Goal: Task Accomplishment & Management: Manage account settings

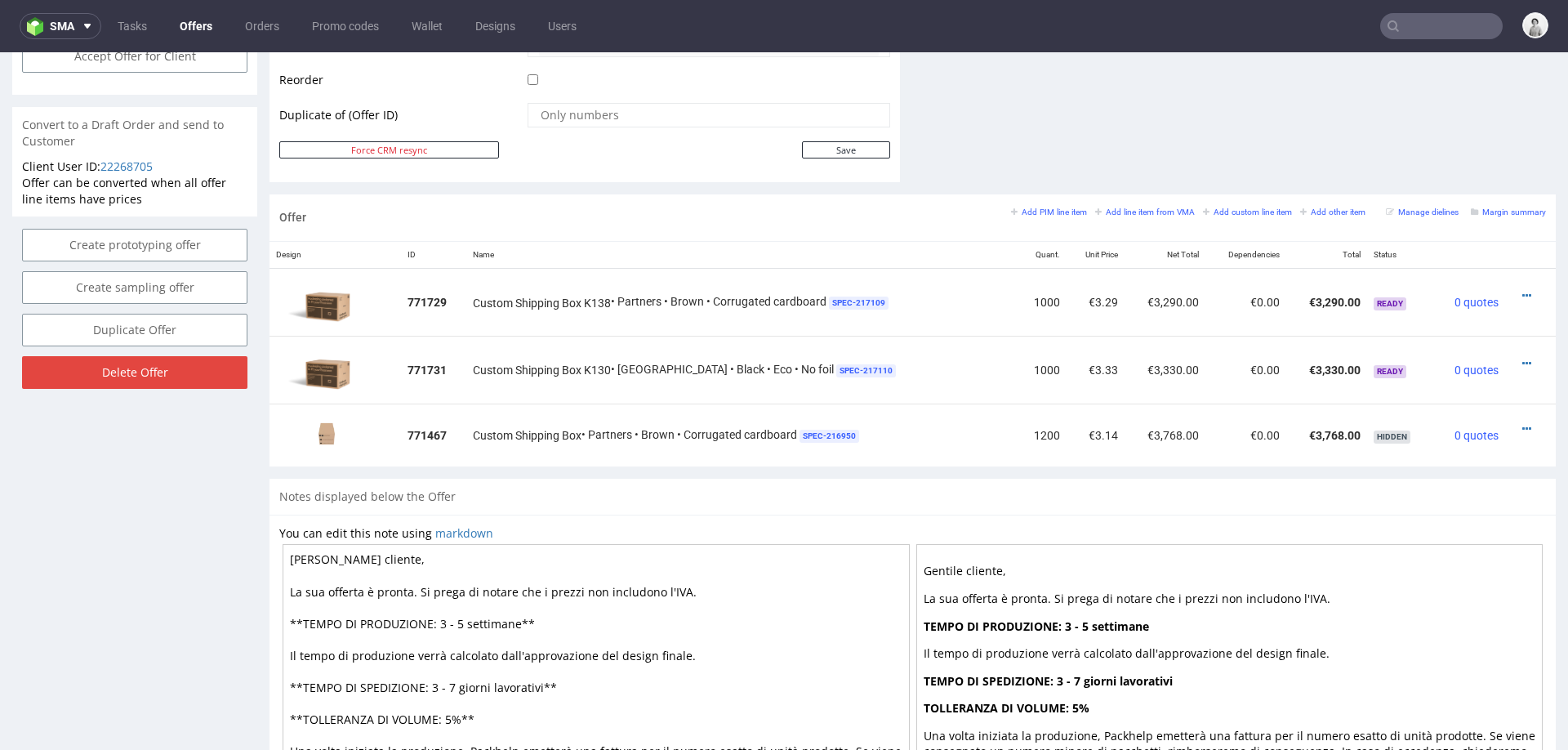
scroll to position [5, 0]
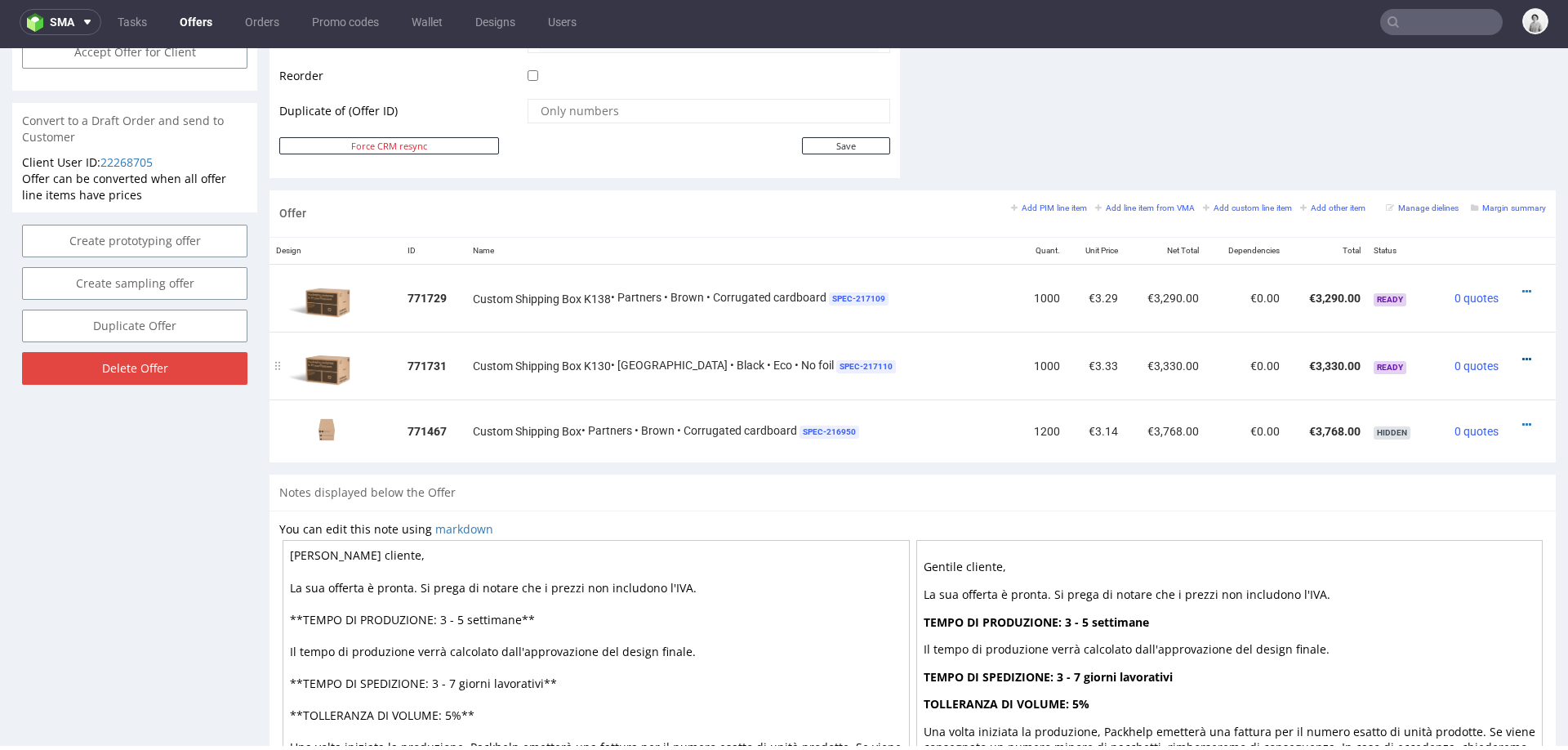
click at [1522, 355] on icon at bounding box center [1527, 359] width 9 height 12
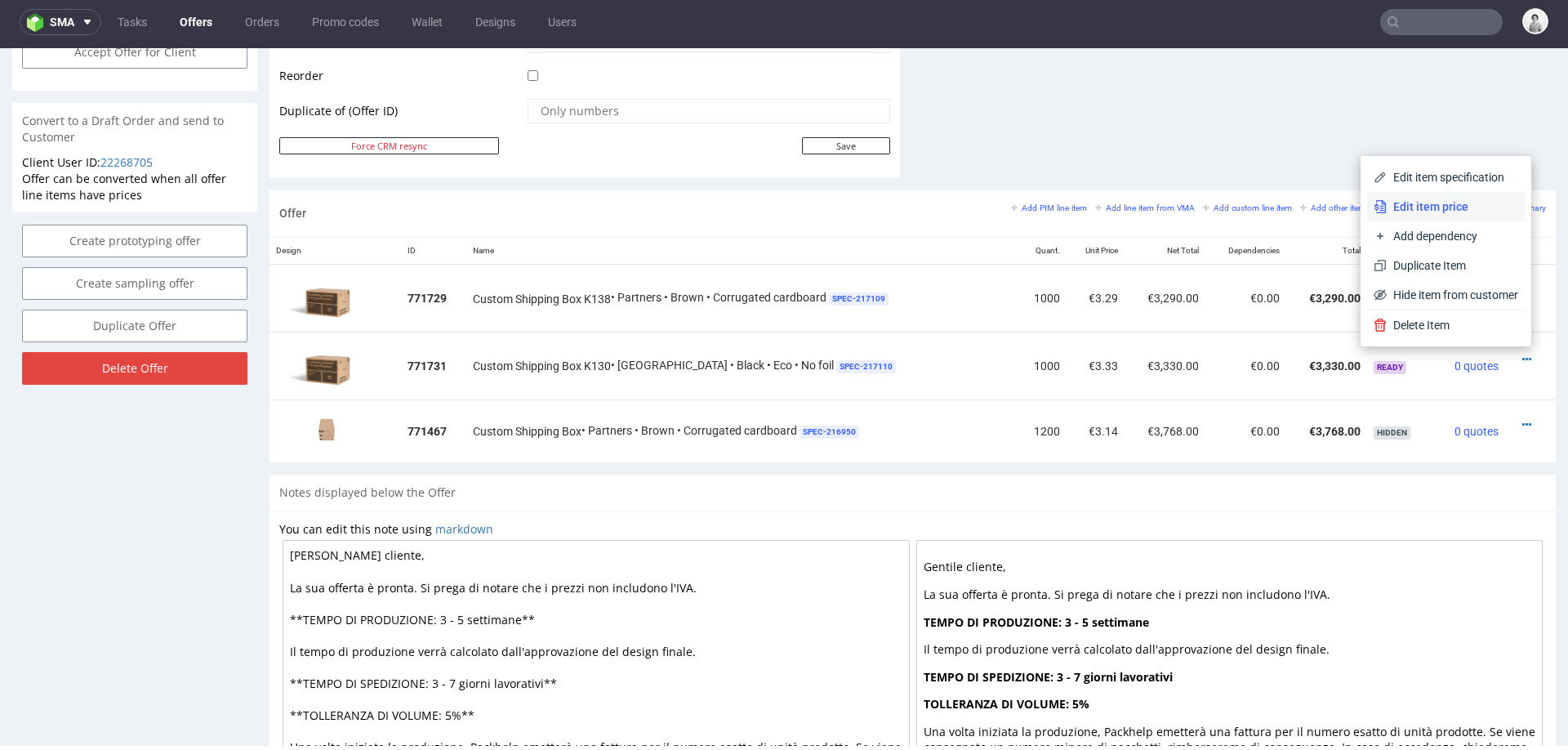
click at [1459, 208] on span "Edit item price" at bounding box center [1453, 206] width 132 height 16
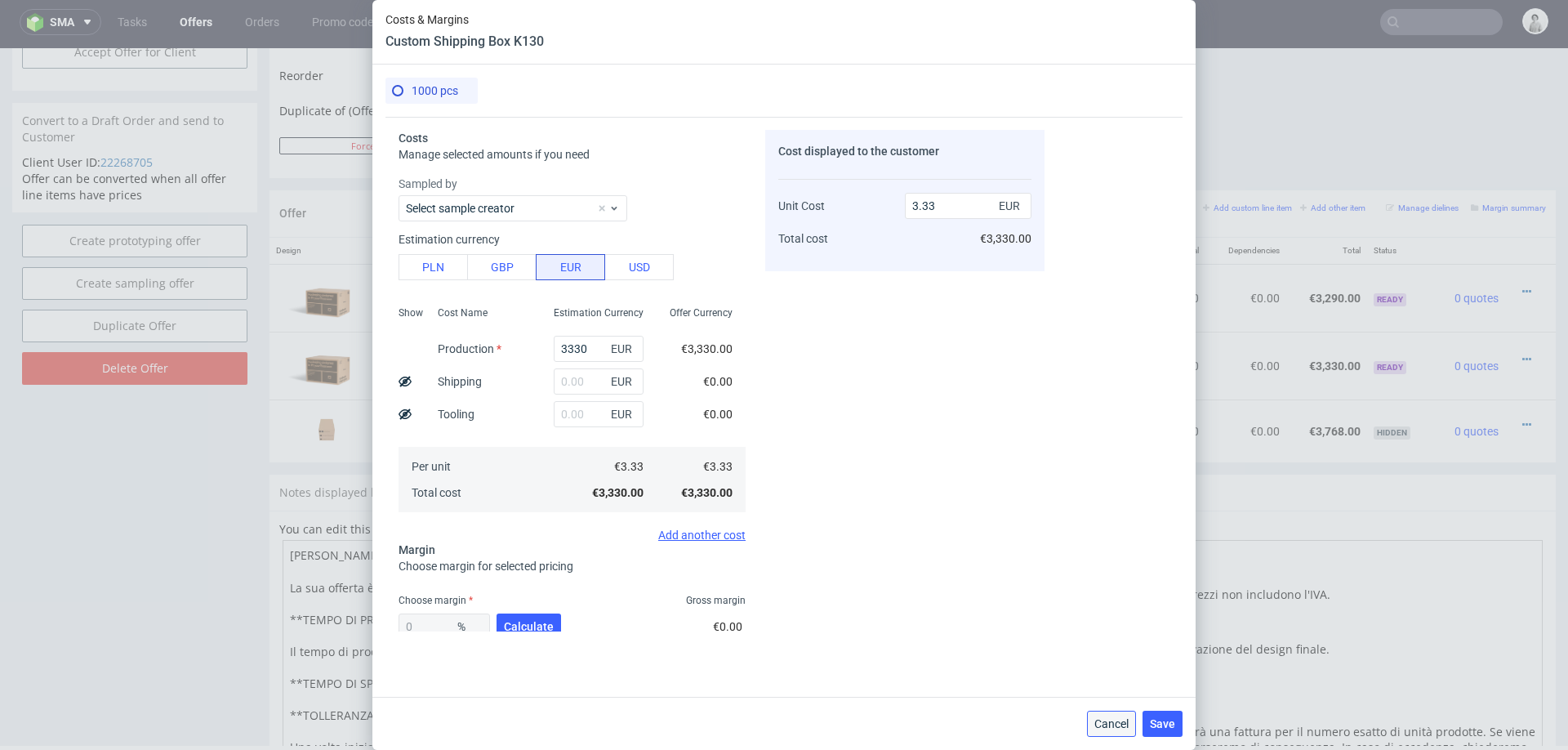
click at [1107, 720] on span "Cancel" at bounding box center [1112, 724] width 35 height 12
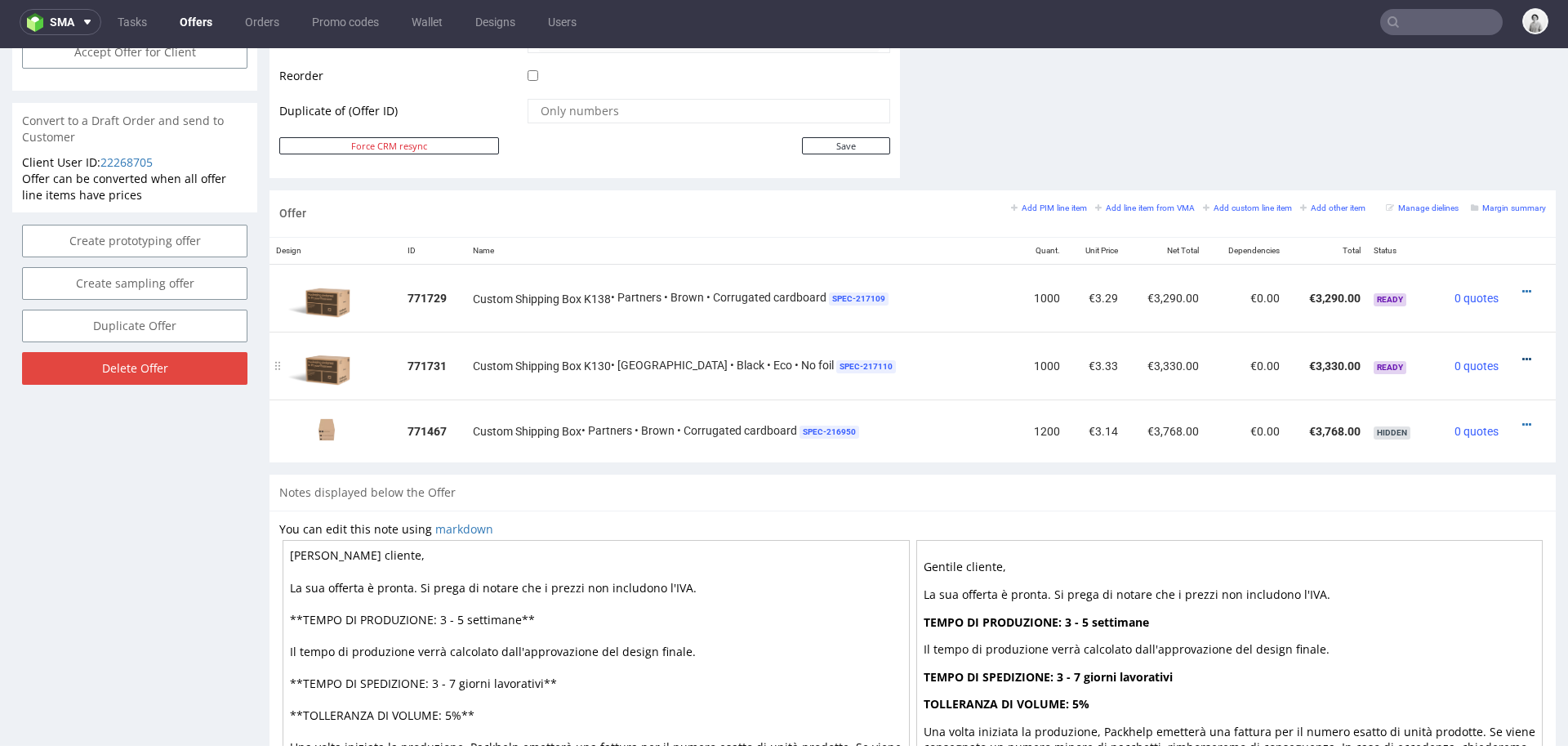
click at [1522, 354] on icon at bounding box center [1527, 359] width 9 height 12
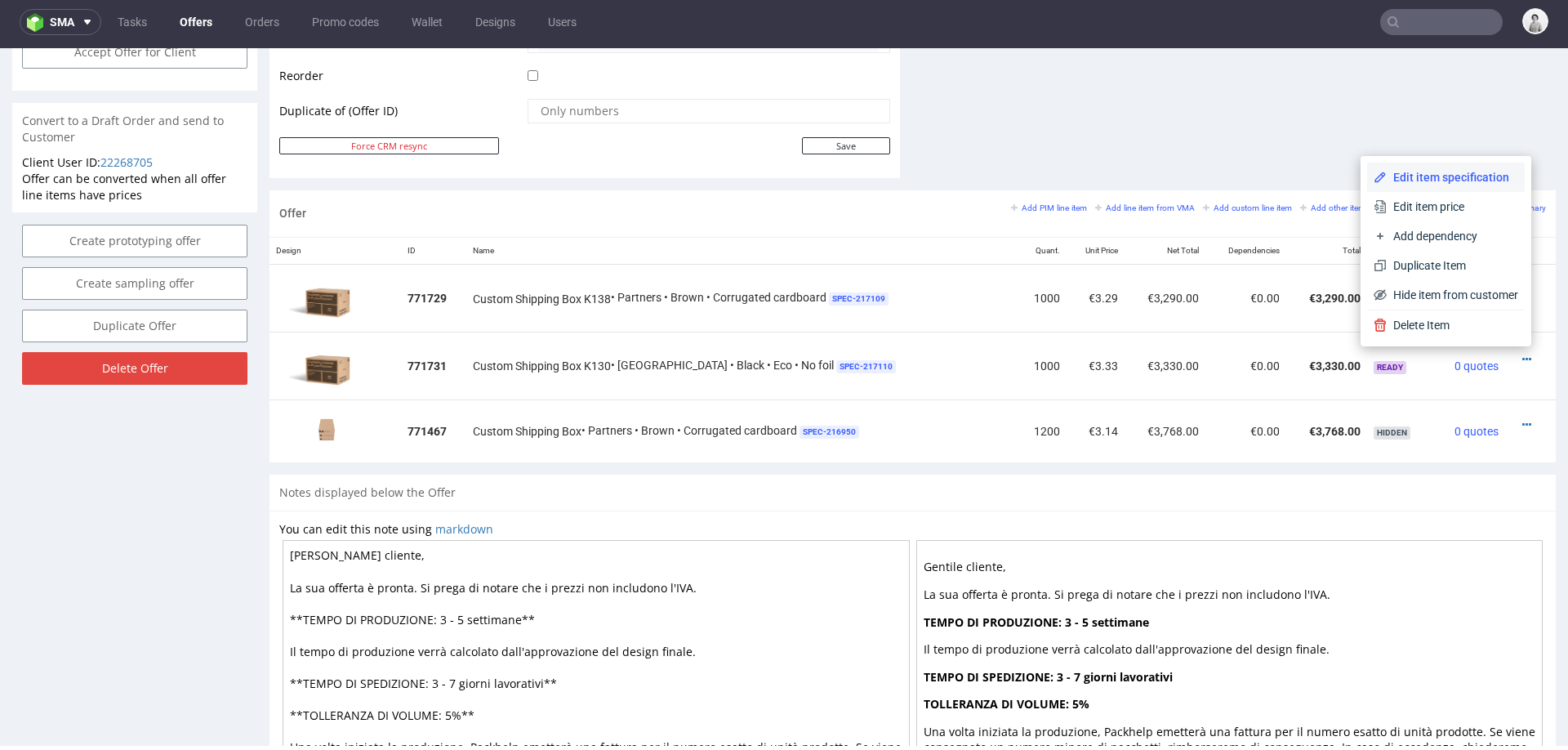
click at [1437, 173] on span "Edit item specification" at bounding box center [1453, 177] width 132 height 16
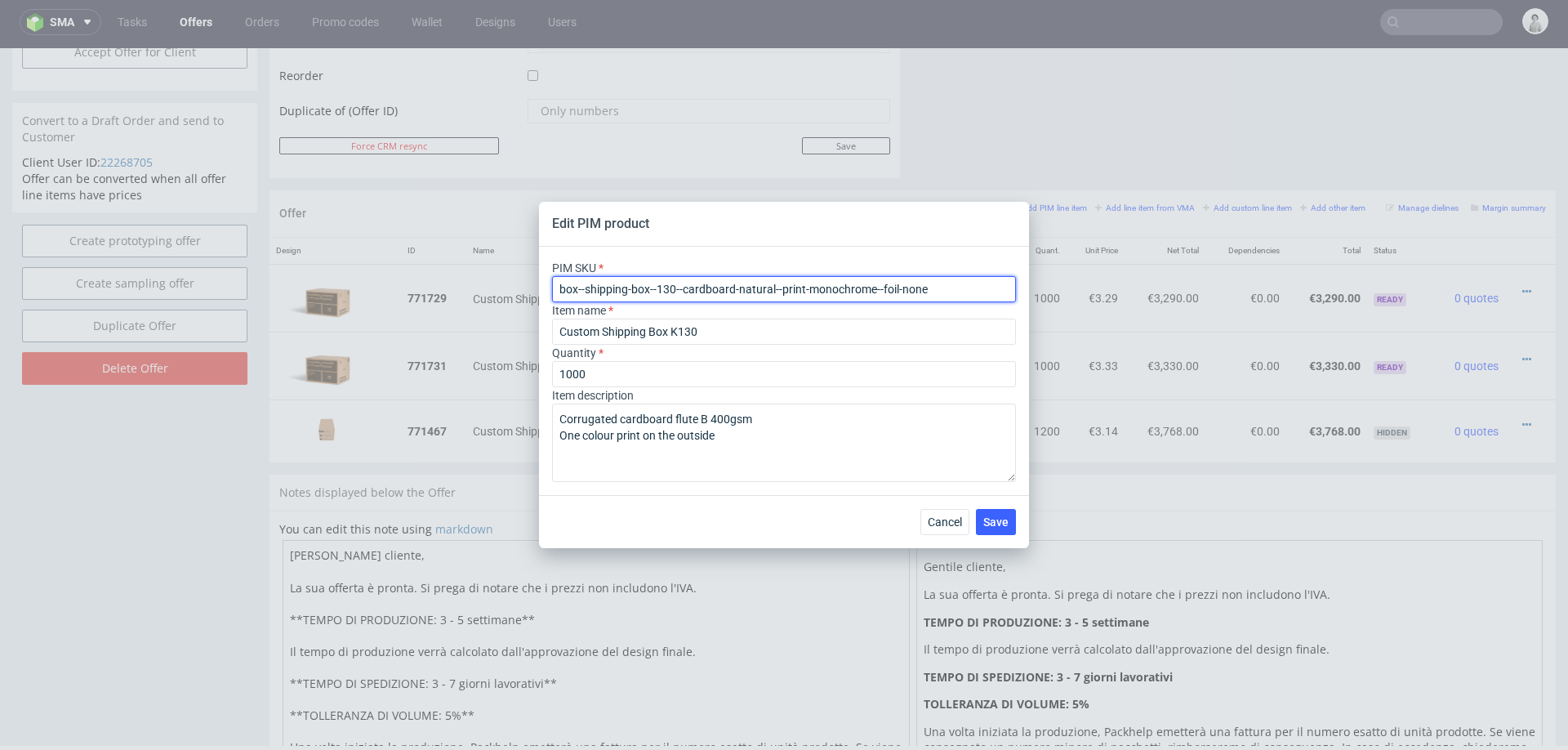
click at [752, 282] on input "box--shipping-box--130--cardboard-natural--print-monochrome--foil-none" at bounding box center [784, 289] width 464 height 26
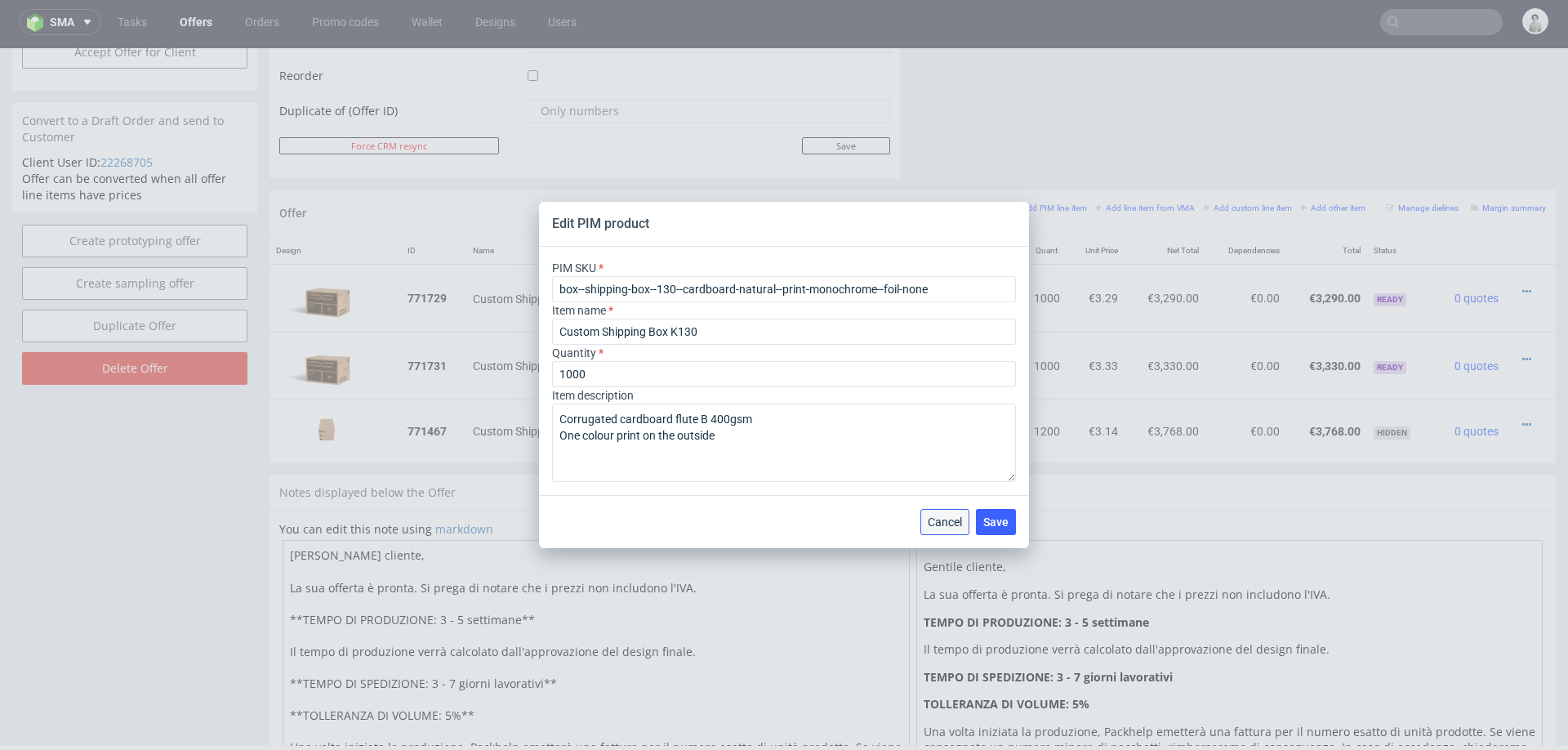
click at [949, 529] on button "Cancel" at bounding box center [945, 522] width 49 height 26
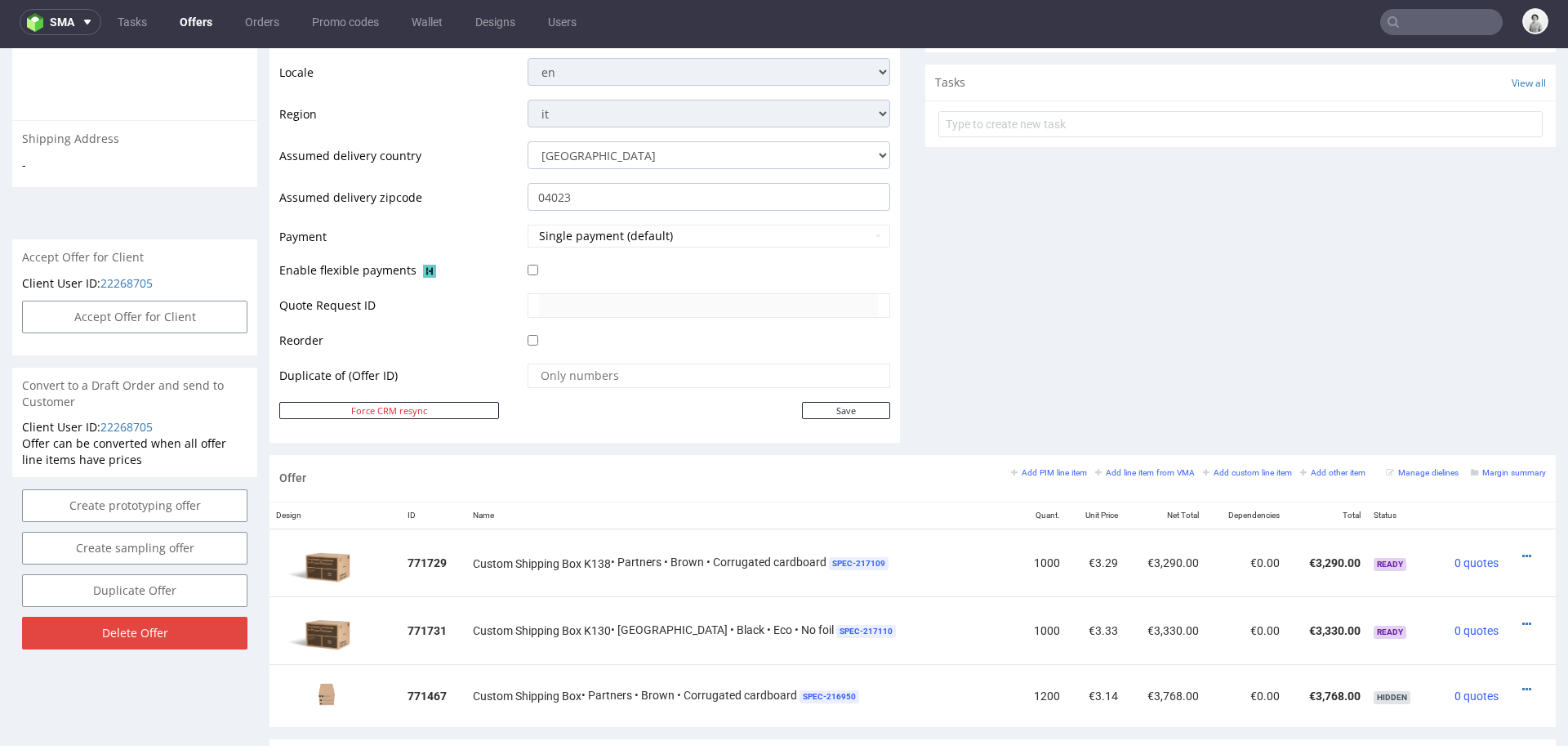
scroll to position [643, 0]
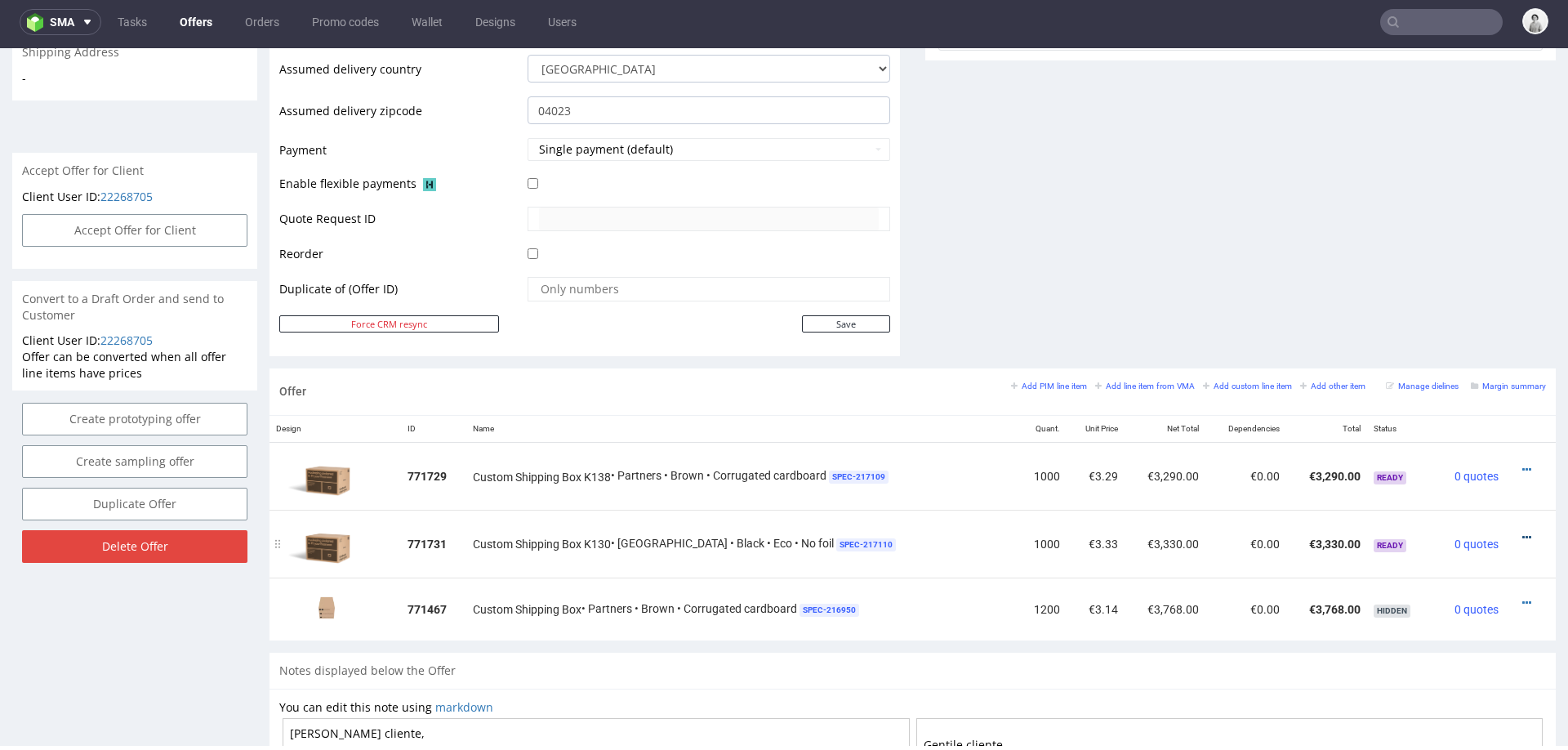
click at [1522, 532] on icon at bounding box center [1527, 537] width 9 height 12
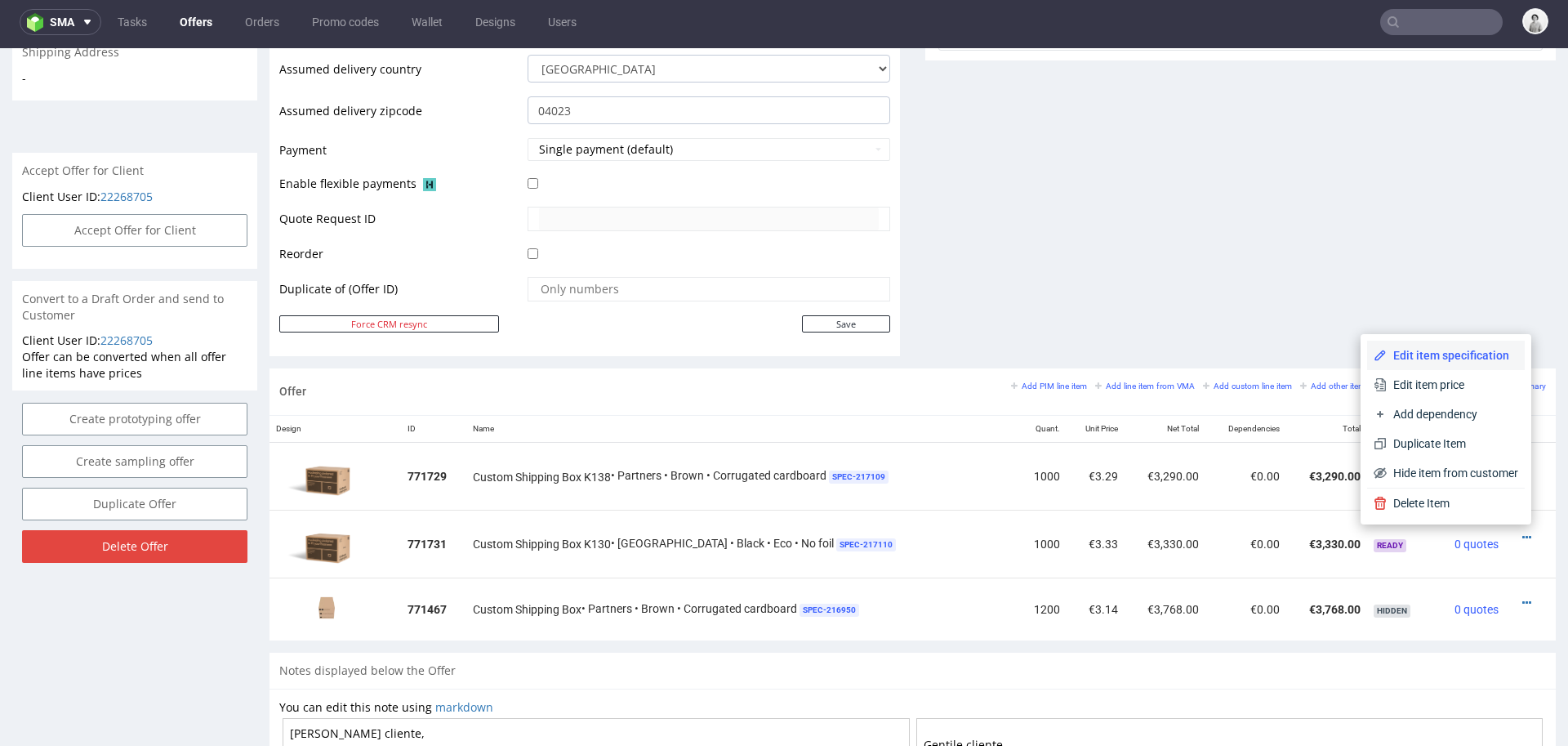
click at [1458, 360] on span "Edit item specification" at bounding box center [1453, 355] width 132 height 16
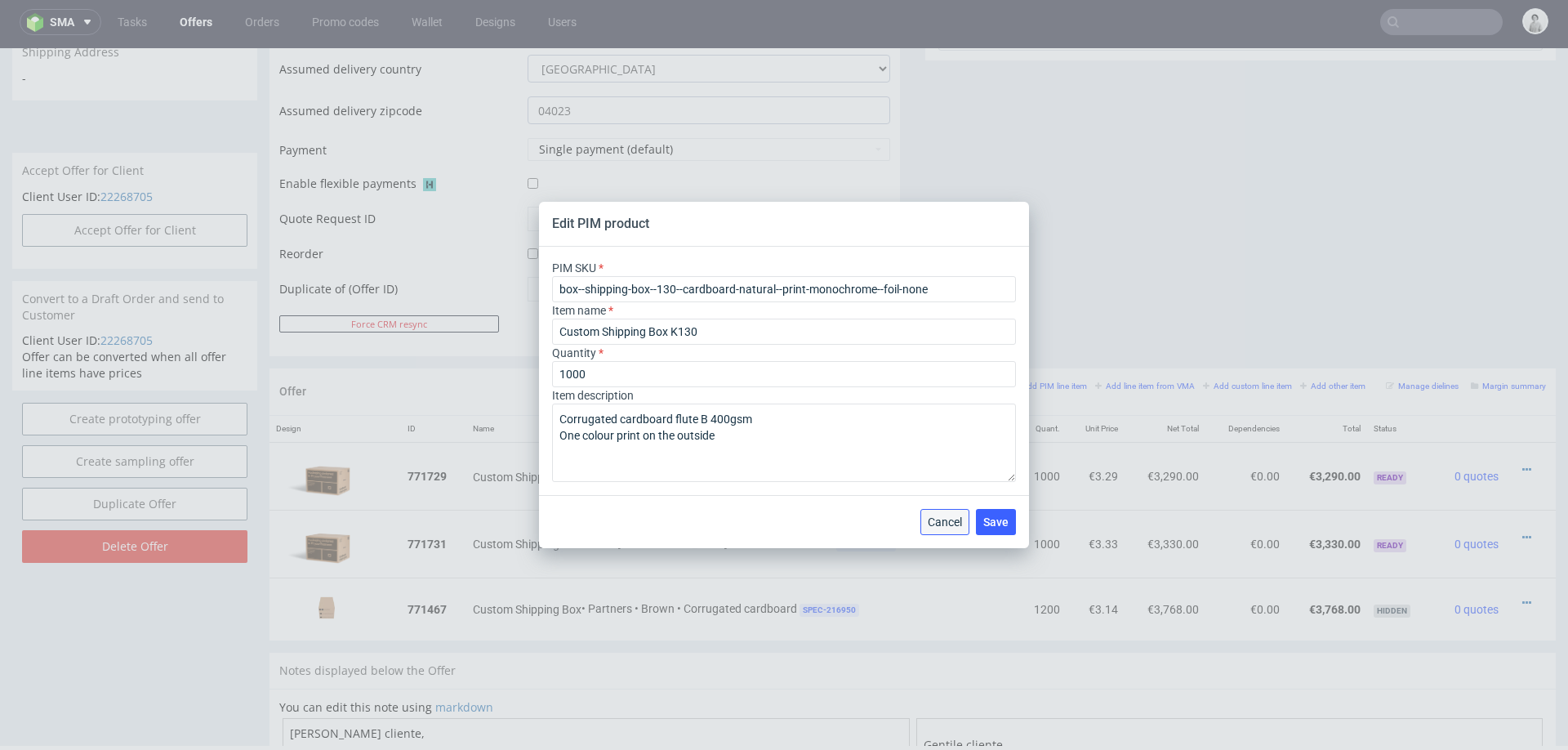
click at [940, 516] on span "Cancel" at bounding box center [945, 522] width 35 height 12
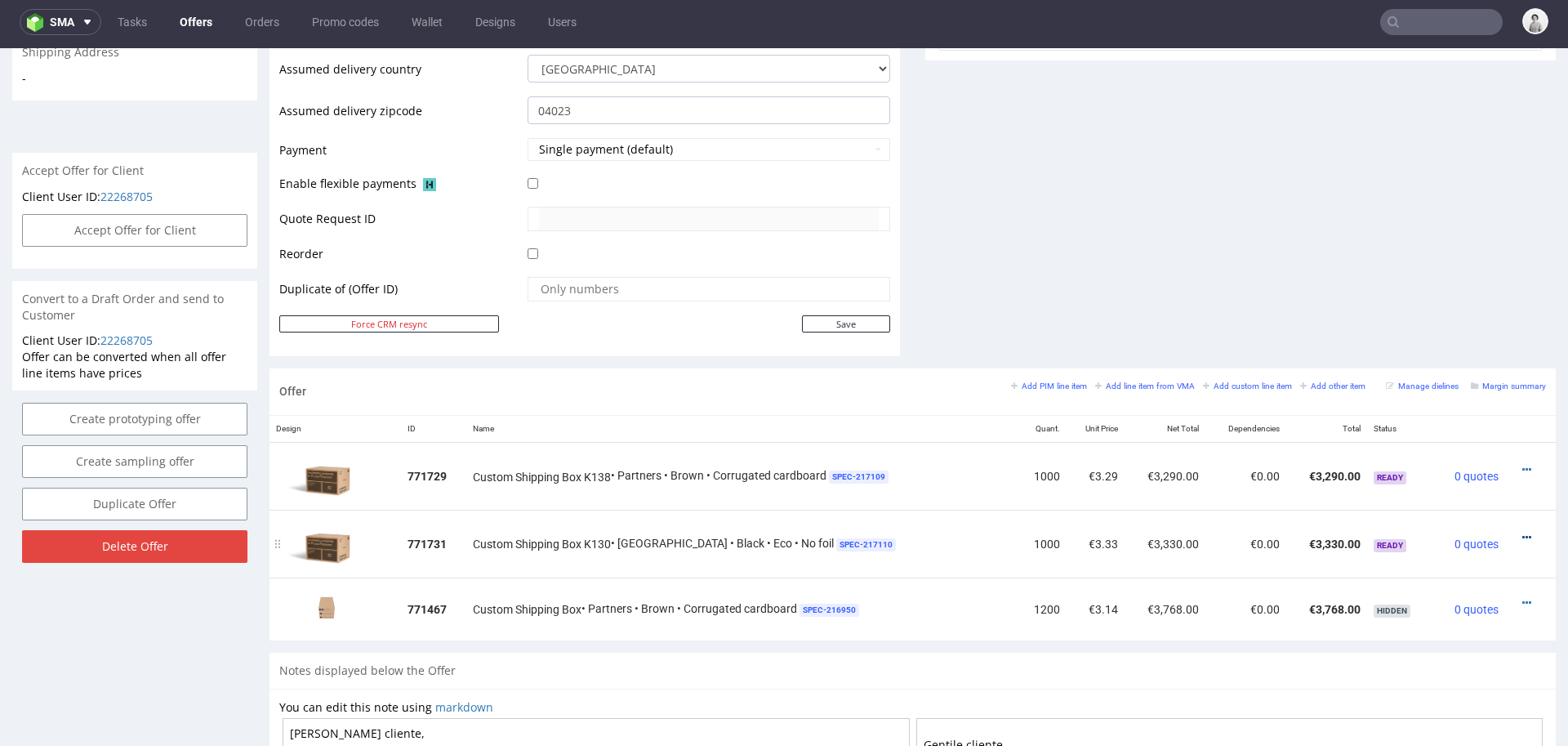
click at [1522, 532] on icon at bounding box center [1527, 537] width 9 height 12
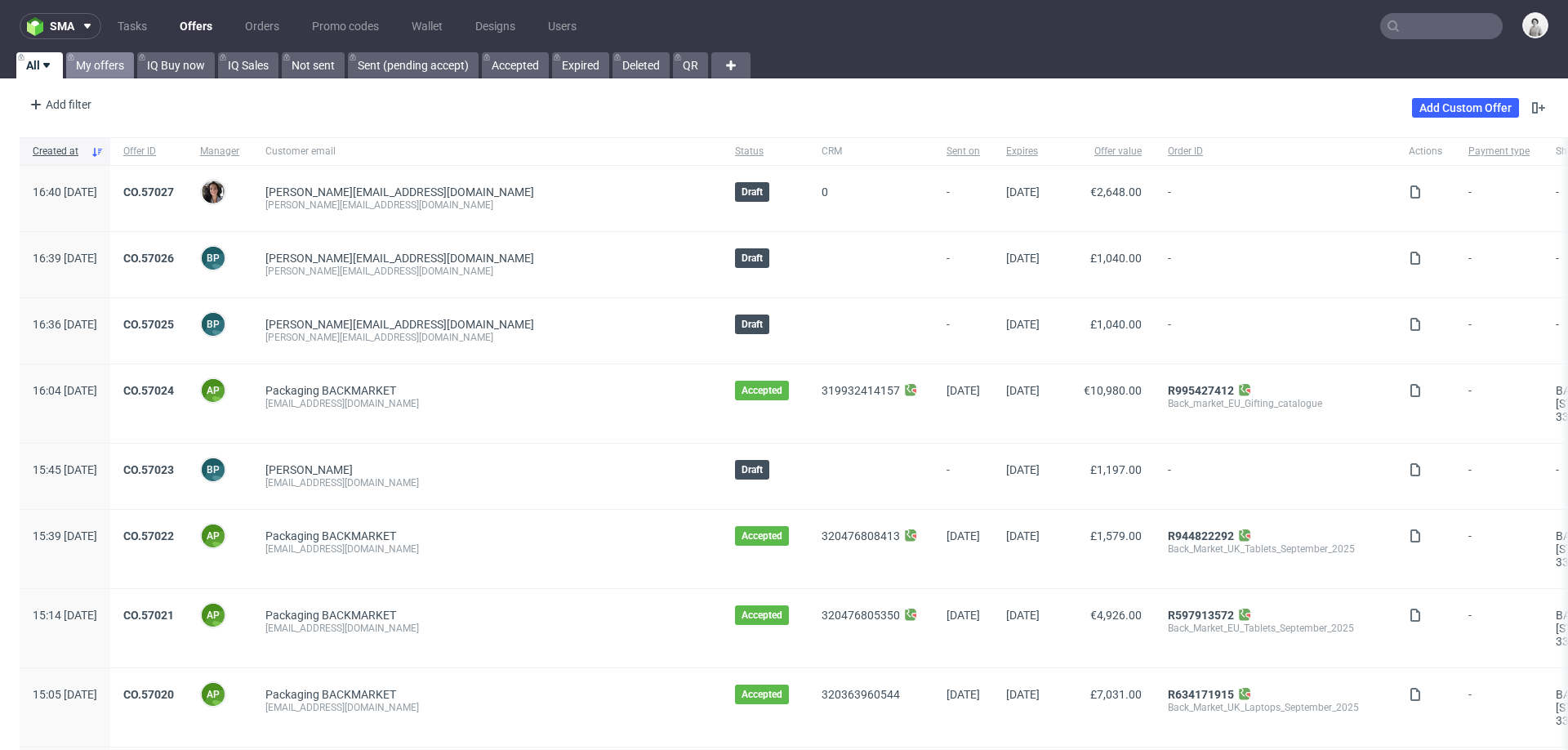
click at [103, 55] on link "My offers" at bounding box center [100, 65] width 68 height 26
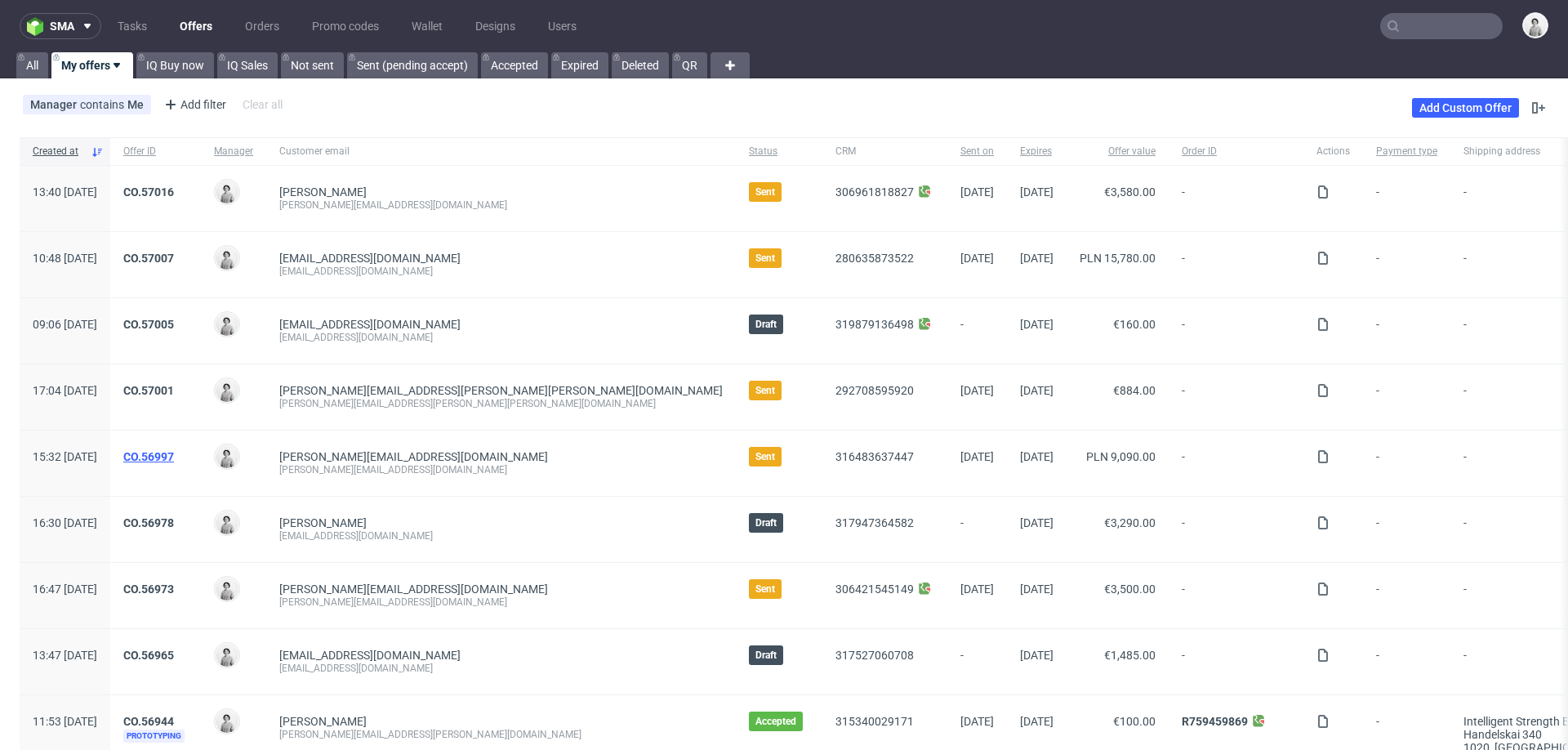
click at [174, 460] on link "CO.56997" at bounding box center [148, 457] width 50 height 13
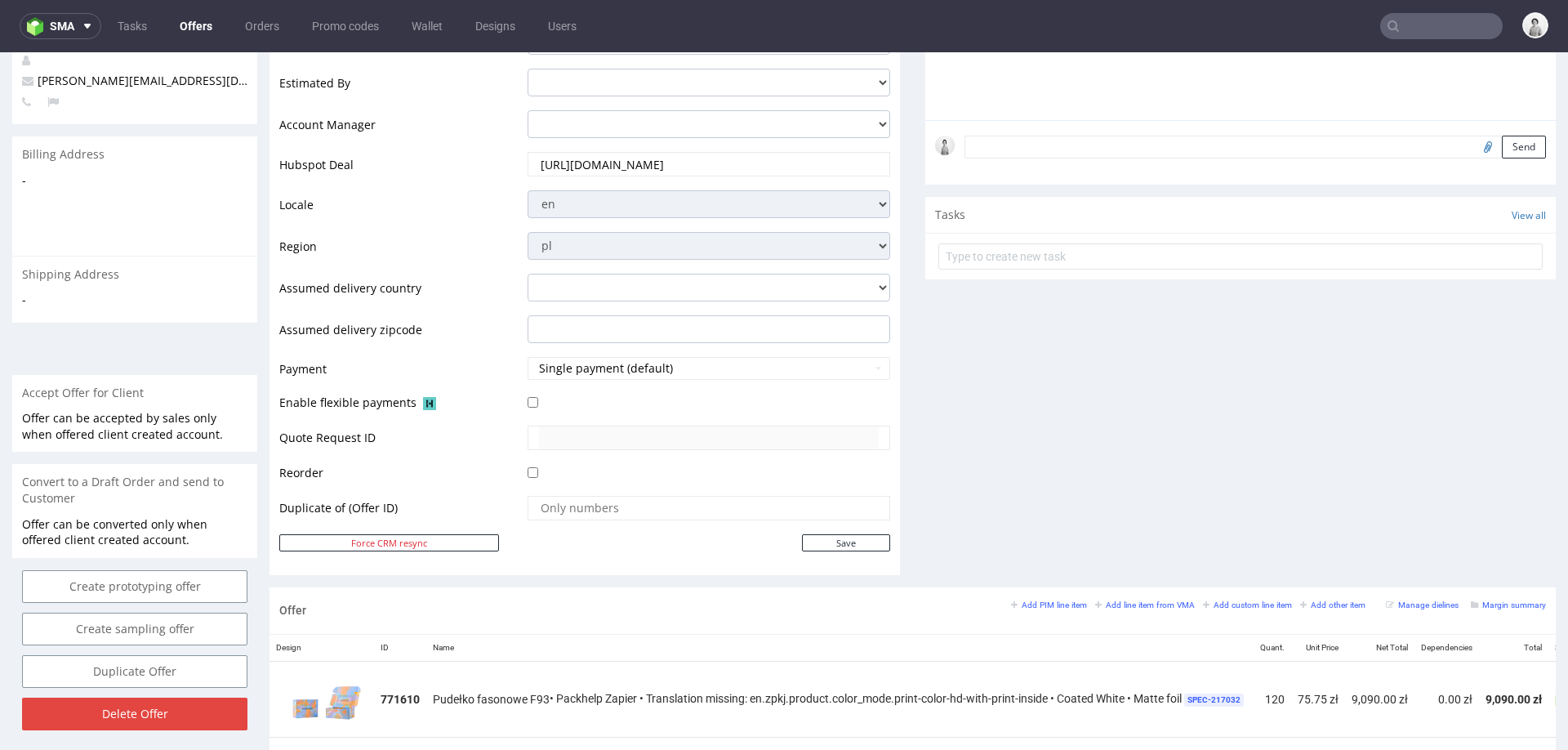
scroll to position [569, 0]
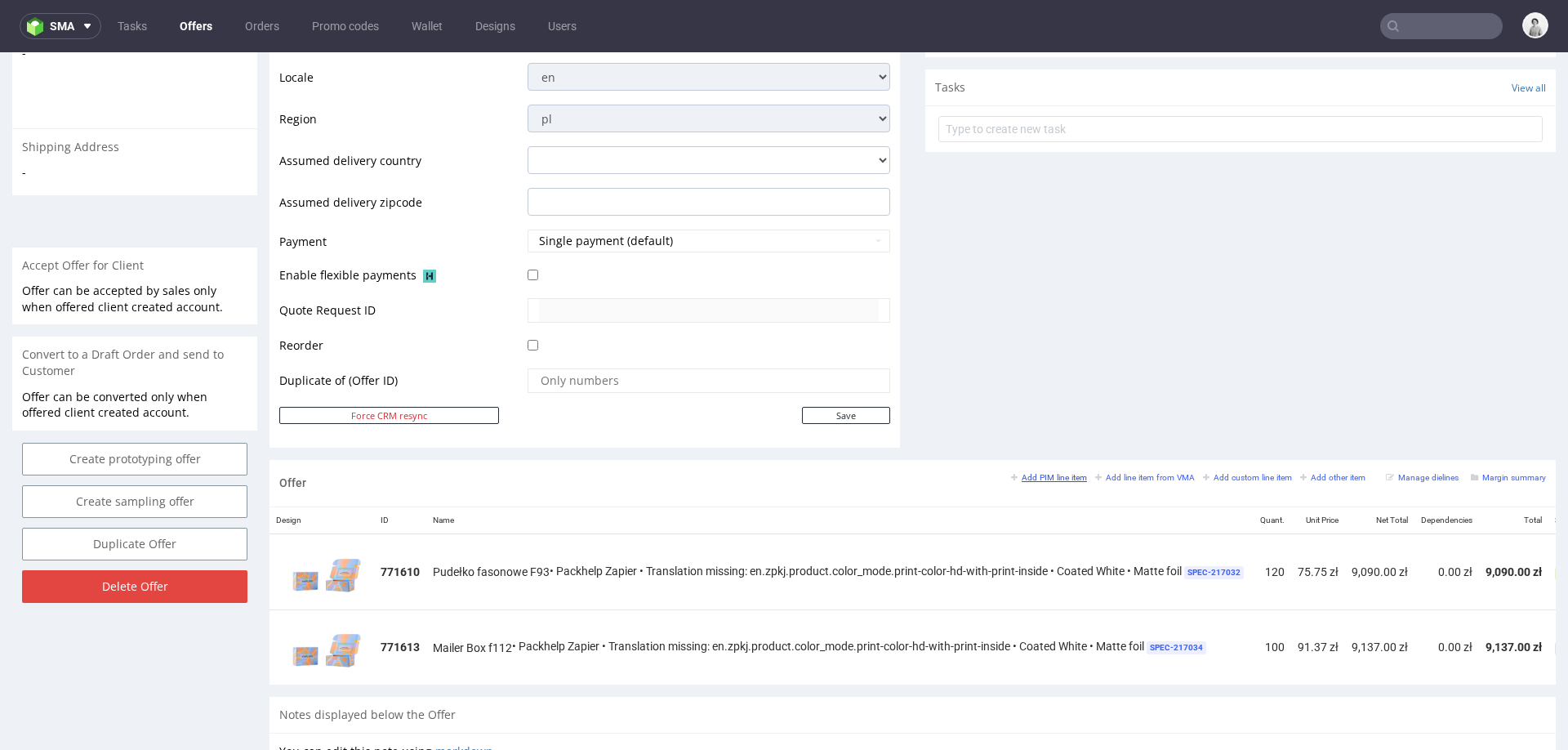
click at [1056, 473] on small "Add PIM line item" at bounding box center [1048, 478] width 76 height 9
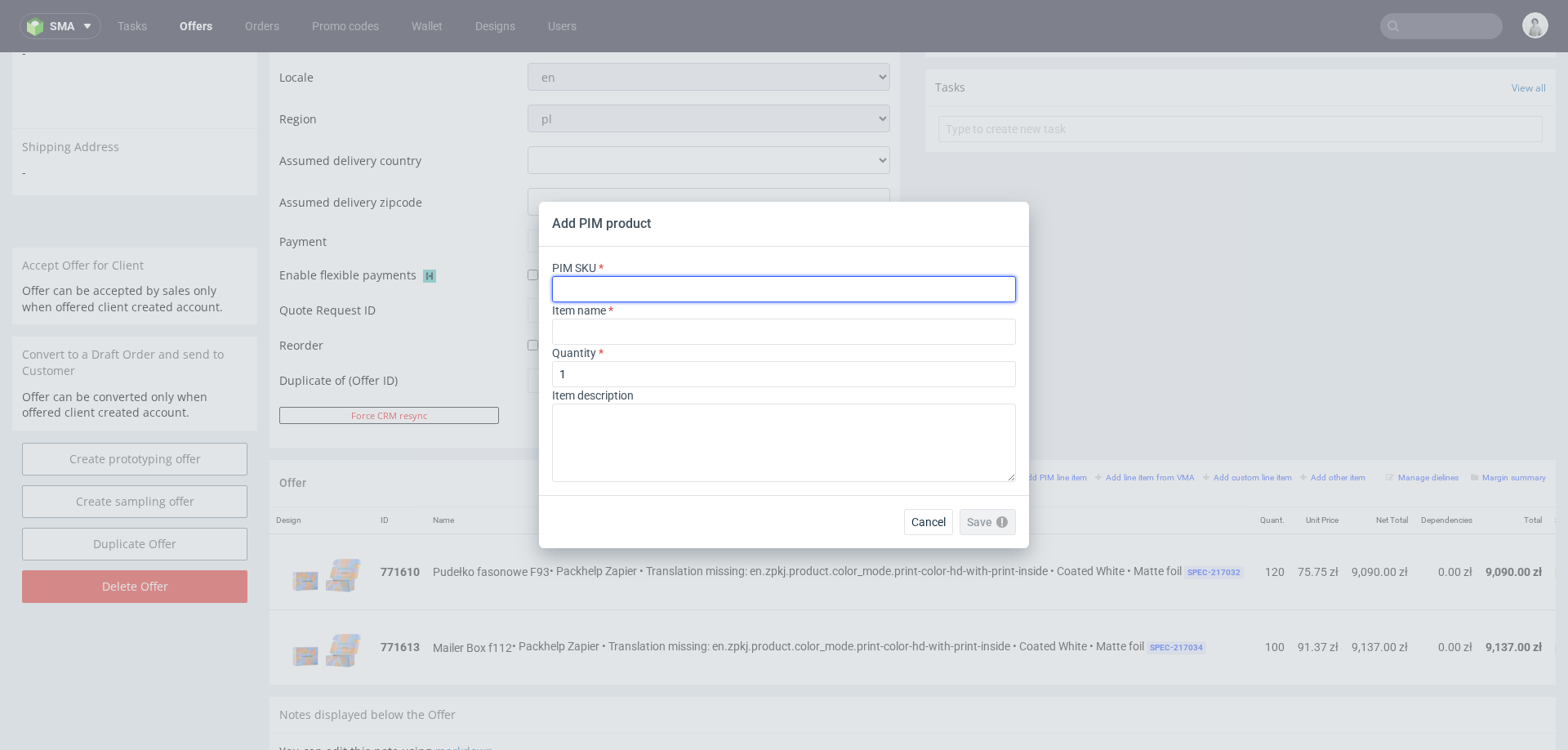
click at [876, 290] on input "text" at bounding box center [784, 289] width 464 height 26
paste input "box--mailer-box--93--cardboard-coated--print-color-hd-with-print-inside--foil-n…"
type input "box--mailer-box--93--cardboard-coated--print-color-hd-with-print-inside--foil-n…"
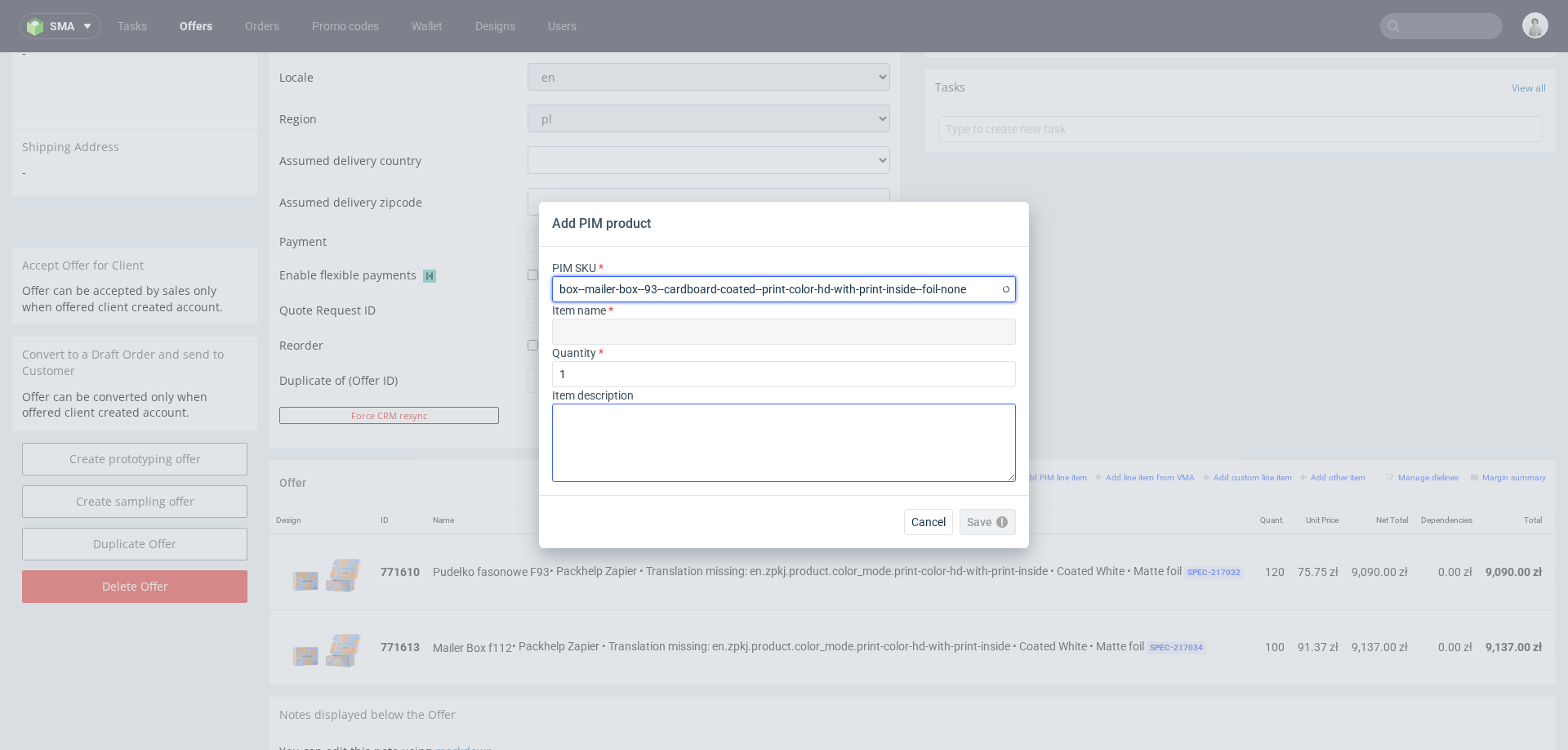
type input "Verzenddozen"
type input "box--mailer-box--93--cardboard-coated--print-color-hd-with-print-inside--foil-n…"
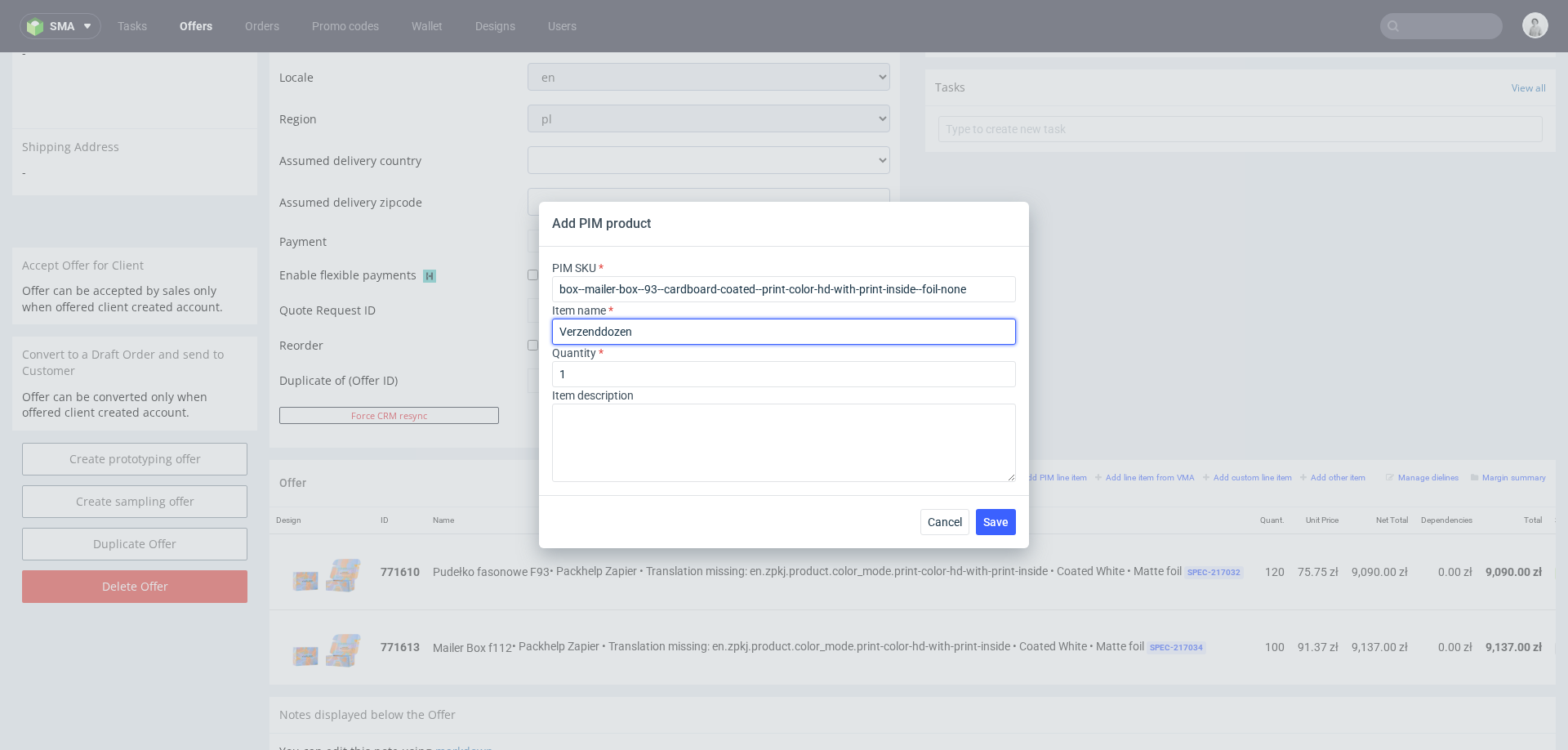
click at [710, 333] on input "Verzenddozen" at bounding box center [784, 332] width 464 height 26
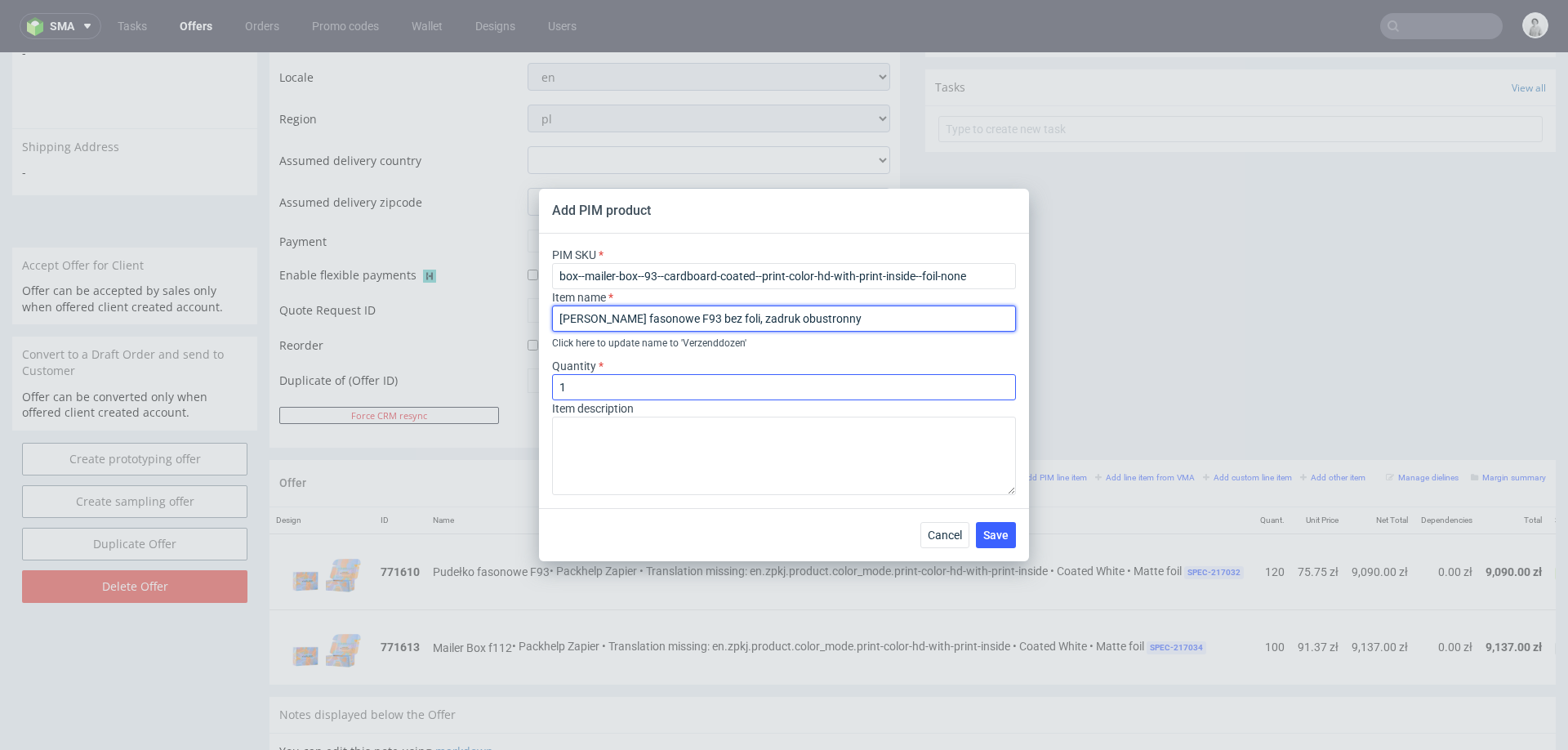
type input "Pudełko fasonowe F93 bez foli, zadruk obustronny"
click at [717, 392] on input "1" at bounding box center [784, 387] width 464 height 26
type input "120"
click at [889, 322] on input "Pudełko fasonowe F93 bez foli, zadruk obustronny" at bounding box center [784, 319] width 464 height 26
type input "Pudełko fasonowe F93 bez foli, zadruk obustronny CMYK"
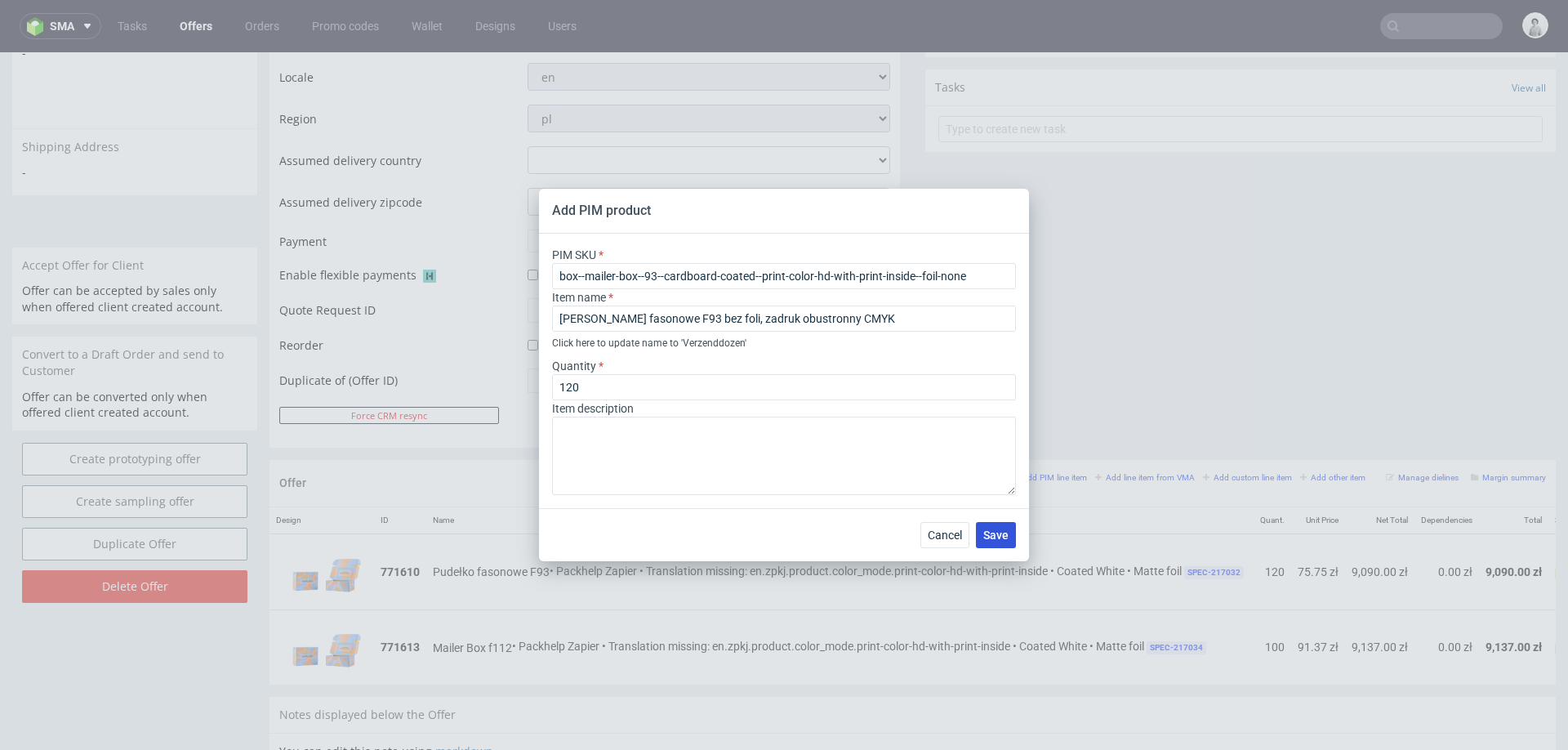
click at [993, 531] on span "Save" at bounding box center [996, 535] width 26 height 12
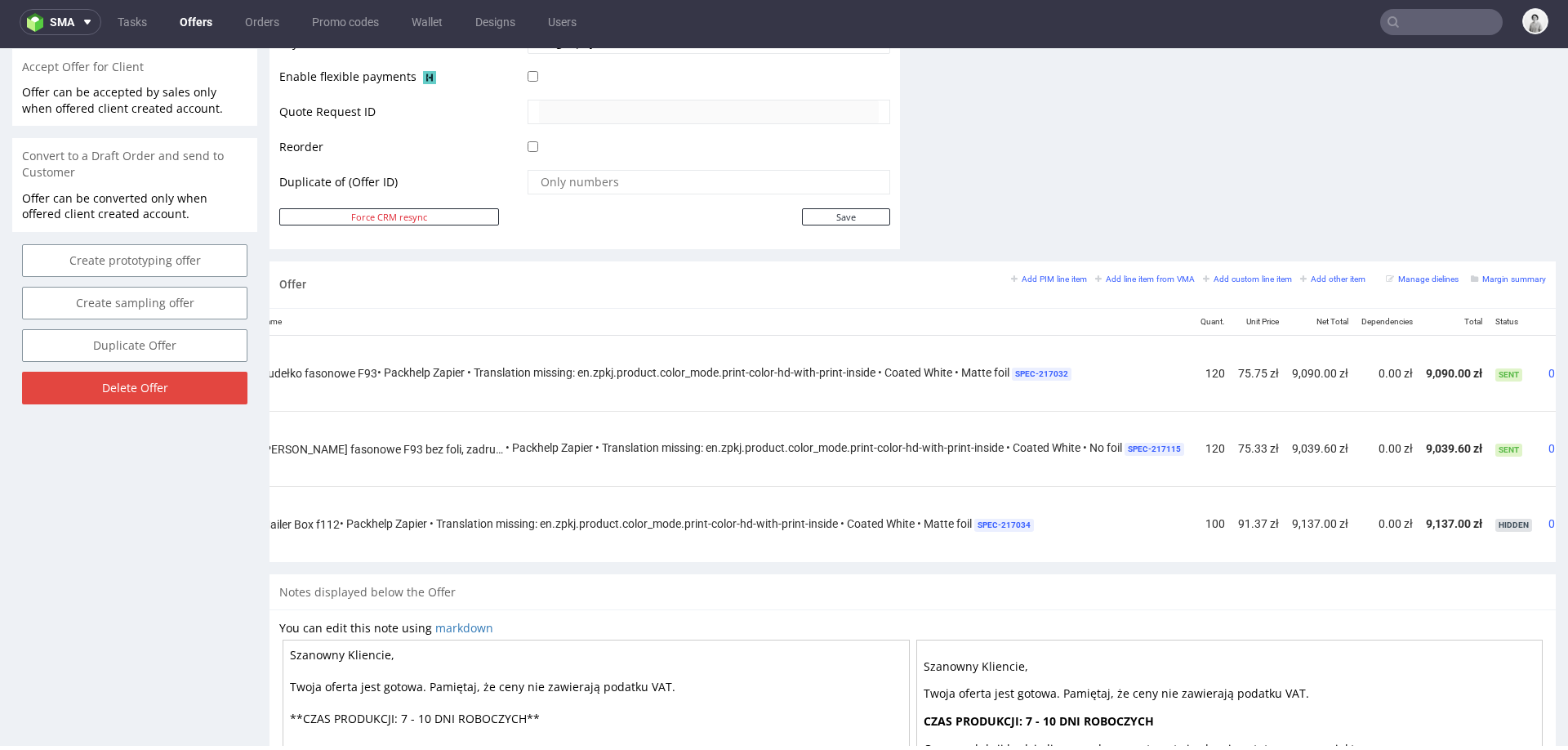
scroll to position [0, 279]
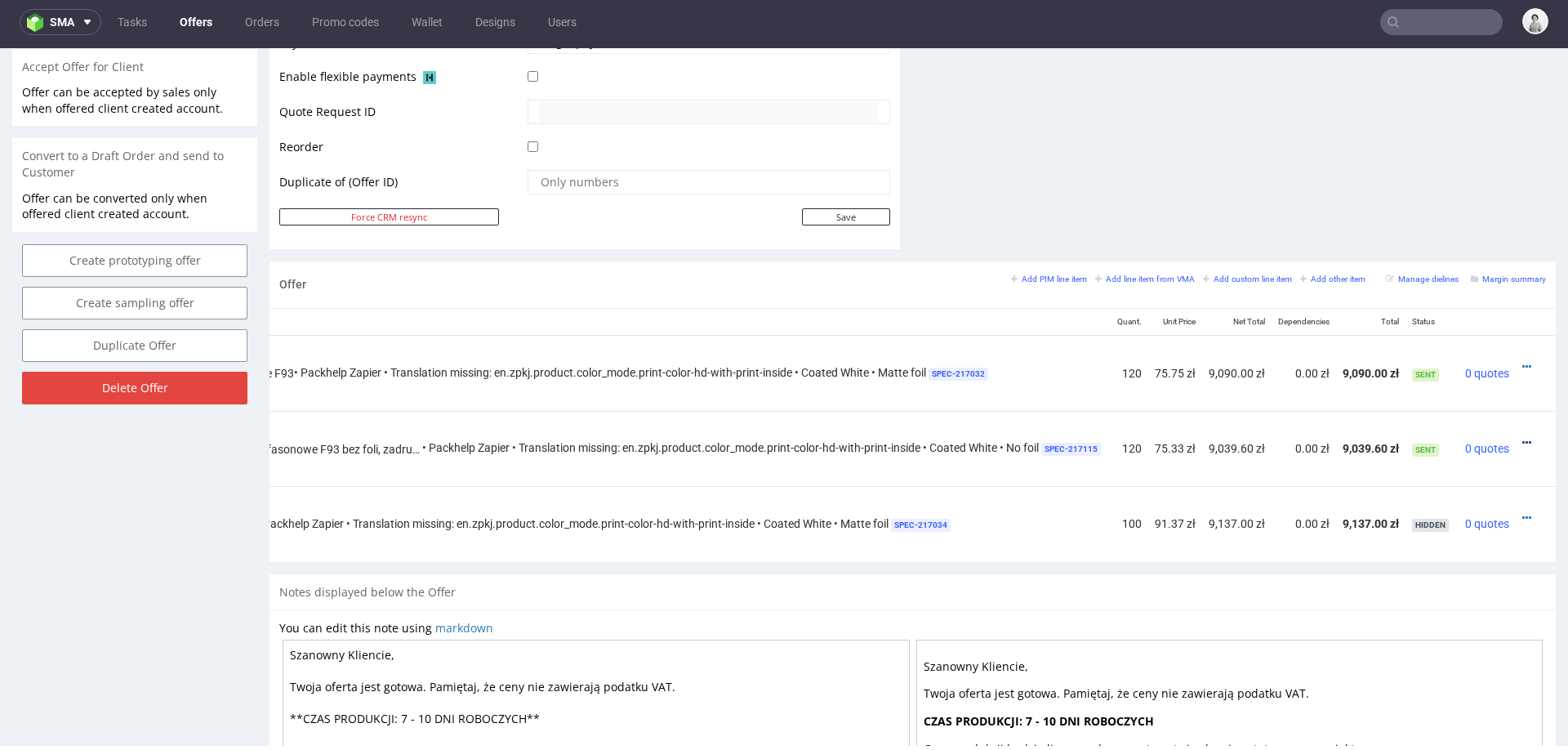
click at [1522, 438] on icon at bounding box center [1527, 443] width 9 height 12
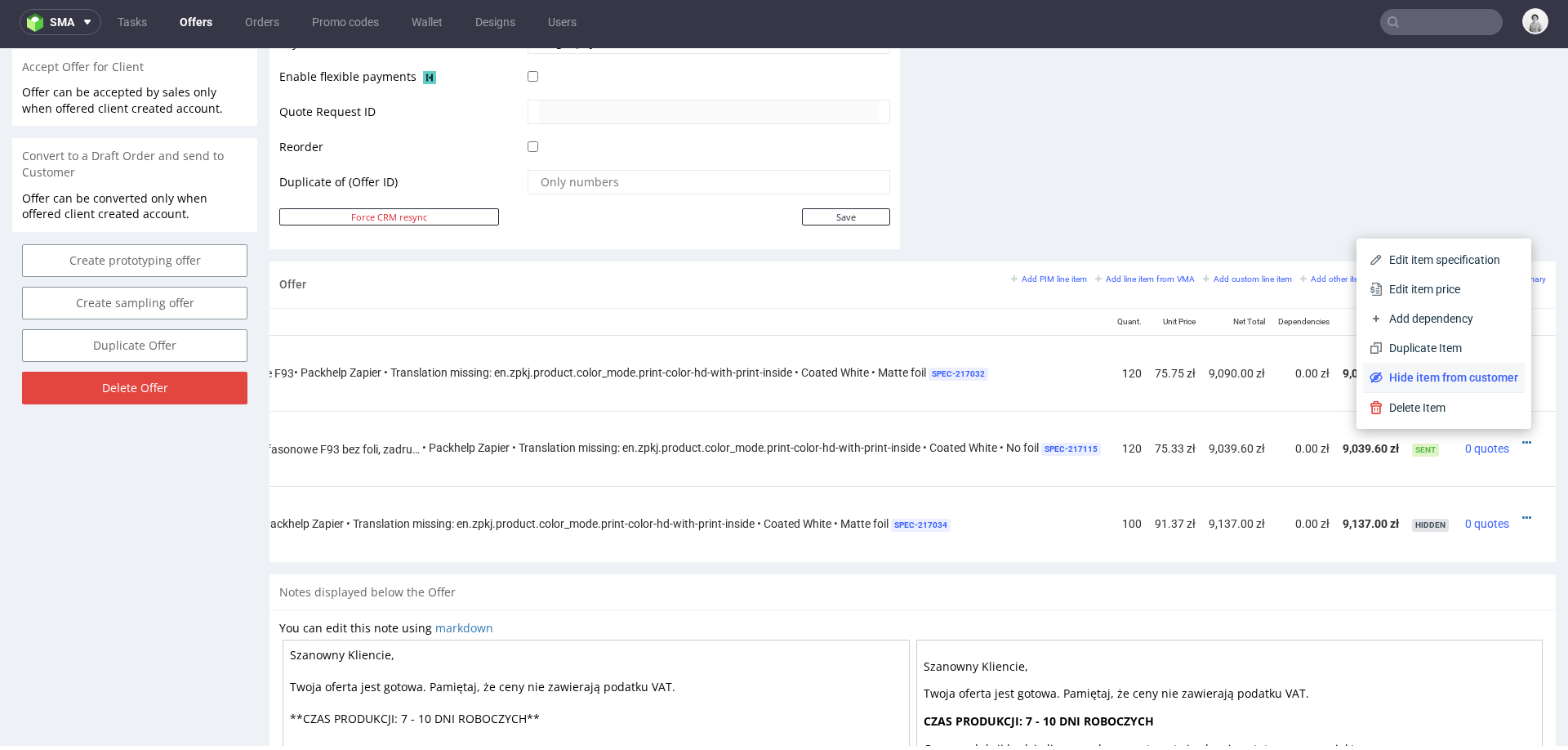
click at [1479, 377] on span "Hide item from customer" at bounding box center [1450, 377] width 135 height 16
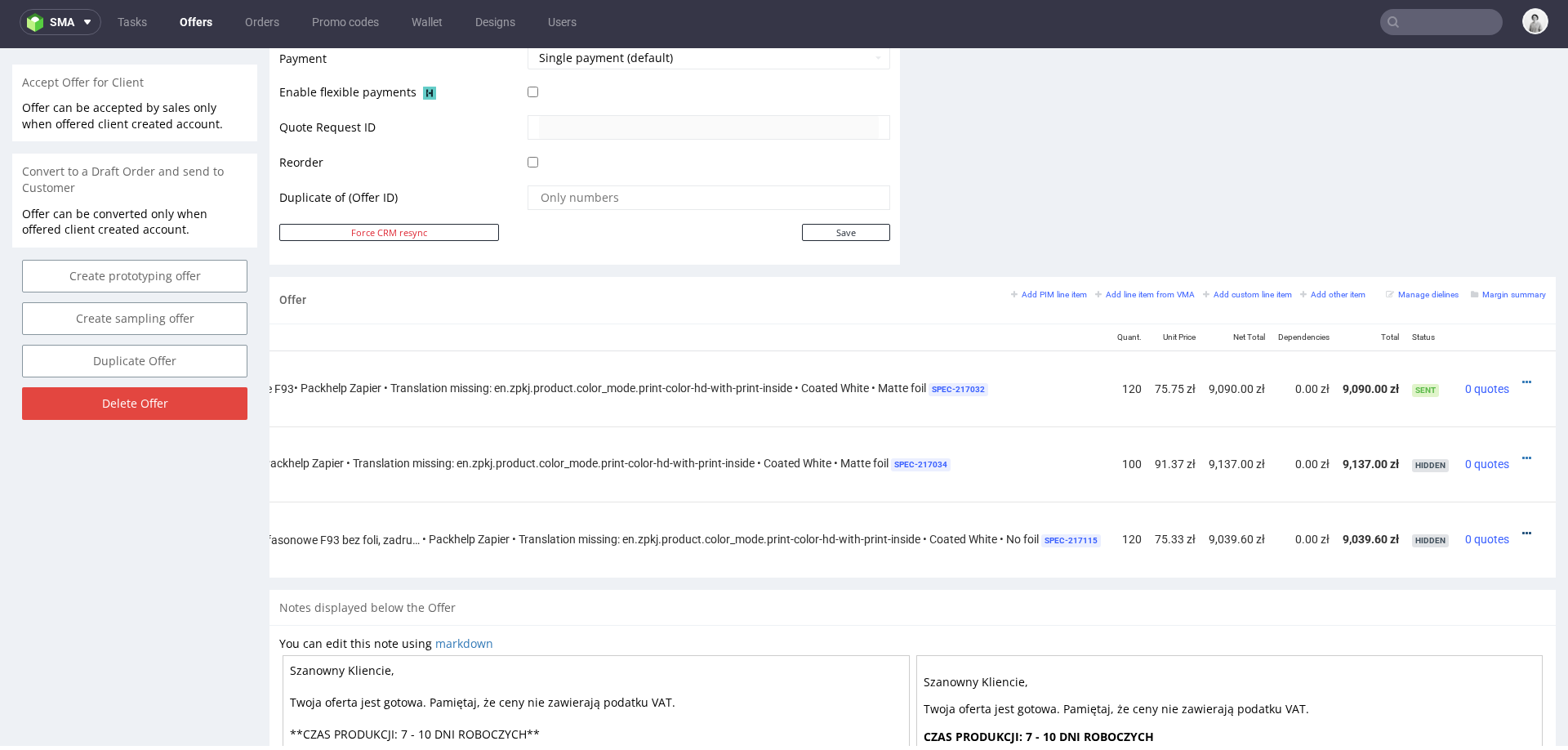
click at [1522, 528] on icon at bounding box center [1527, 533] width 9 height 12
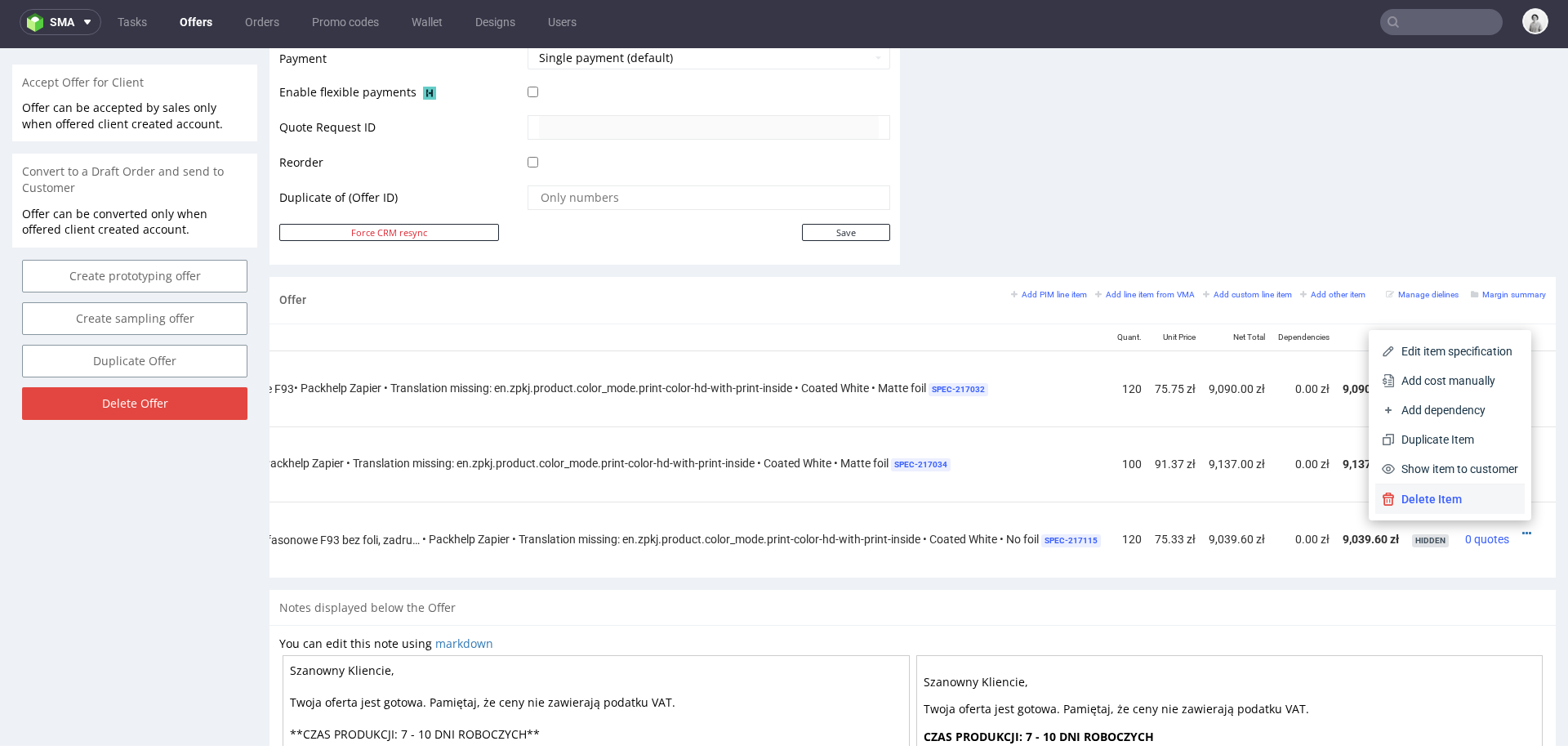
click at [1450, 497] on span "Delete Item" at bounding box center [1457, 500] width 123 height 16
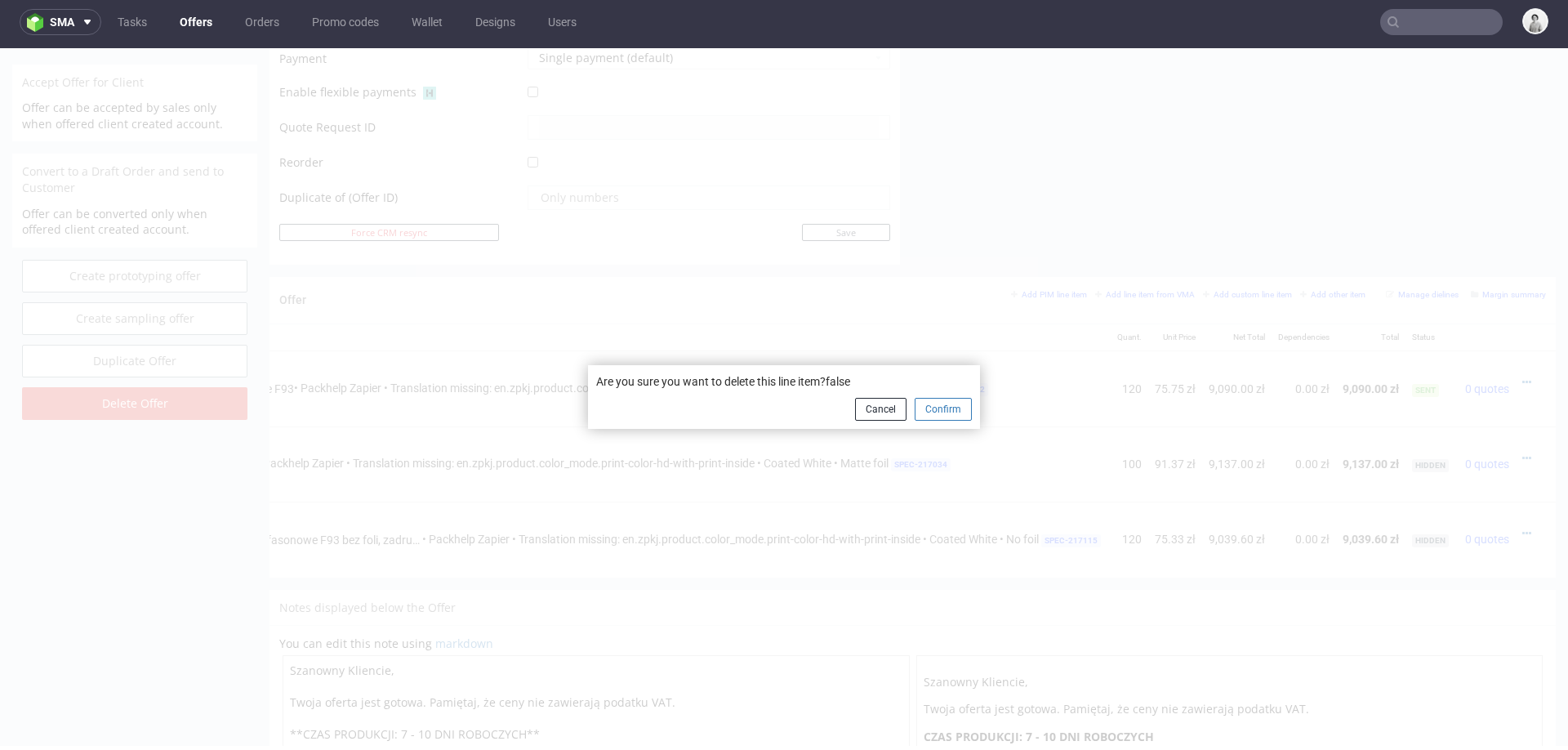
click at [947, 407] on button "Confirm" at bounding box center [943, 409] width 58 height 23
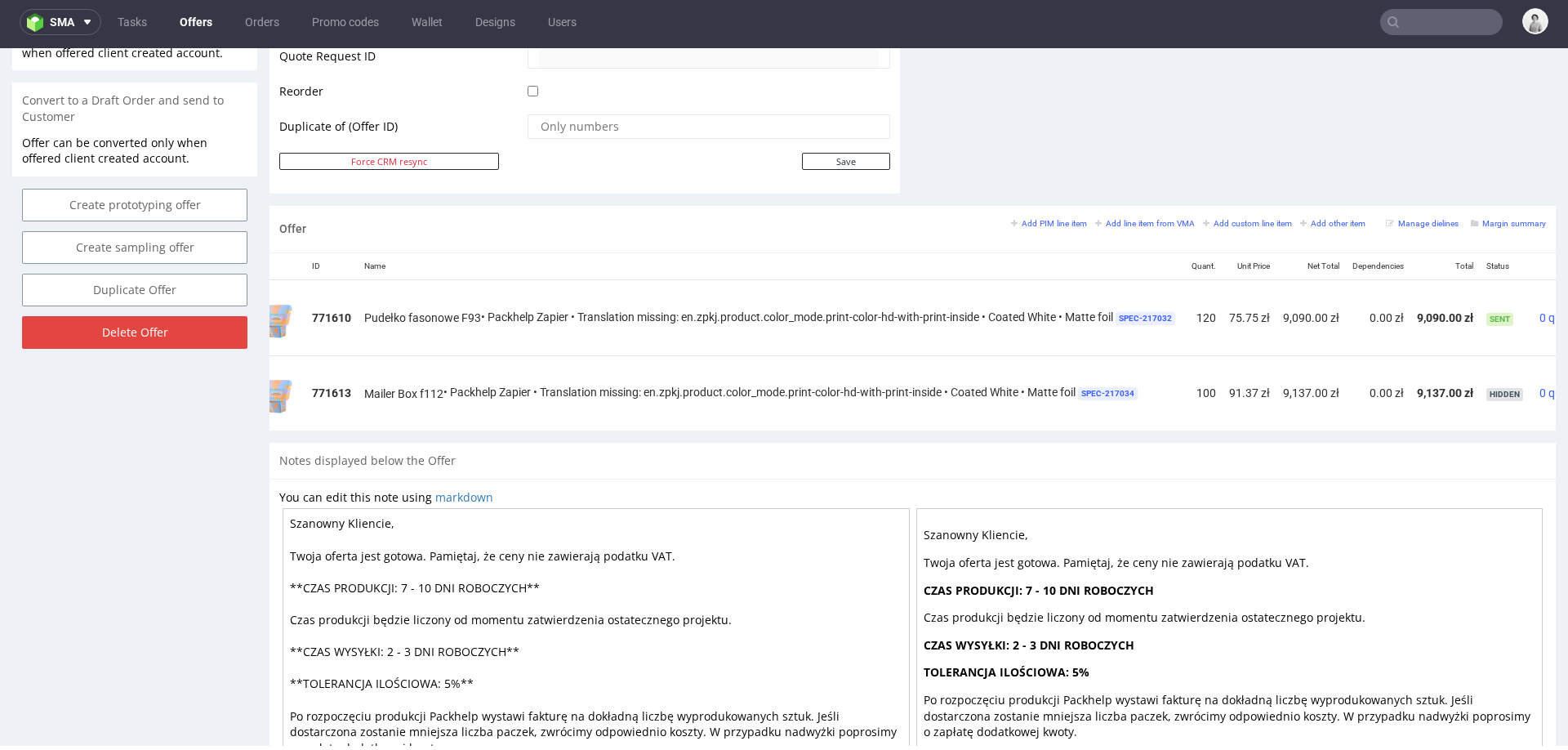
scroll to position [0, 165]
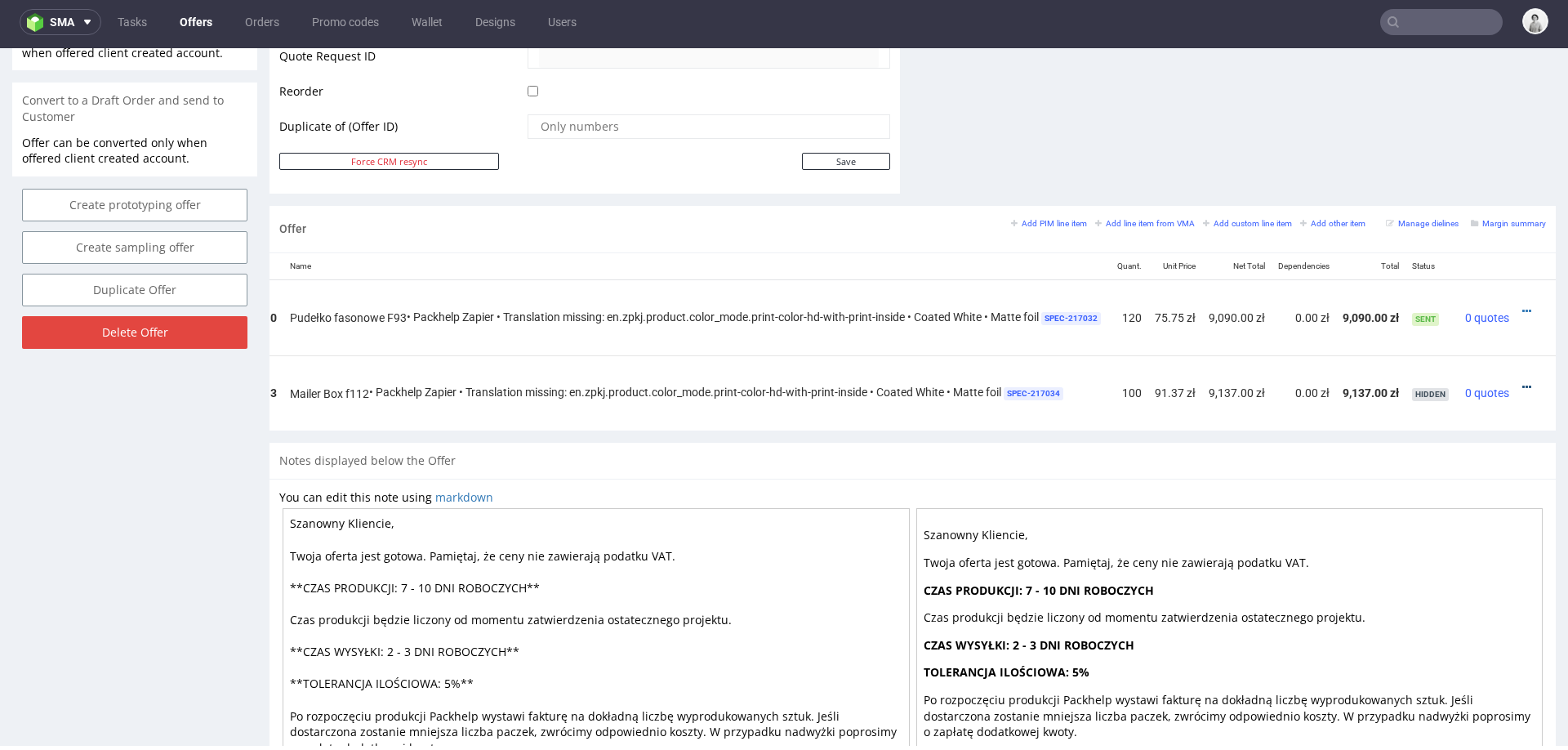
click at [1522, 382] on icon at bounding box center [1527, 387] width 9 height 12
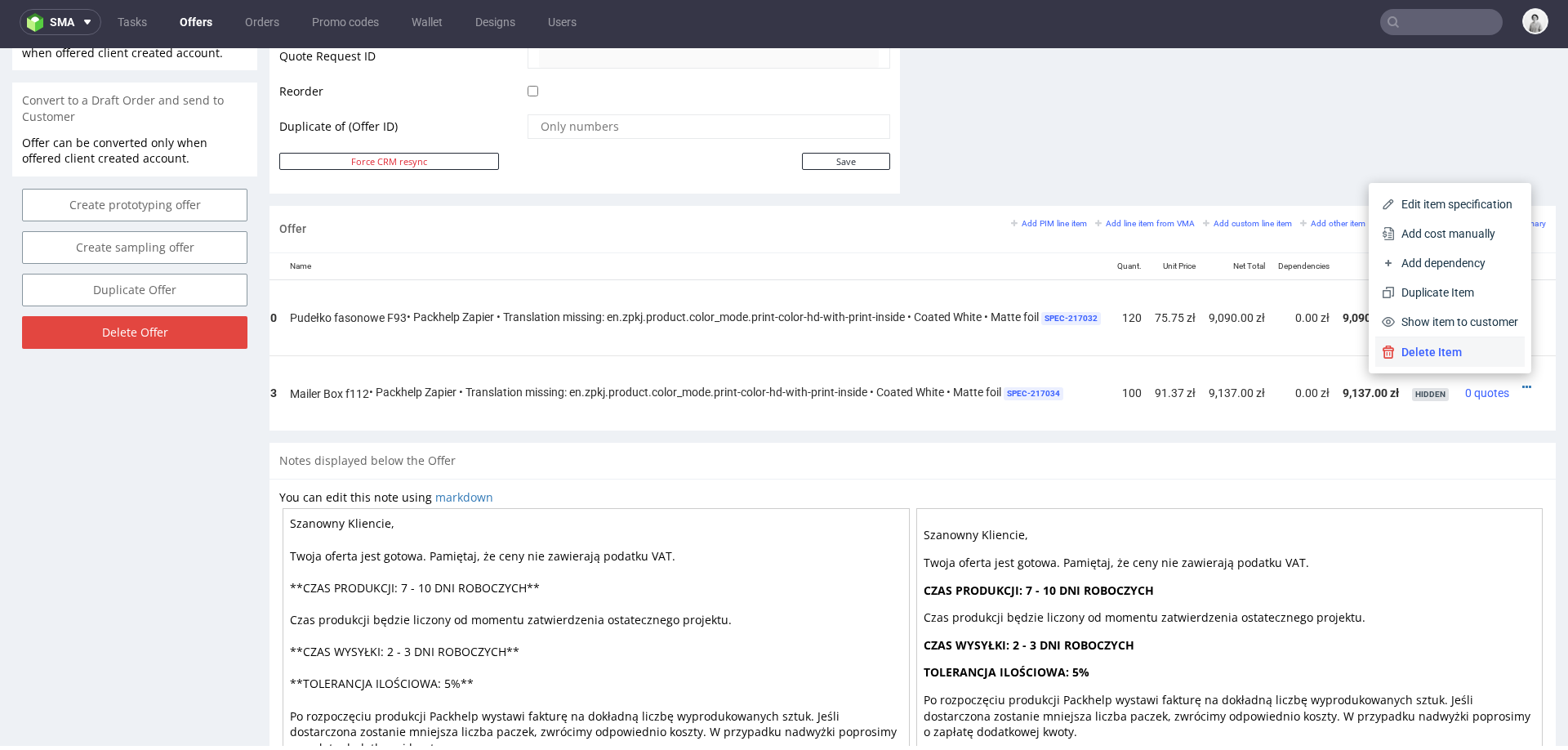
click at [1428, 353] on span "Delete Item" at bounding box center [1457, 353] width 123 height 16
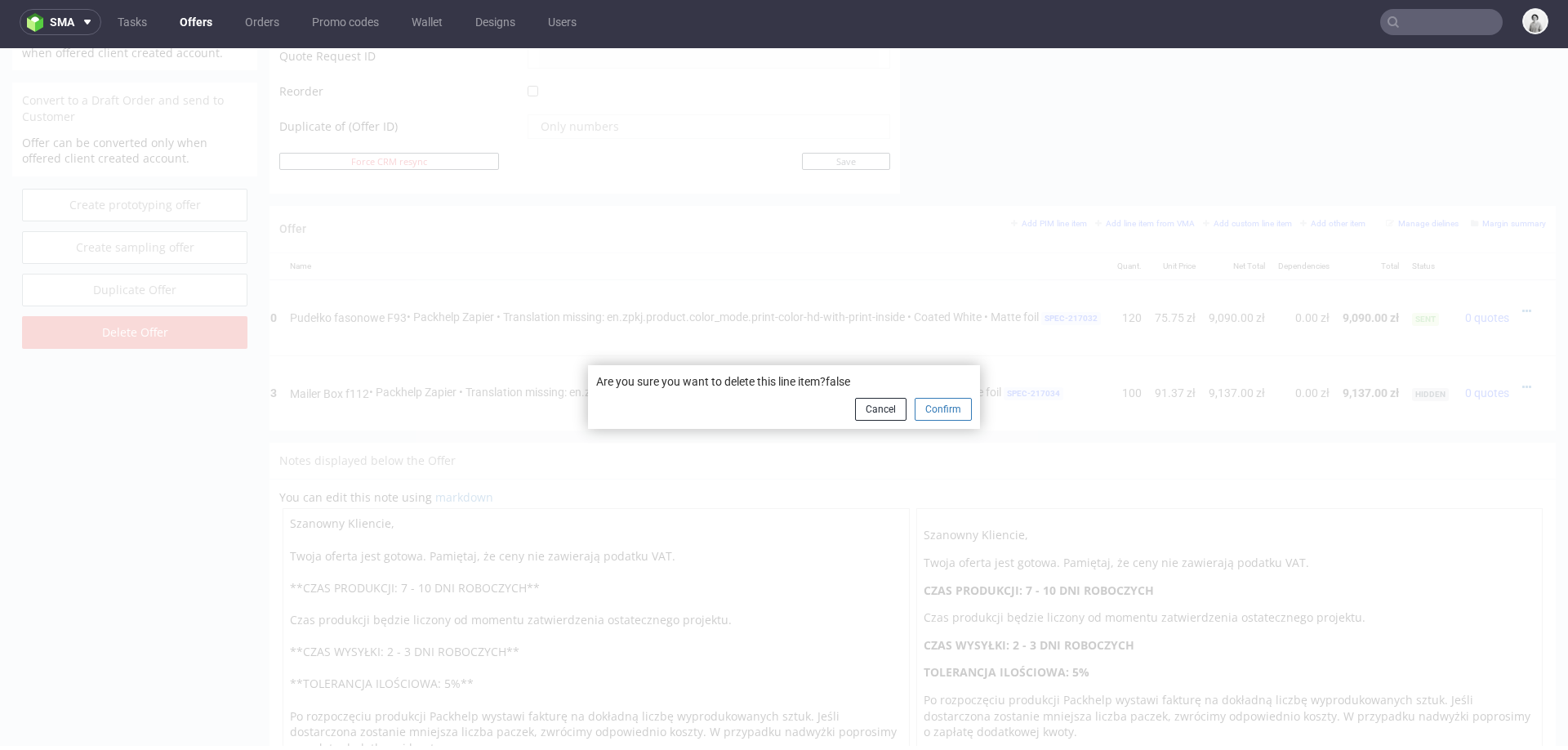
click at [927, 402] on button "Confirm" at bounding box center [943, 409] width 58 height 23
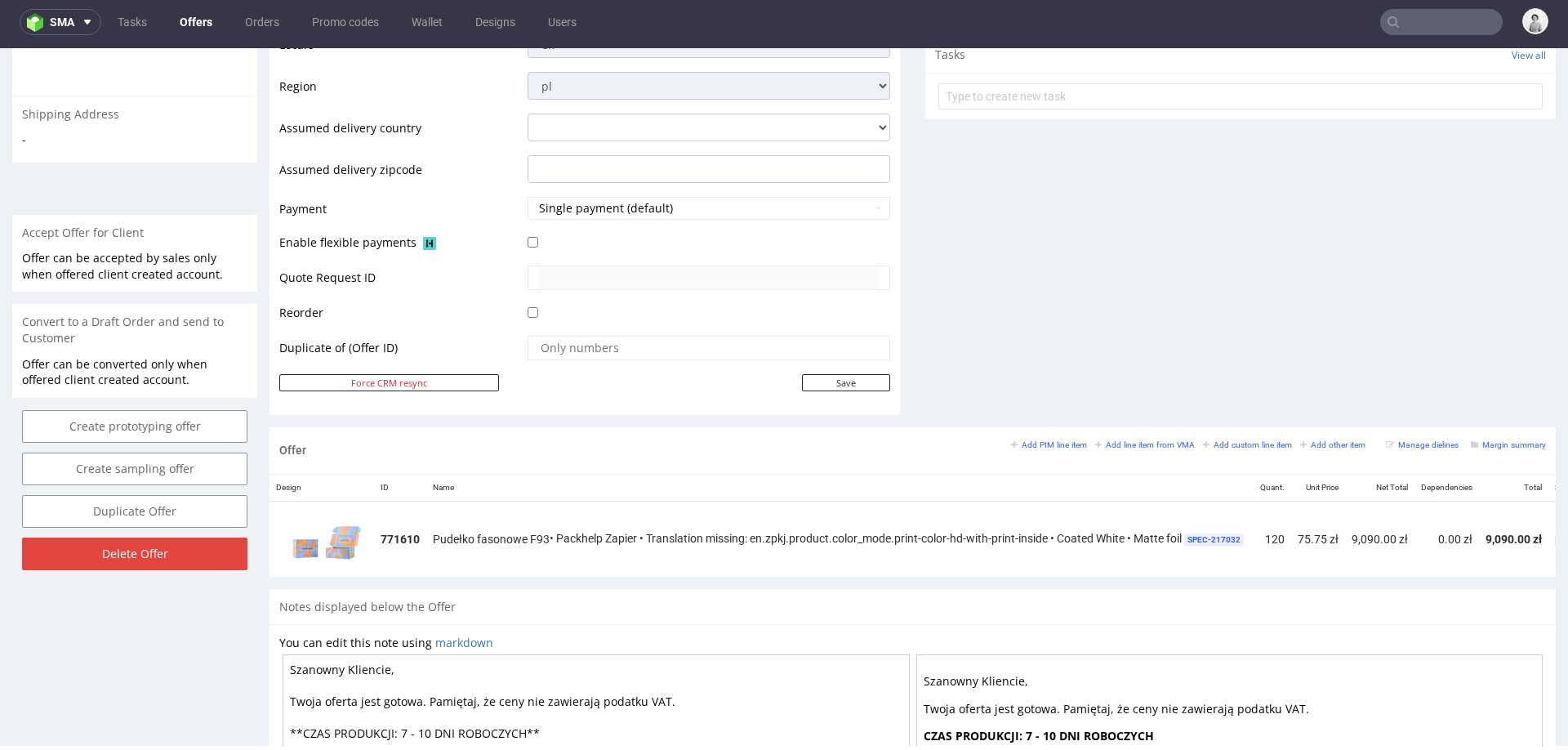
scroll to position [0, 156]
click at [1121, 530] on td "120" at bounding box center [1139, 538] width 37 height 76
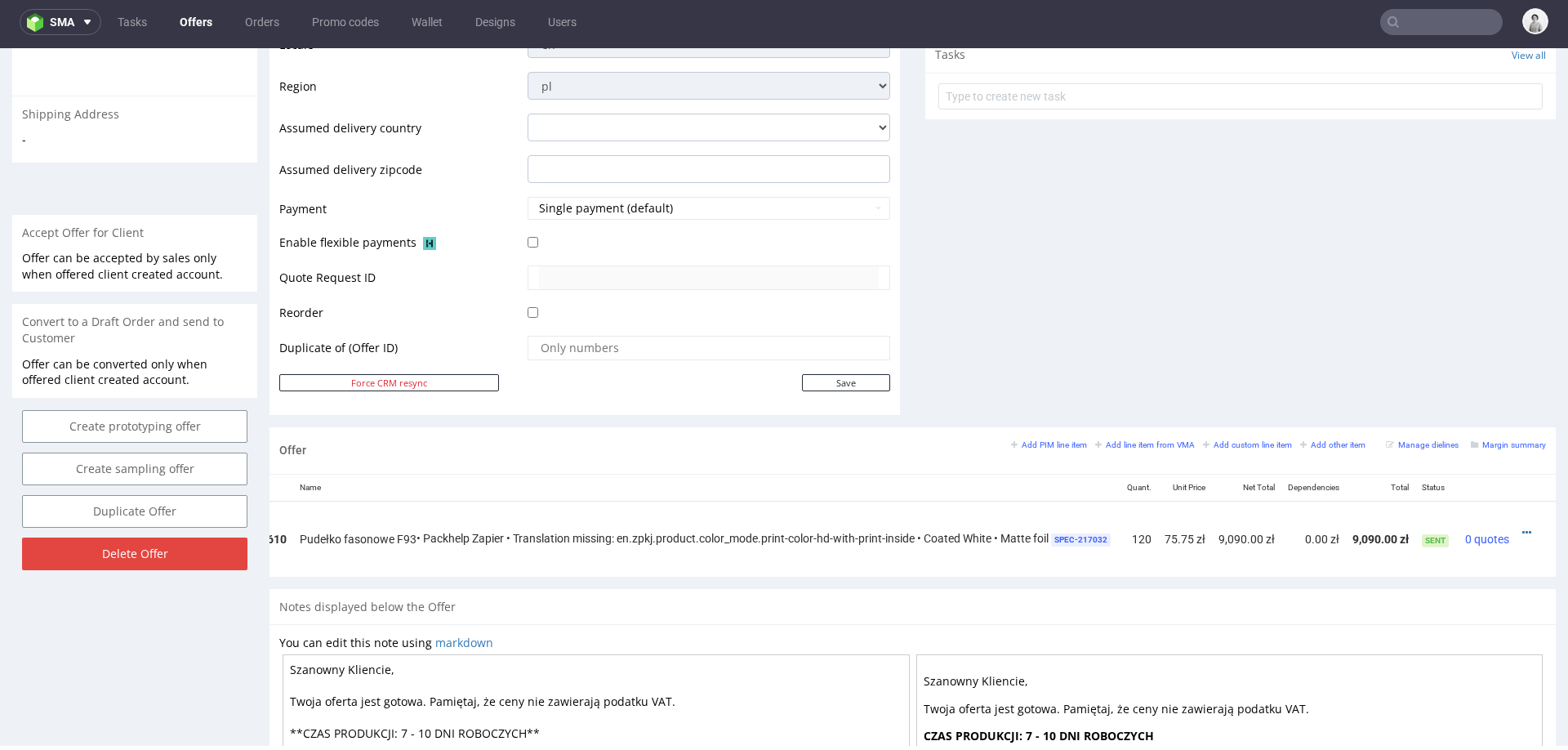
click at [1121, 530] on td "120" at bounding box center [1139, 538] width 37 height 76
click at [1048, 440] on small "Add PIM line item" at bounding box center [1048, 445] width 76 height 9
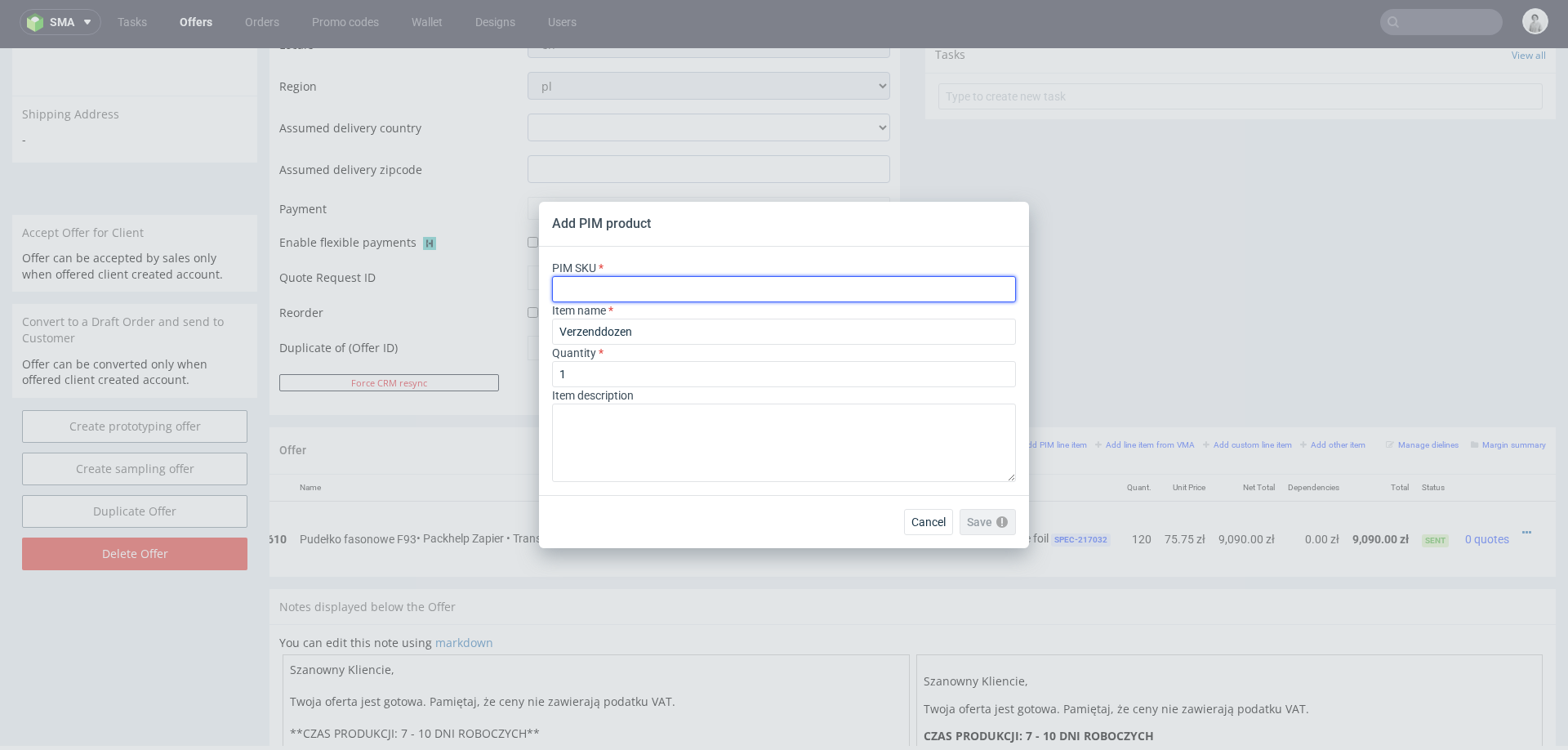
click at [832, 283] on input "text" at bounding box center [784, 289] width 464 height 26
paste input "box--mailer-box--93--cardboard-coated--print-color-hd-with-print-inside--foil-n…"
type input "box--mailer-box--93--cardboard-coated--print-color-hd-with-print-inside--foil-n…"
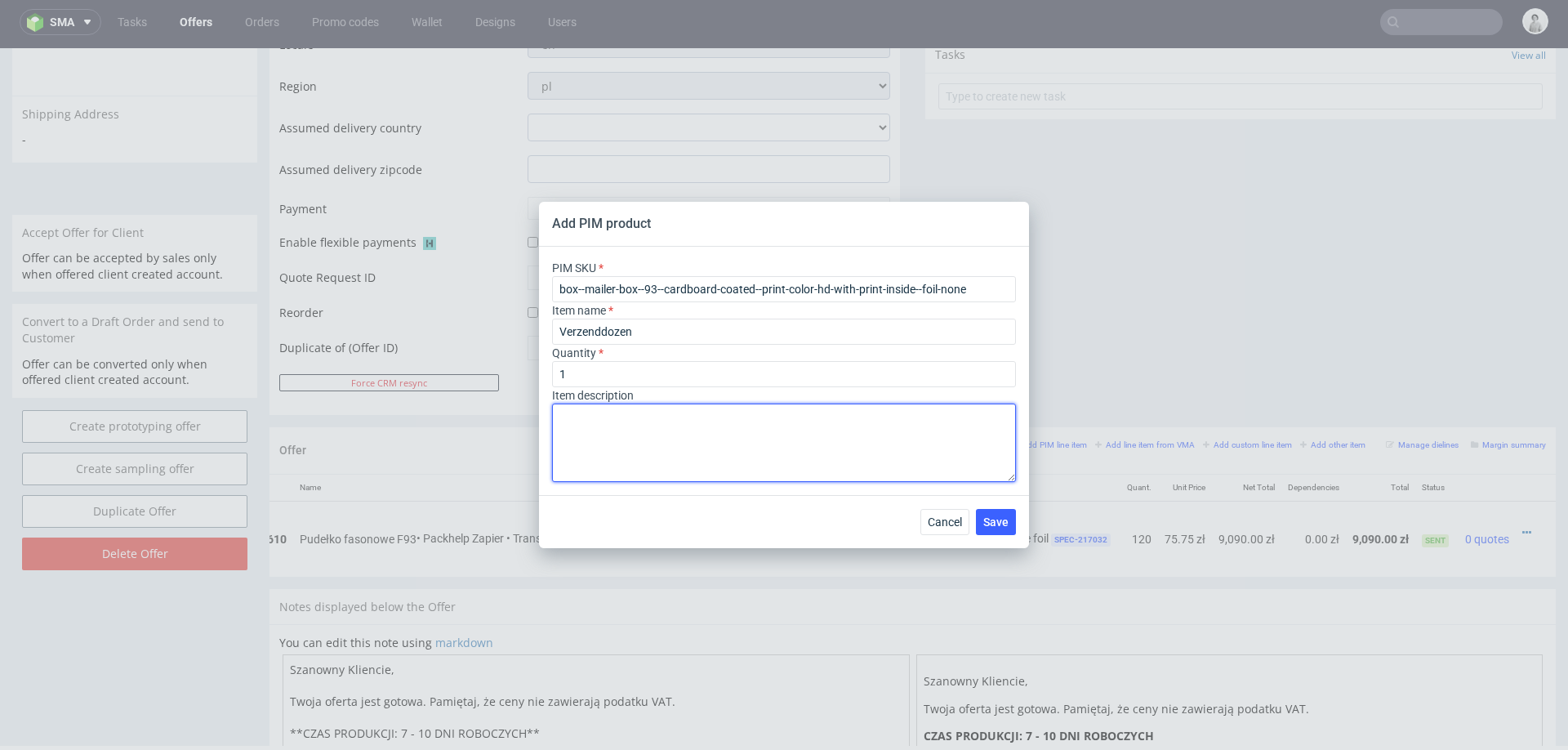
click at [763, 450] on textarea at bounding box center [784, 443] width 464 height 79
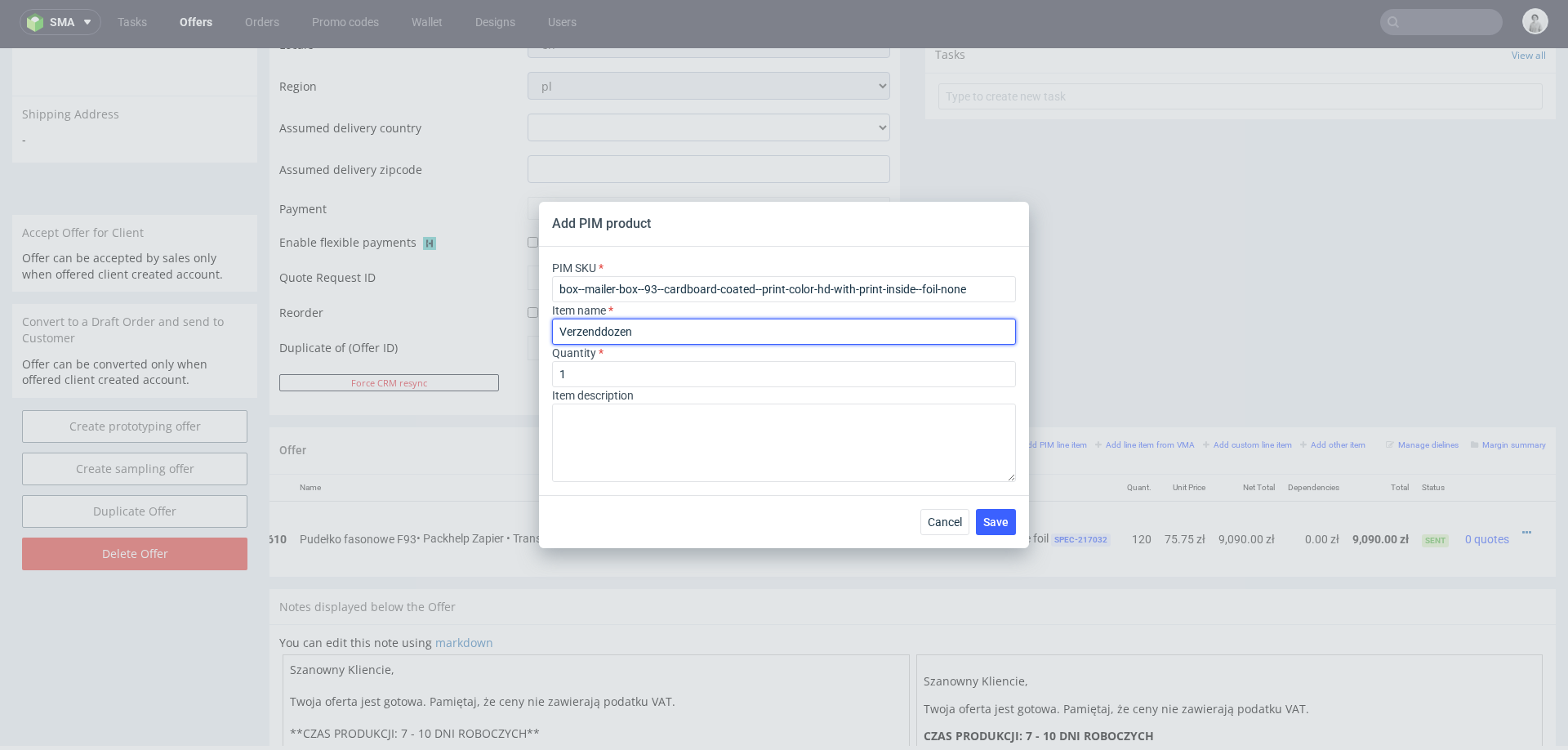
click at [769, 324] on input "Verzenddozen" at bounding box center [784, 332] width 464 height 26
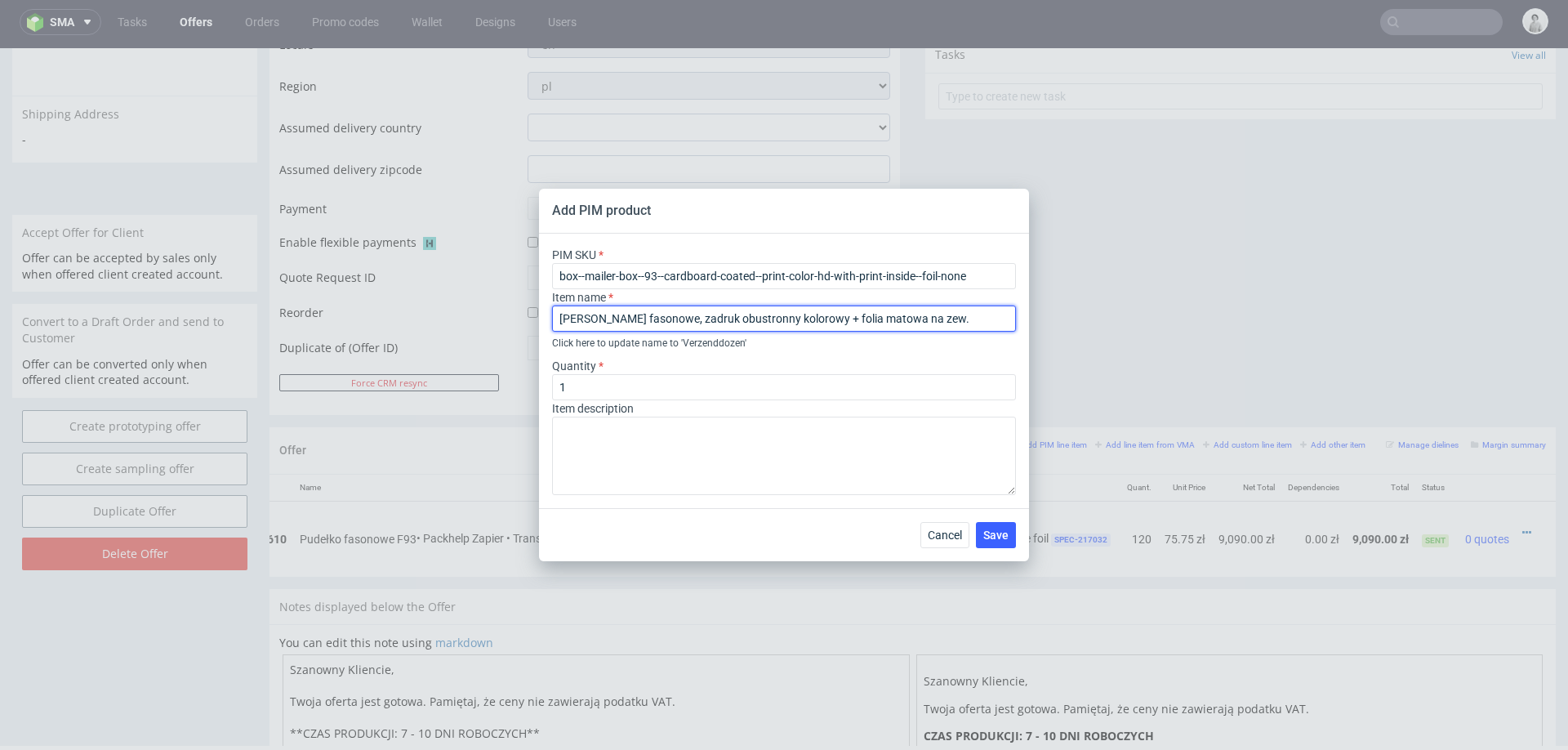
click at [650, 320] on input "Pudełko fasonowe, zadruk obustronny kolorowy + folia matowa na zew." at bounding box center [784, 319] width 464 height 26
drag, startPoint x: 828, startPoint y: 317, endPoint x: 994, endPoint y: 318, distance: 166.0
click at [994, 318] on input "Pudełko fasonowe F93, zadruk obustronny kolorowy + folia matowa na zew." at bounding box center [784, 319] width 464 height 26
type input "[PERSON_NAME] fasonowe F93, zadruk obustronny kolorowy, brak foli"
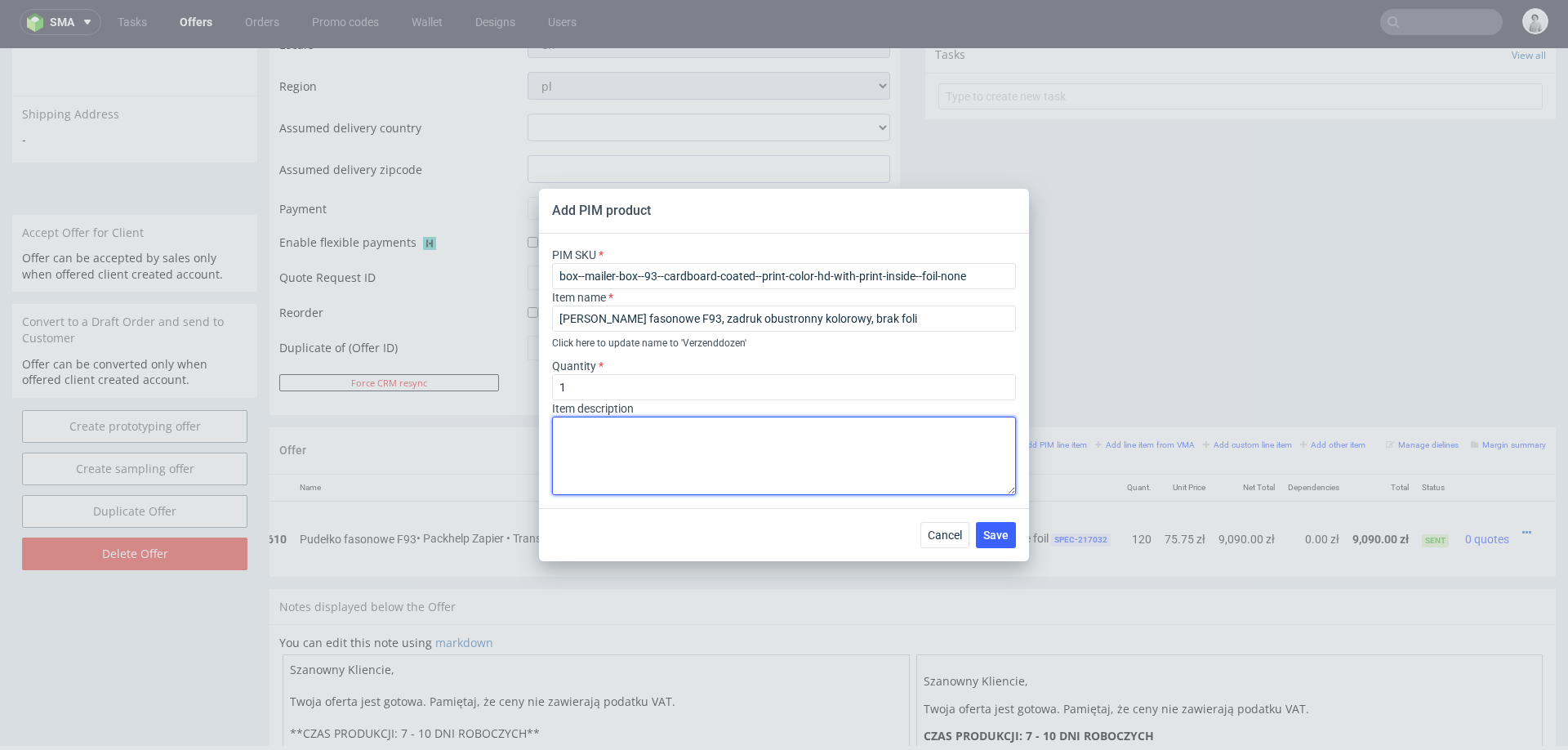
click at [922, 470] on textarea at bounding box center [784, 456] width 464 height 79
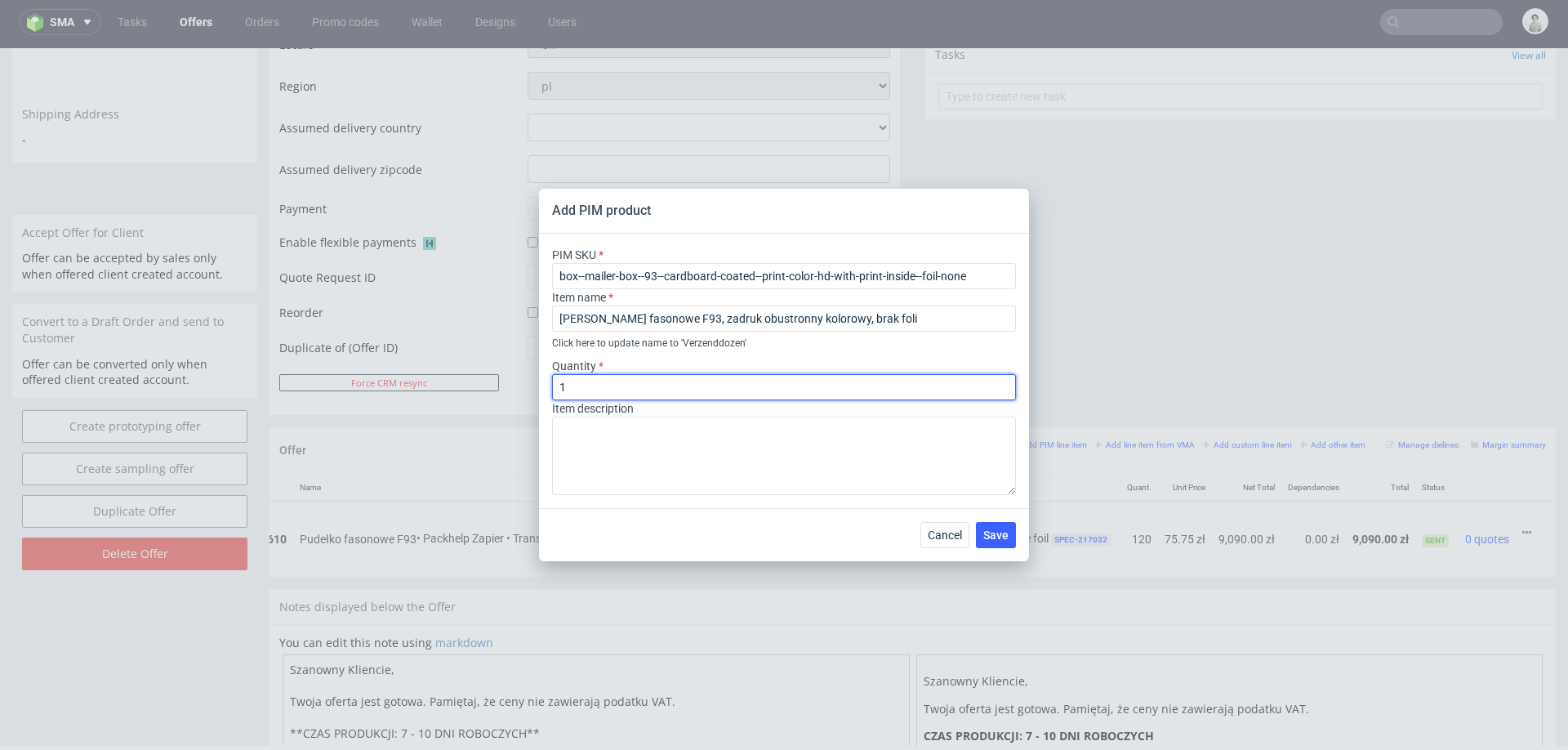
click at [872, 398] on input "1" at bounding box center [784, 387] width 464 height 26
type input "120"
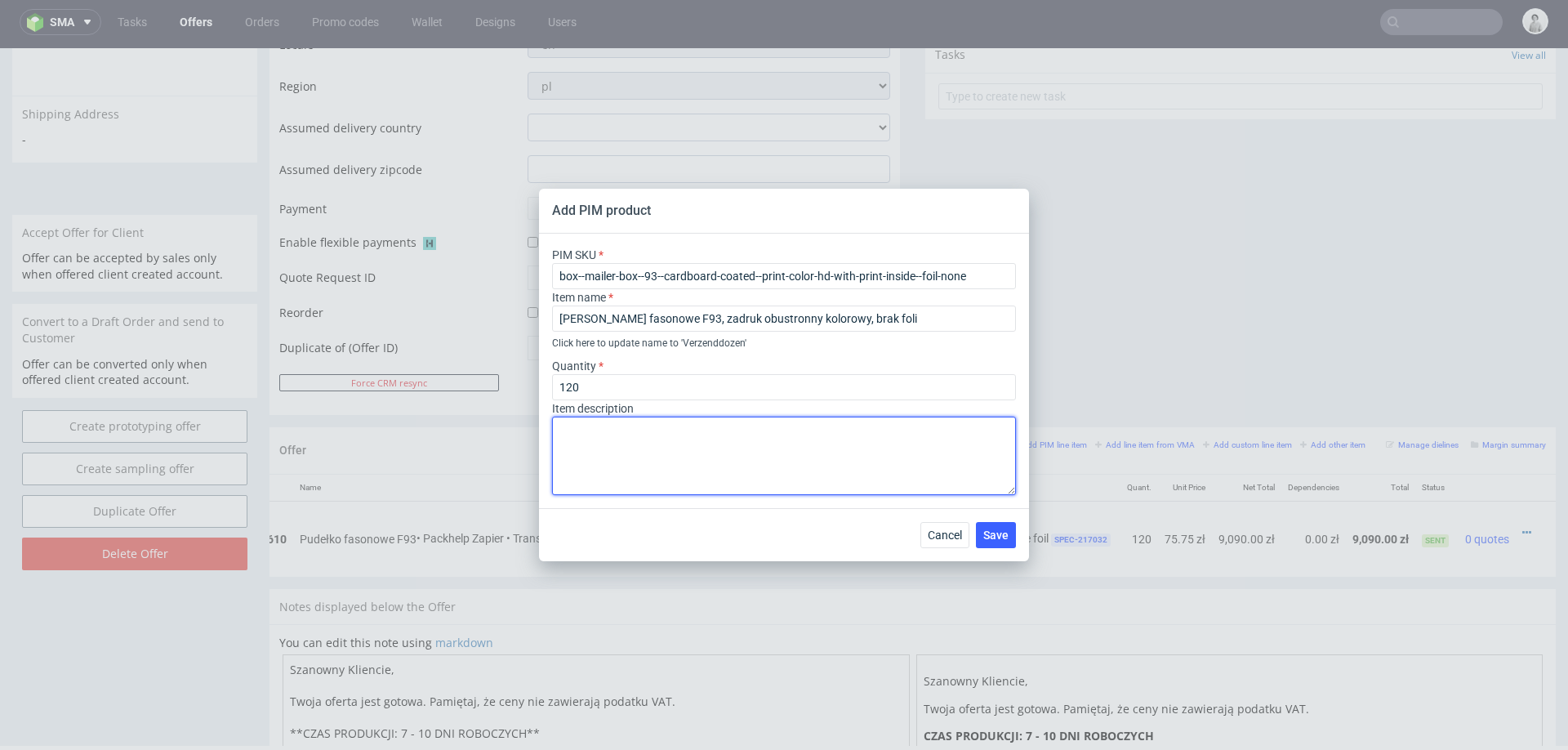
click at [742, 433] on textarea at bounding box center [784, 456] width 464 height 79
paste textarea "F93 (44 x 33.9 x 15.9 cm)"
type textarea "F93 (44 x 33.9 x 15.9 cm)"
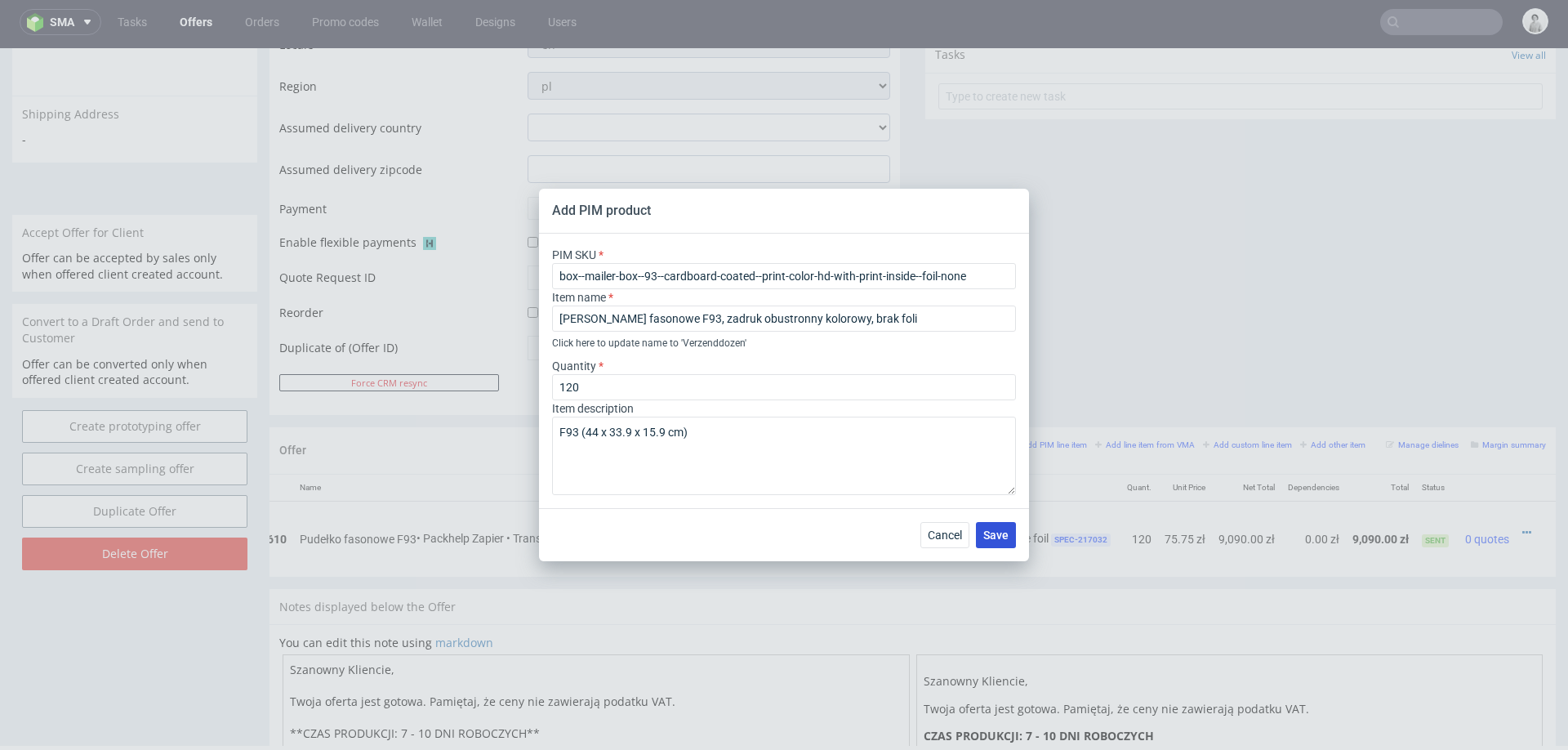
click at [1002, 538] on span "Save" at bounding box center [996, 535] width 26 height 12
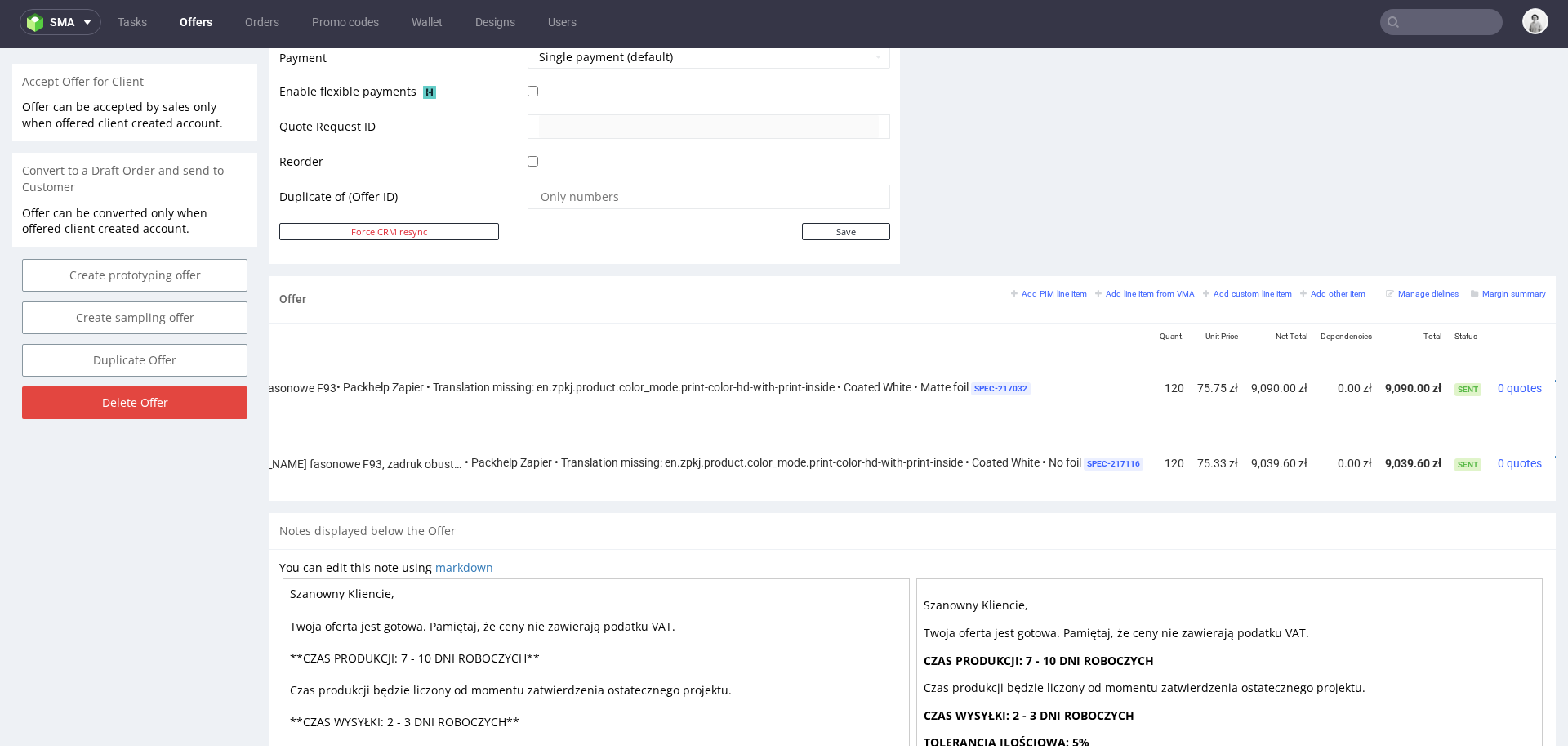
scroll to position [0, 269]
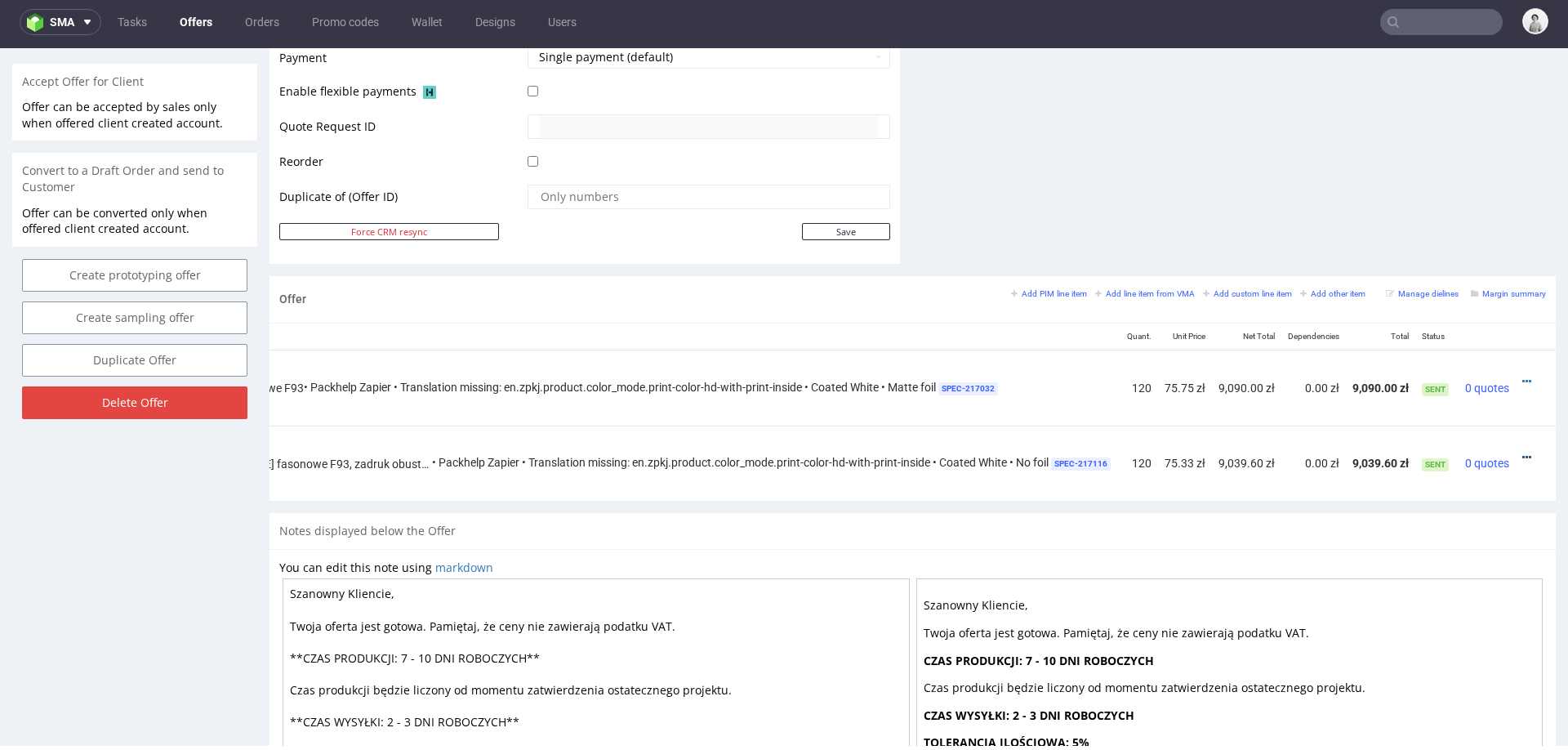
click at [1522, 452] on icon at bounding box center [1527, 458] width 9 height 12
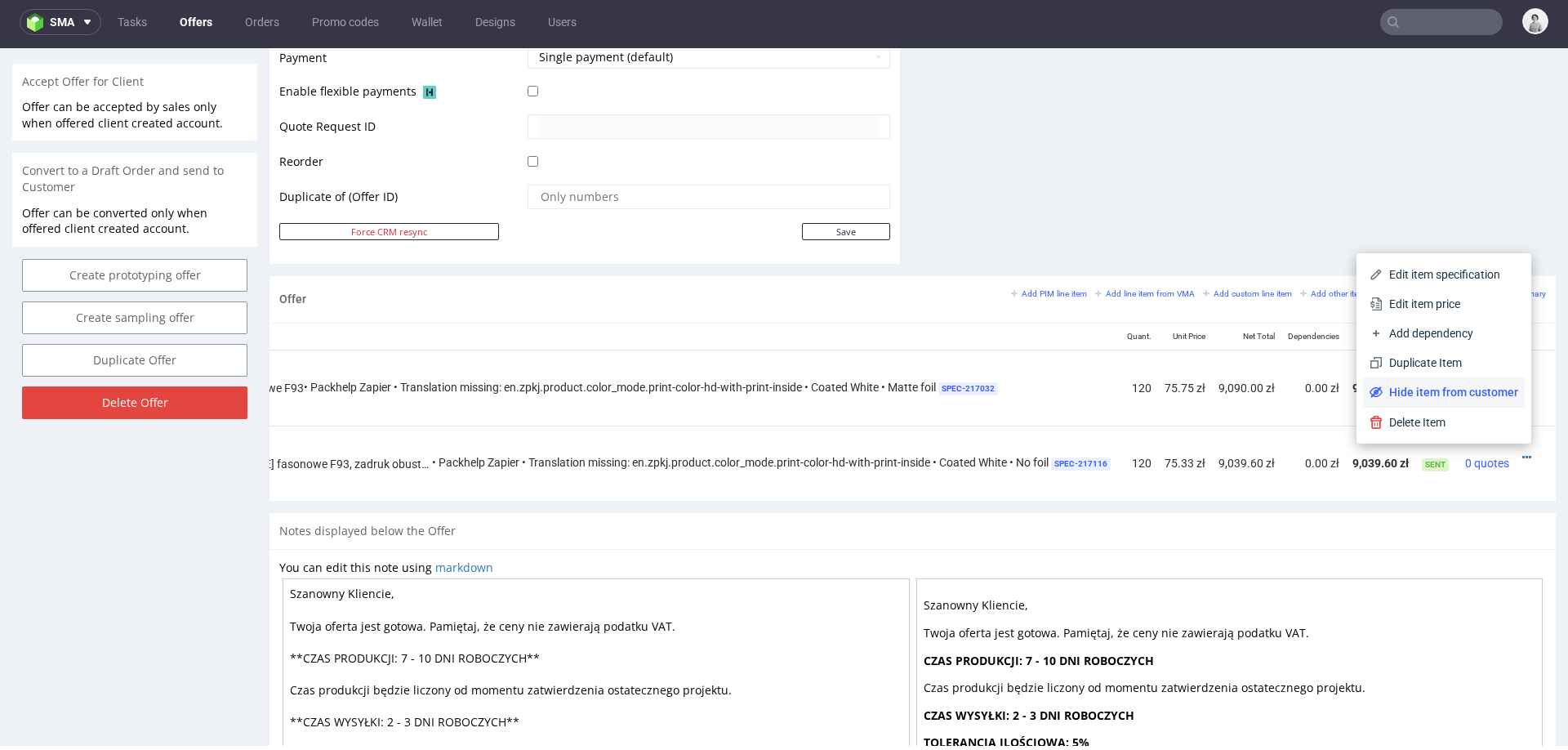
click at [1470, 388] on span "Hide item from customer" at bounding box center [1450, 392] width 135 height 16
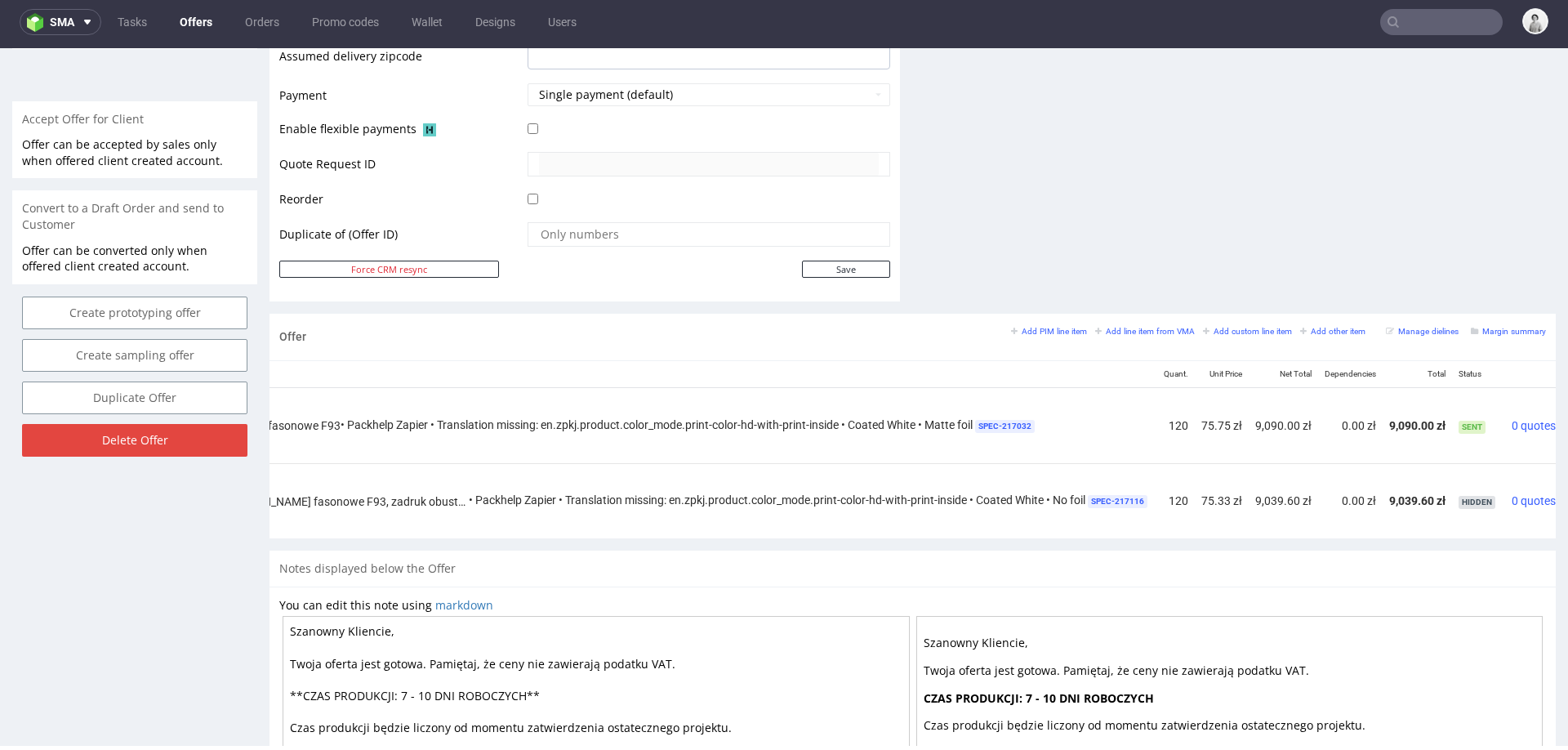
scroll to position [0, 279]
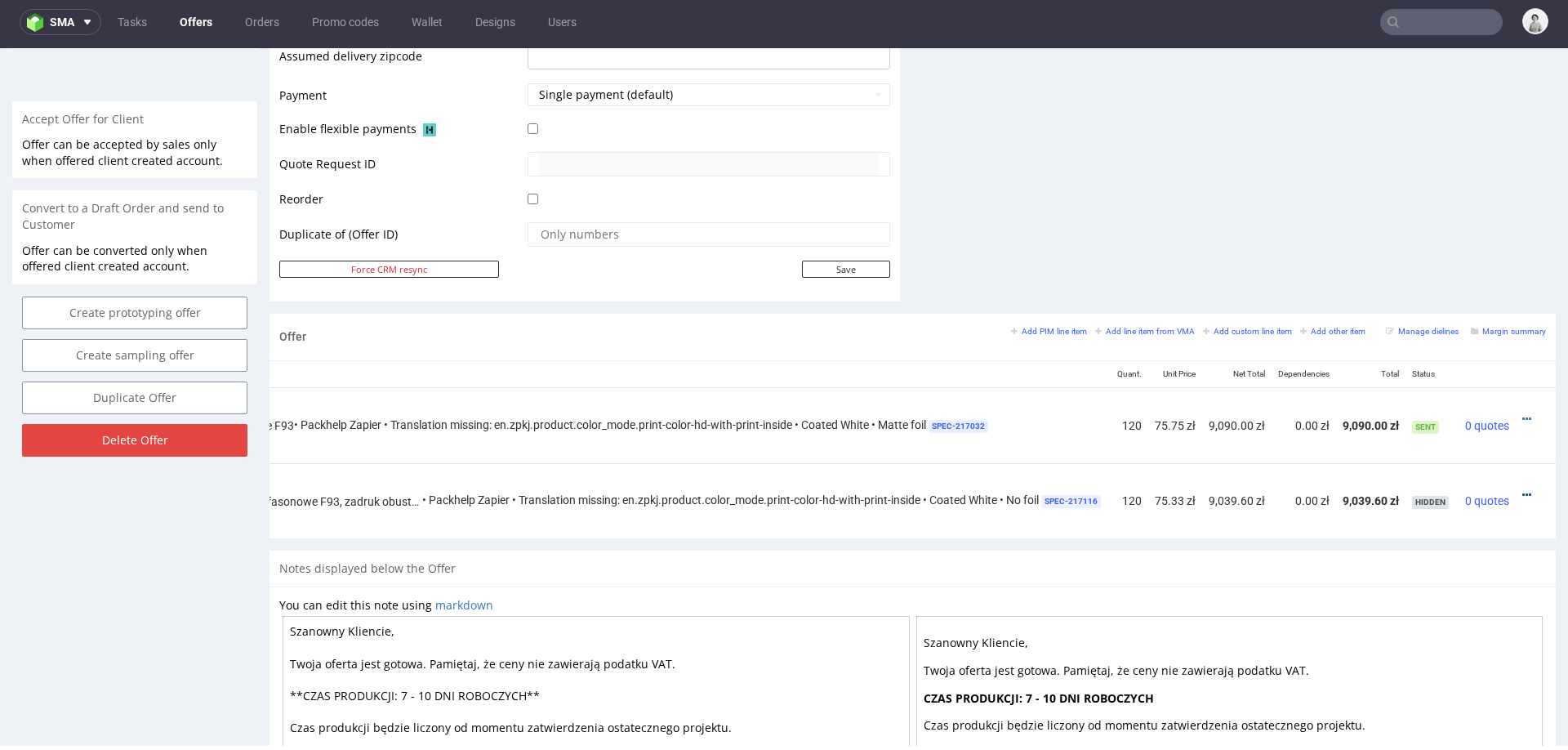
click at [1522, 490] on icon at bounding box center [1527, 495] width 9 height 12
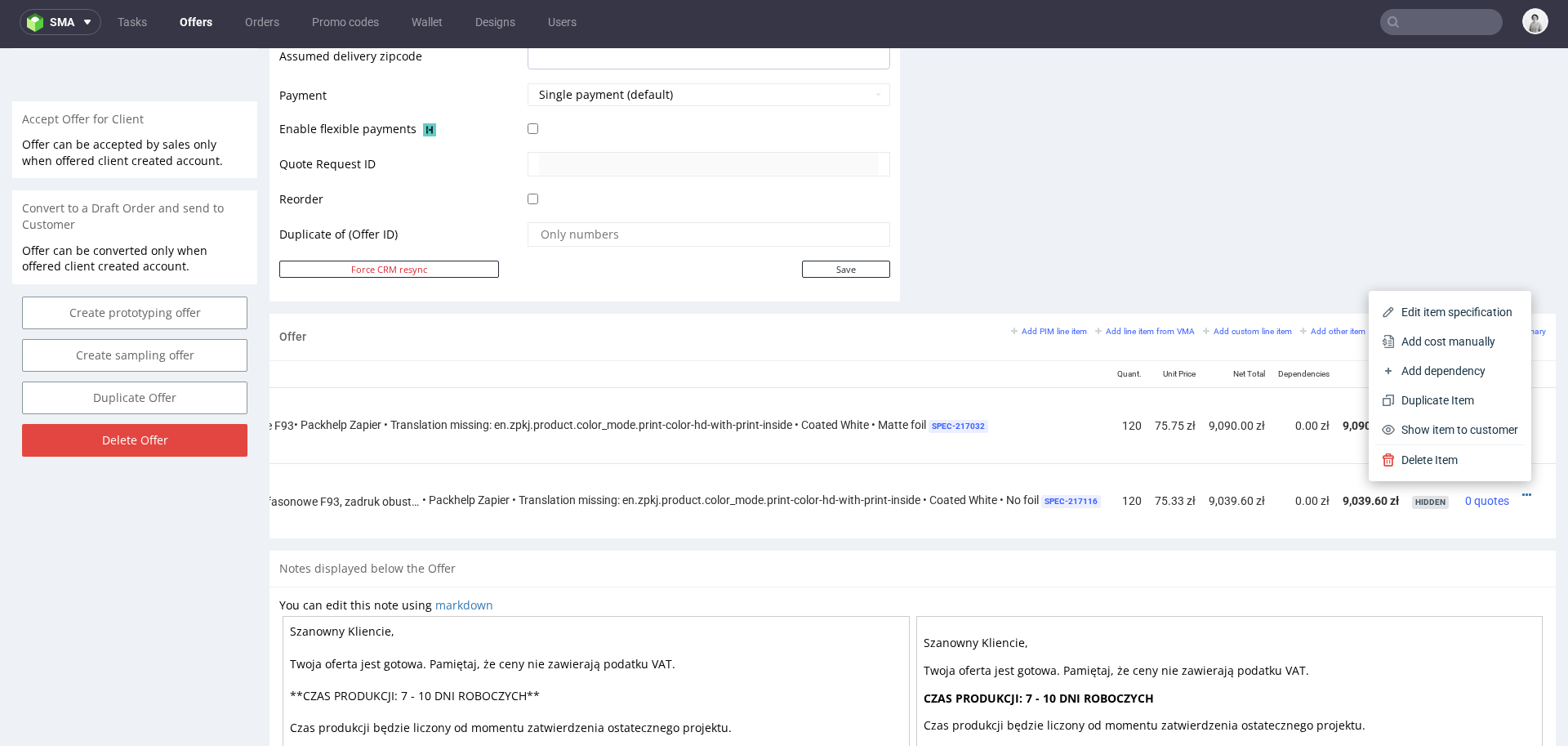
click at [1006, 526] on td "Pudełko fasonowe F93, zadruk obustronny kolorowy, brak foli • Packhelp Zapier •…" at bounding box center [640, 501] width 940 height 75
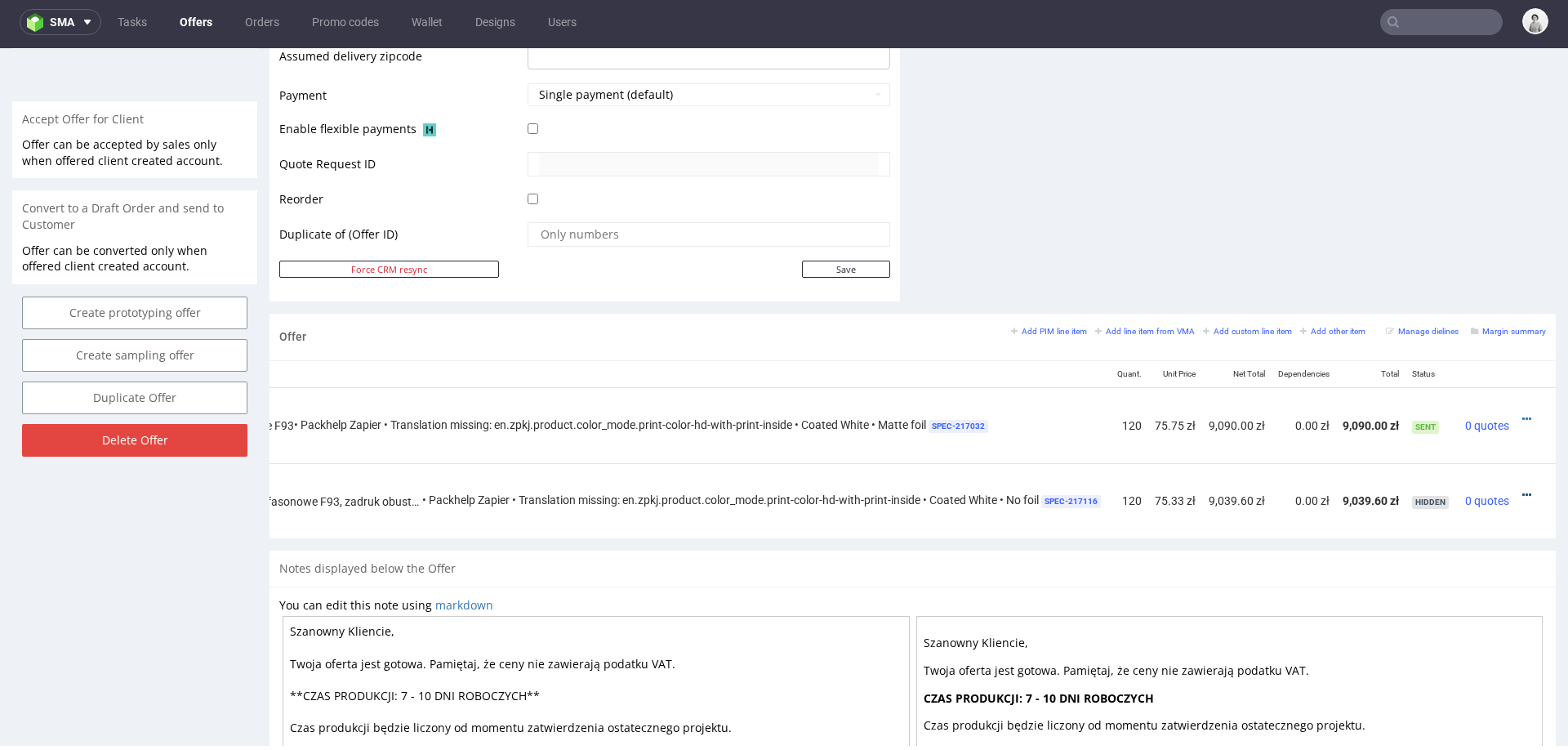
click at [1522, 490] on icon at bounding box center [1527, 495] width 9 height 12
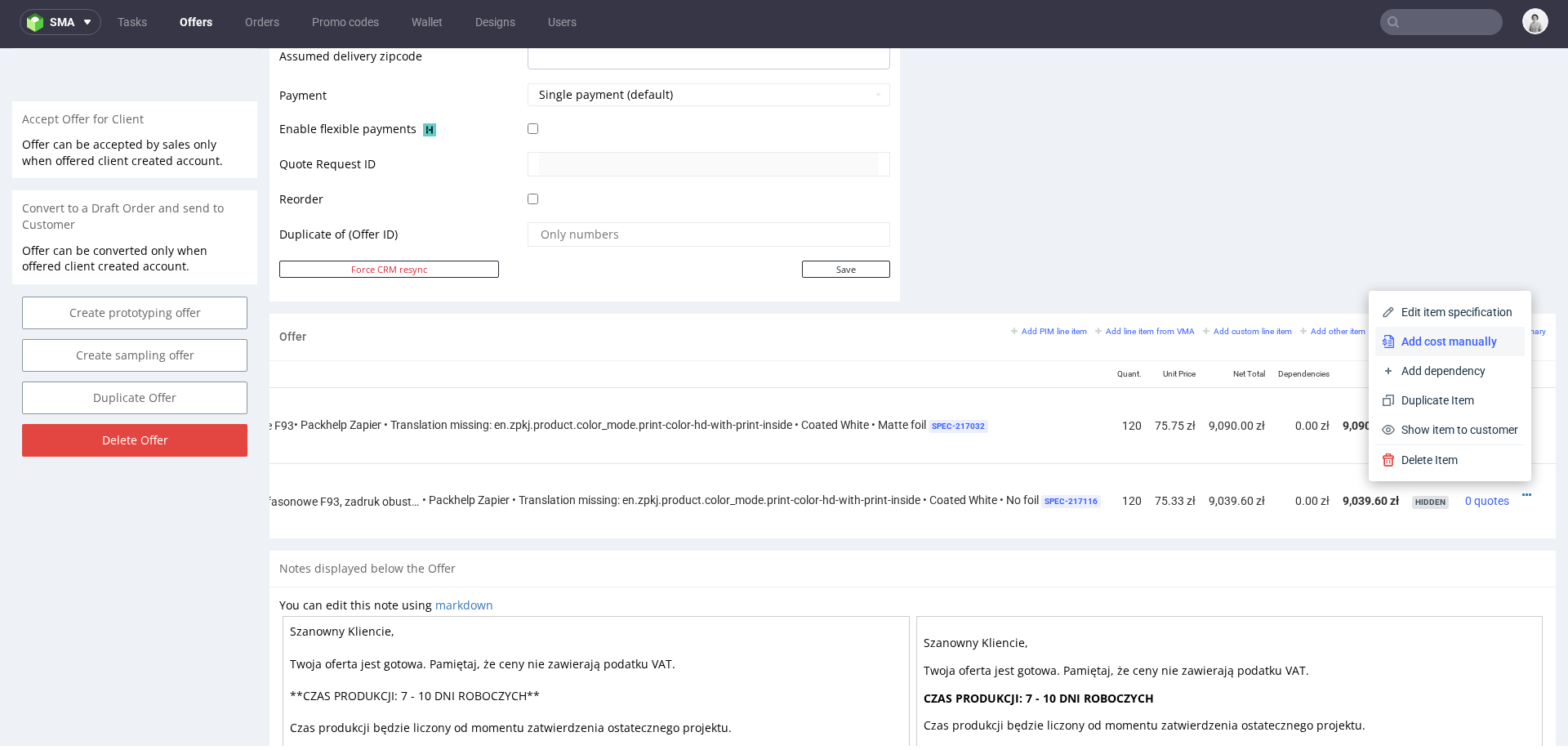
click at [1445, 343] on span "Add cost manually" at bounding box center [1457, 342] width 123 height 16
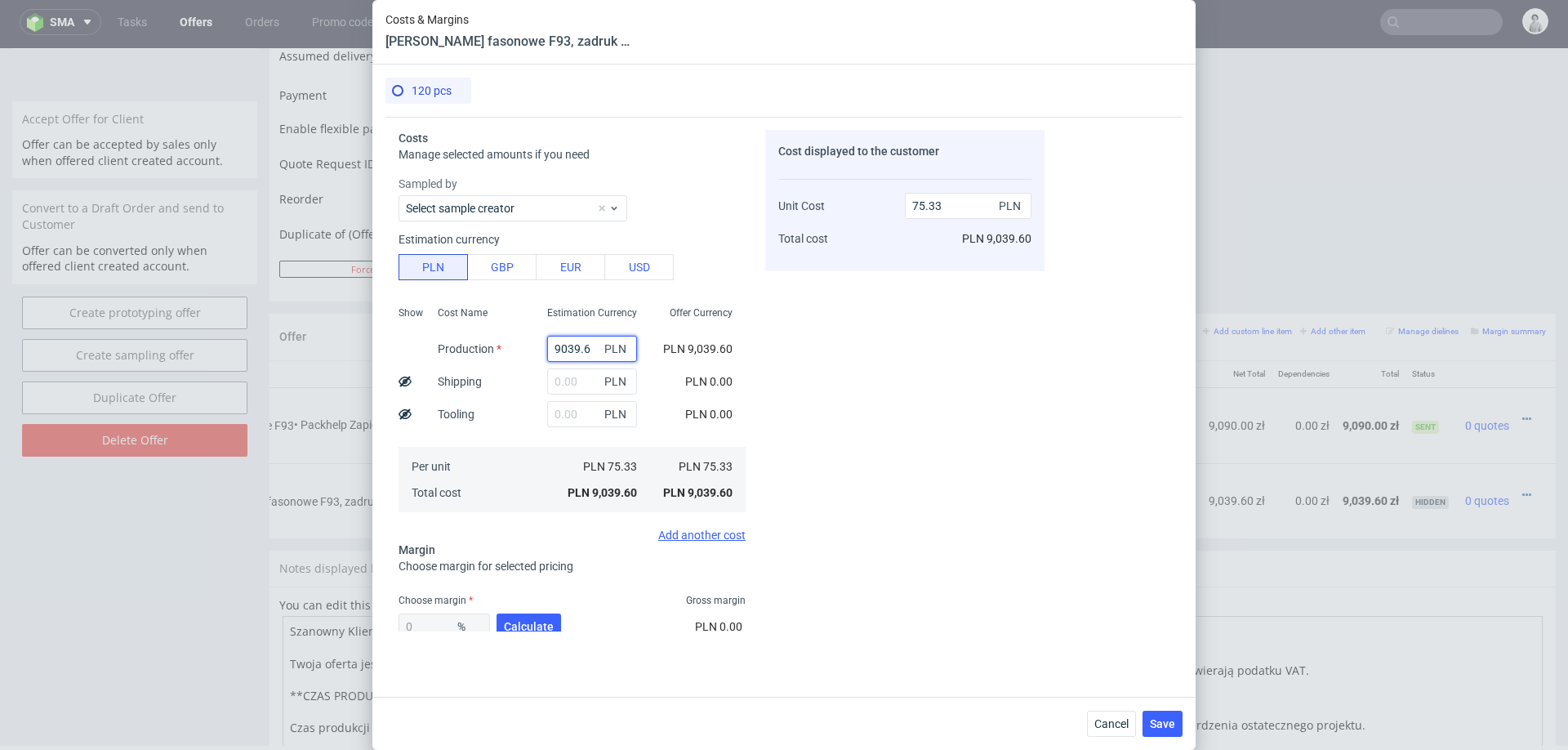
click at [587, 343] on input "9039.6" at bounding box center [592, 349] width 89 height 26
type input "6000"
type input "50"
type input "6000"
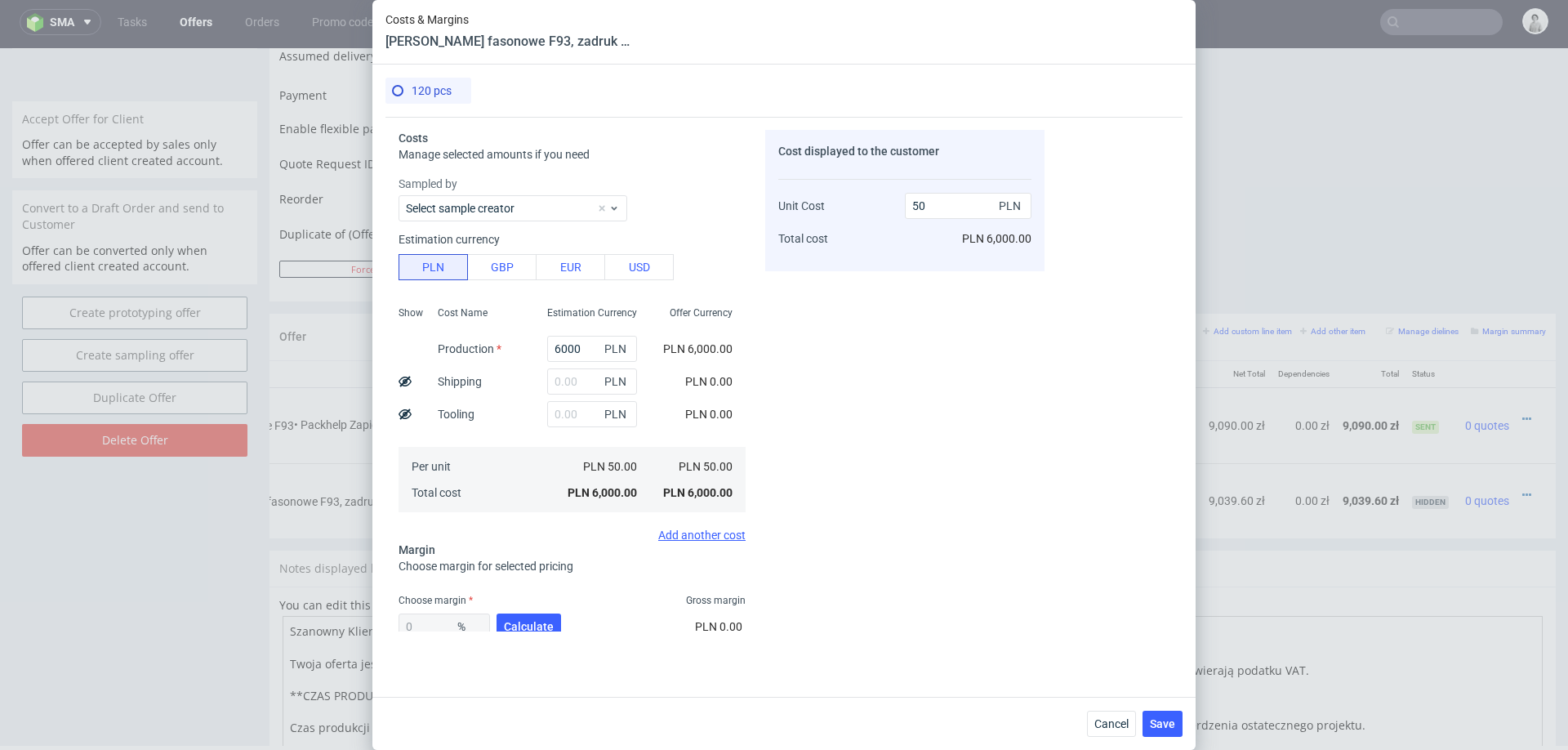
click at [531, 378] on div "Cost Name Production Shipping Tooling Per unit Total cost" at bounding box center [479, 407] width 110 height 216
click at [566, 381] on input "text" at bounding box center [592, 381] width 89 height 26
type input "3"
type input "50.03"
type input "32"
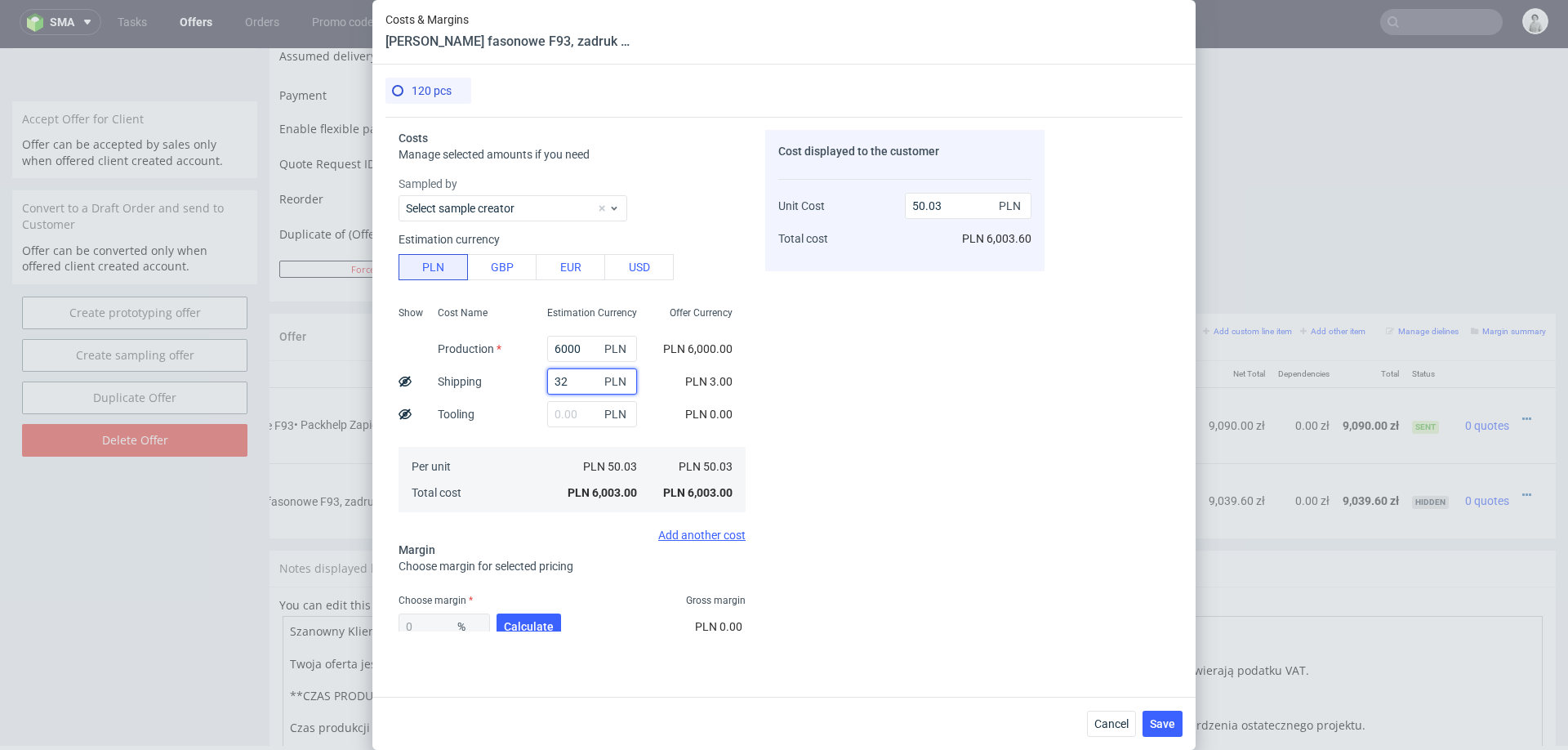
type input "50.27"
type input "320"
type input "52.67"
type input "320"
click at [520, 618] on button "Calculate" at bounding box center [529, 627] width 65 height 26
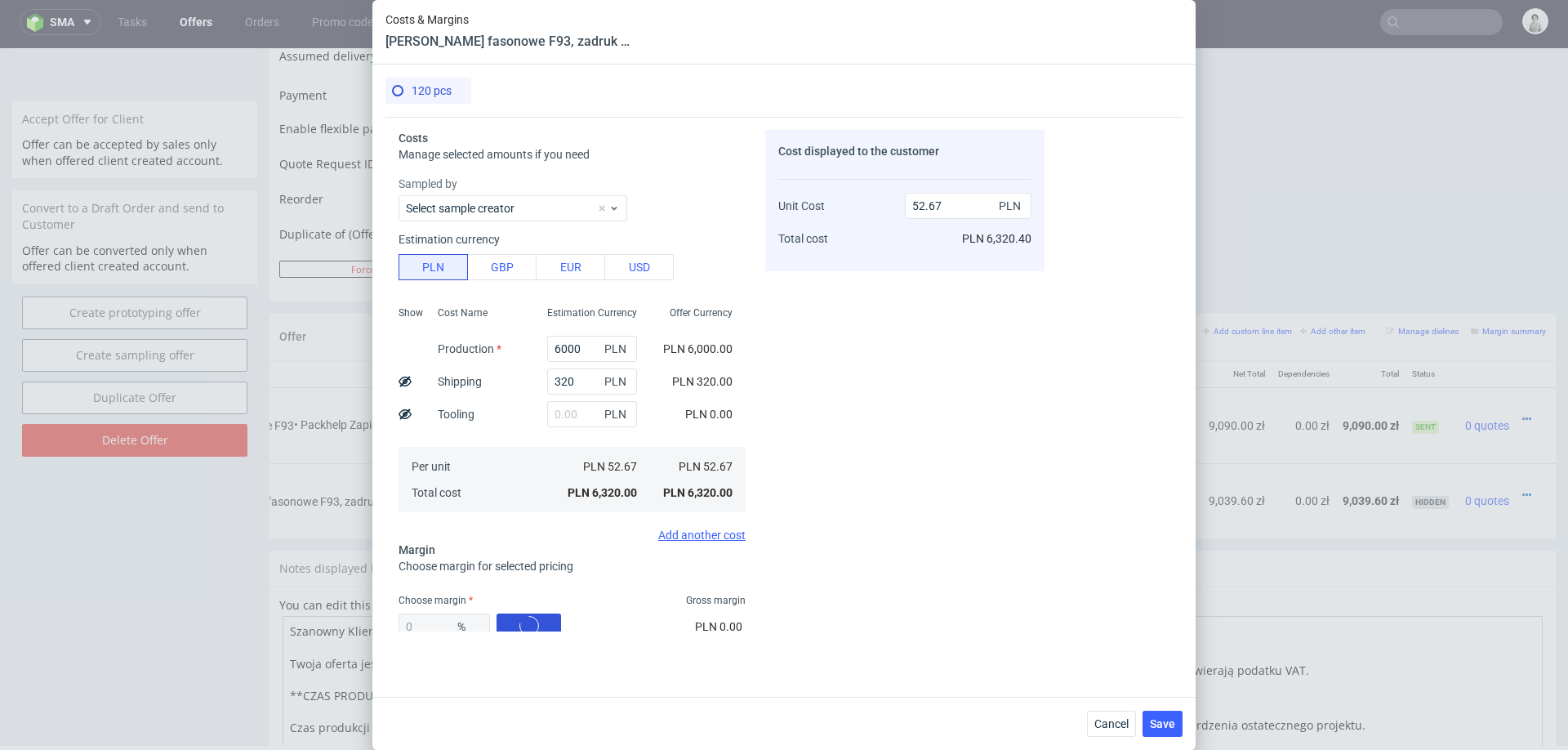
type input "36.73"
type input "83.24"
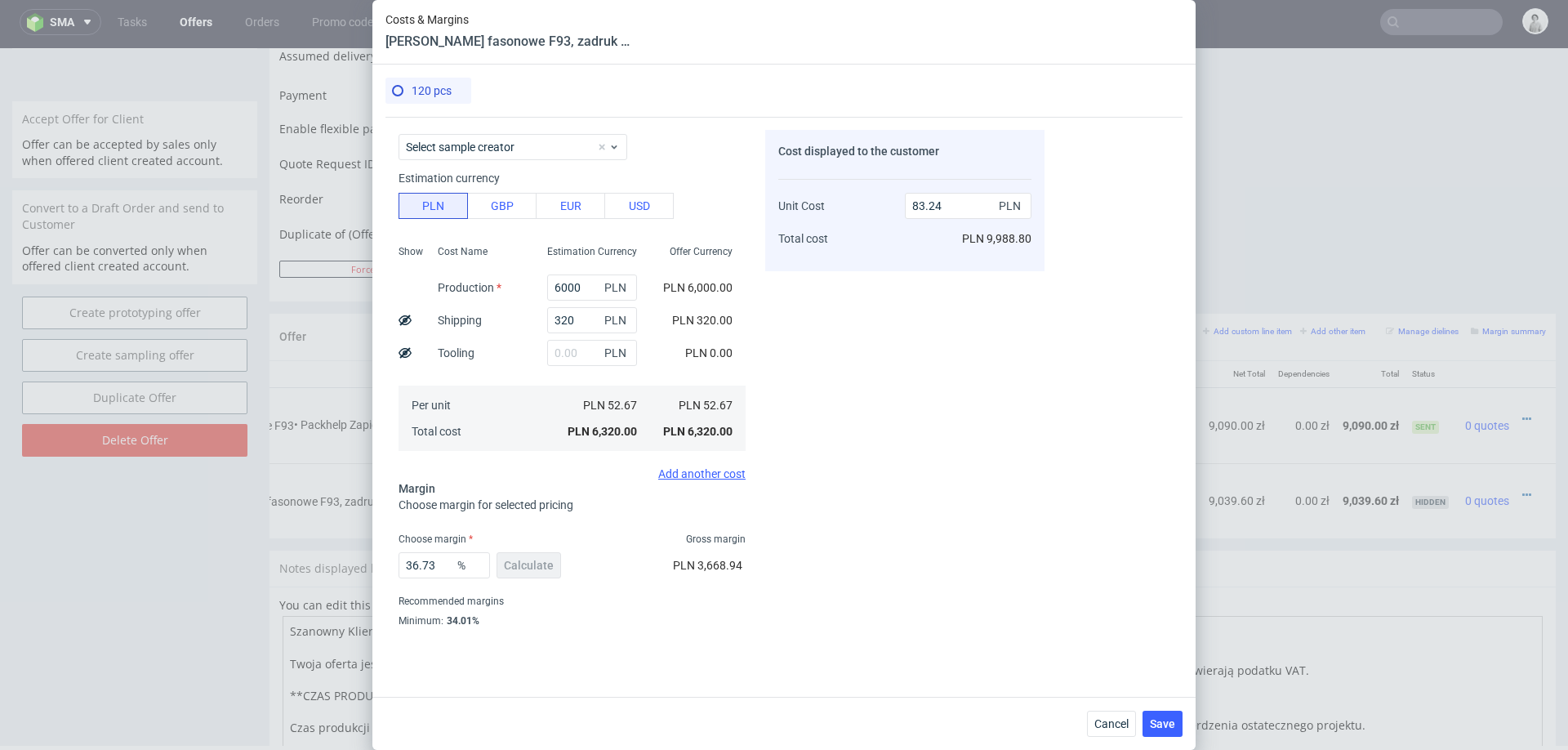
scroll to position [96, 0]
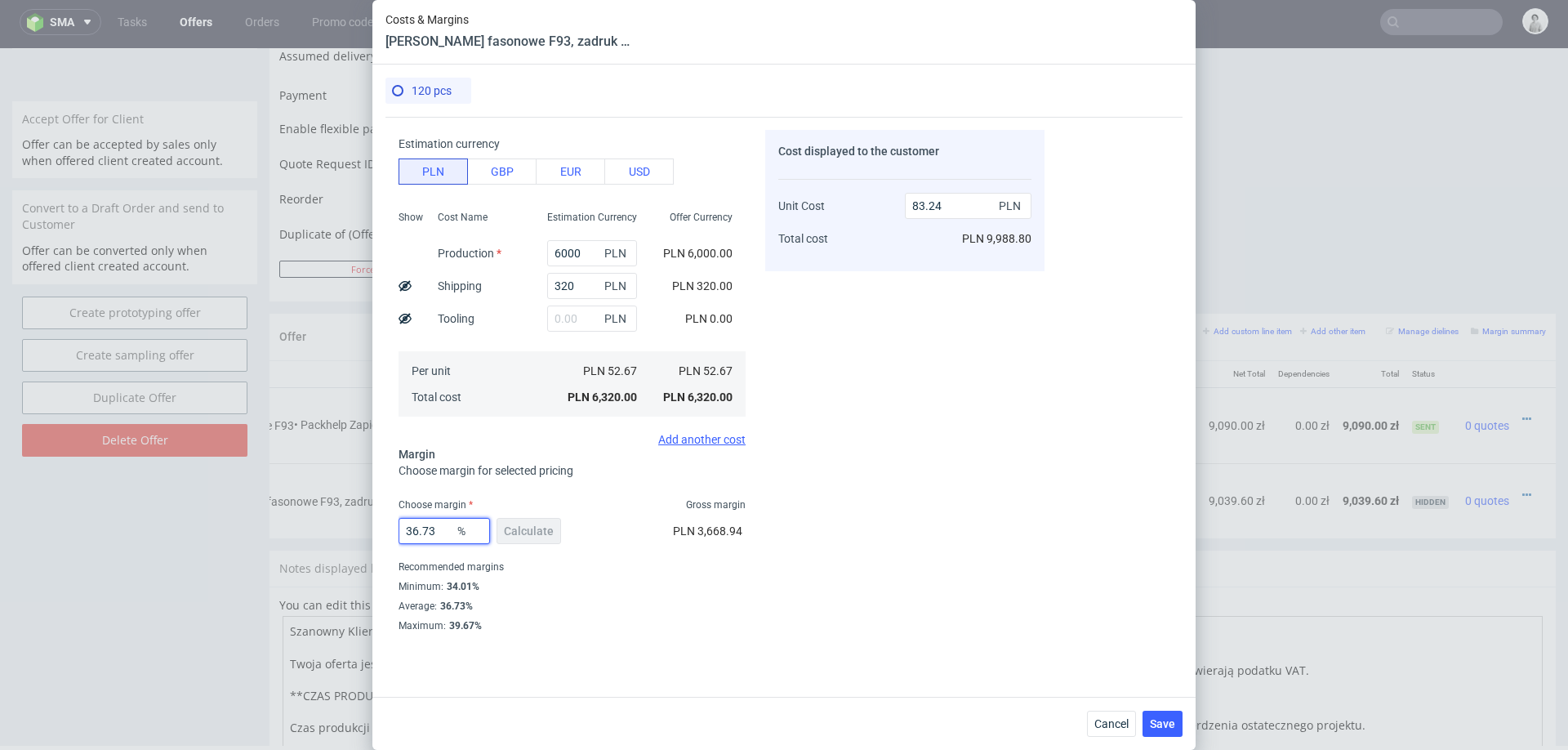
click at [426, 533] on input "36.73" at bounding box center [444, 531] width 91 height 26
type input "22"
type input "67.52"
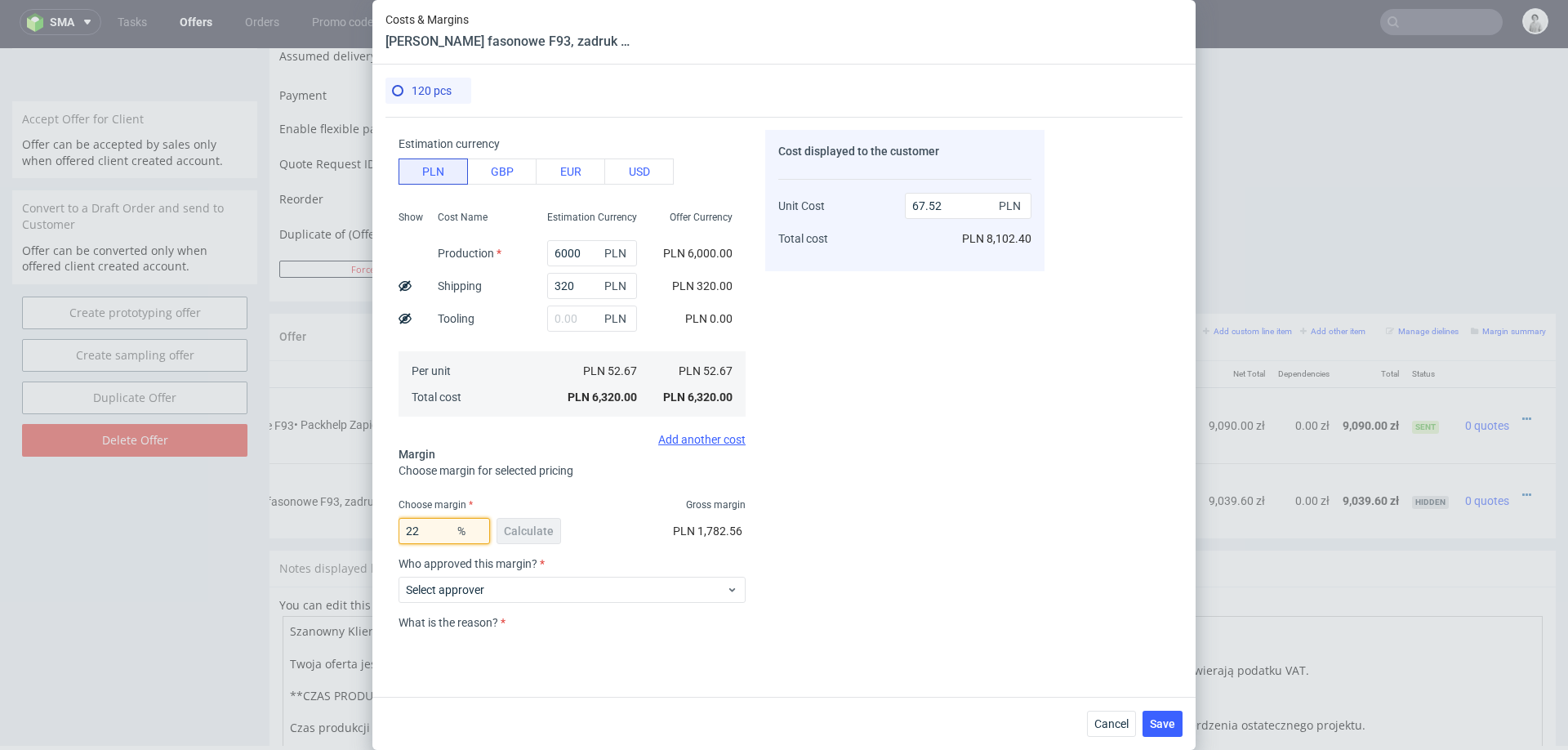
type input "22"
click at [889, 464] on div "Cost displayed to the customer Unit Cost Total cost 67.52 PLN PLN 8,102.40" at bounding box center [905, 380] width 279 height 502
click at [561, 257] on input "6000" at bounding box center [592, 253] width 89 height 26
type input "6100"
type input "68.59"
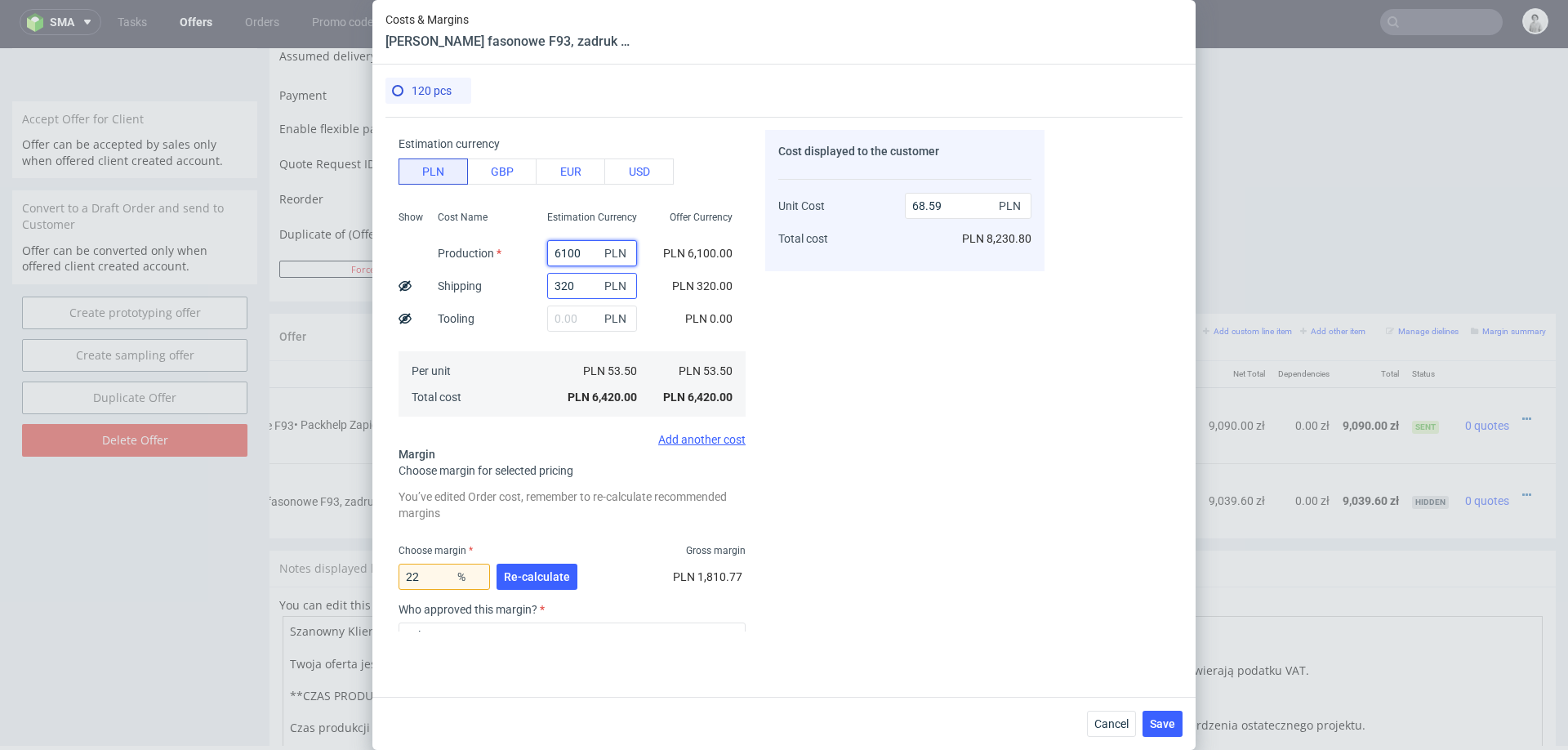
type input "6100"
click at [567, 289] on input "320" at bounding box center [592, 286] width 89 height 26
type input "3"
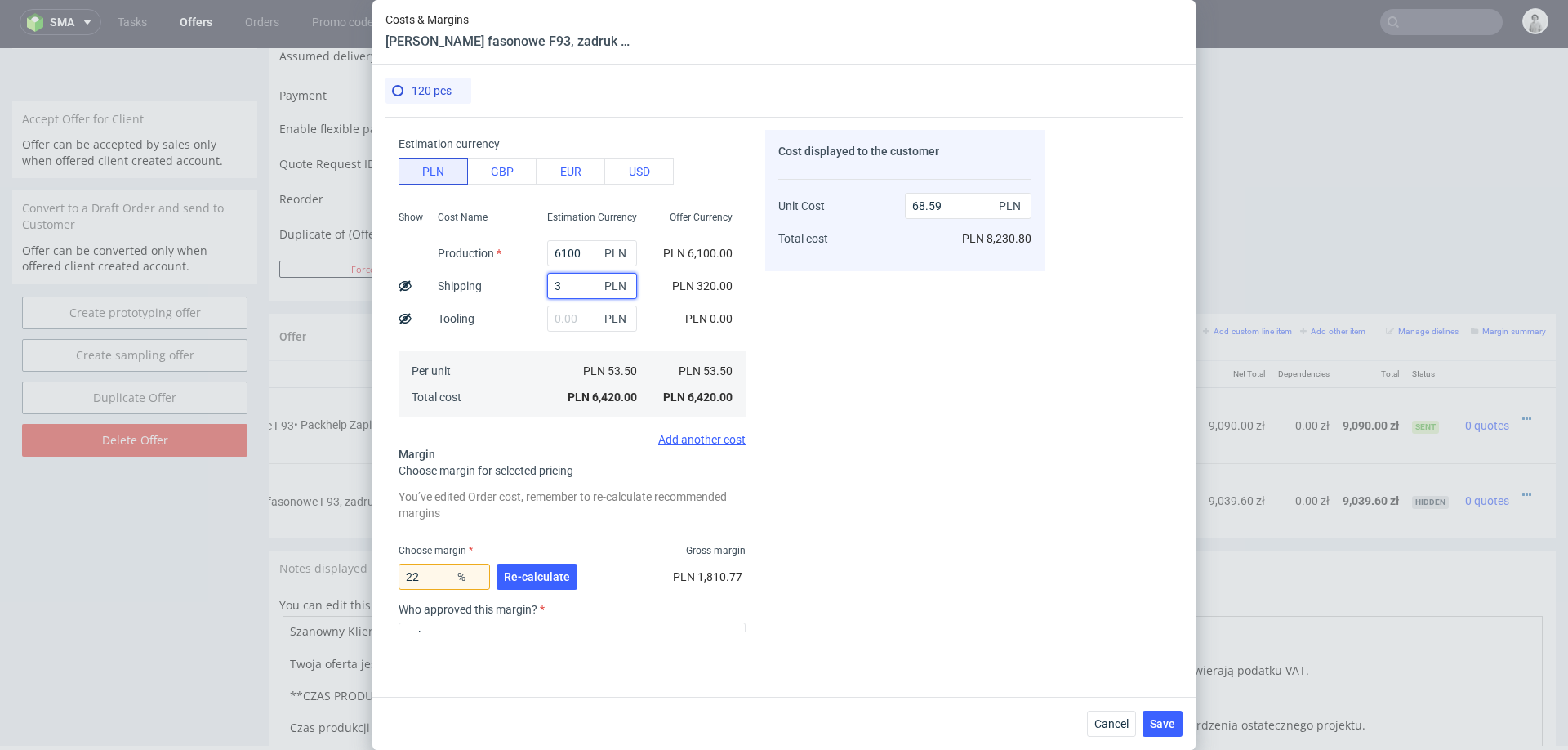
type input "65.21"
type input "300"
type input "68.38"
click at [548, 293] on input "300" at bounding box center [592, 286] width 89 height 26
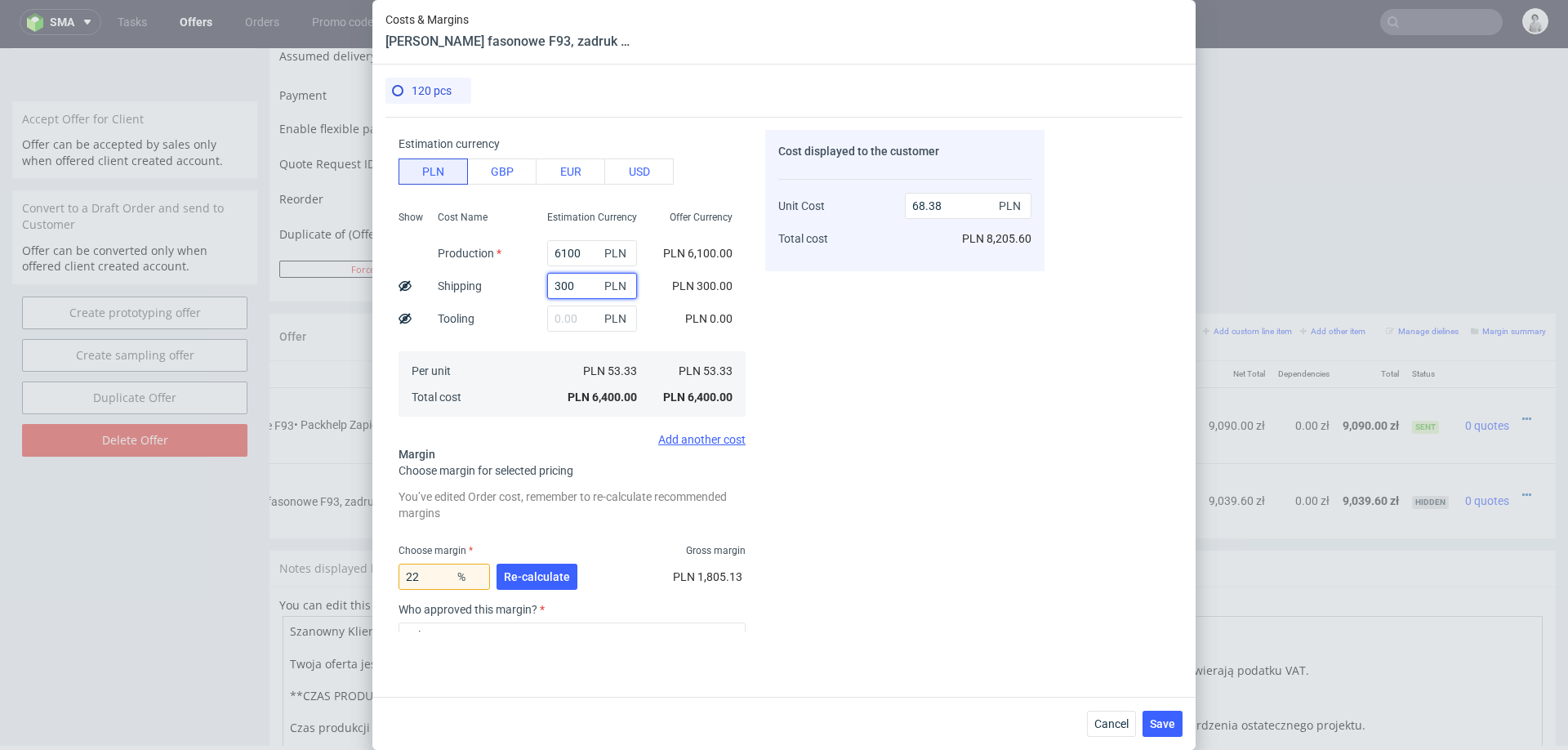
type input "300"
click at [520, 356] on div "Per unit Total cost" at bounding box center [479, 385] width 110 height 66
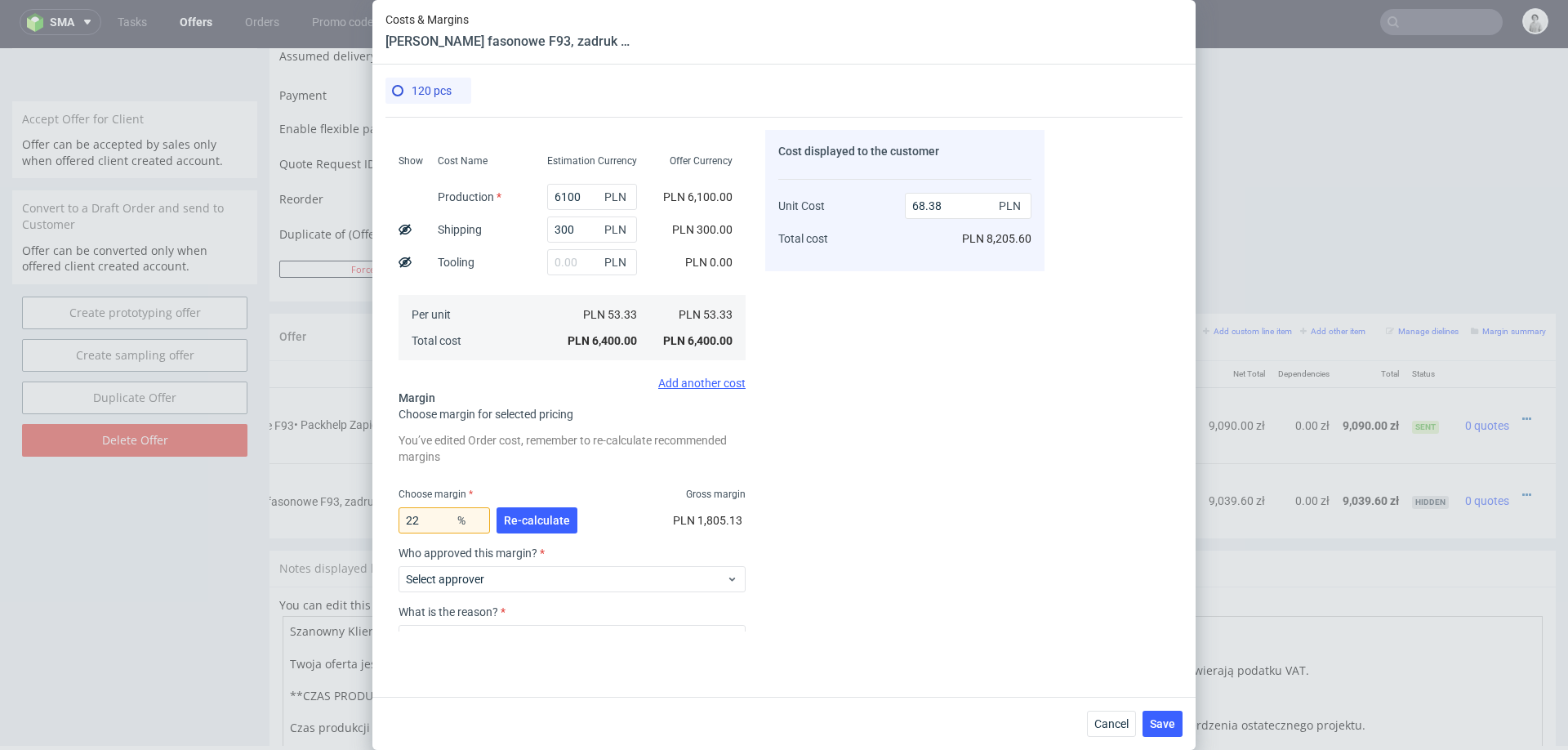
scroll to position [164, 0]
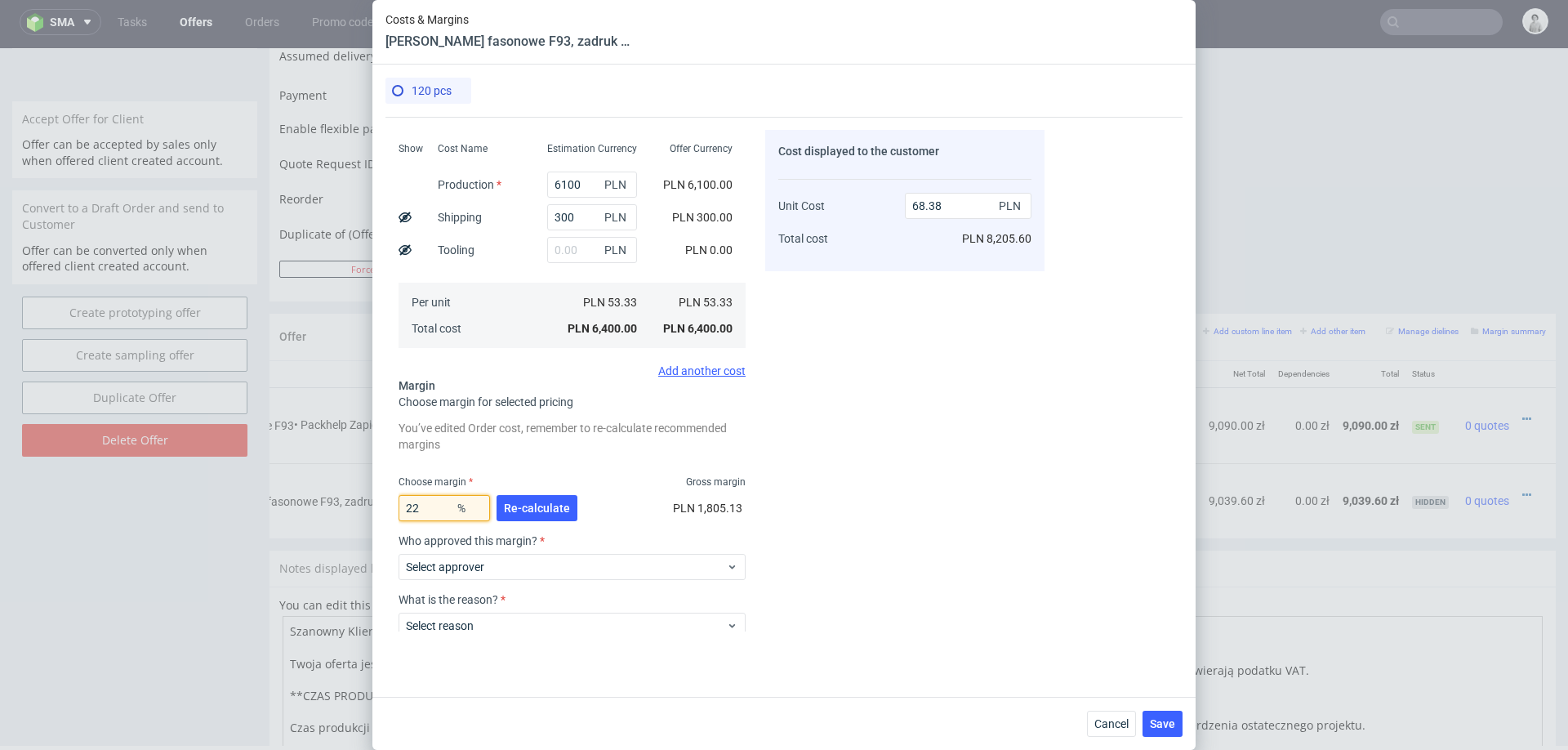
click at [431, 504] on input "22" at bounding box center [444, 508] width 91 height 26
click at [567, 185] on input "6100" at bounding box center [592, 185] width 89 height 26
type input "6300"
type input "70.51"
type input "6300"
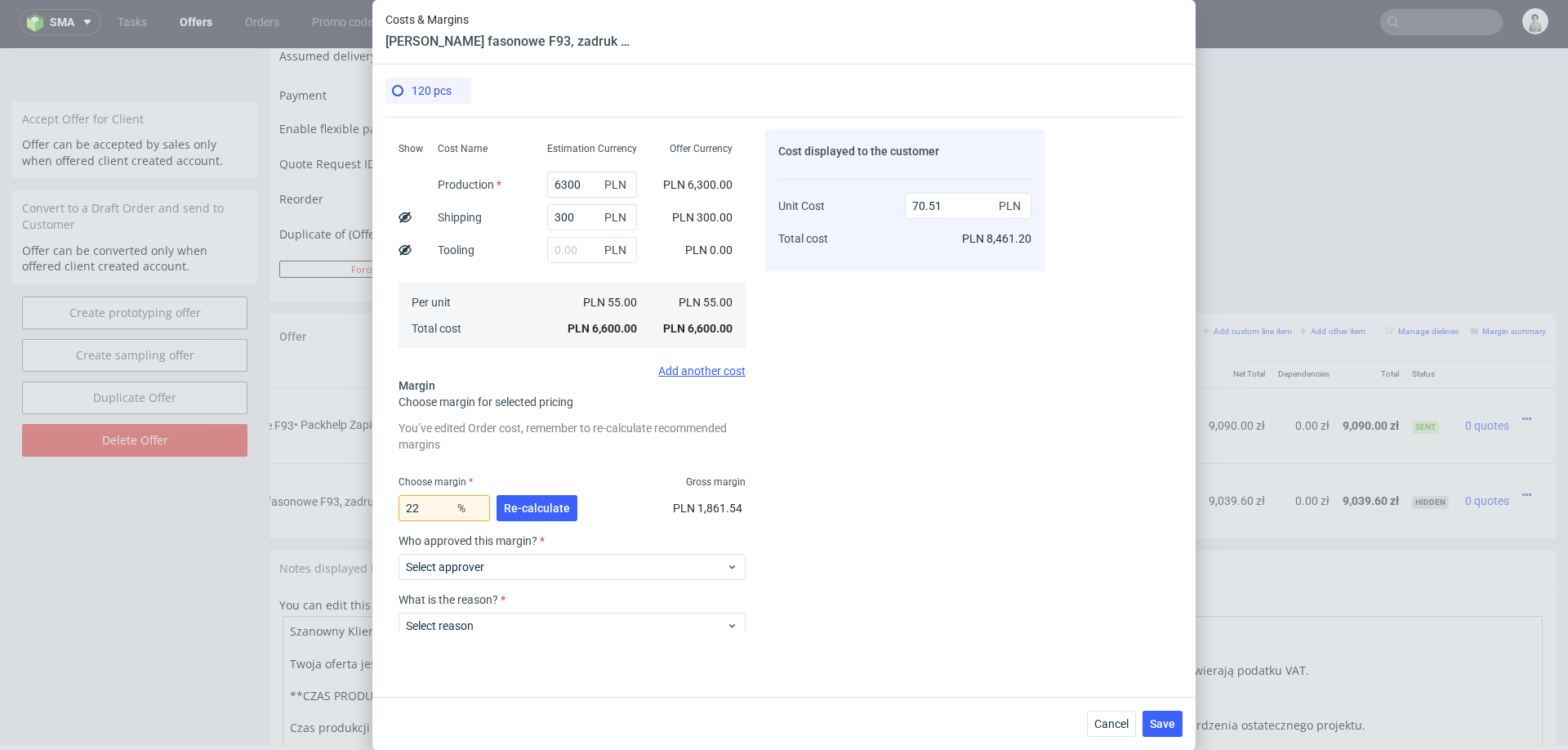
click at [973, 425] on div "Cost displayed to the customer Unit Cost Total cost 70.51 PLN PLN 8,461.20" at bounding box center [905, 380] width 279 height 502
click at [432, 501] on input "22" at bounding box center [444, 508] width 91 height 26
type input "15"
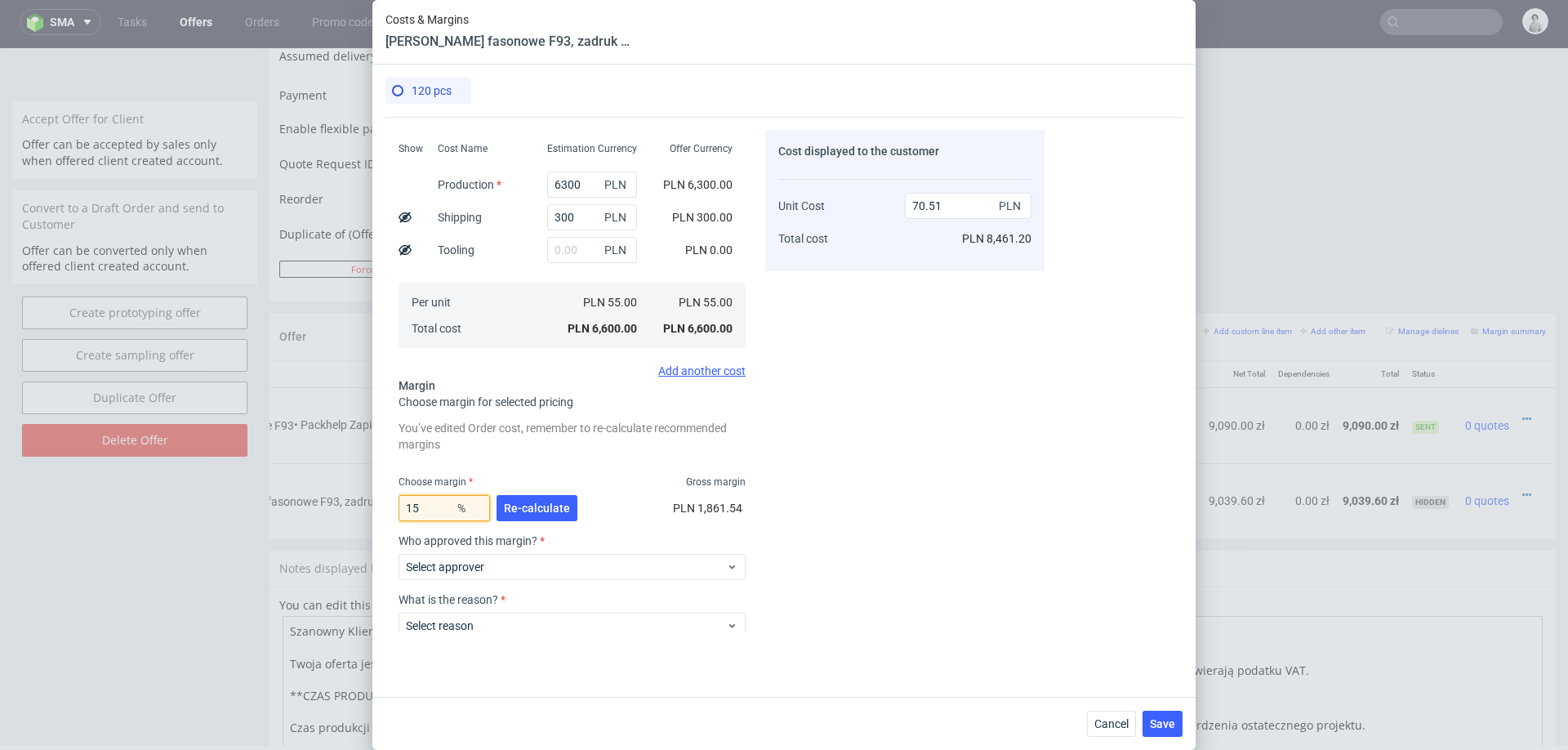
type input "64.71"
type input "19"
type input "67.9"
type input "19"
click at [1068, 491] on div "Costs Manage selected amounts if you need Sampled by Select sample creator Esti…" at bounding box center [784, 400] width 797 height 567
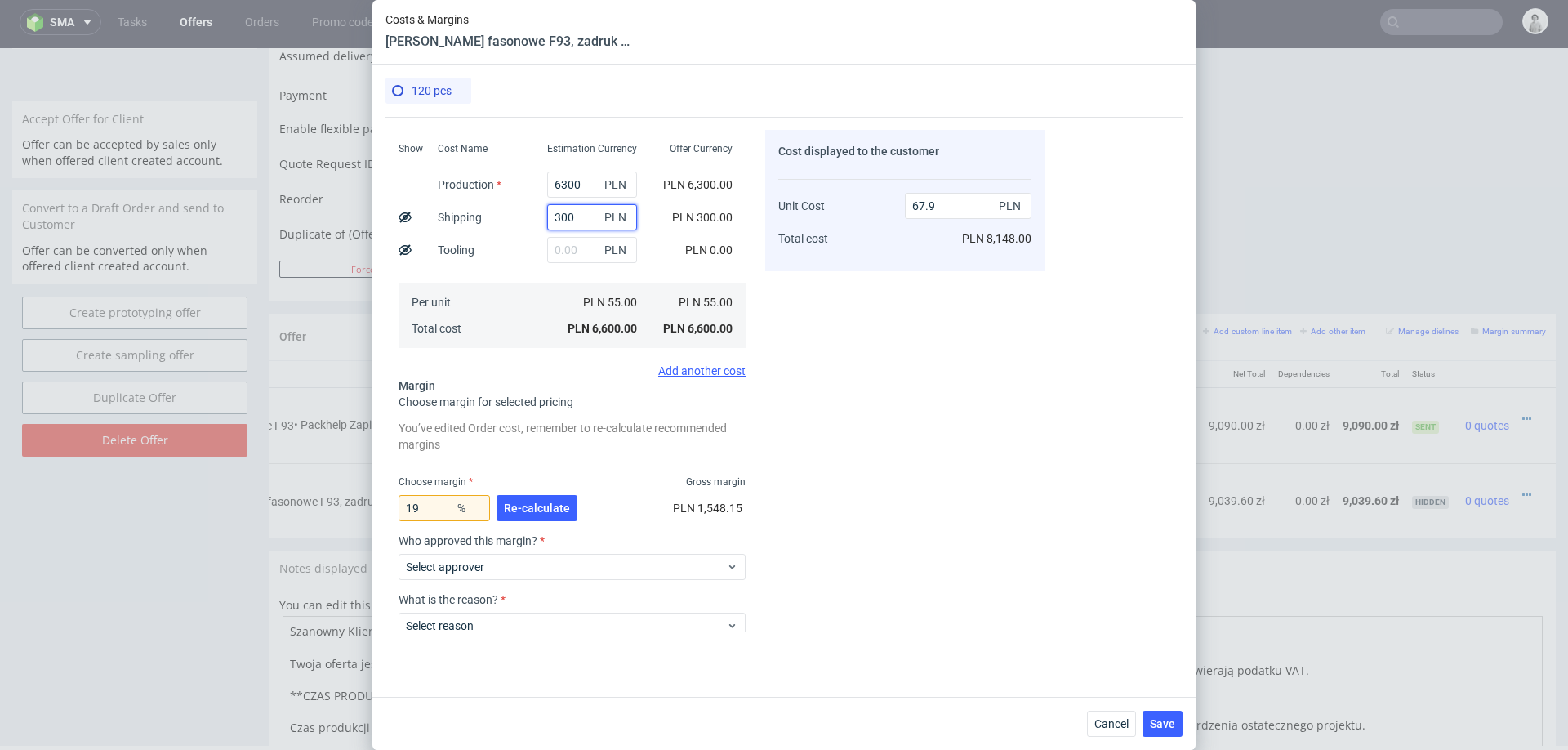
click at [572, 225] on input "300" at bounding box center [592, 217] width 89 height 26
type input "1"
type input "64.83"
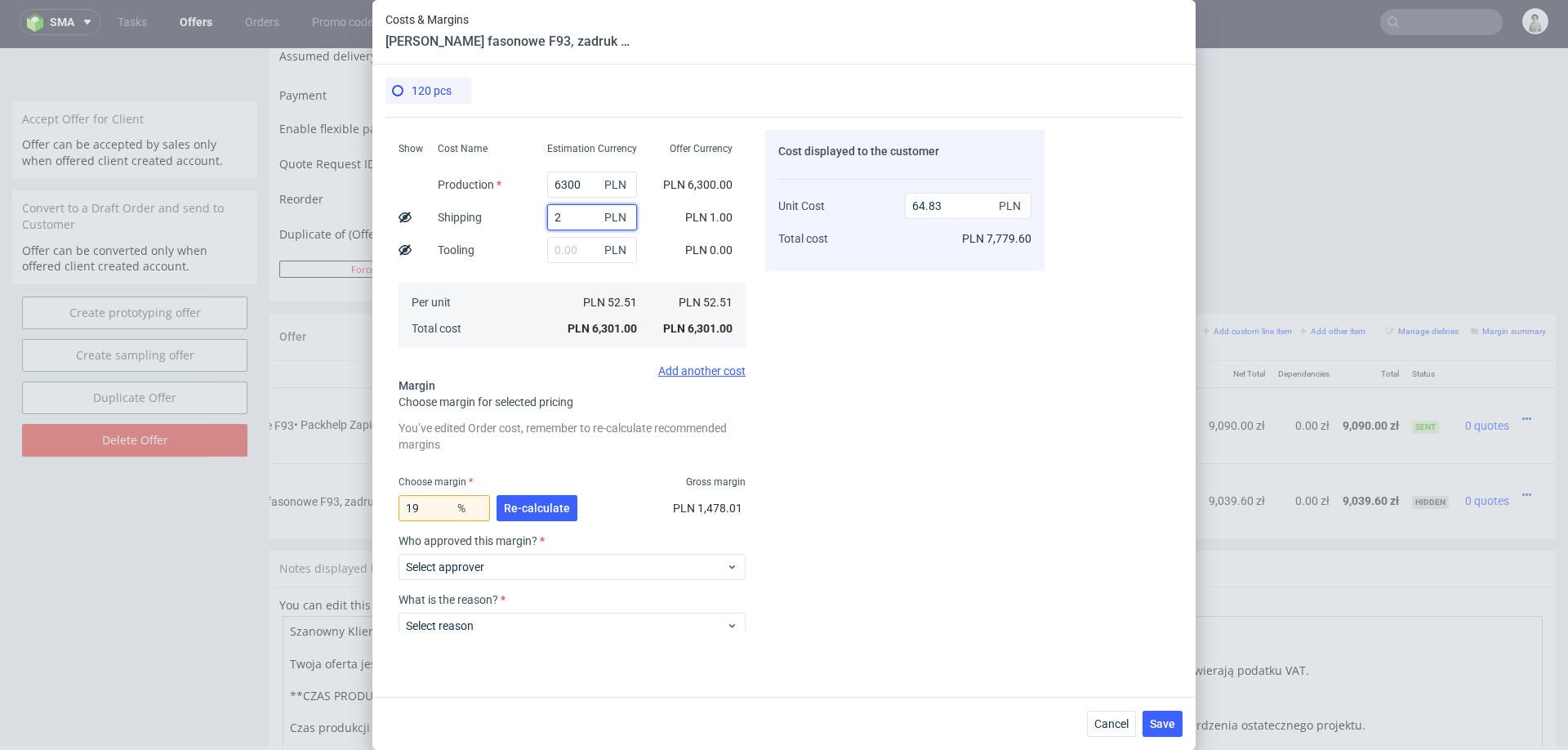
type input "25"
type input "64.84"
type input "250"
type input "67.38"
type input "250"
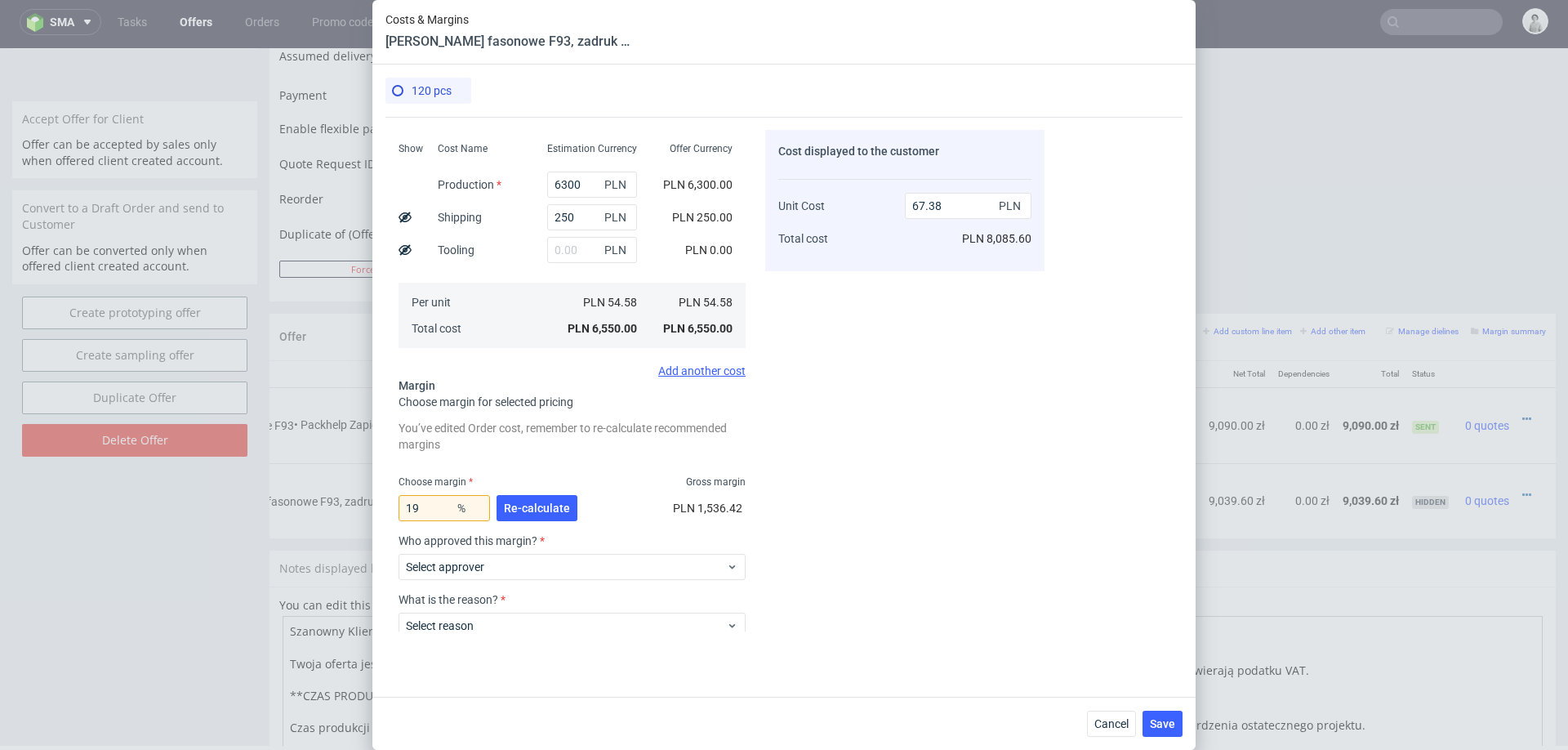
click at [535, 296] on div "PLN 54.58" at bounding box center [592, 302] width 116 height 26
click at [436, 510] on input "19" at bounding box center [444, 508] width 91 height 26
type input "20"
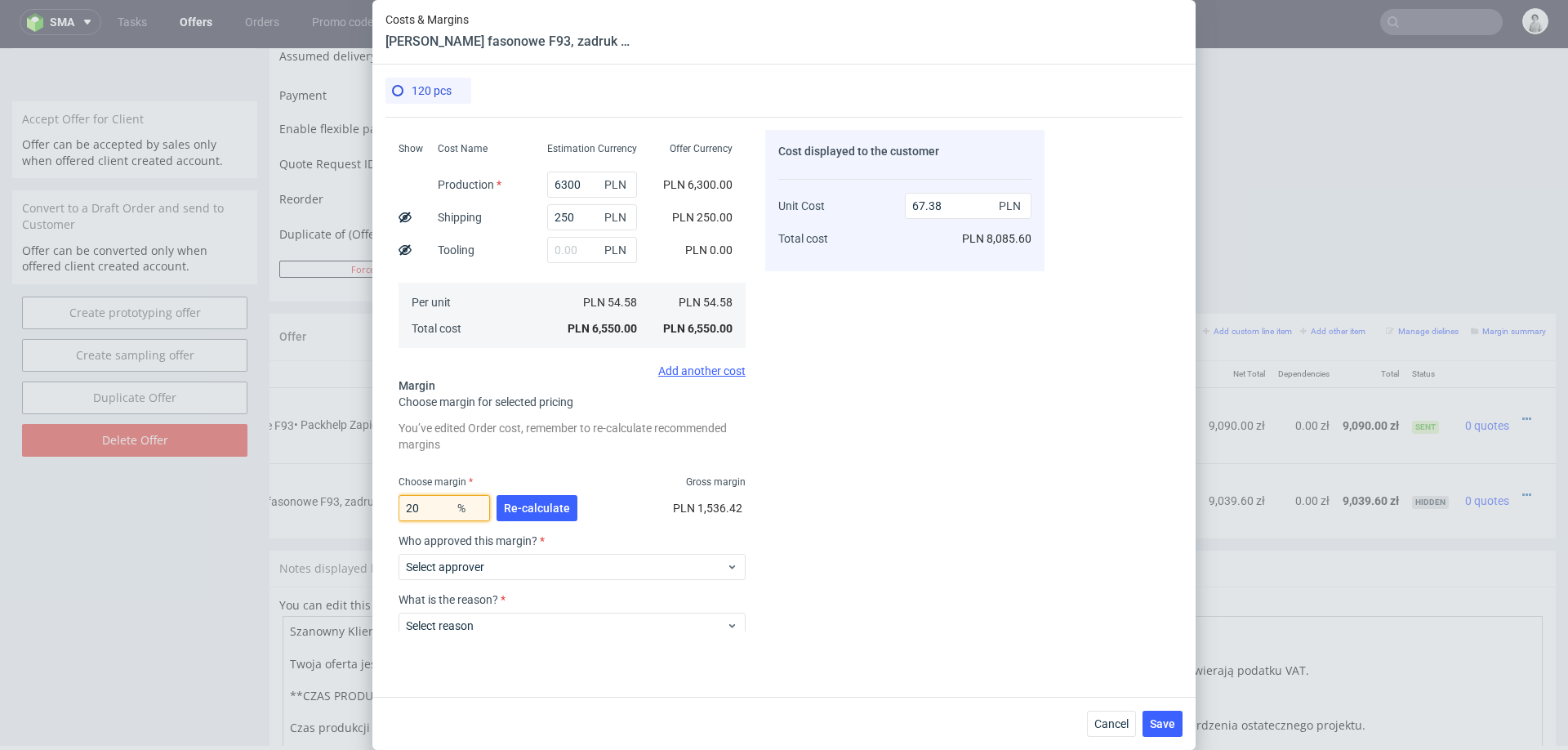
type input "68.23"
click at [877, 502] on div "Cost displayed to the customer Unit Cost Total cost 68.23 PLN PLN 8,187.60" at bounding box center [905, 380] width 279 height 502
click at [447, 506] on input "20" at bounding box center [444, 508] width 91 height 26
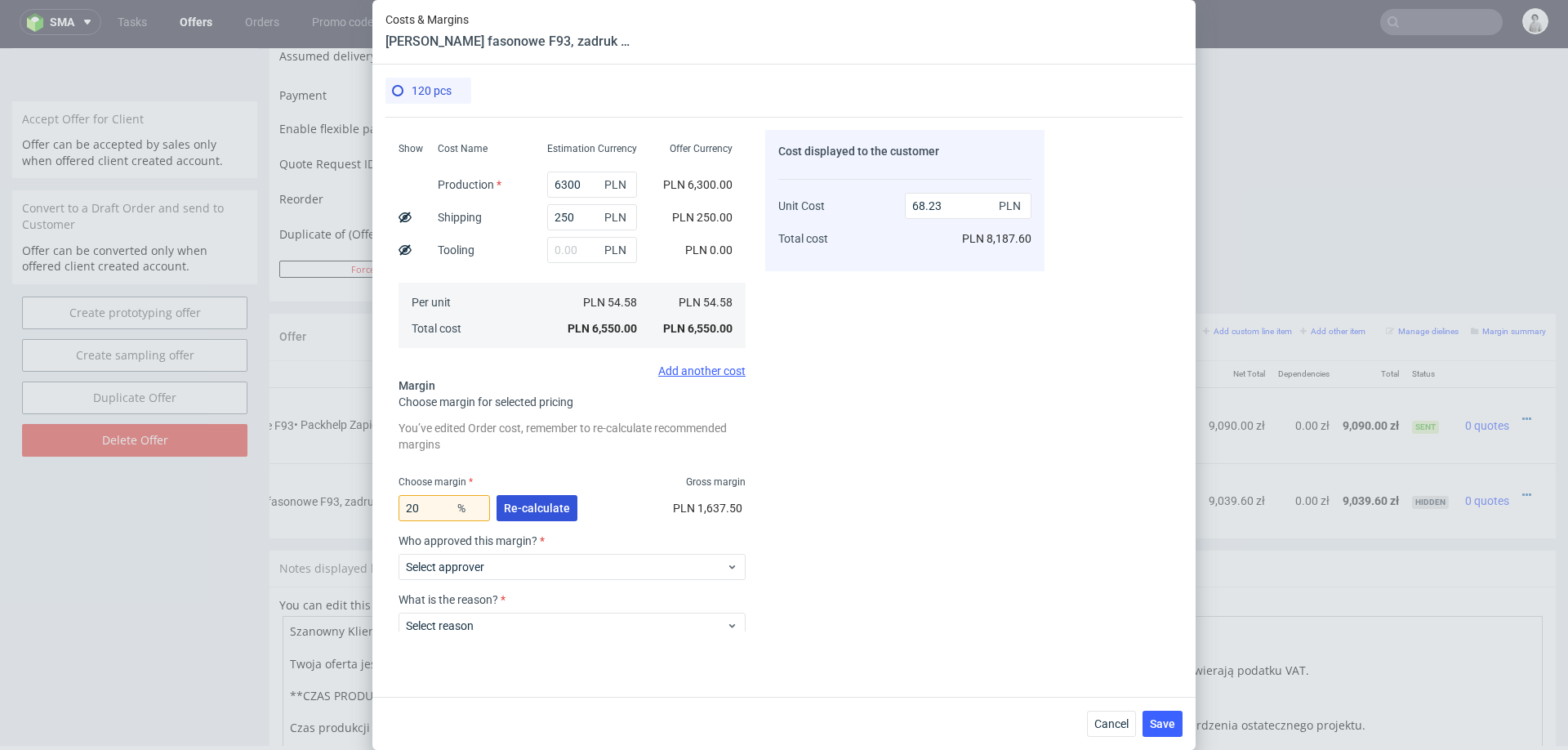
click at [554, 507] on span "Re-calculate" at bounding box center [537, 508] width 66 height 12
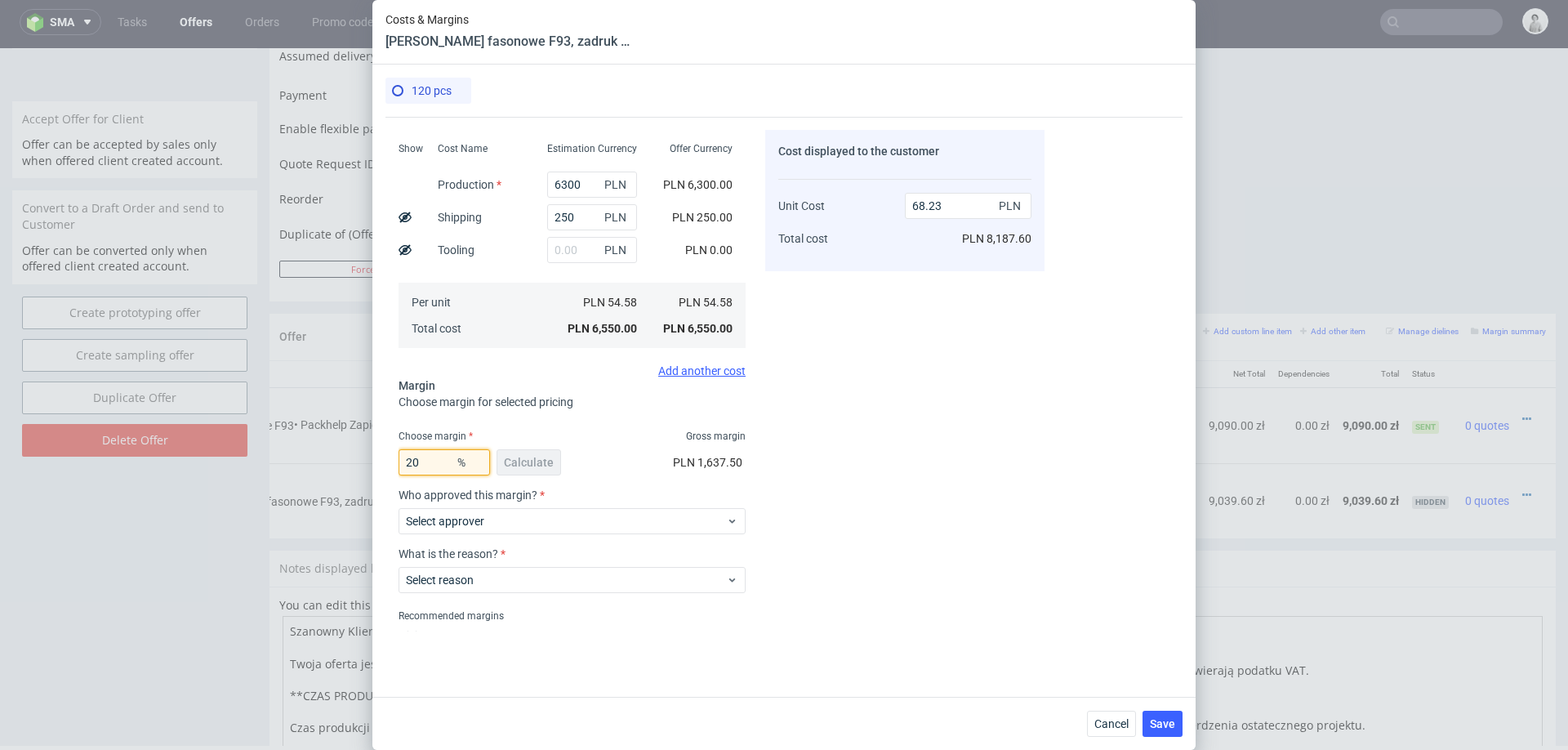
click at [438, 463] on input "20" at bounding box center [444, 462] width 91 height 26
type input "2"
type input "19"
type input "67.38"
type input "19"
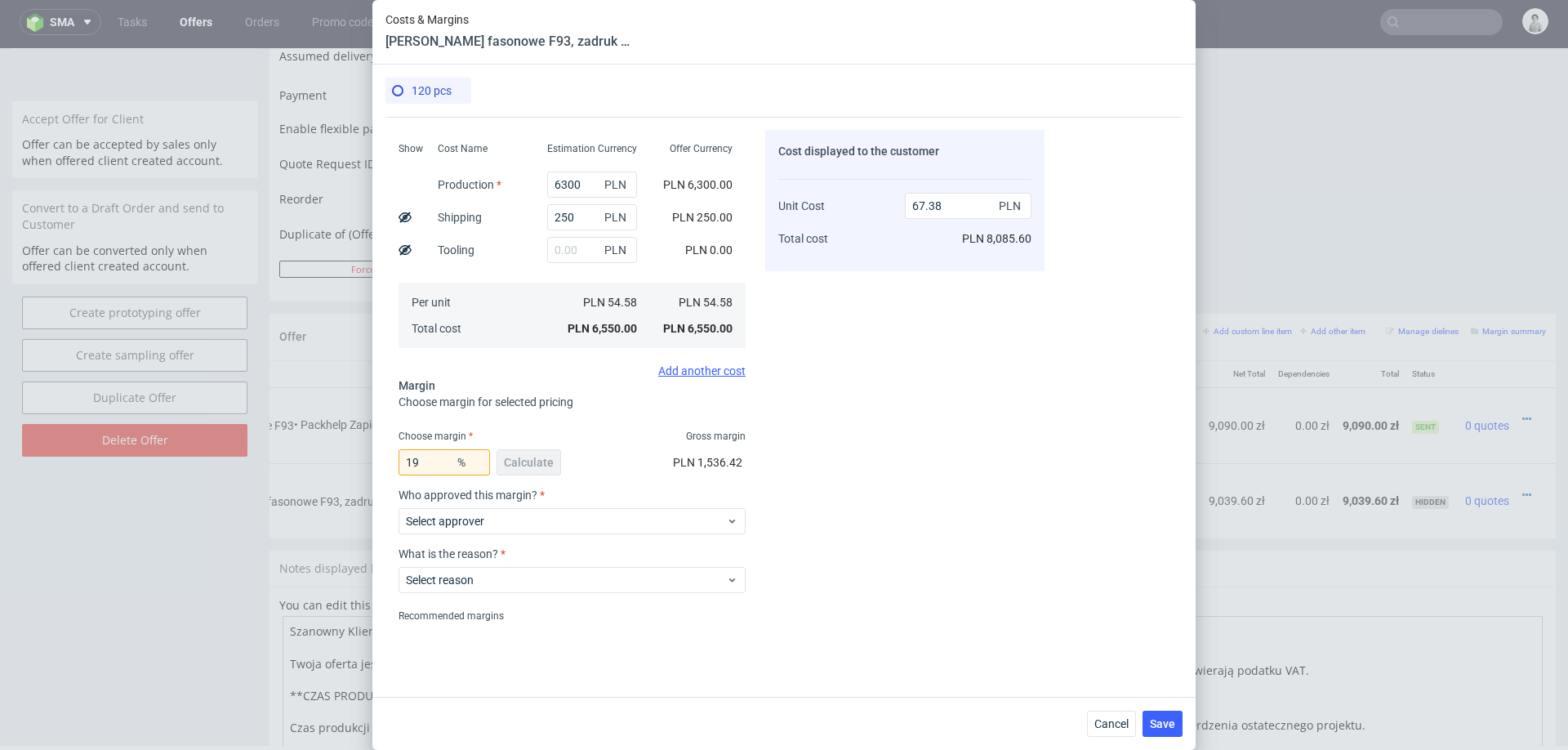
click at [747, 450] on div "Costs Manage selected amounts if you need Sampled by Select sample creator Esti…" at bounding box center [715, 374] width 659 height 514
click at [576, 184] on input "6300" at bounding box center [592, 185] width 89 height 26
type input "600"
type input "8.74"
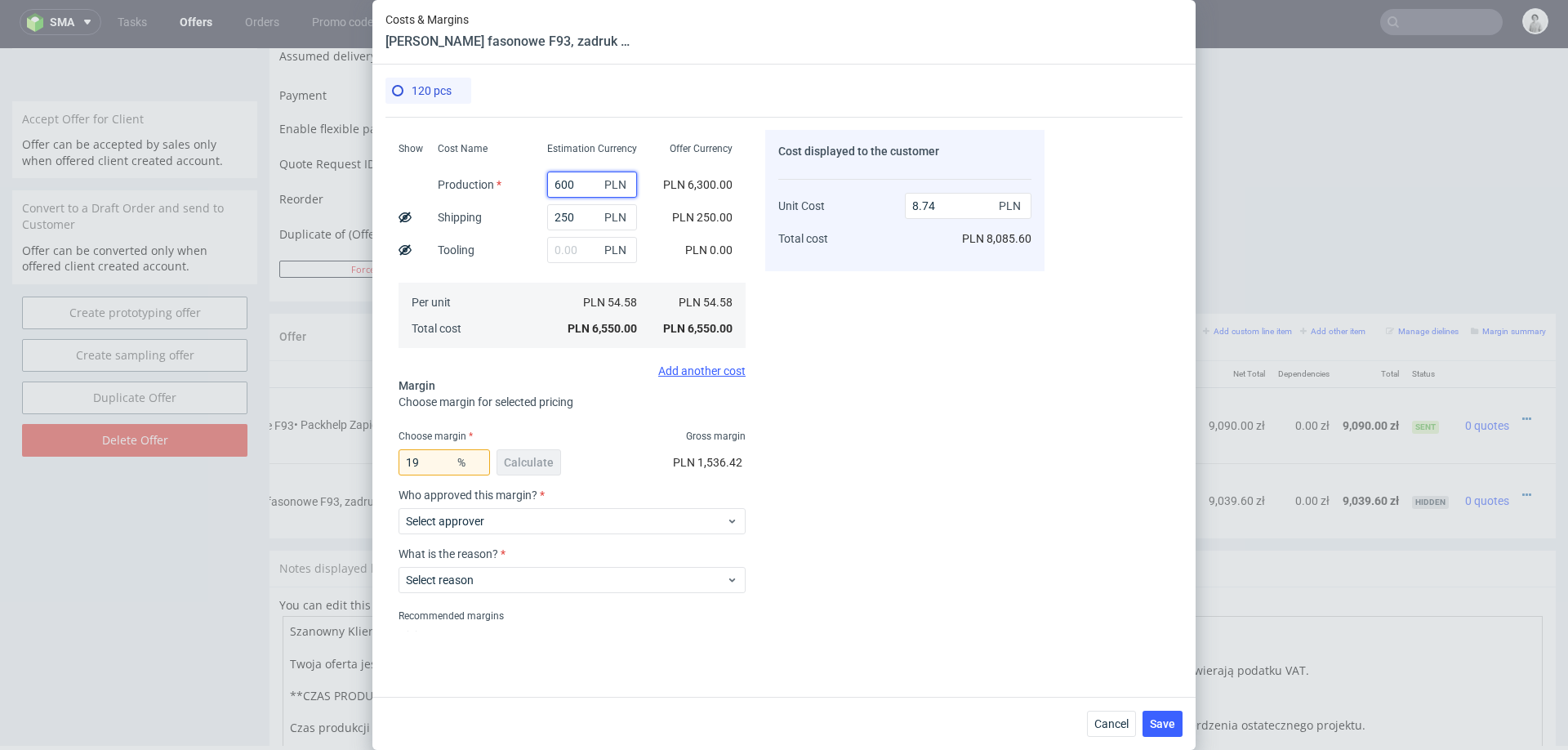
type input "6000"
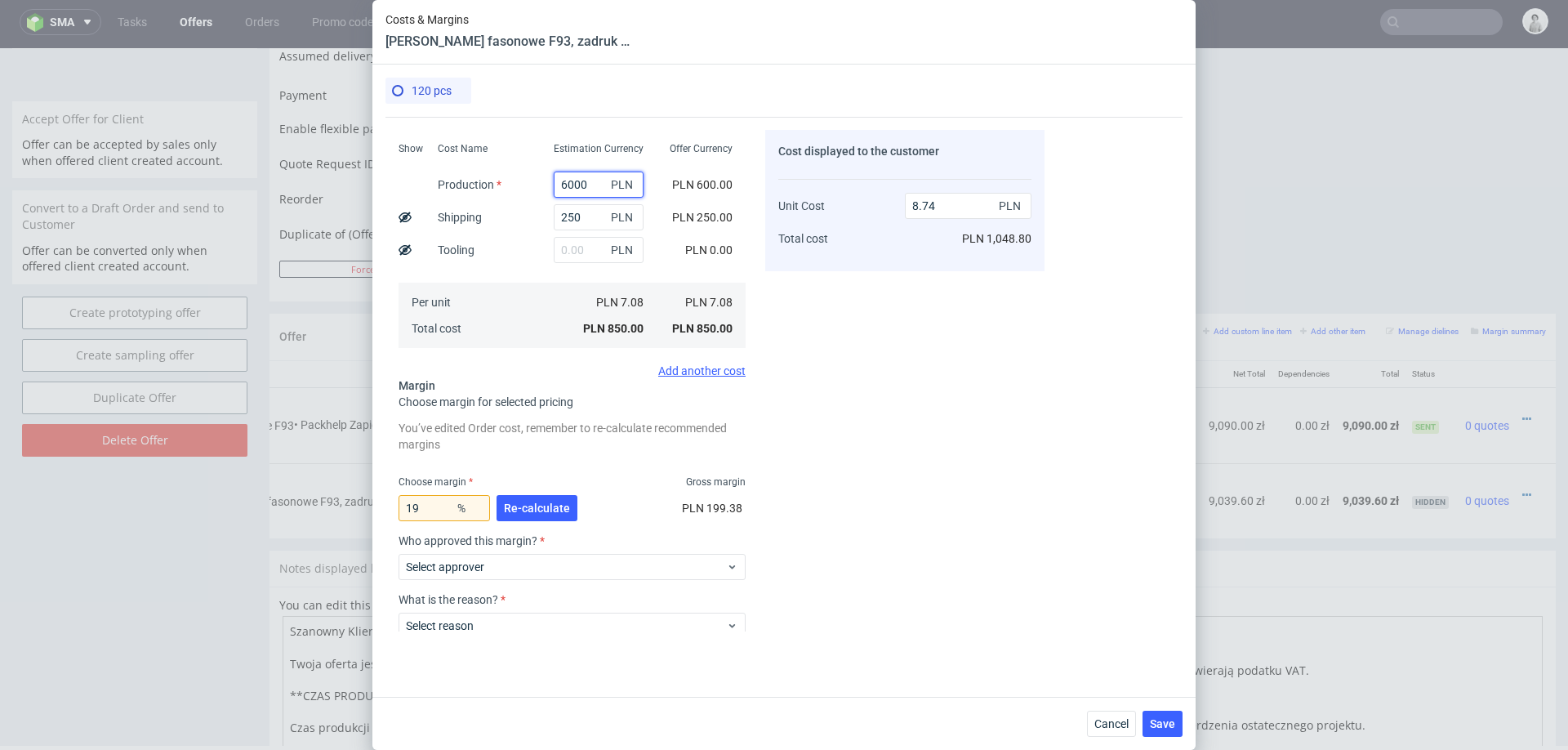
type input "64.3"
type input "6000"
click at [944, 317] on div "Cost displayed to the customer Unit Cost Total cost 64.3 PLN PLN 7,716.00" at bounding box center [905, 380] width 279 height 502
click at [549, 498] on button "Re-calculate" at bounding box center [537, 508] width 81 height 26
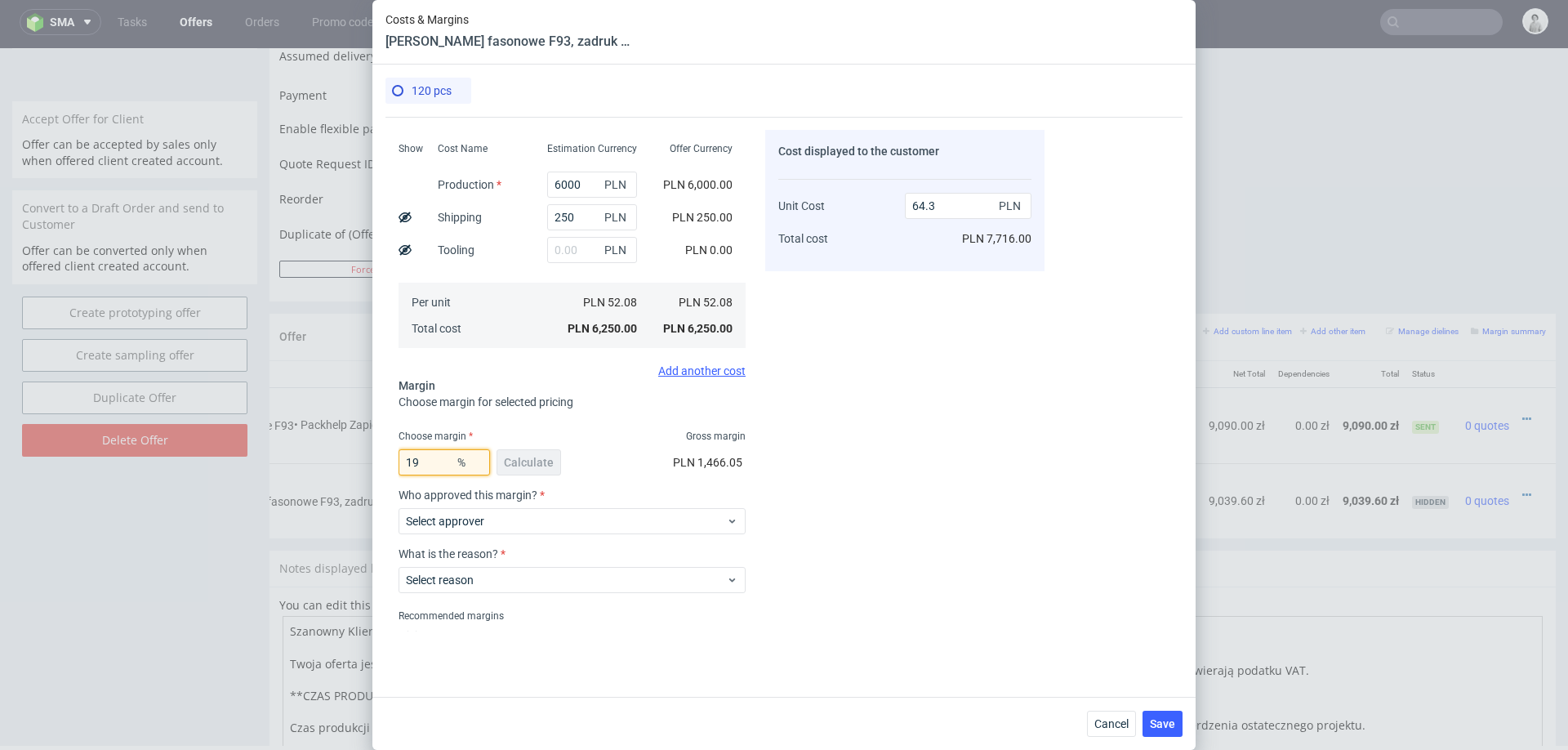
click at [424, 467] on input "19" at bounding box center [444, 462] width 91 height 26
type input "26"
type input "70.38"
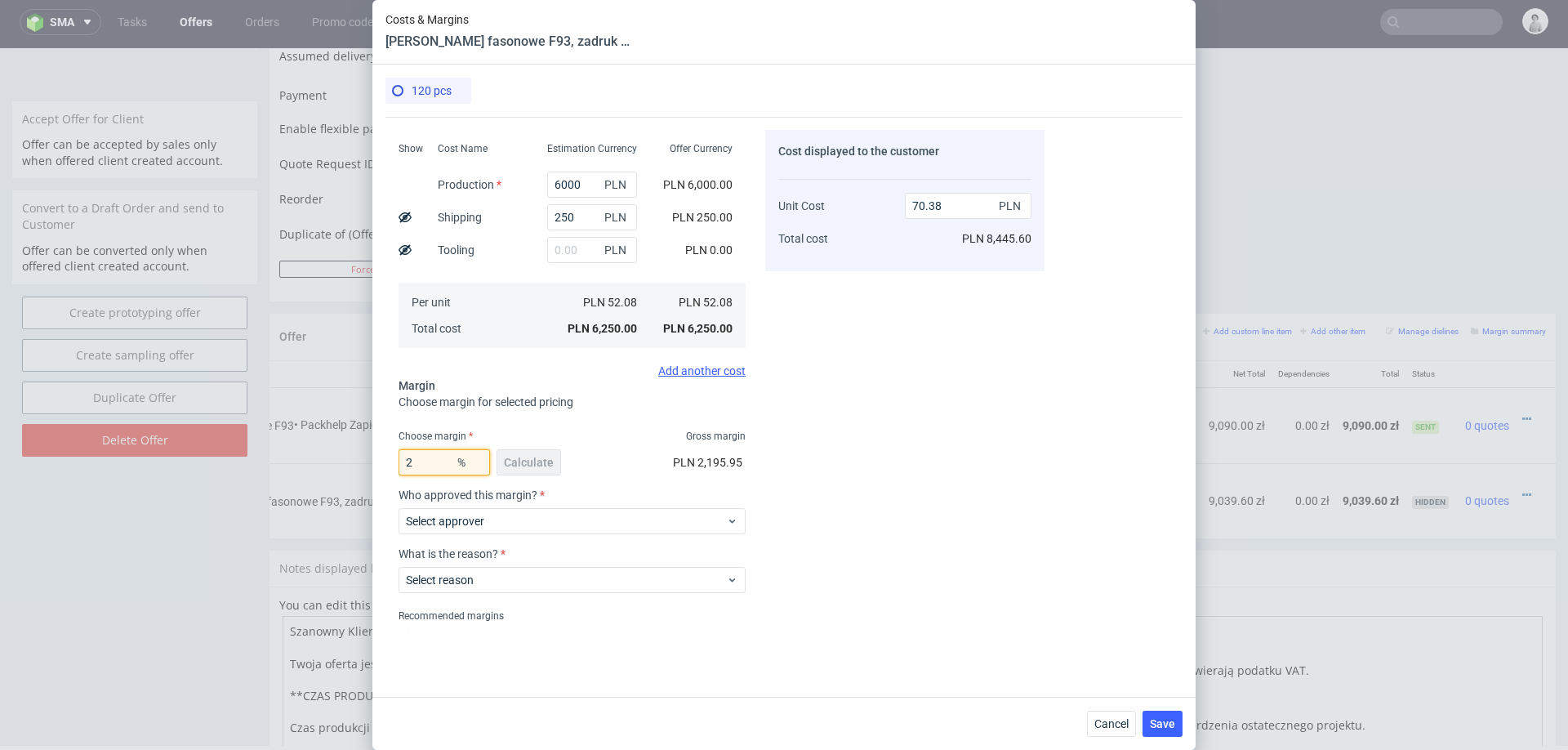
type input "24"
type input "68.53"
type input "22"
type input "66.77"
type input "23"
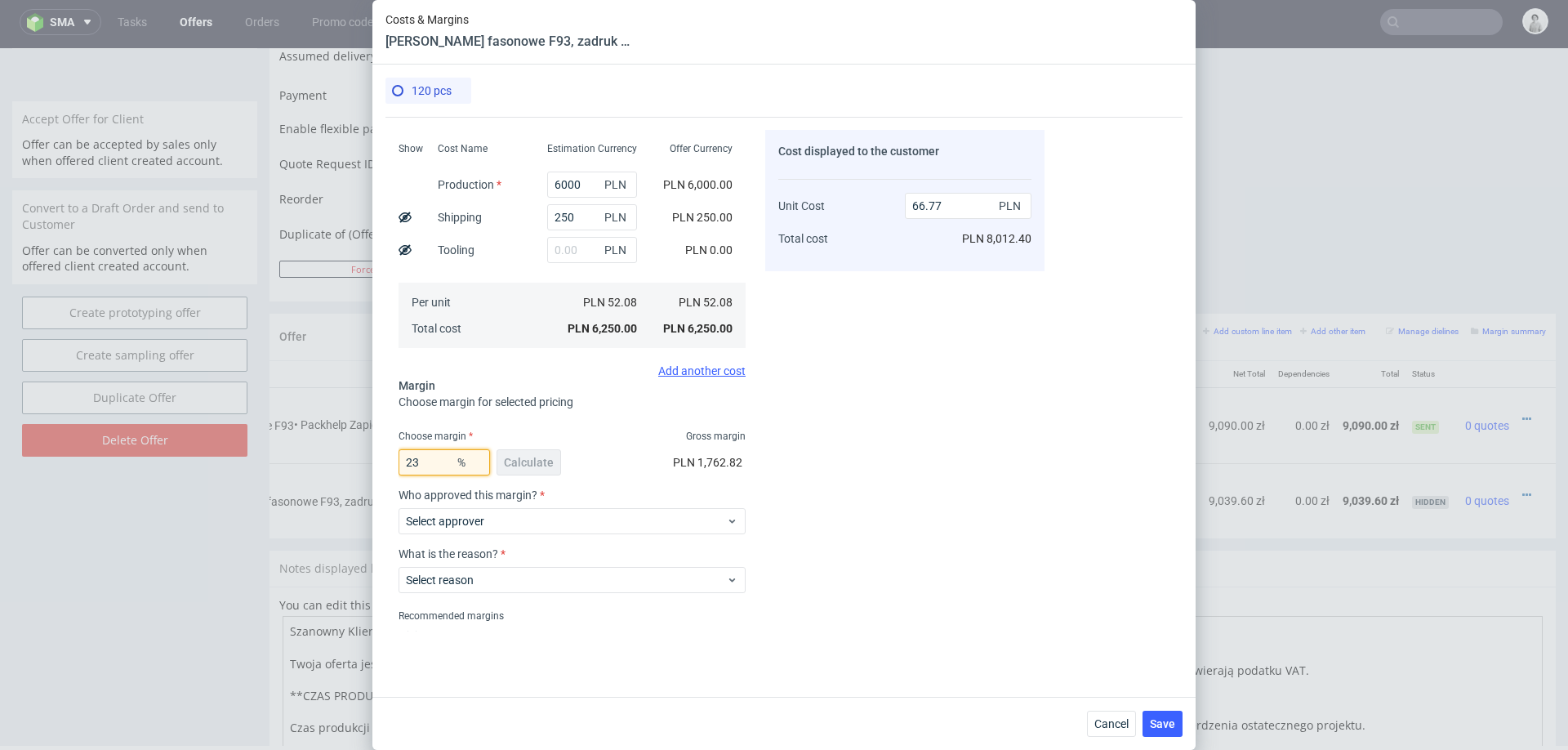
type input "67.64"
click at [991, 440] on div "Cost displayed to the customer Unit Cost Total cost 67.64 PLN PLN 8,116.80" at bounding box center [905, 380] width 279 height 502
click at [422, 466] on input "23" at bounding box center [444, 462] width 91 height 26
type input "24"
type input "68.53"
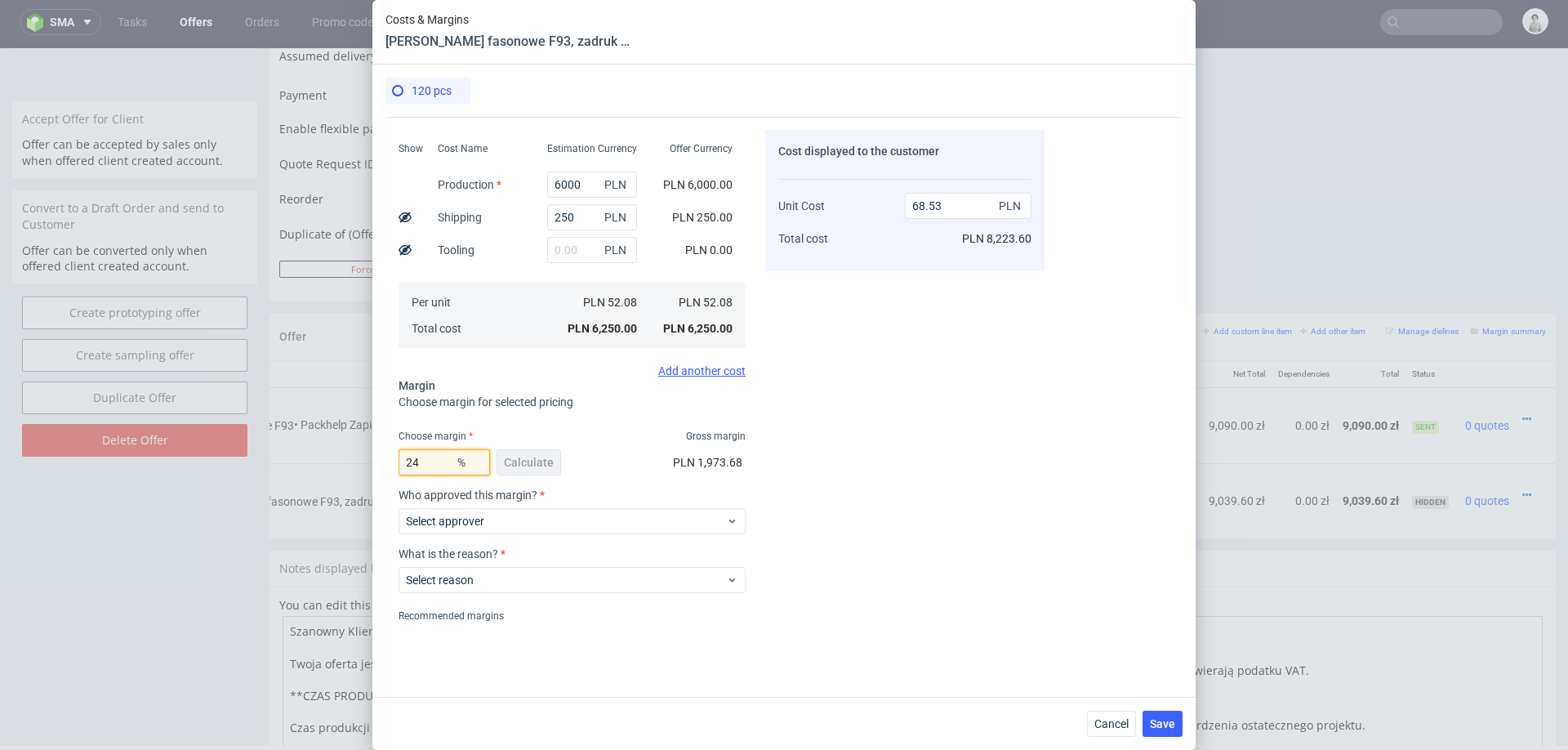
type input "24"
click at [995, 515] on div "Cost displayed to the customer Unit Cost Total cost 68.53 PLN PLN 8,223.60" at bounding box center [905, 380] width 279 height 502
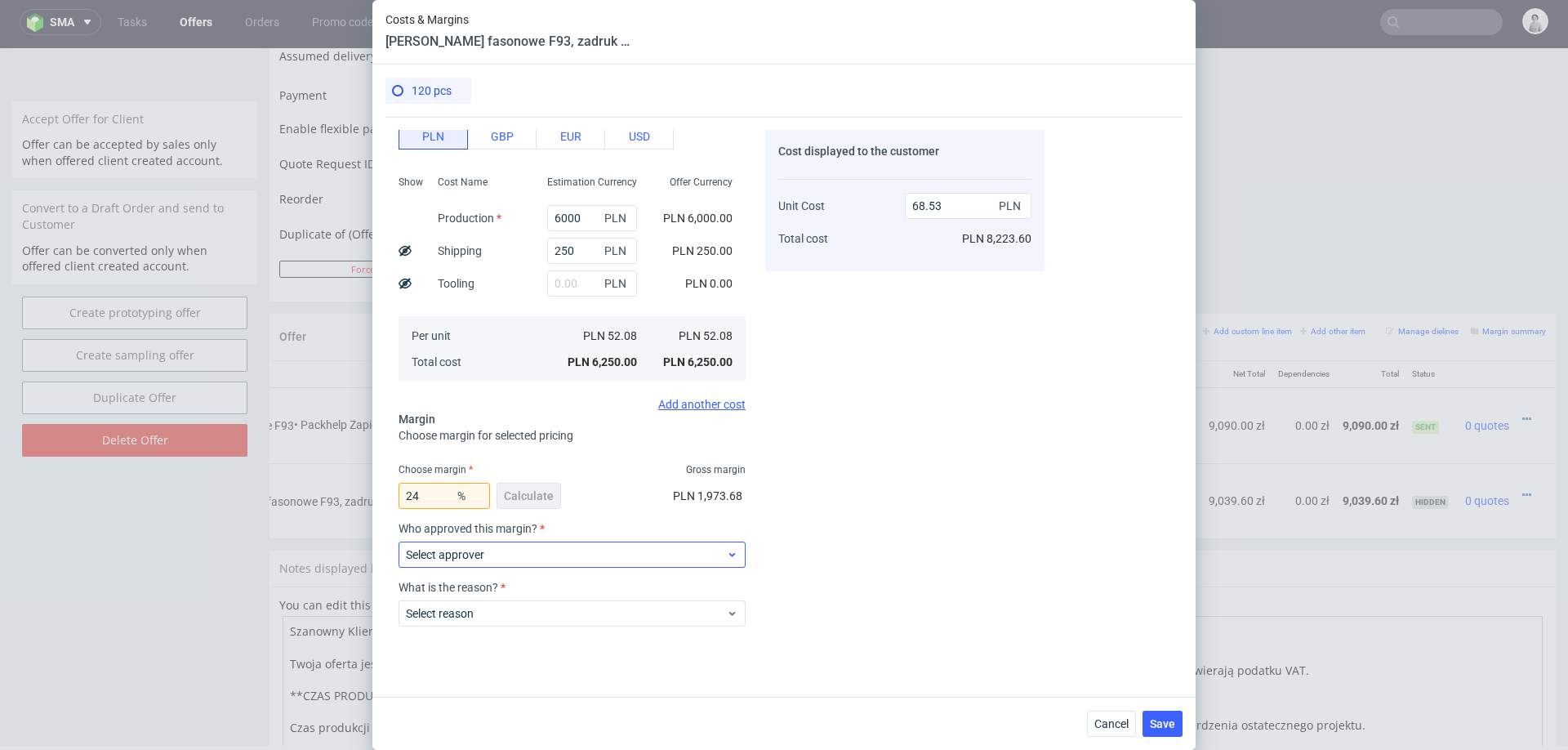
scroll to position [96, 0]
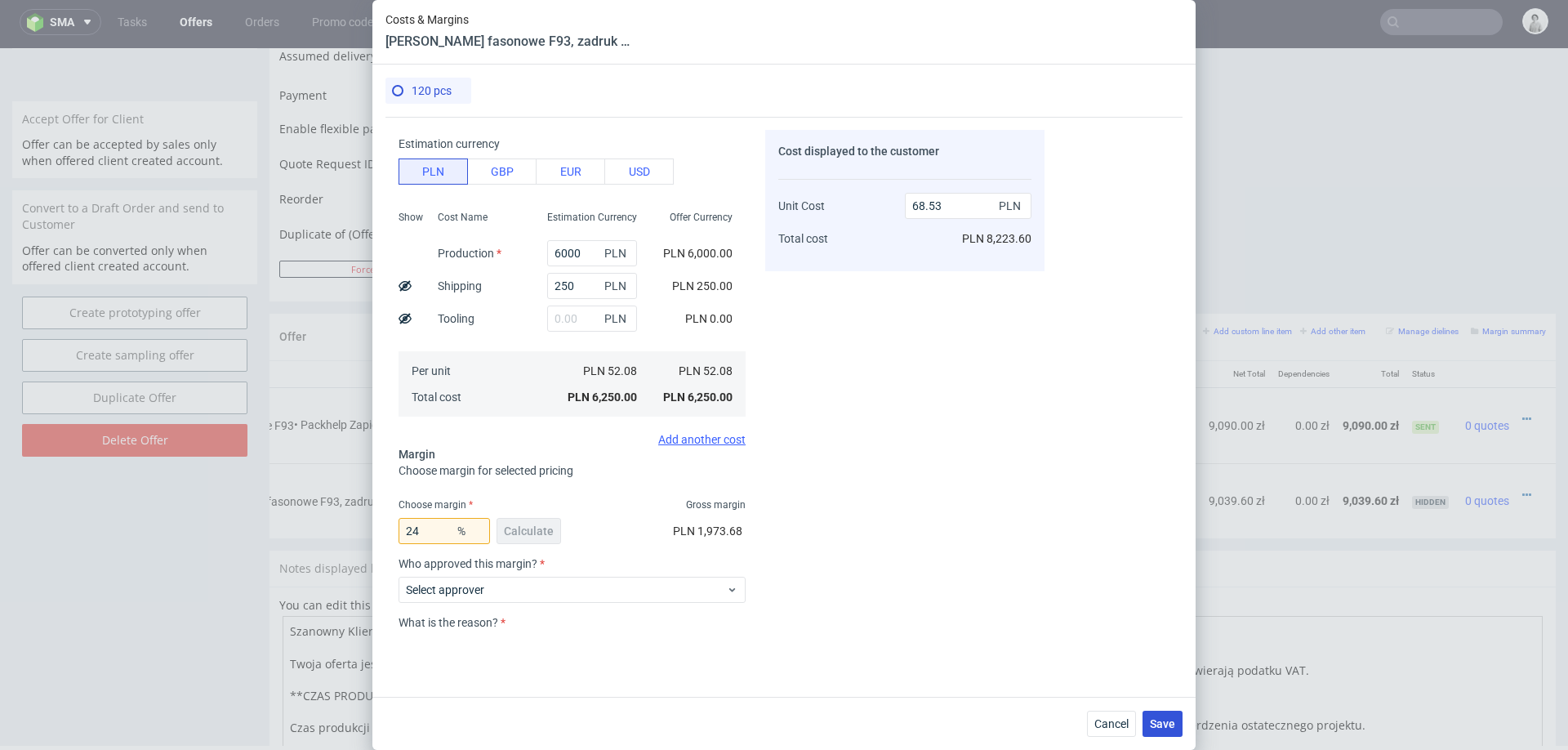
click at [1174, 724] on span "Save" at bounding box center [1163, 724] width 26 height 12
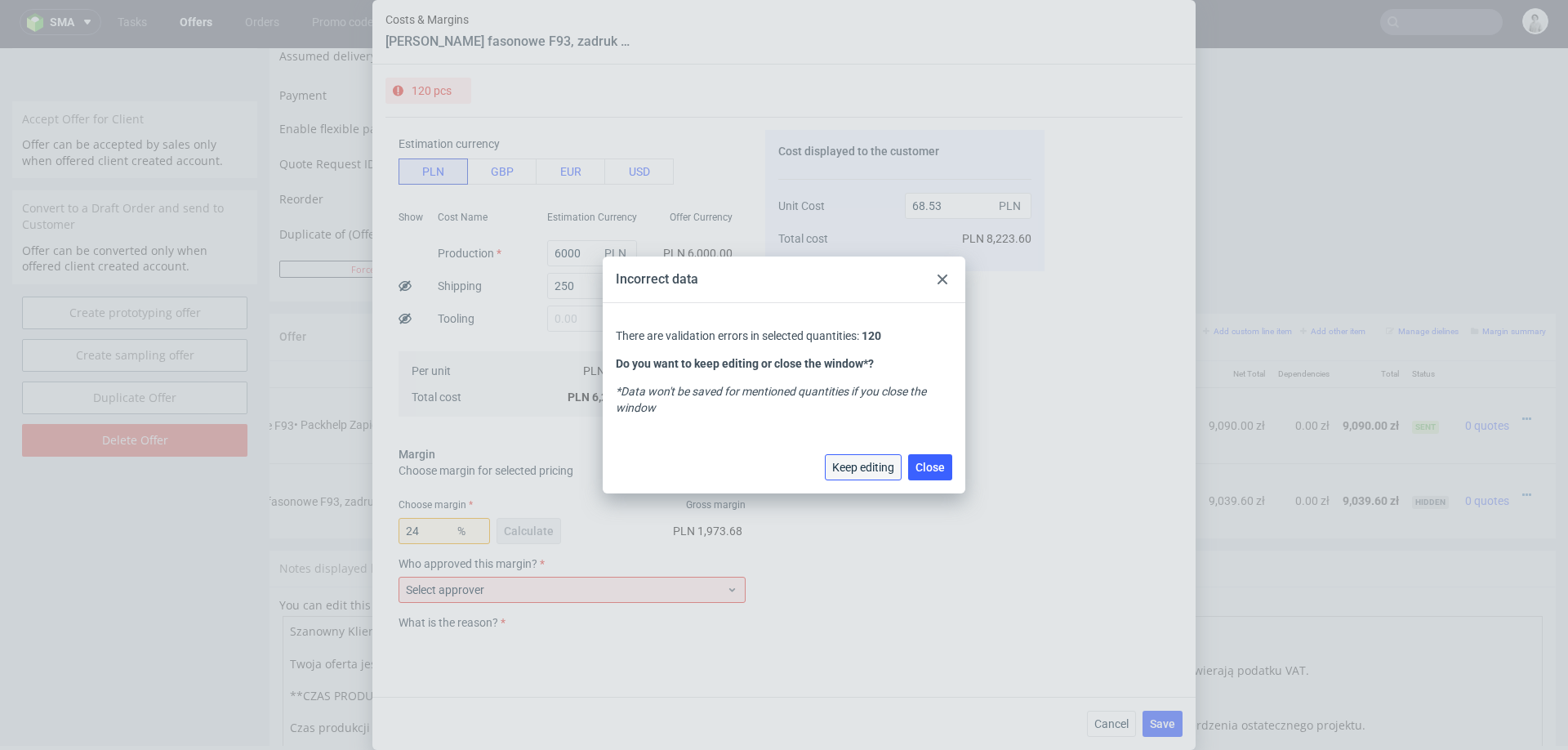
click at [870, 471] on span "Keep editing" at bounding box center [863, 467] width 62 height 12
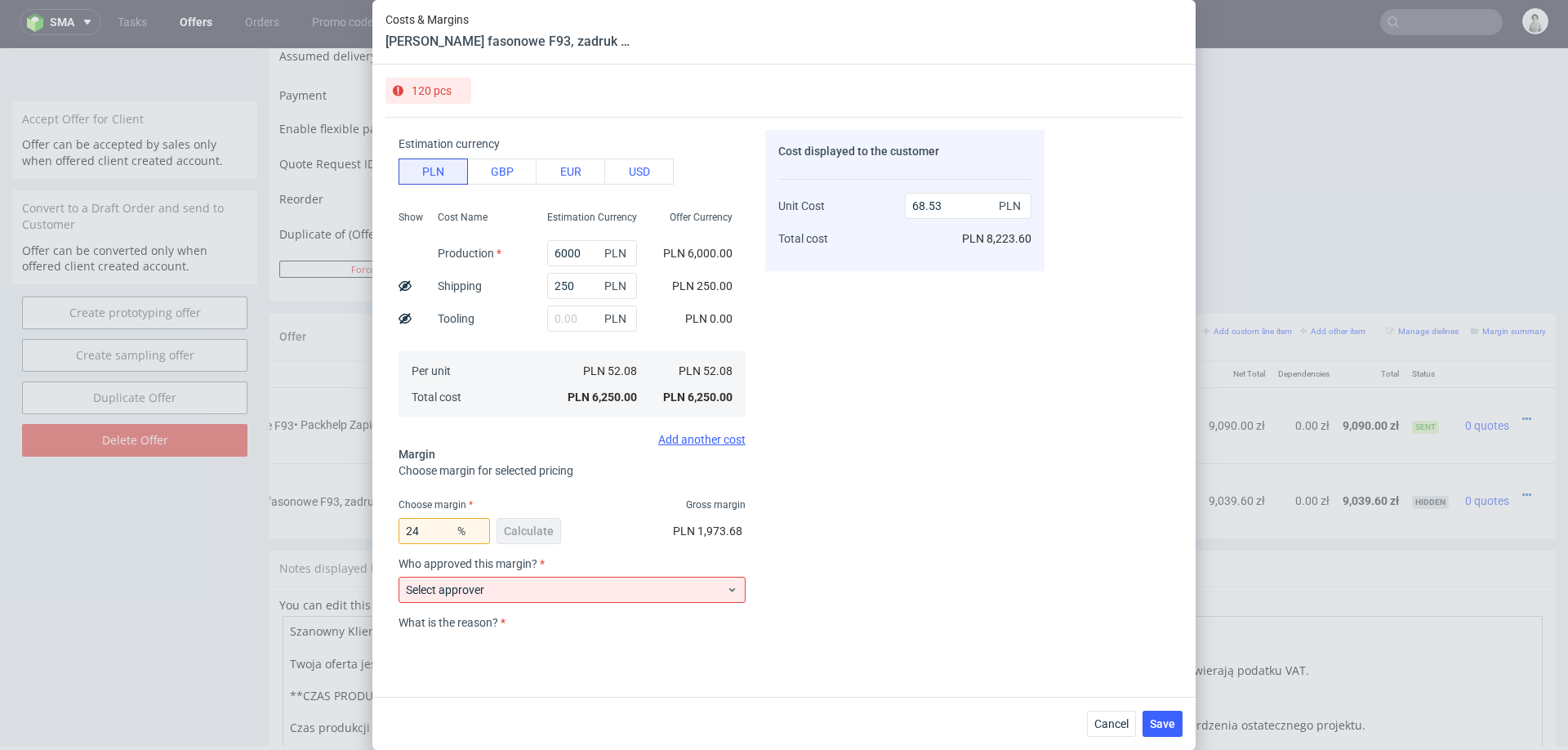
scroll to position [213, 0]
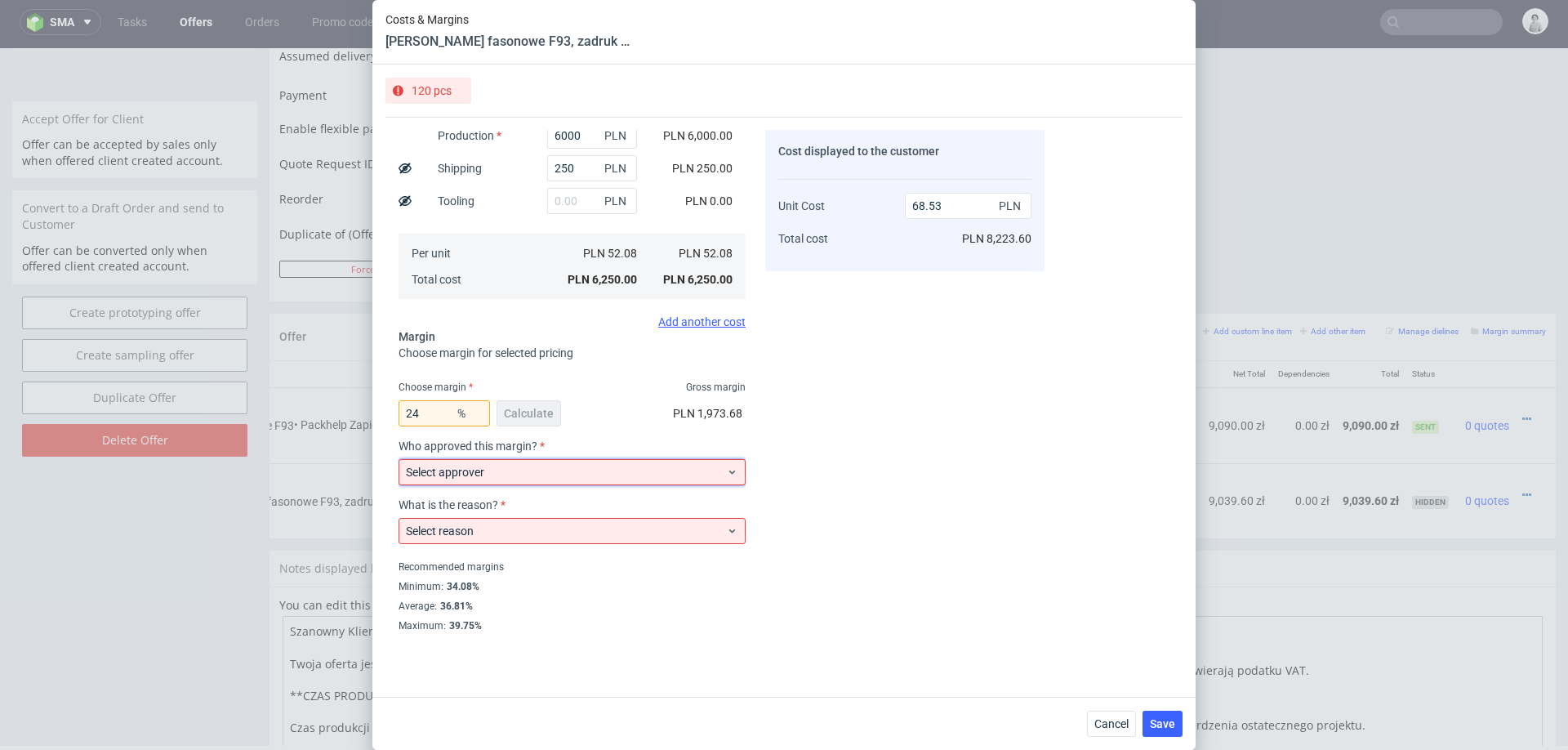
click at [636, 473] on span "Select approver" at bounding box center [566, 472] width 321 height 16
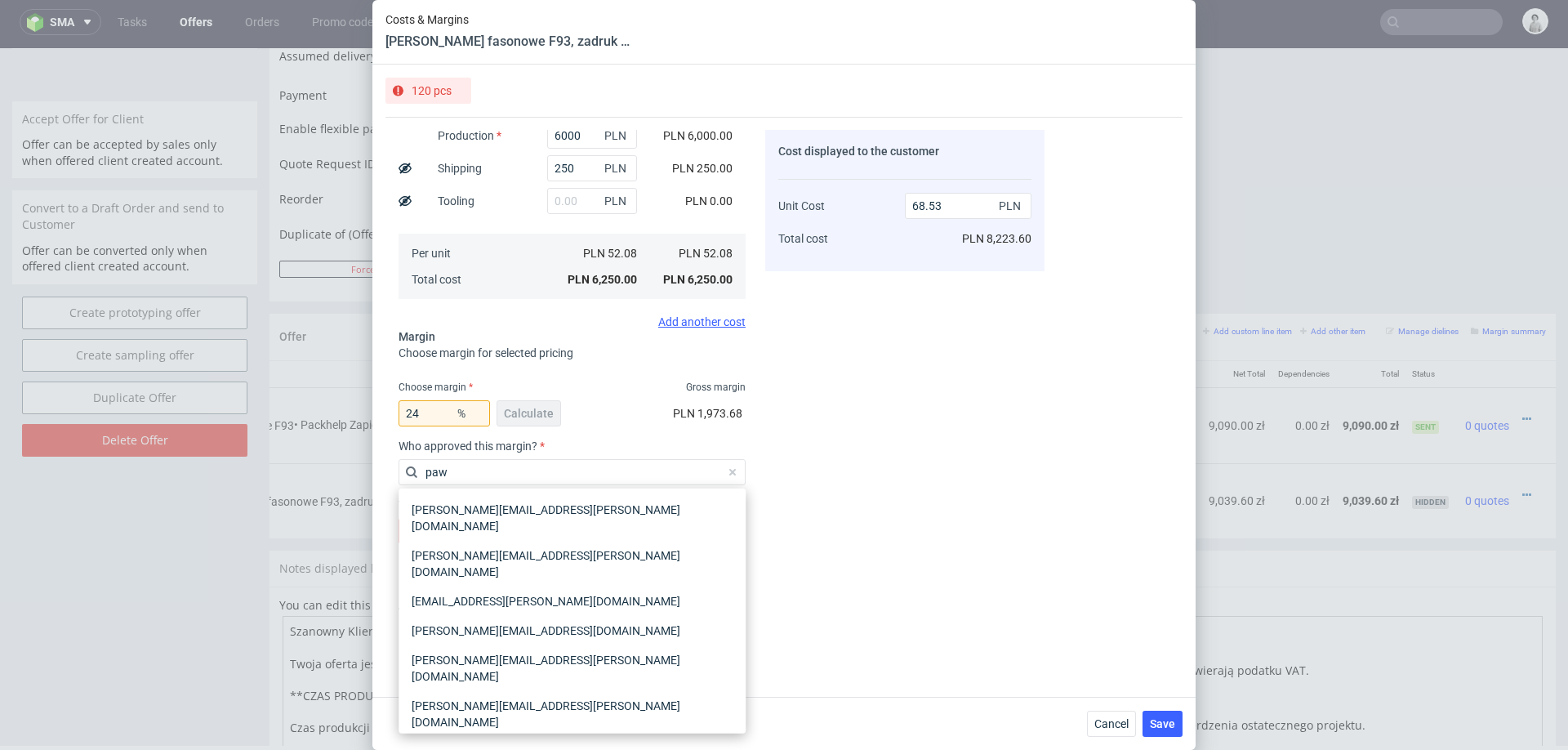
type input "pawe"
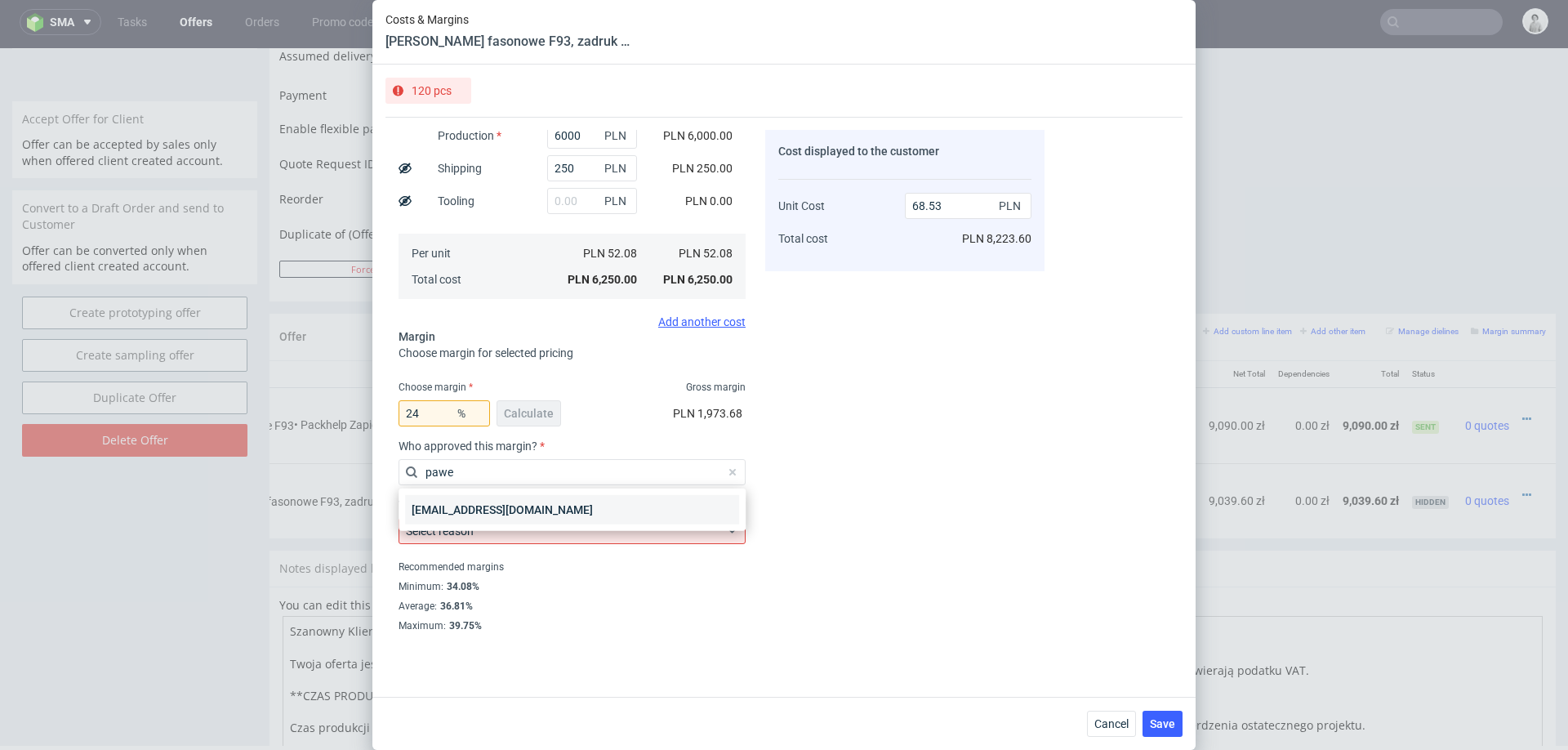
click at [553, 512] on div "[EMAIL_ADDRESS][DOMAIN_NAME]" at bounding box center [573, 510] width 334 height 29
click at [537, 540] on div "Select reason" at bounding box center [572, 531] width 347 height 26
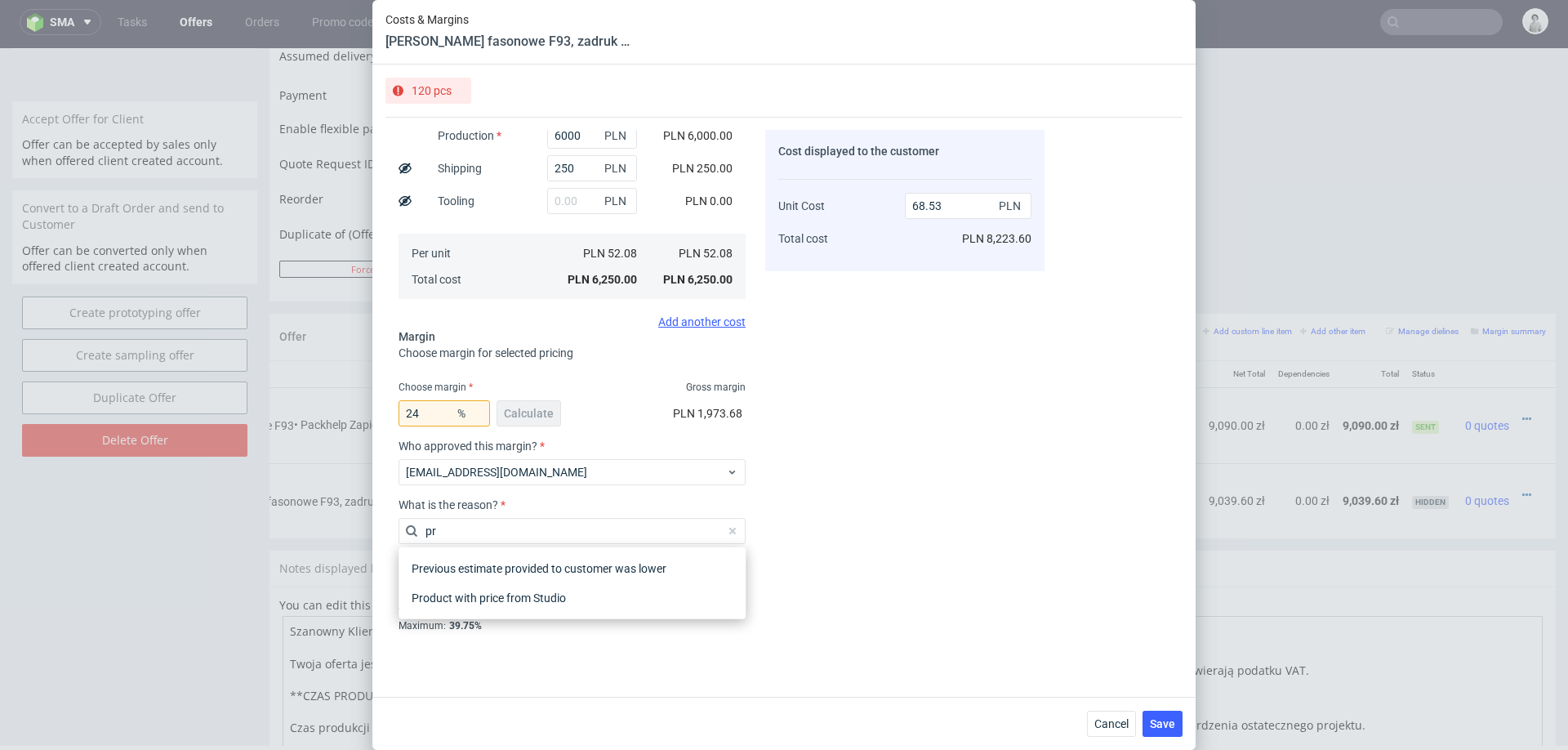
type input "pro"
click at [468, 603] on div "Product with price from Studio" at bounding box center [573, 598] width 334 height 29
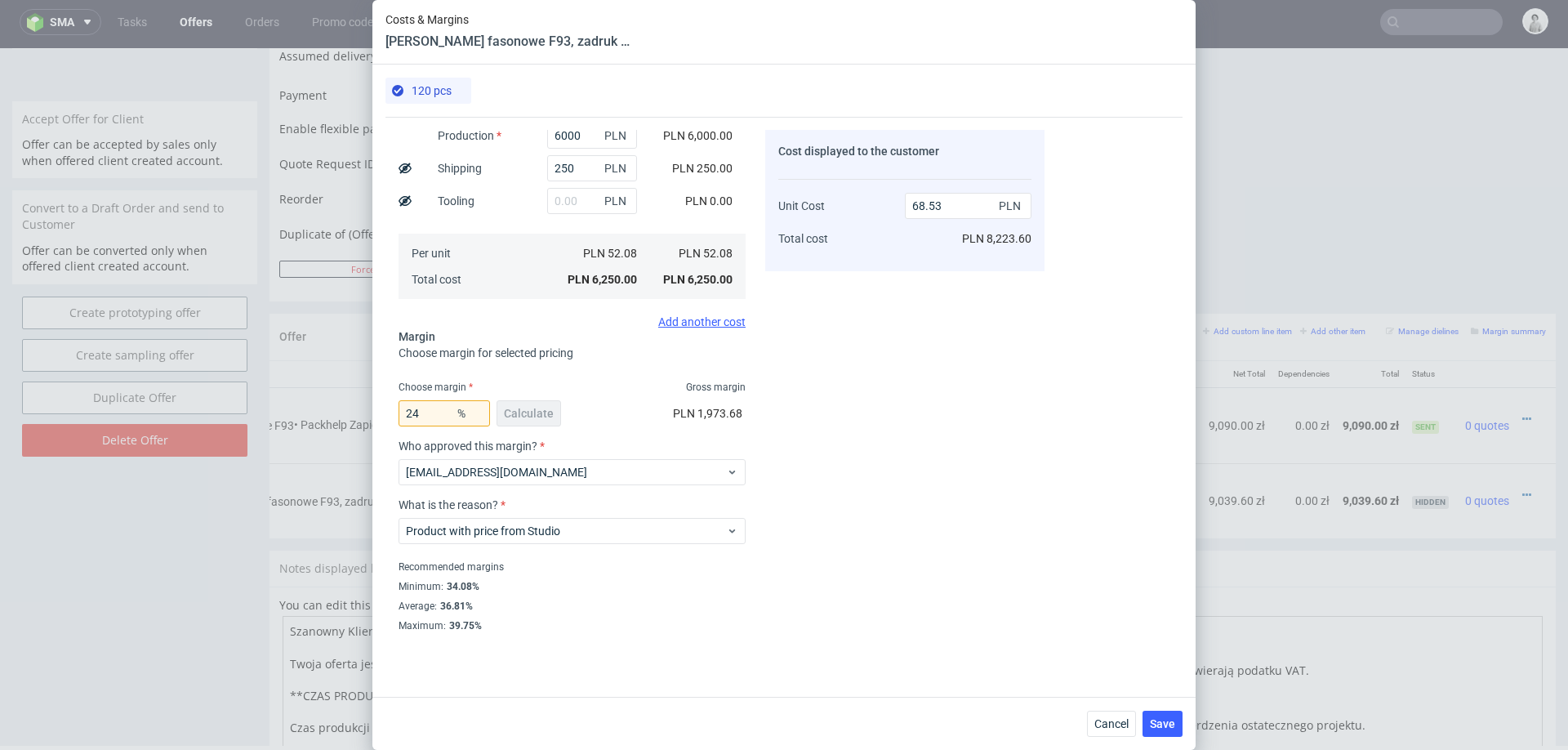
click at [859, 547] on div "Cost displayed to the customer Unit Cost Total cost 68.53 PLN PLN 8,223.60" at bounding box center [905, 380] width 279 height 502
click at [1172, 719] on span "Save" at bounding box center [1163, 724] width 26 height 12
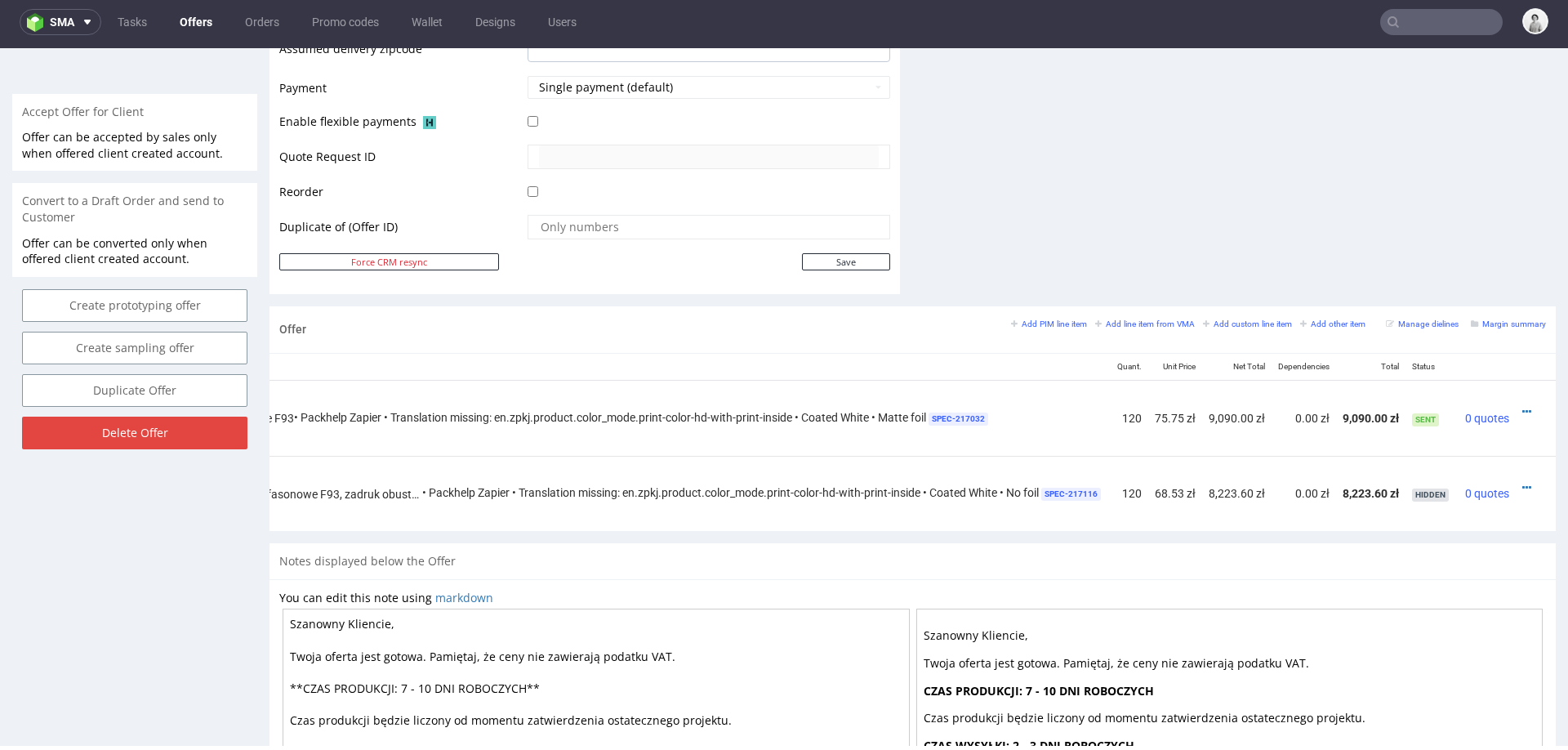
scroll to position [0, 279]
click at [1522, 482] on icon at bounding box center [1527, 488] width 9 height 12
click at [1472, 428] on span "Show item to customer" at bounding box center [1456, 422] width 125 height 16
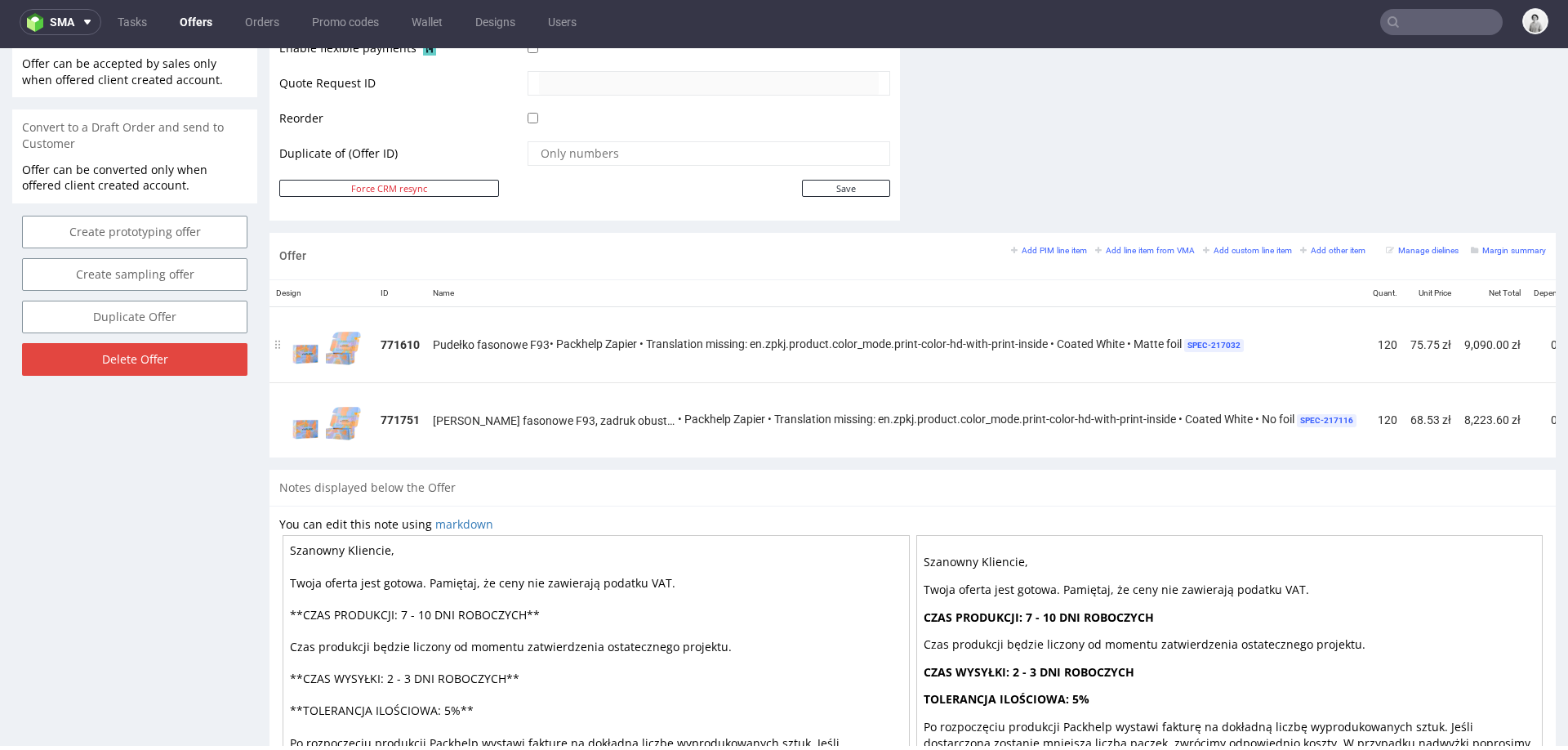
scroll to position [0, 269]
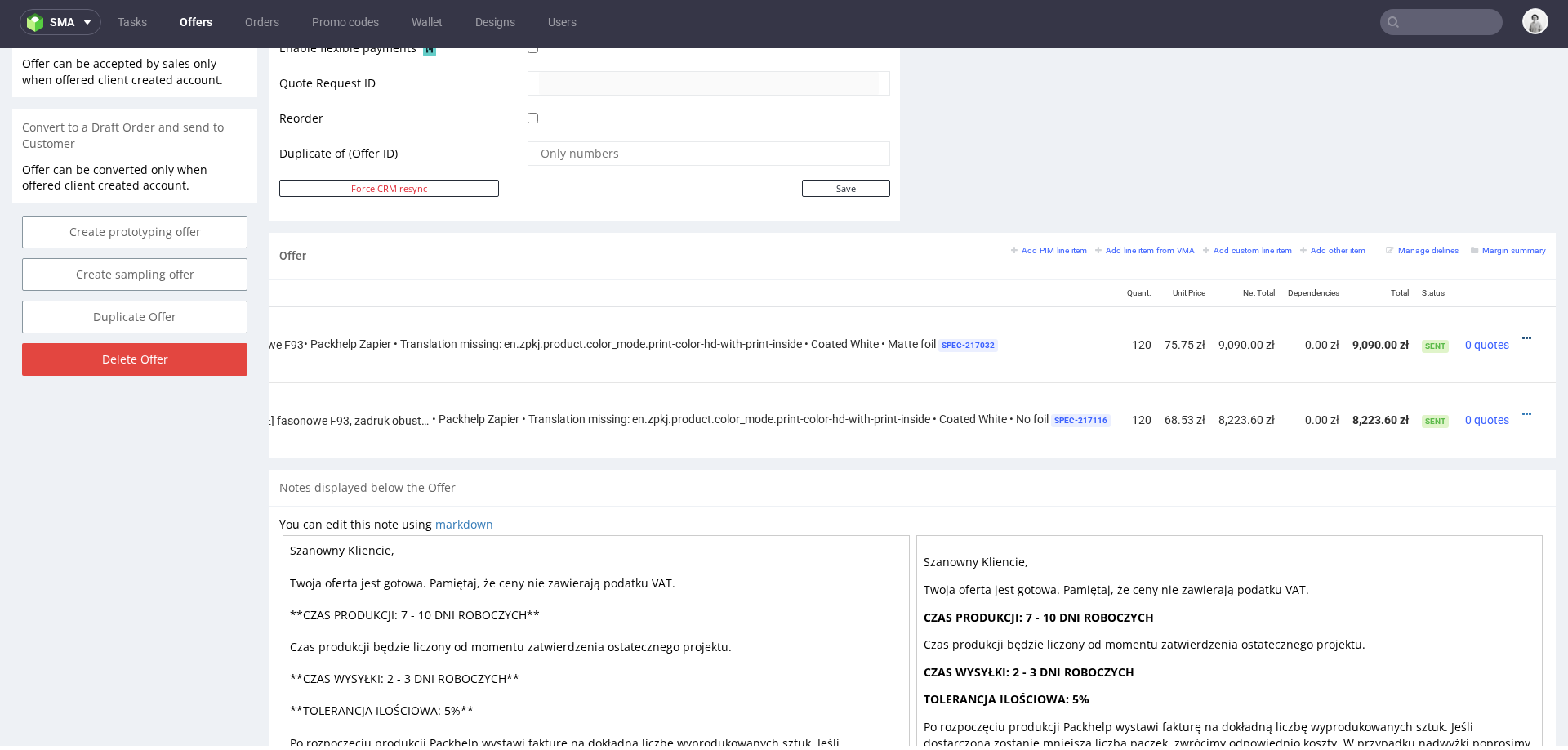
click at [1522, 333] on icon at bounding box center [1527, 338] width 9 height 12
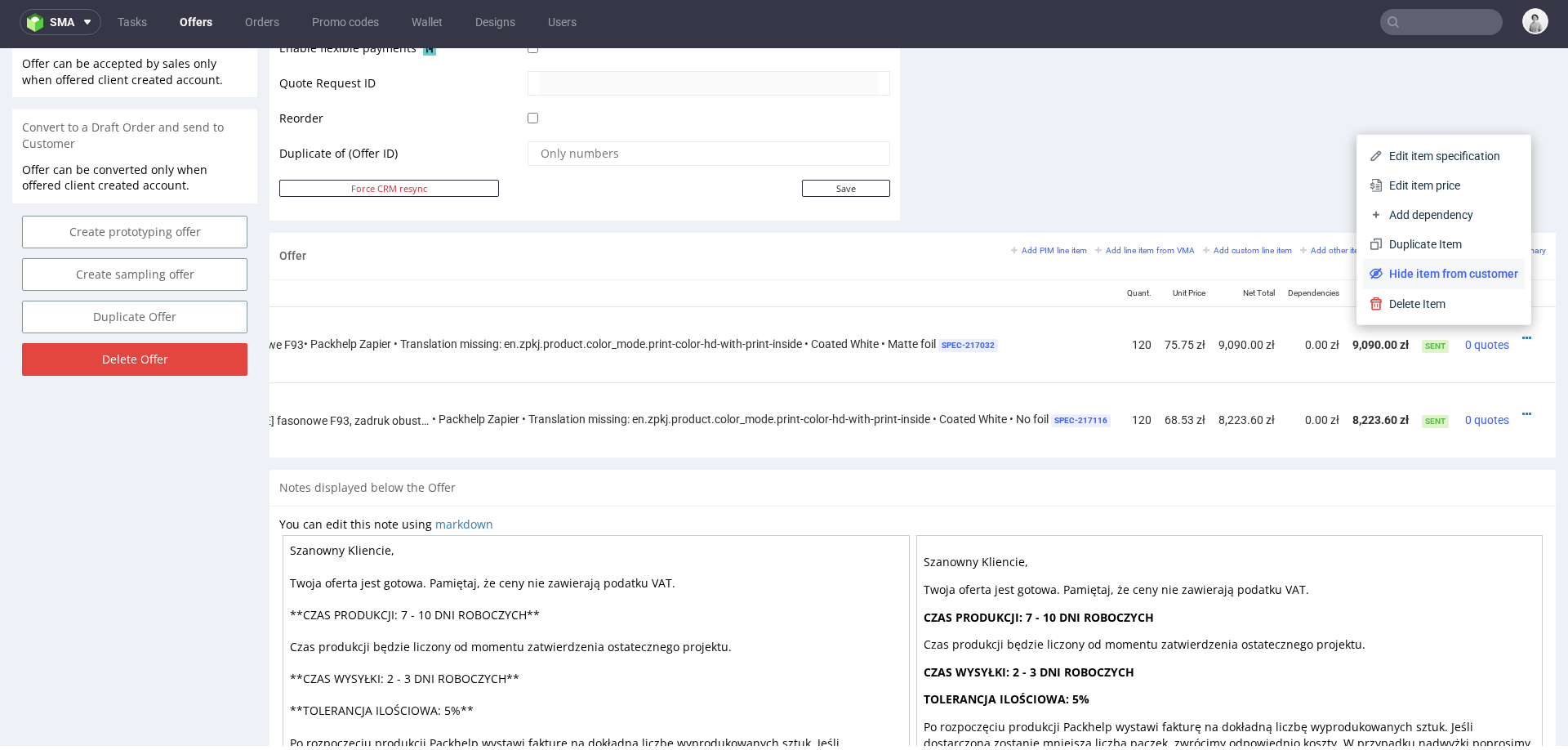
click at [1420, 275] on span "Hide item from customer" at bounding box center [1450, 274] width 135 height 16
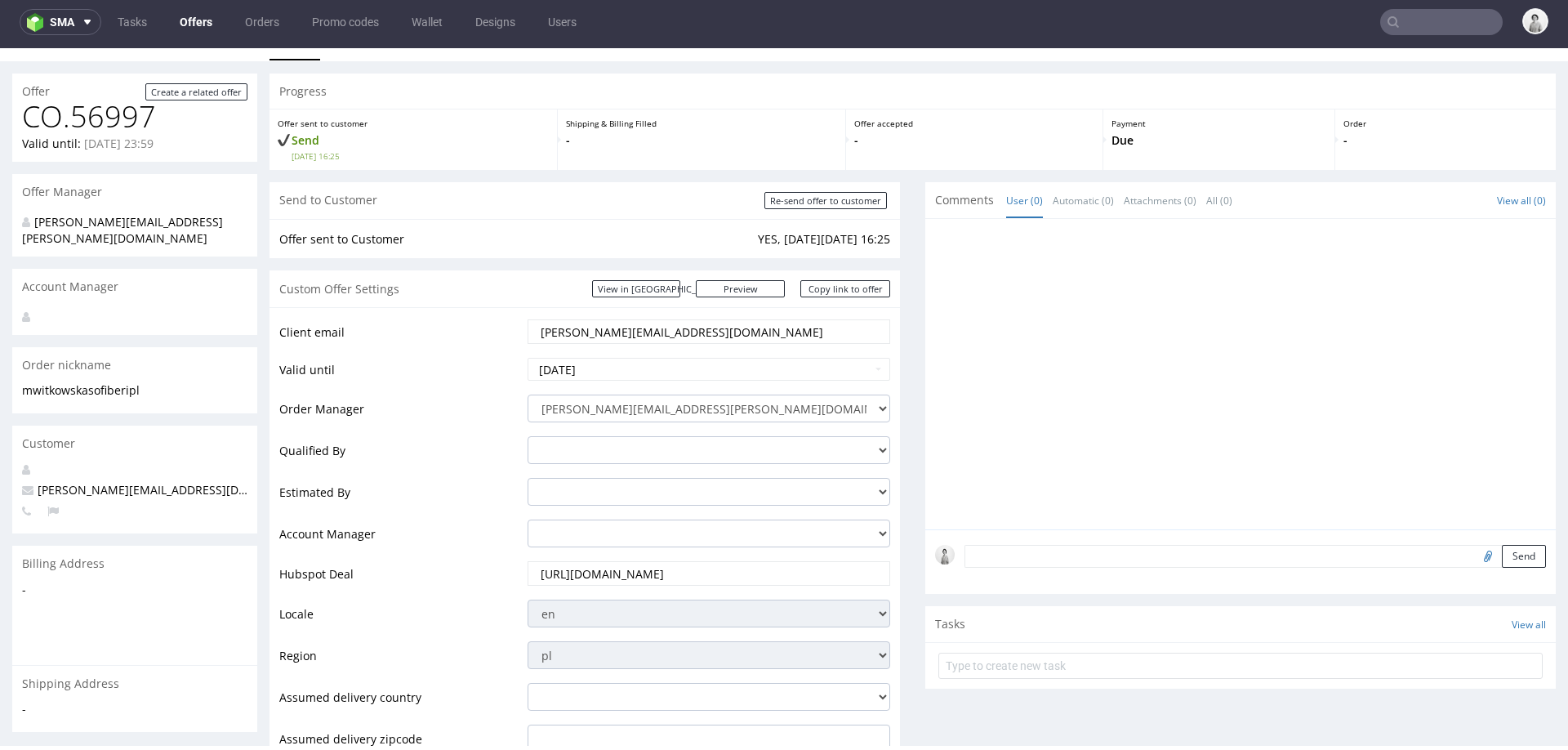
scroll to position [0, 0]
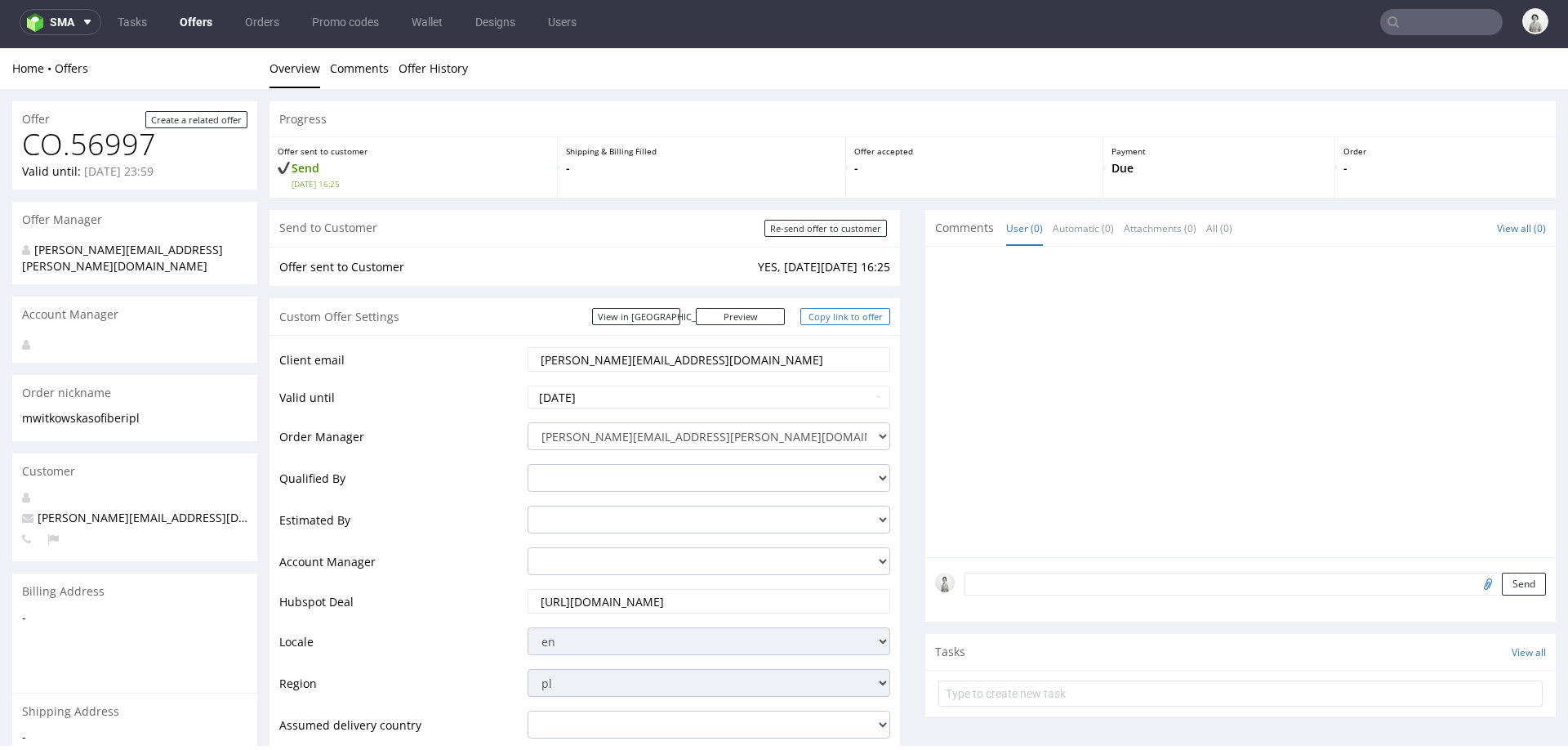
click at [828, 320] on link "Copy link to offer" at bounding box center [846, 316] width 89 height 17
click at [837, 231] on input "Re-send offer to customer" at bounding box center [826, 228] width 122 height 17
type input "In progress..."
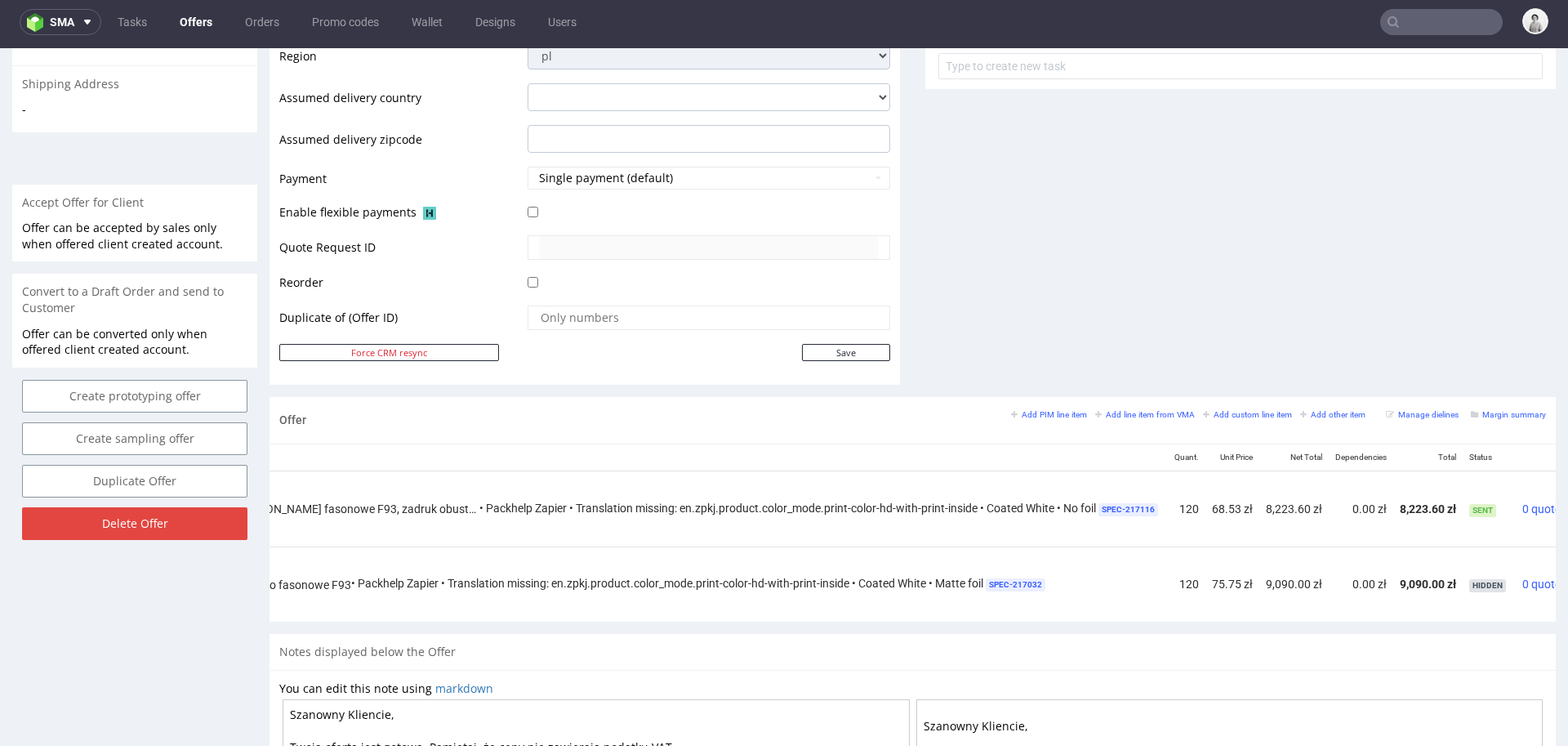
scroll to position [0, 279]
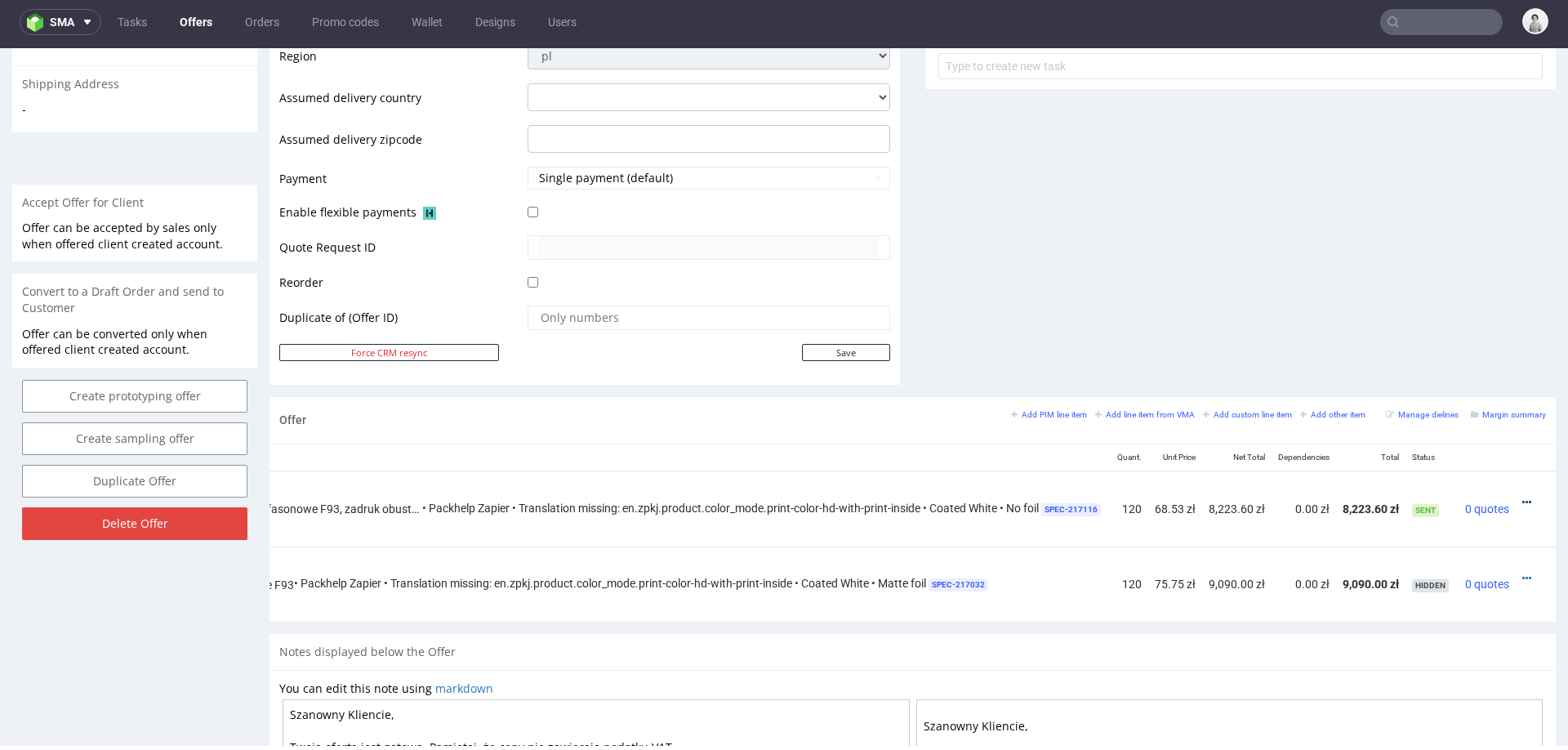
click at [1522, 497] on icon at bounding box center [1527, 502] width 9 height 12
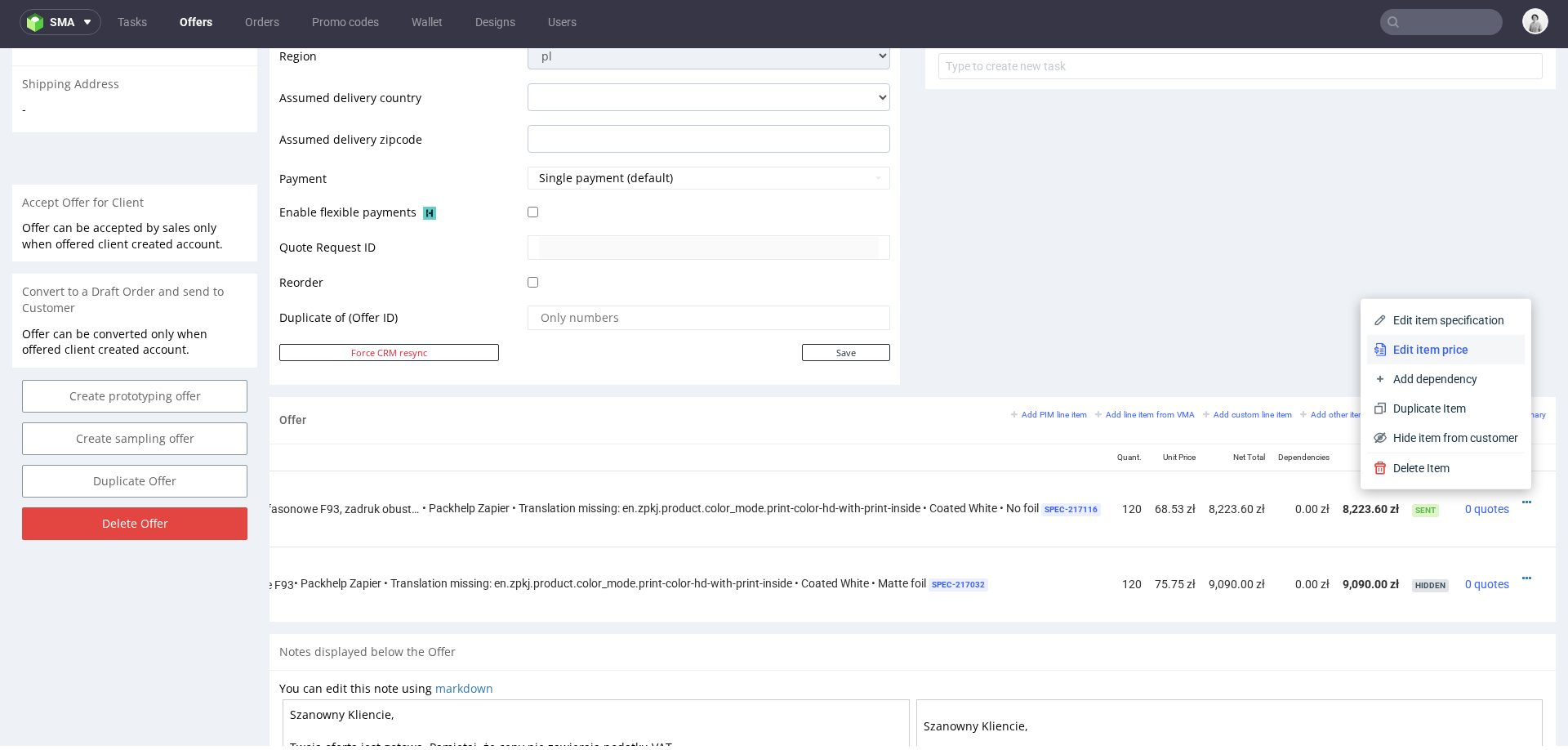
click at [1462, 347] on span "Edit item price" at bounding box center [1453, 350] width 132 height 16
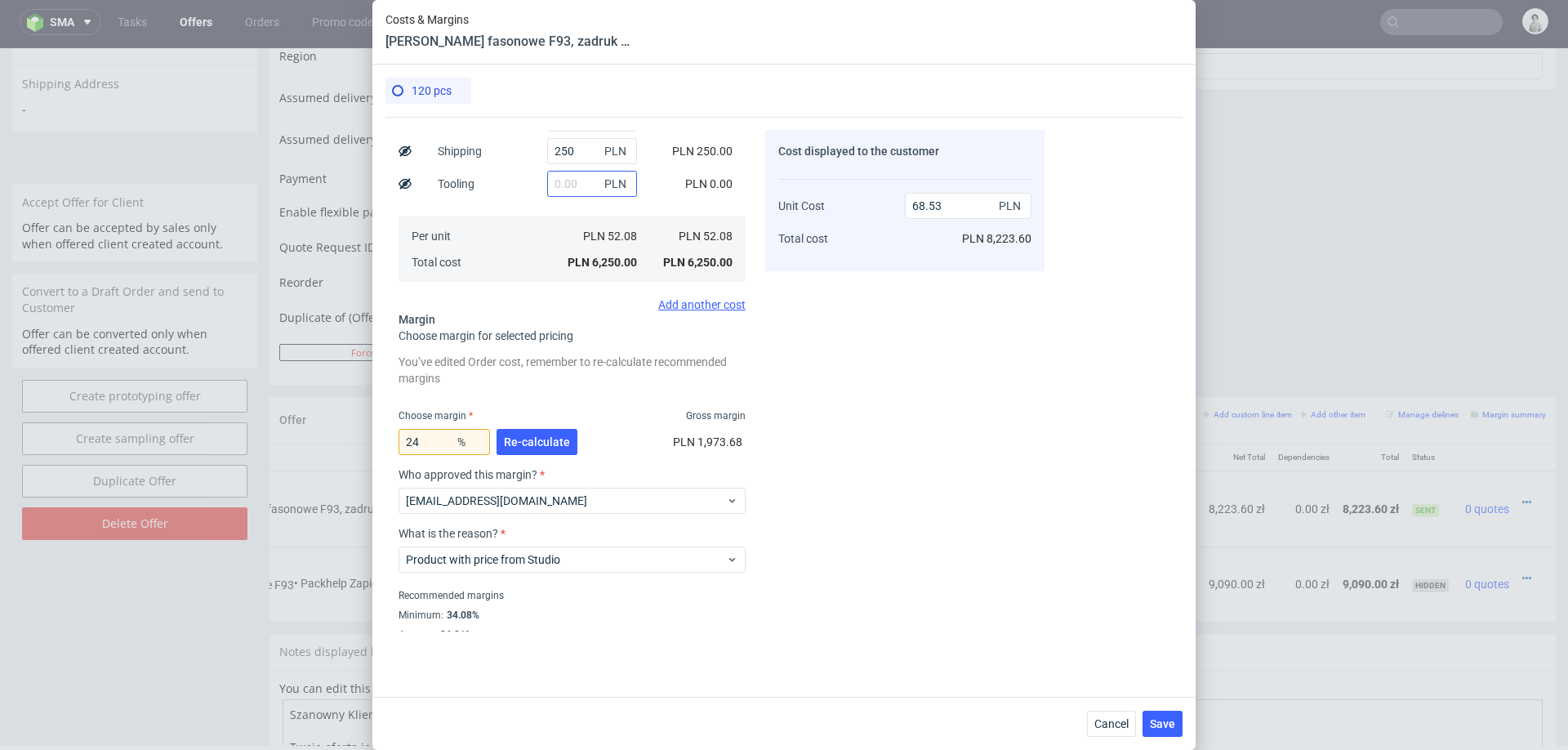
scroll to position [259, 0]
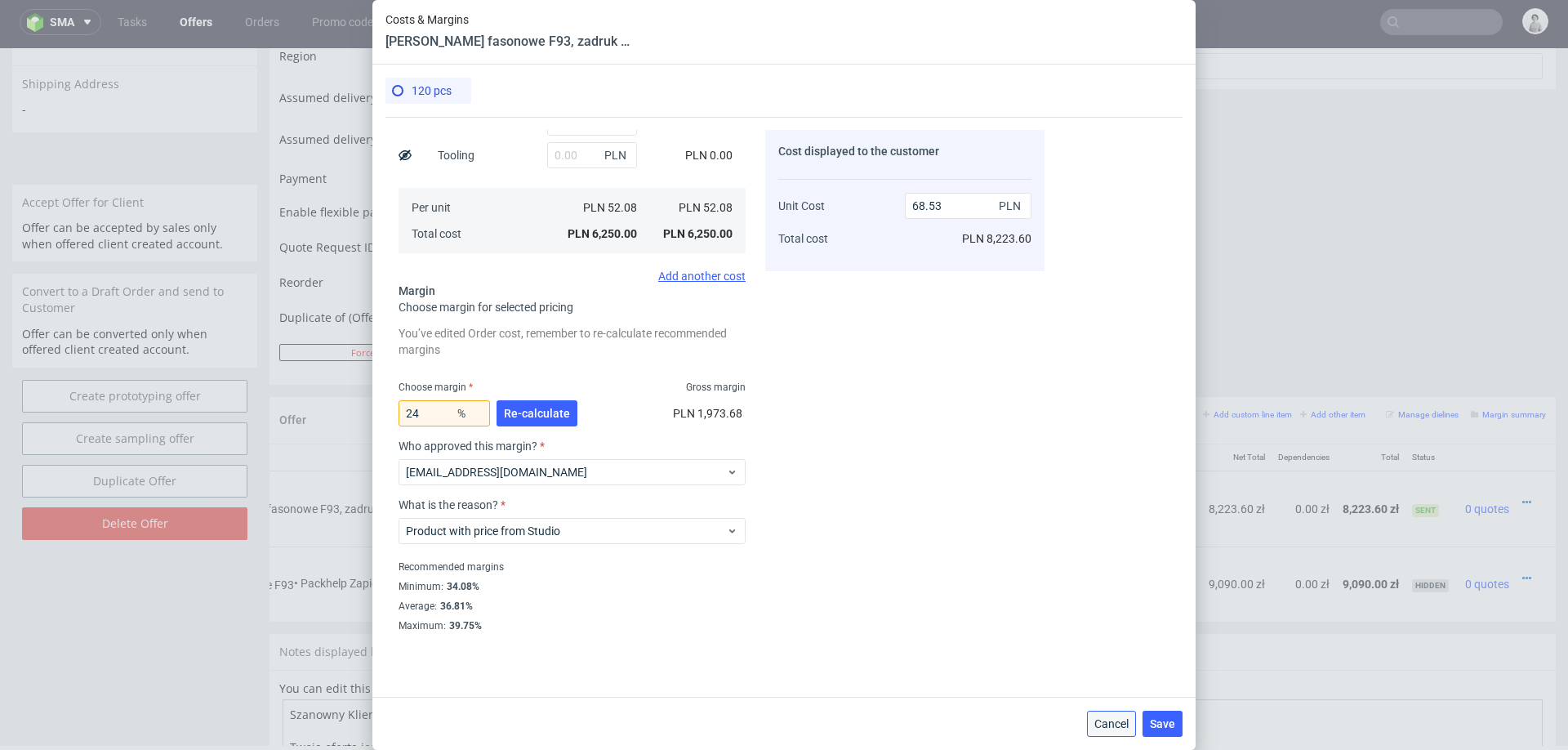
click at [1116, 726] on span "Cancel" at bounding box center [1112, 724] width 35 height 12
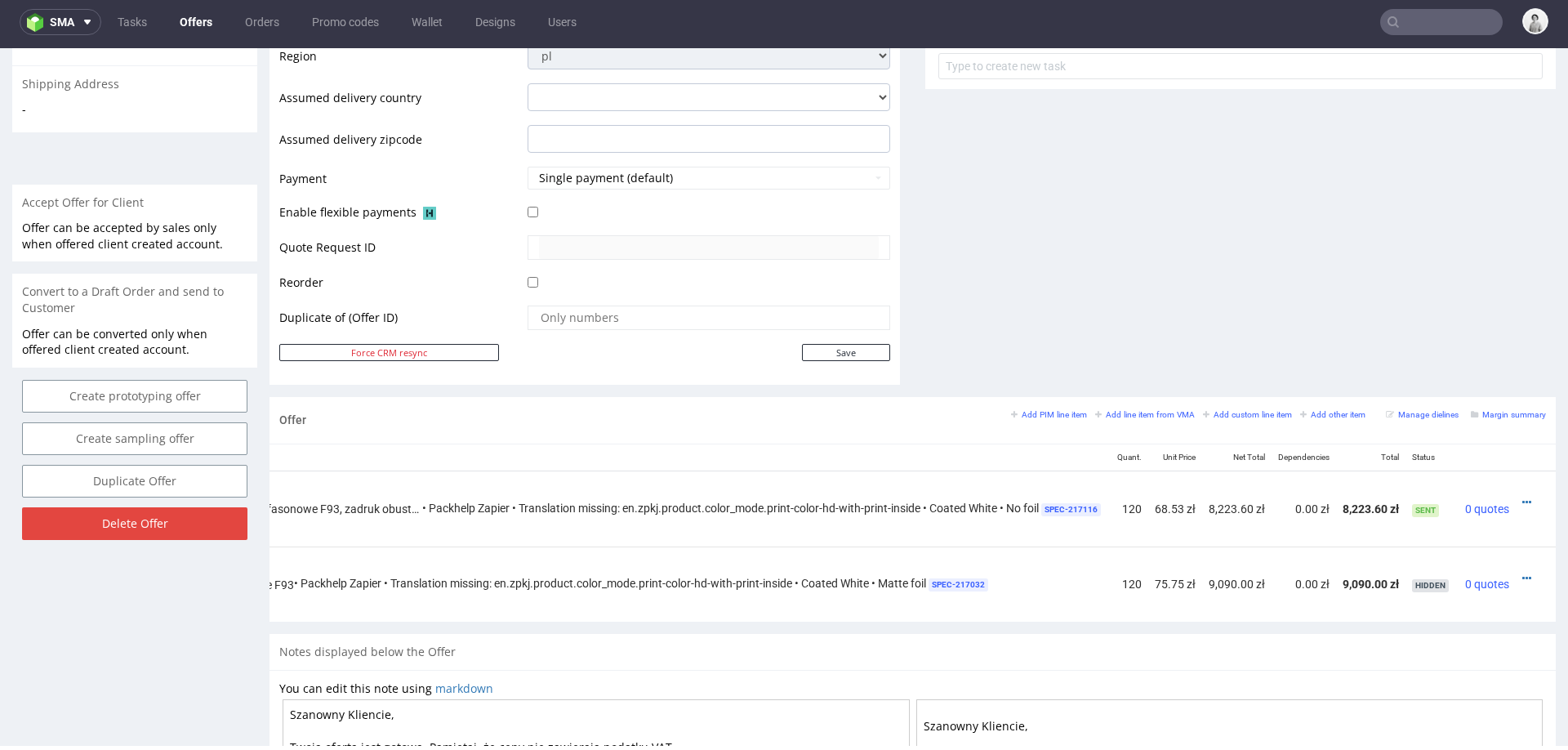
scroll to position [549, 0]
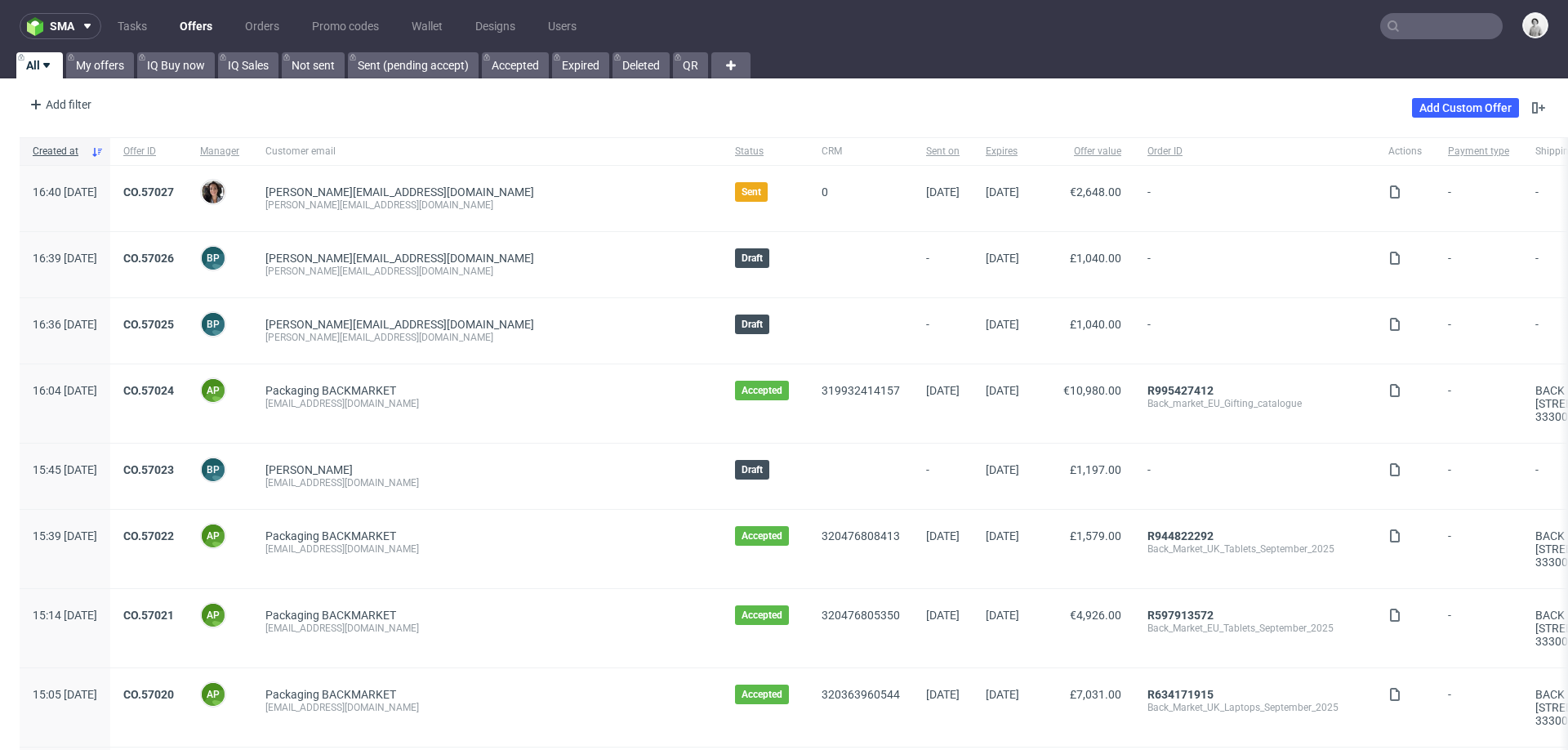
click at [1448, 18] on input "text" at bounding box center [1442, 26] width 122 height 26
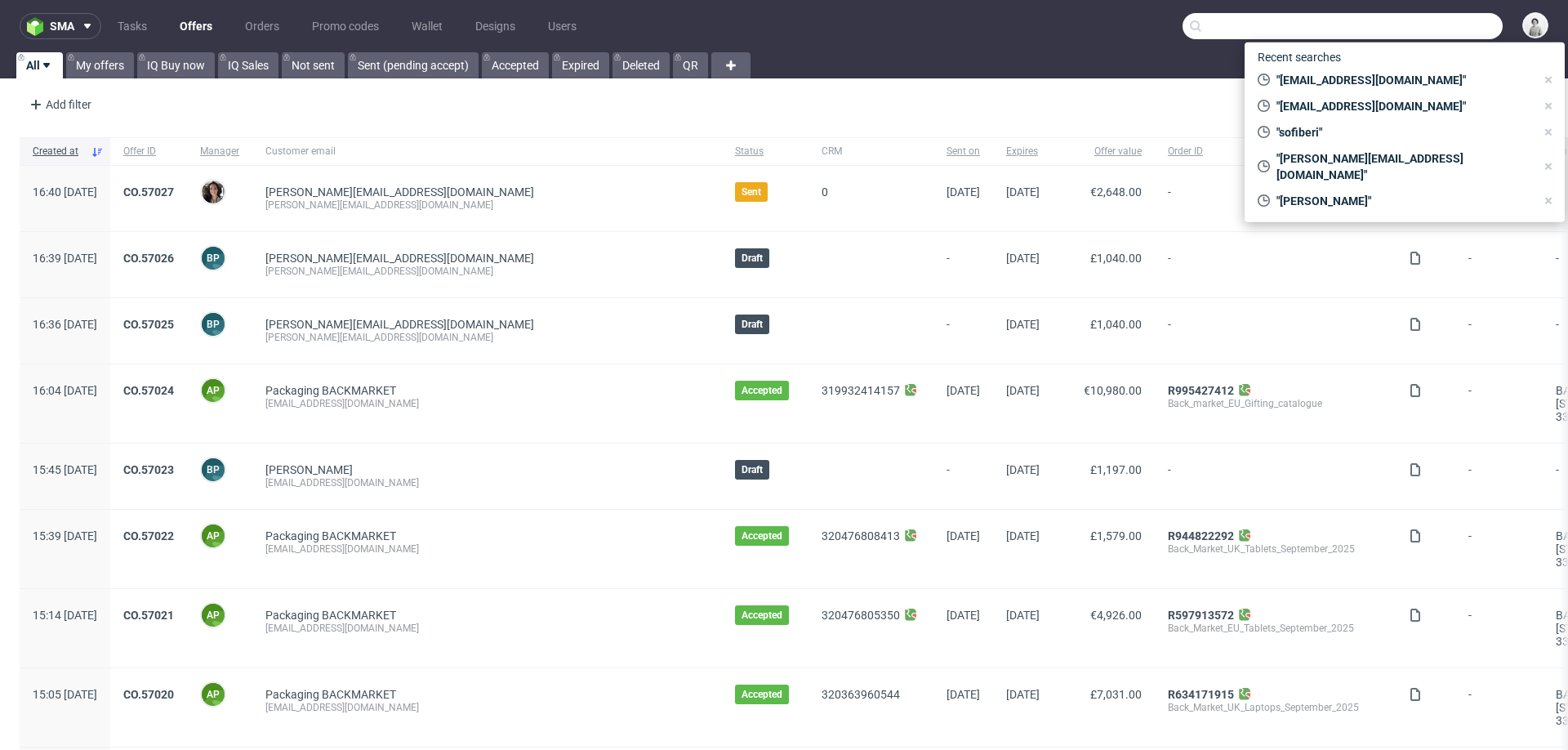
paste input "Dietrichs@hold.de"
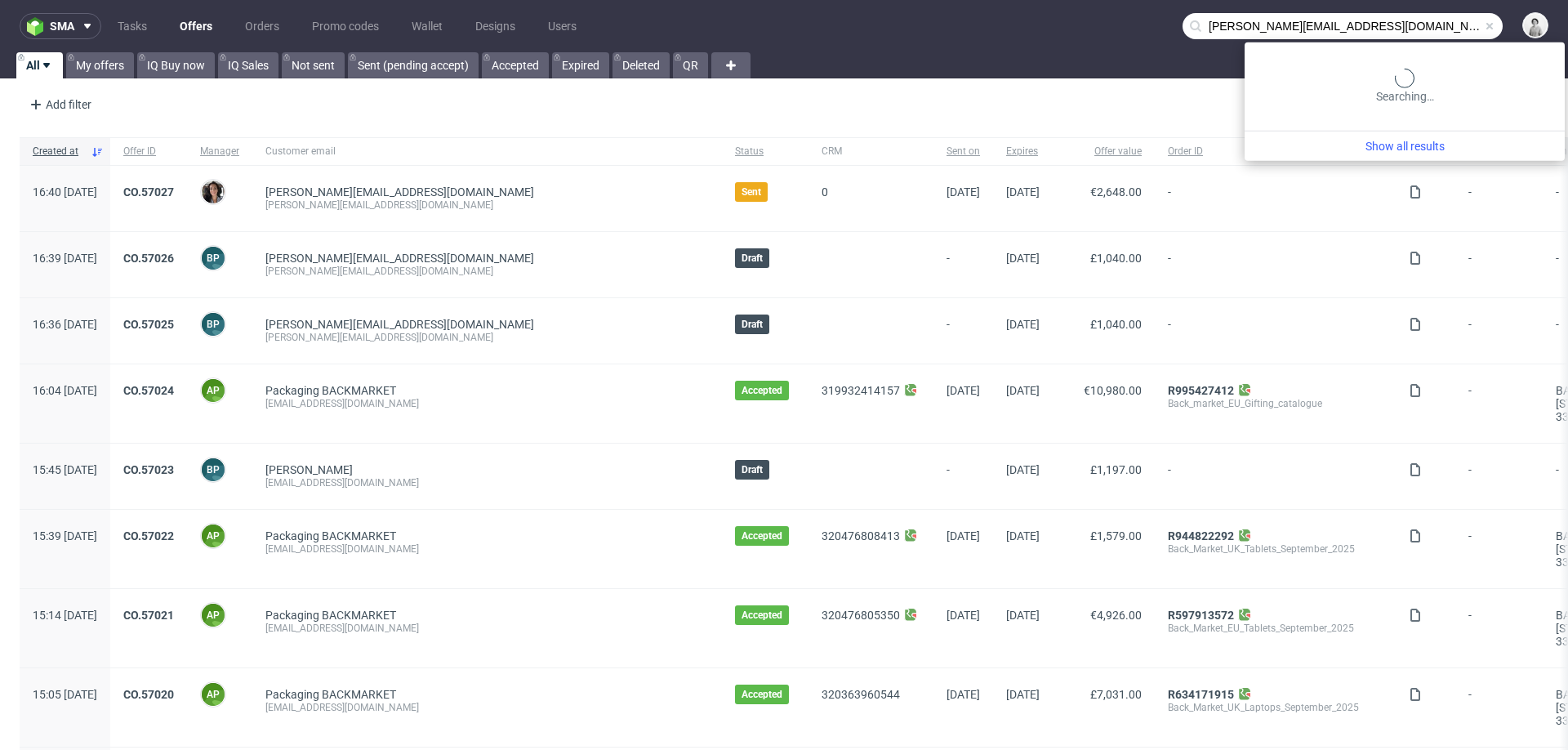
type input "Dietrichs@hold.de"
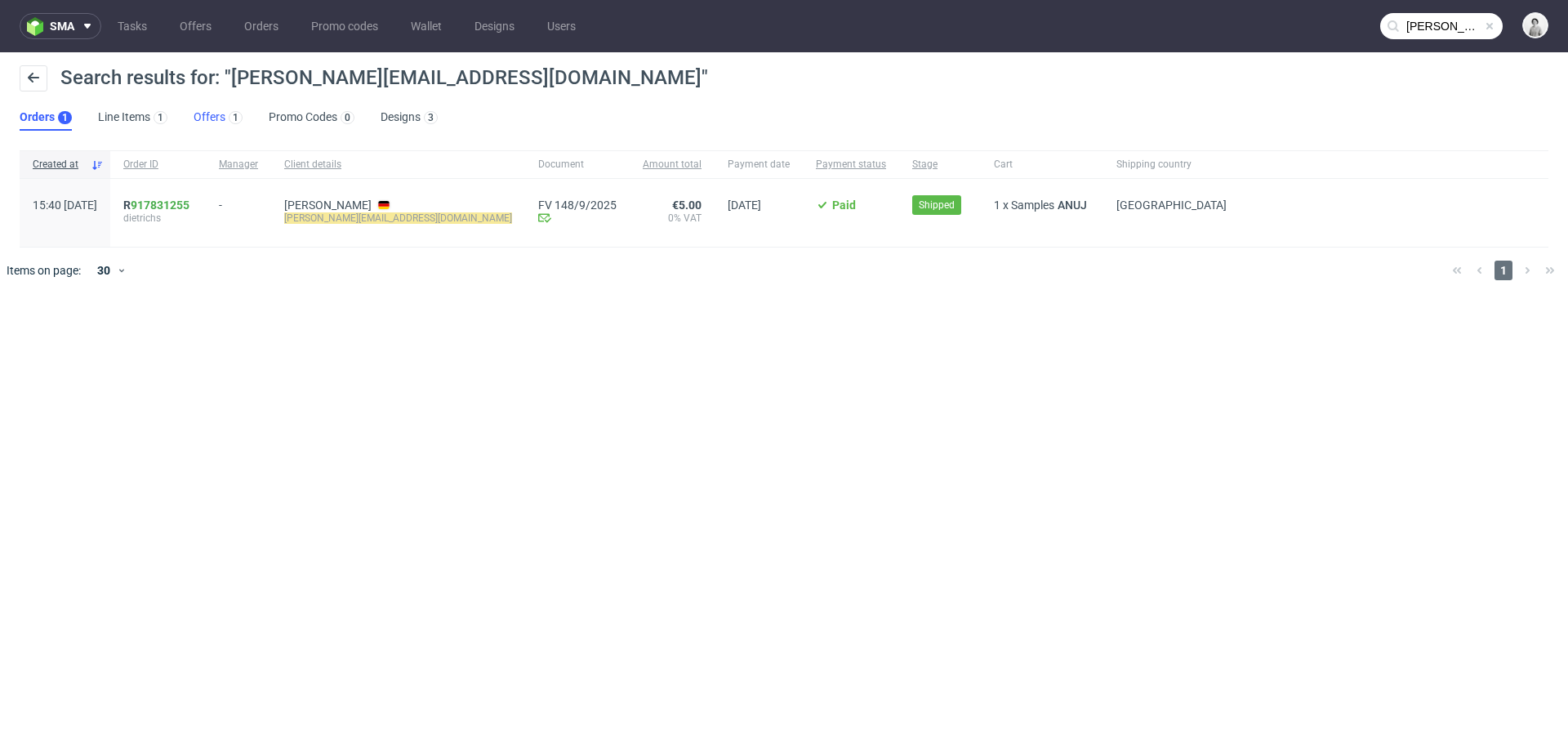
click at [209, 119] on link "Offers 1" at bounding box center [218, 117] width 49 height 26
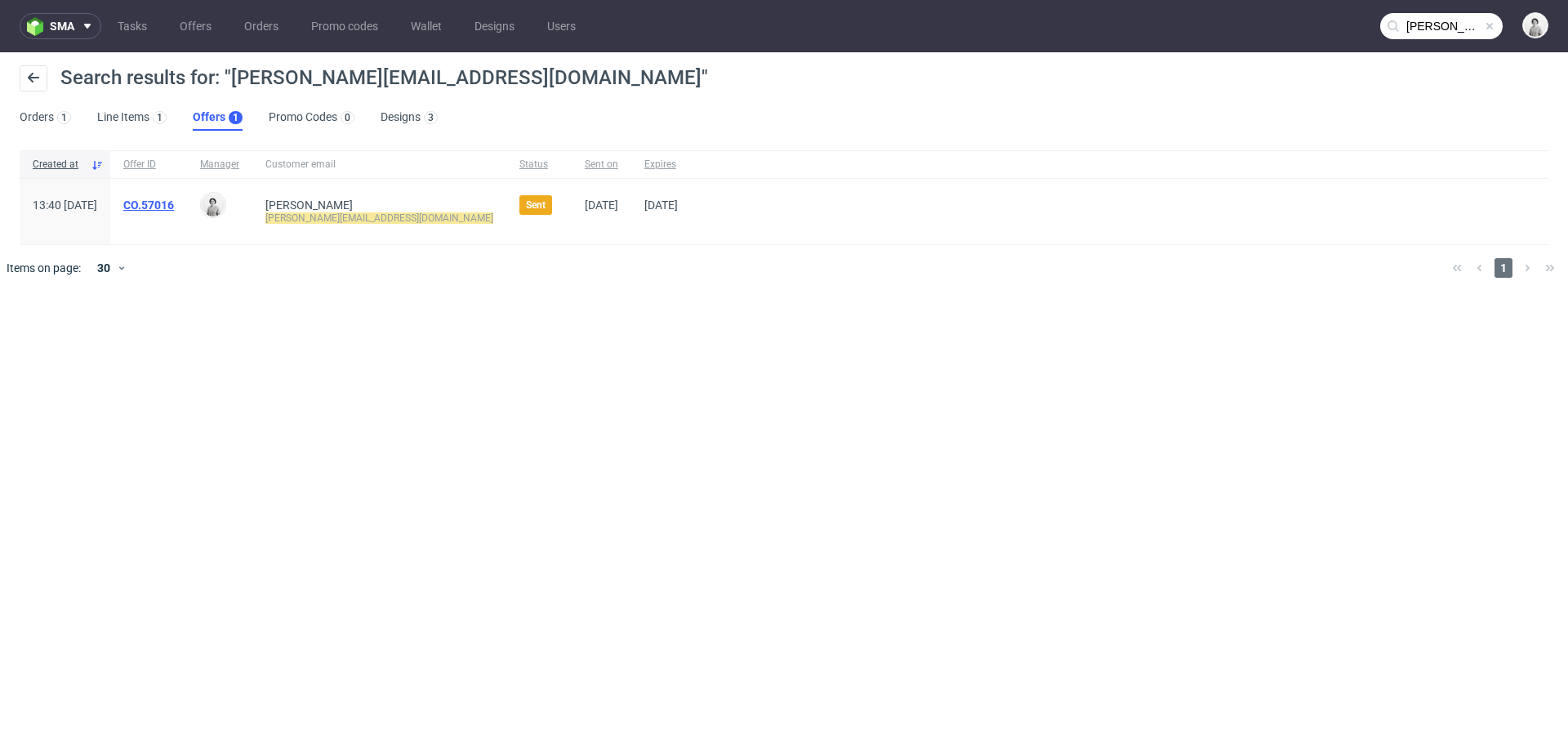
click at [174, 202] on link "CO.57016" at bounding box center [148, 205] width 50 height 13
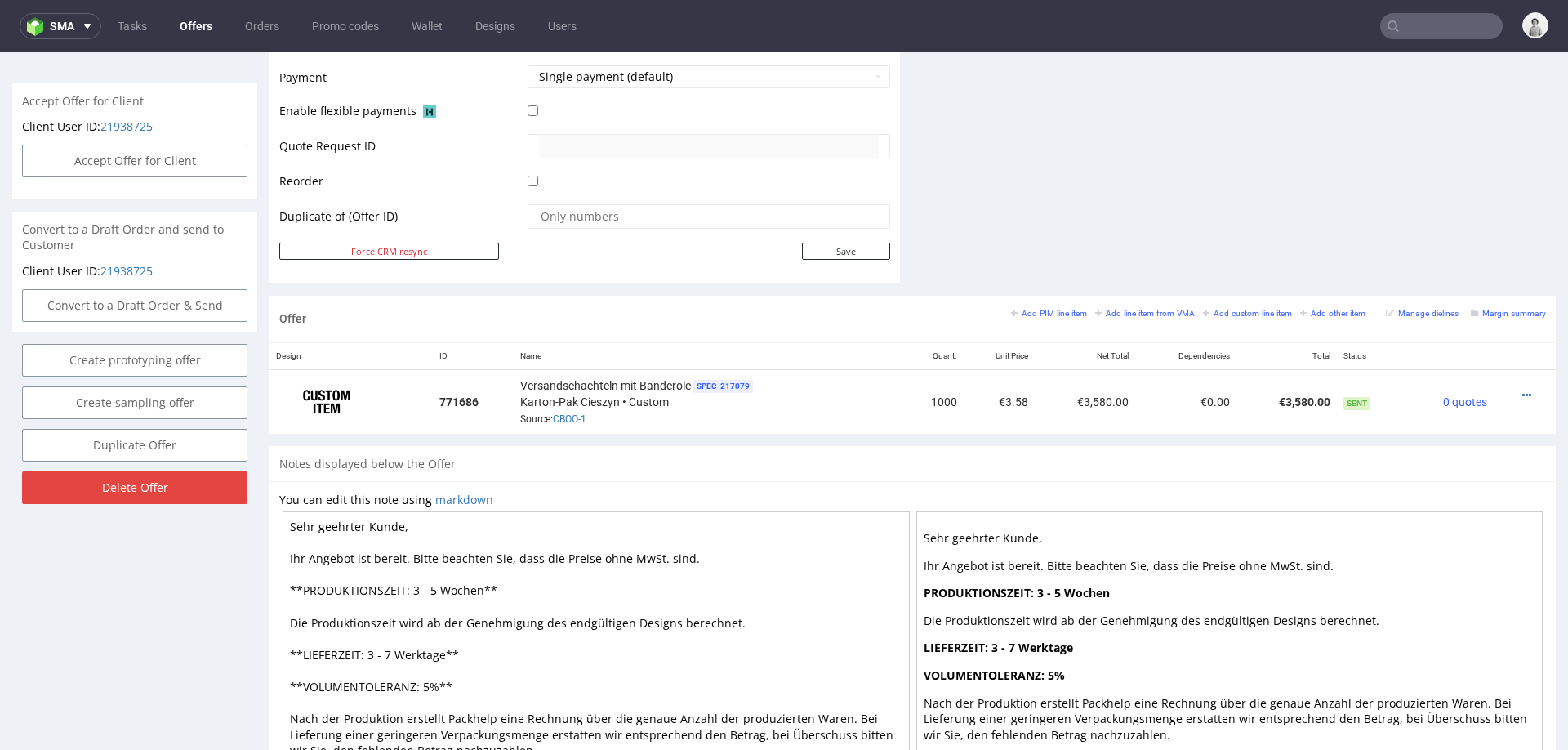
scroll to position [840, 0]
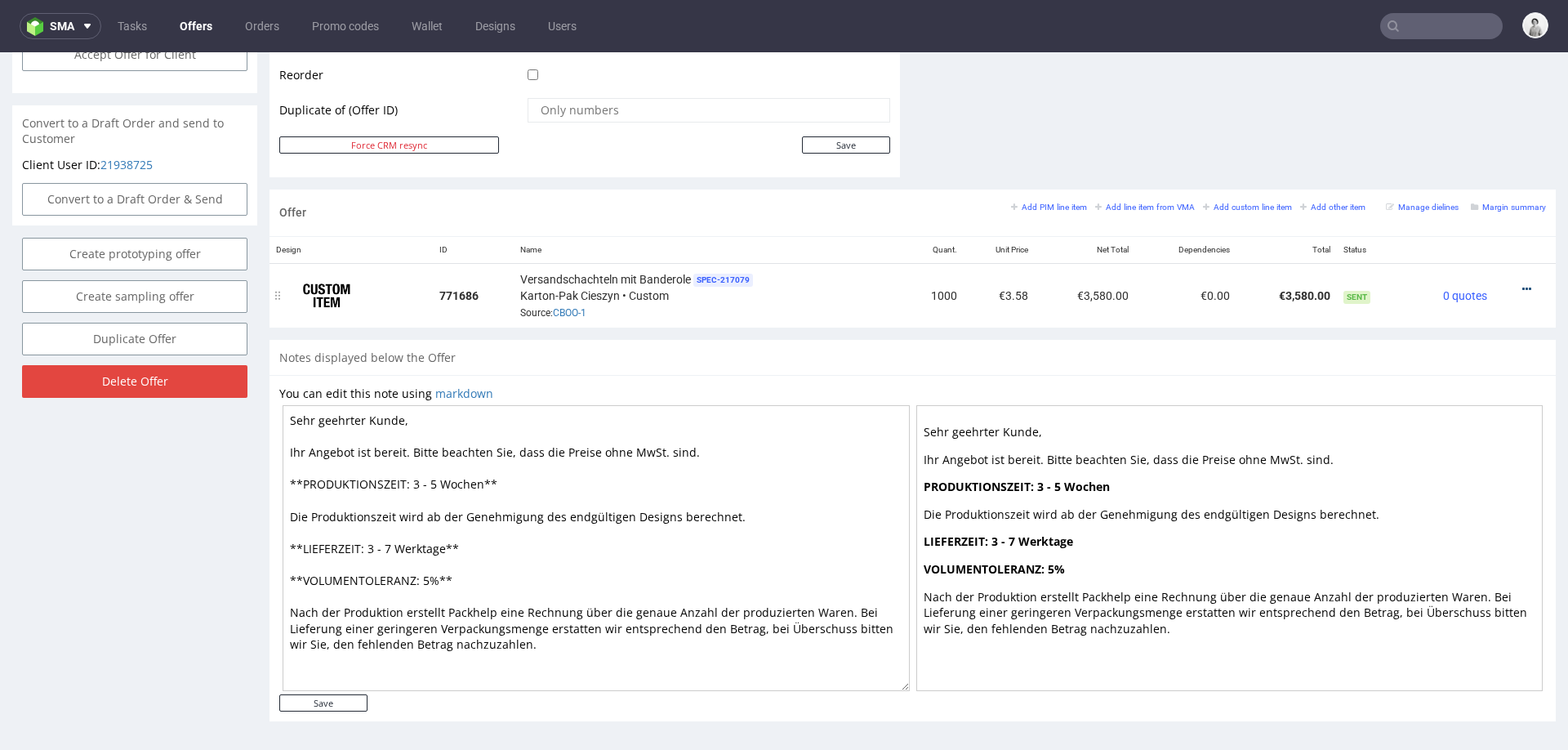
click at [1522, 283] on icon at bounding box center [1527, 289] width 9 height 12
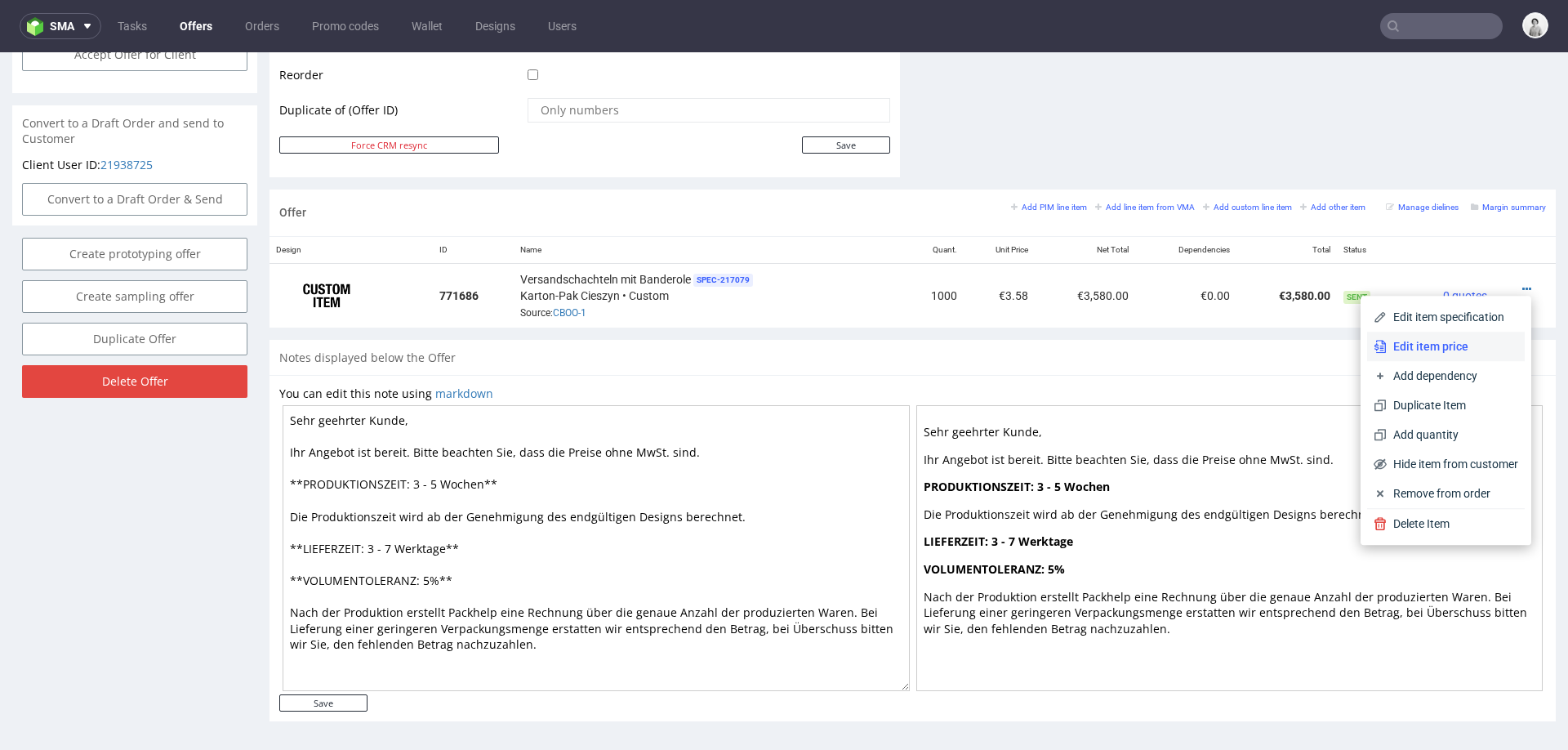
click at [1412, 346] on span "Edit item price" at bounding box center [1453, 346] width 132 height 16
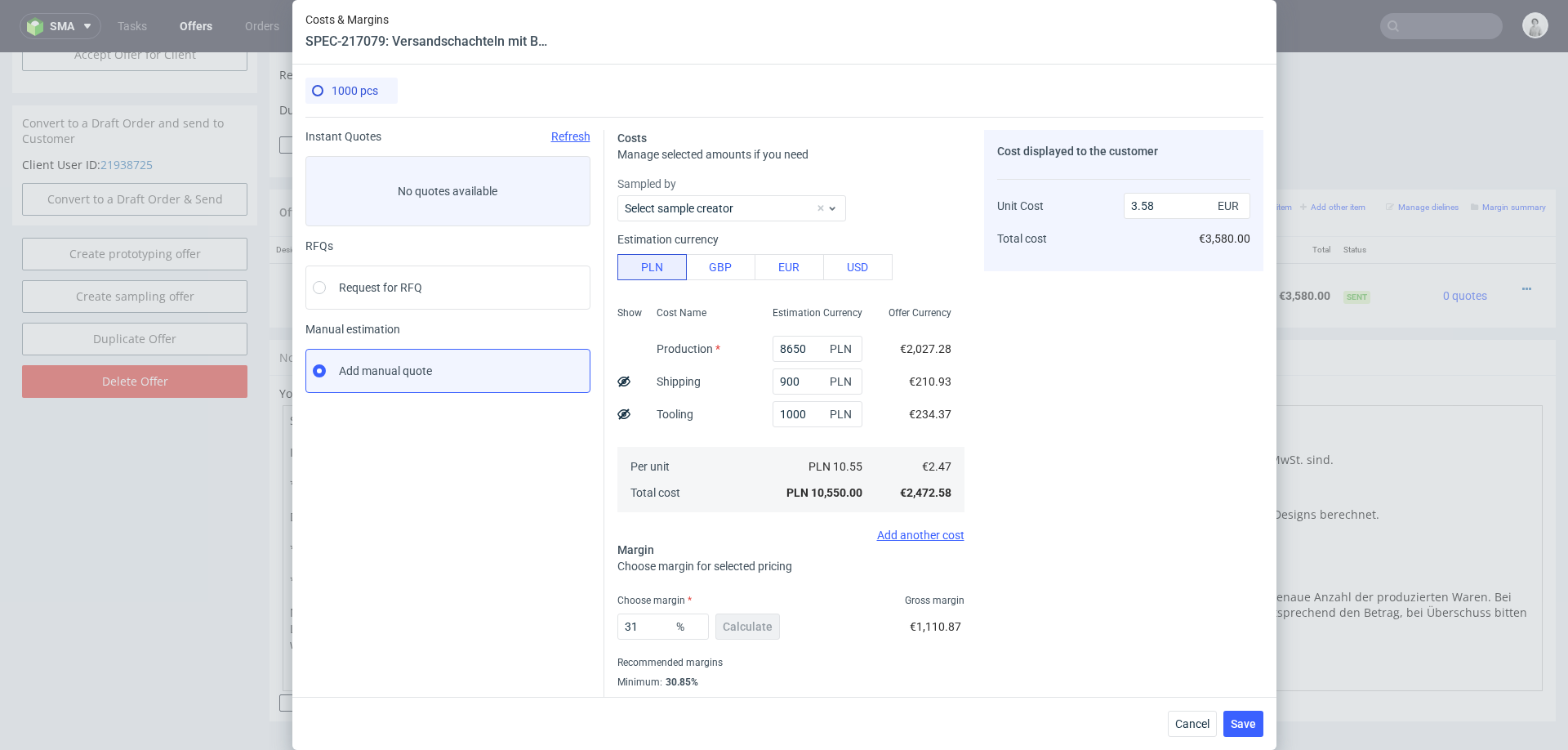
scroll to position [43, 0]
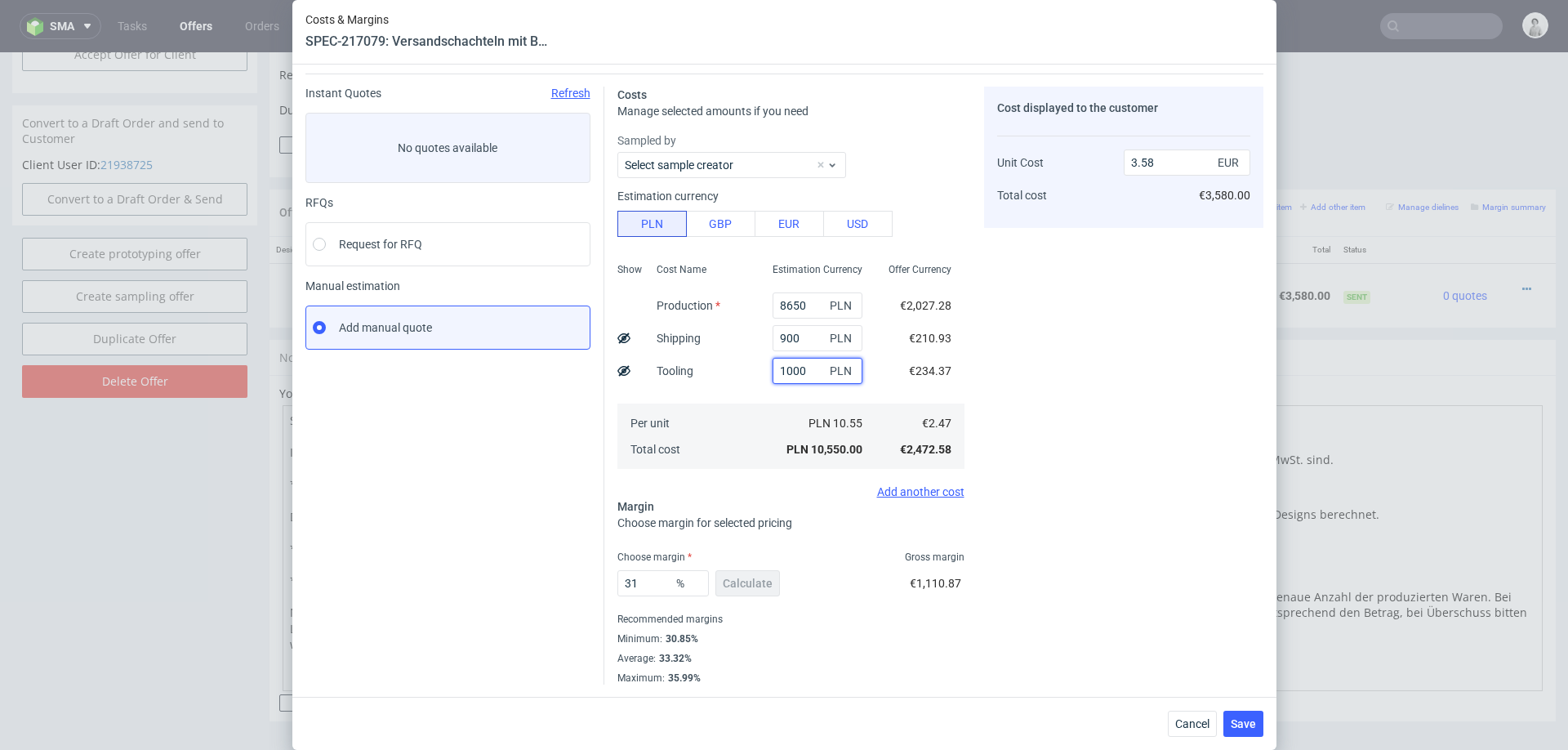
click at [792, 370] on input "1000" at bounding box center [817, 371] width 89 height 26
type input "15"
type input "3.24"
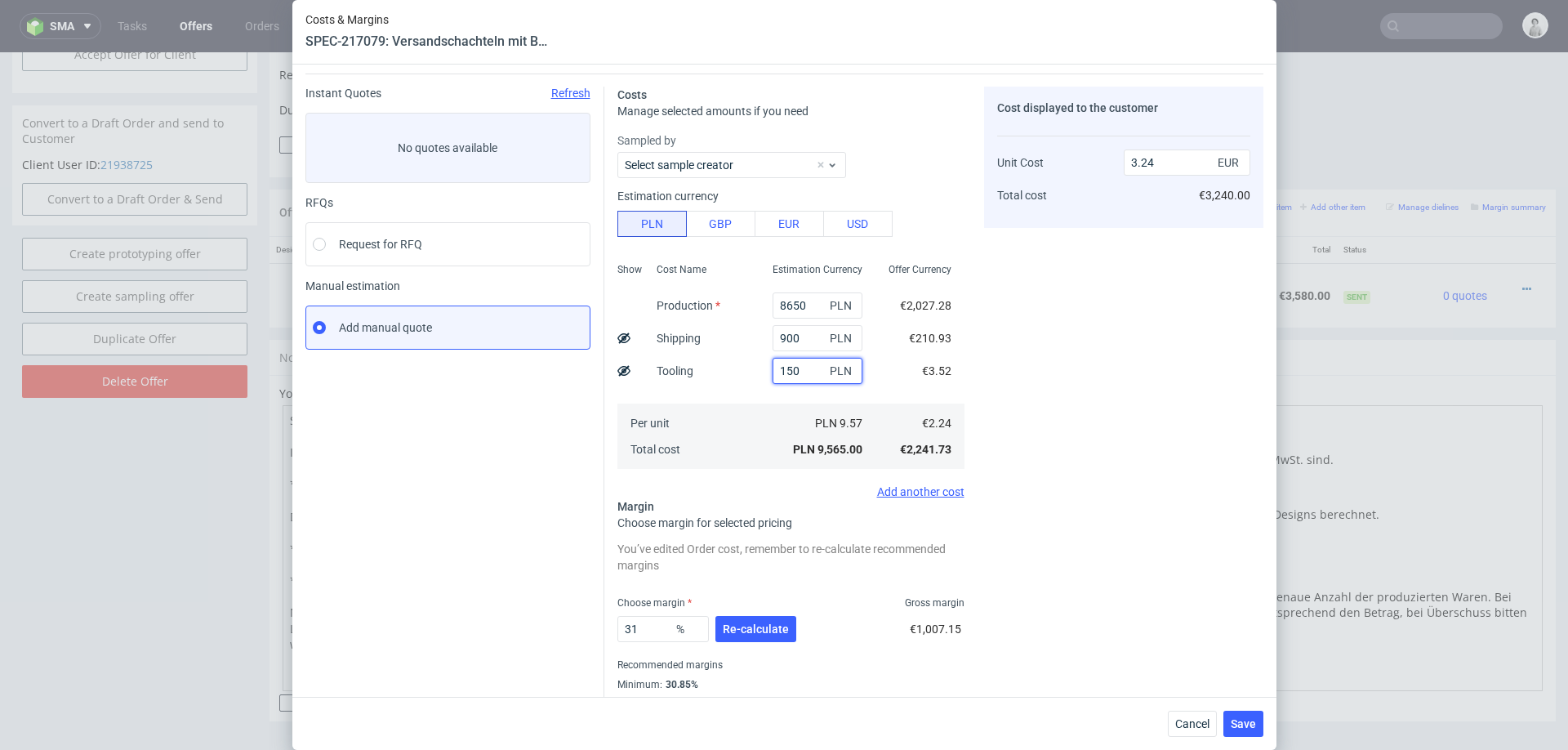
type input "1500"
type input "3.75"
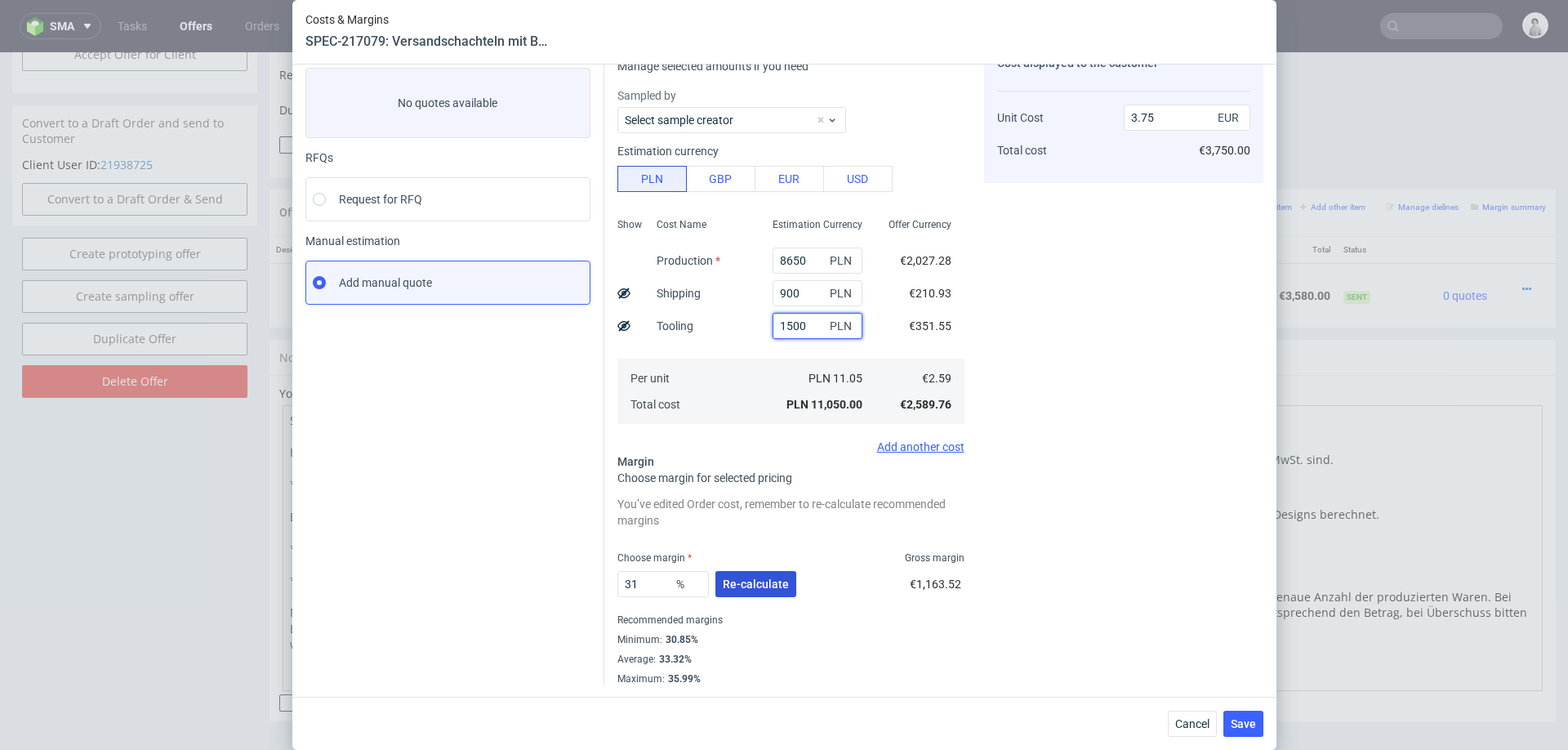
type input "1500"
click at [725, 580] on span "Re-calculate" at bounding box center [756, 584] width 66 height 12
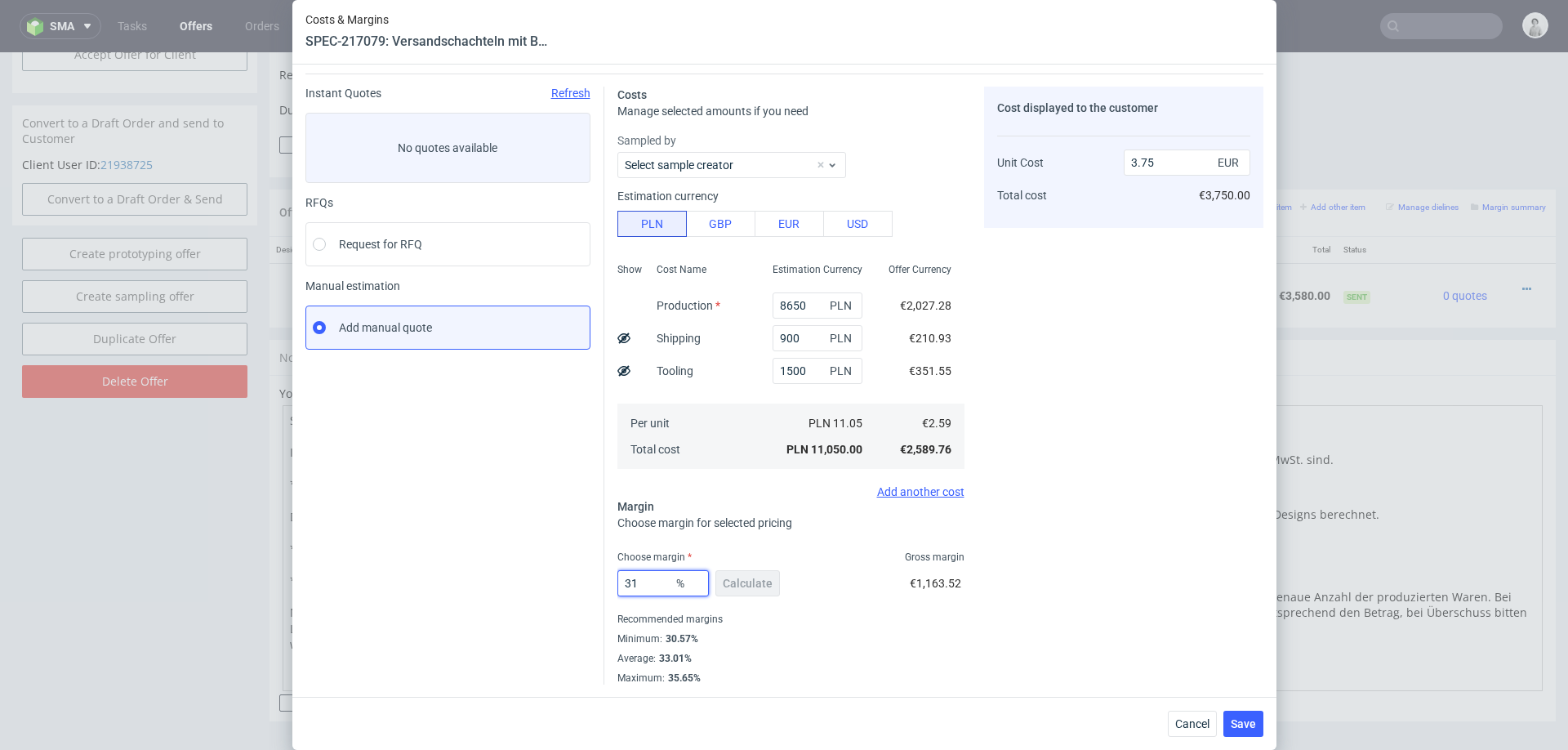
click at [659, 584] on input "31" at bounding box center [663, 583] width 91 height 26
type input "3"
type input "2"
type input "2.64"
type input "29"
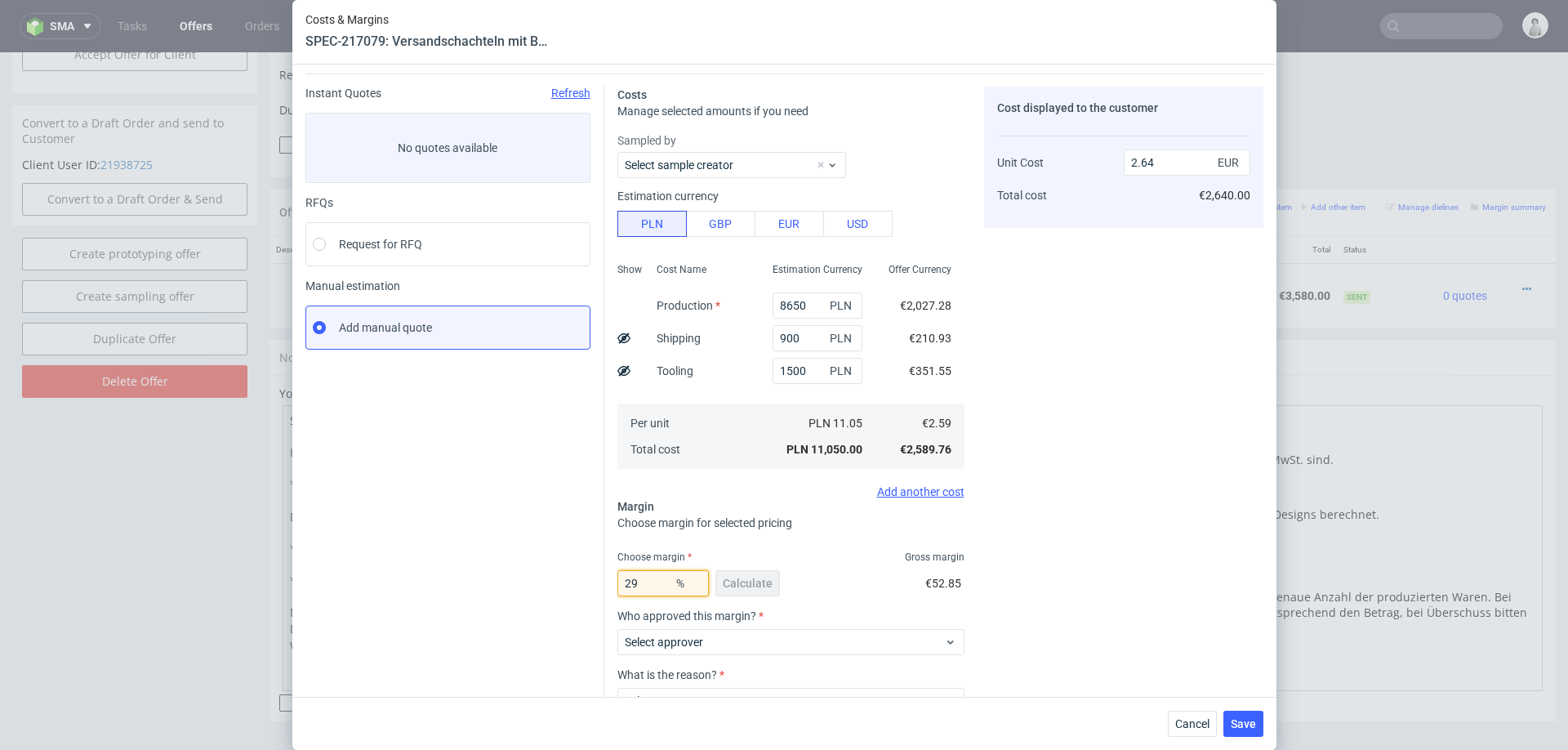
type input "3.65"
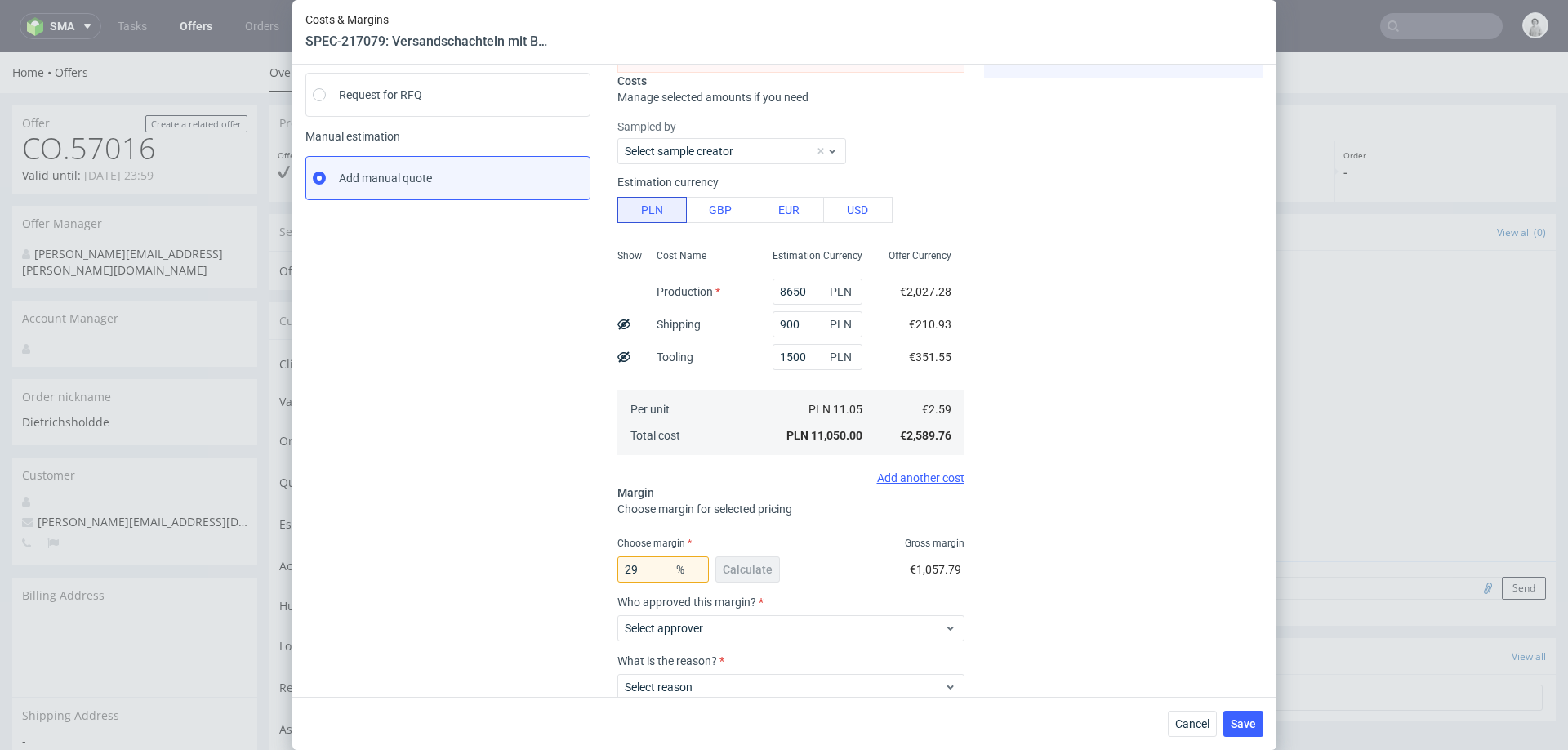
scroll to position [220, 0]
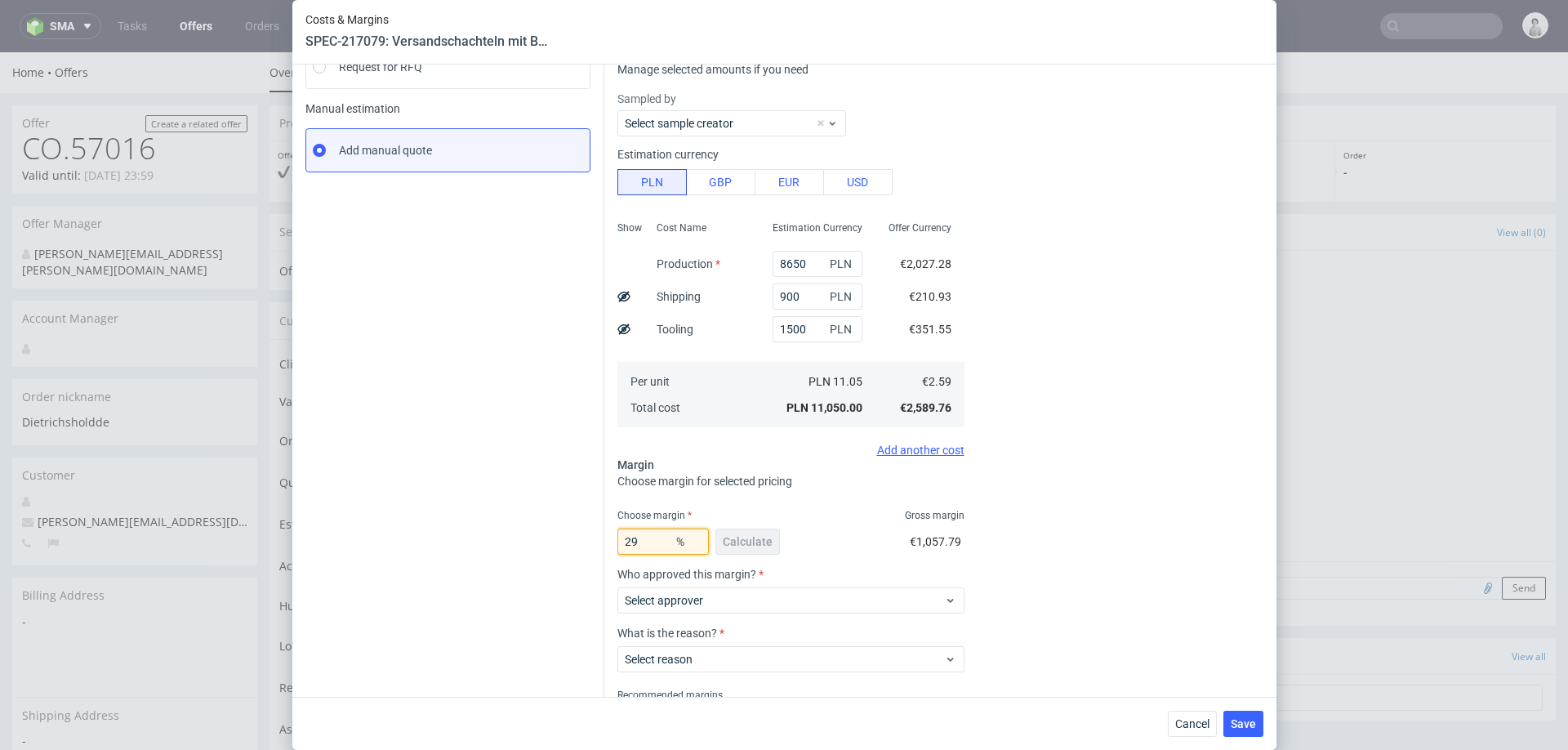
click at [647, 543] on input "29" at bounding box center [663, 542] width 91 height 26
type input "28"
type input "3.59"
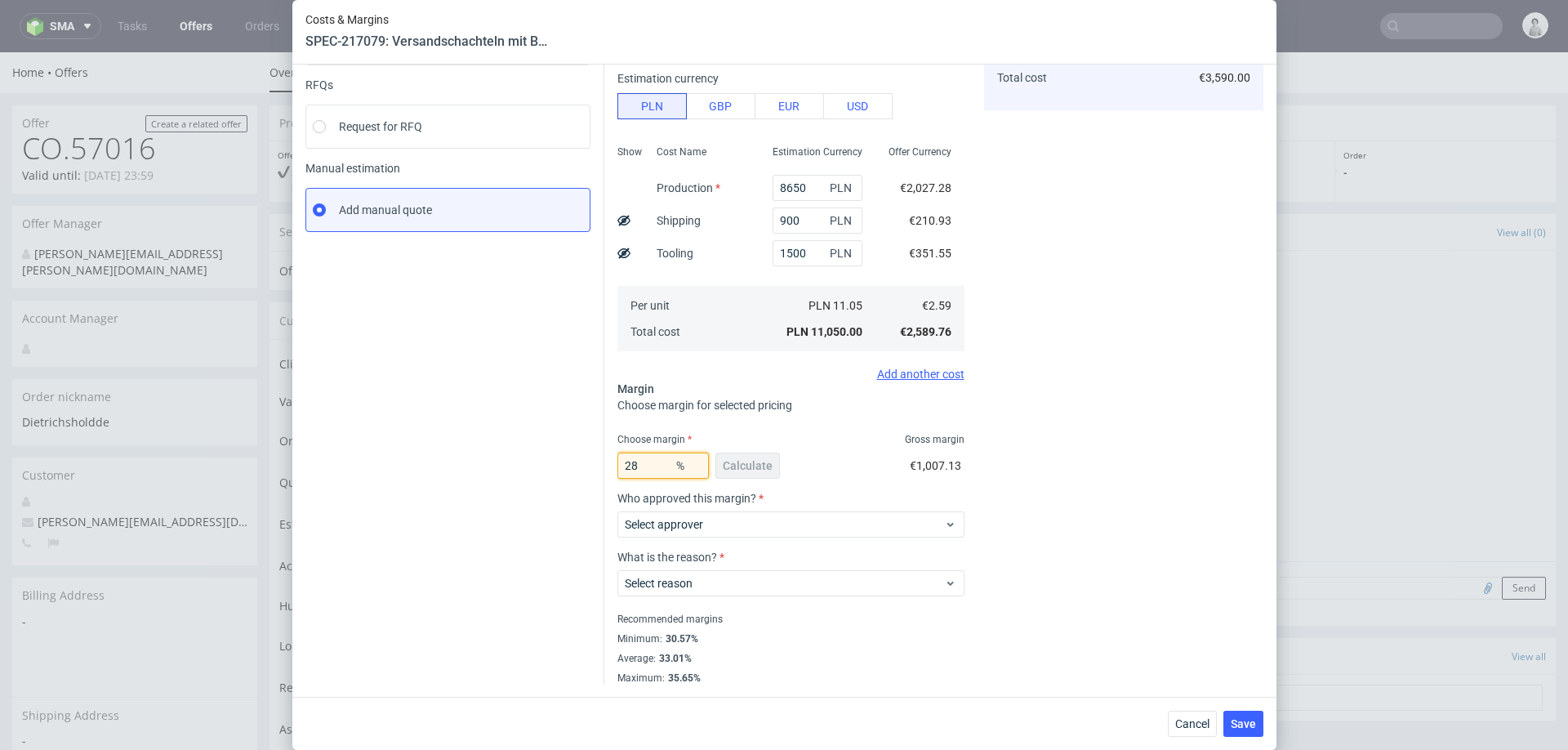
scroll to position [130, 0]
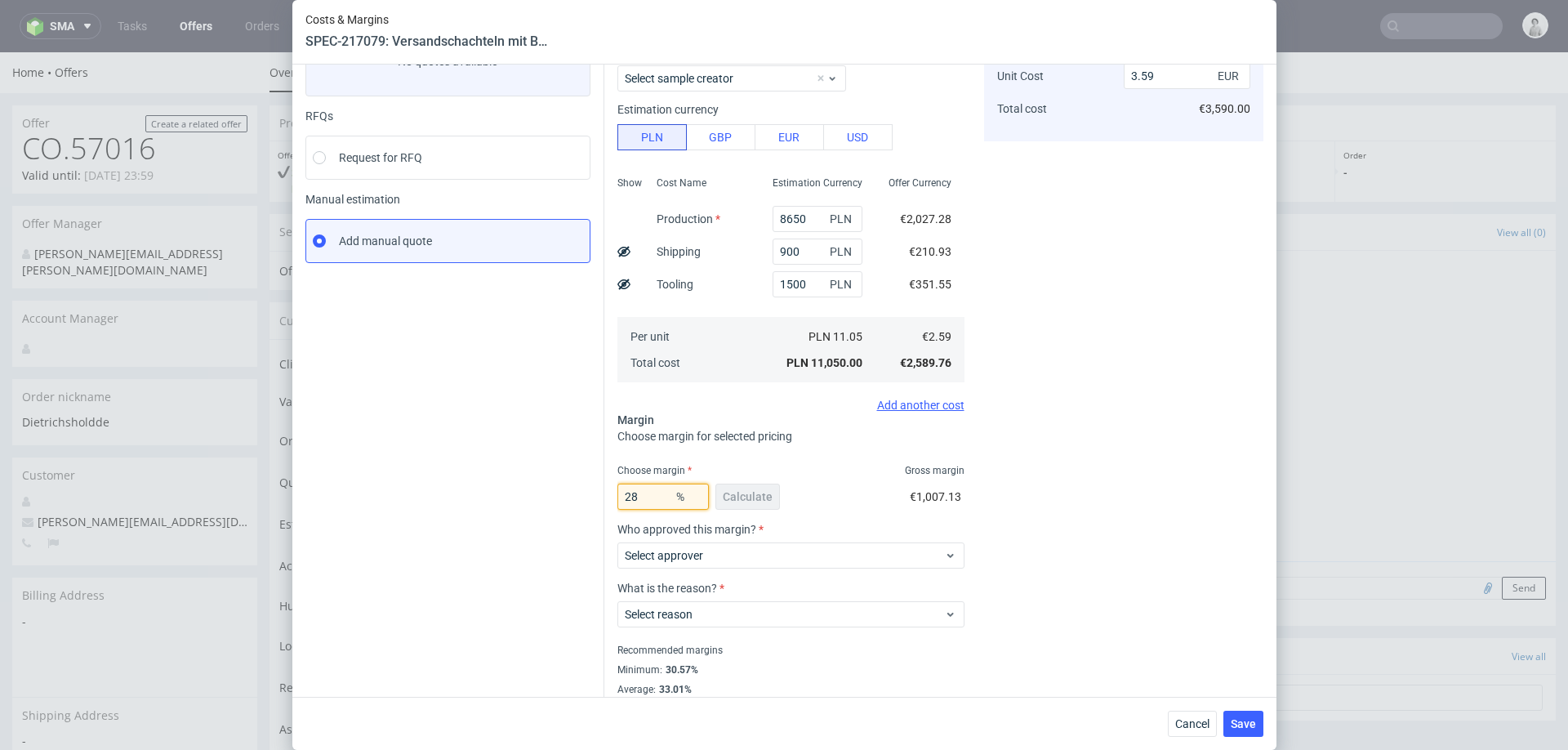
type input "28"
click at [1048, 475] on div "Cost displayed to the customer Unit Cost Total cost 3.59 EUR €3,590.00" at bounding box center [1124, 358] width 279 height 716
click at [1182, 708] on div "Cancel Save" at bounding box center [784, 724] width 984 height 53
click at [1181, 708] on button "Cancel" at bounding box center [1193, 724] width 49 height 26
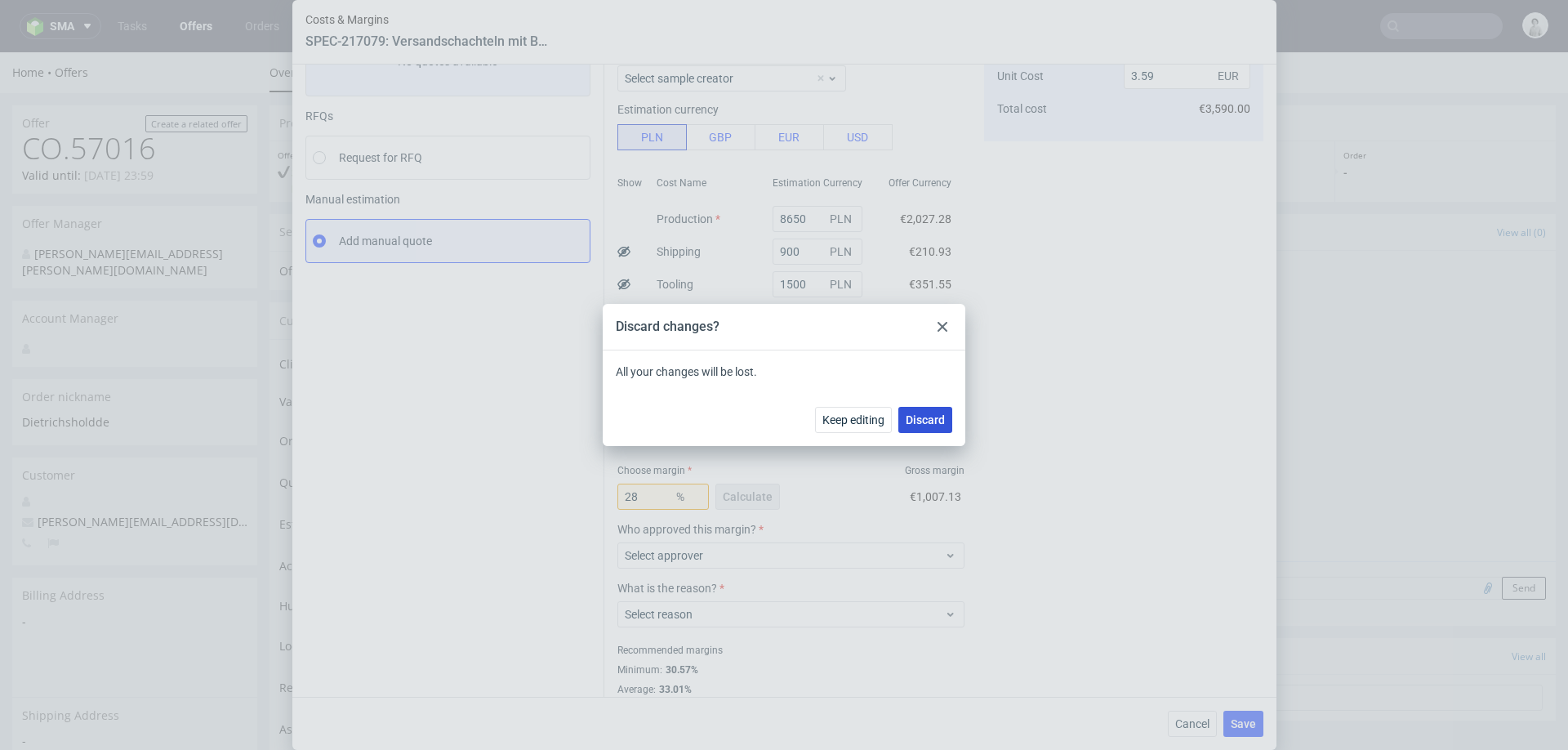
click at [926, 417] on span "Discard" at bounding box center [925, 419] width 39 height 12
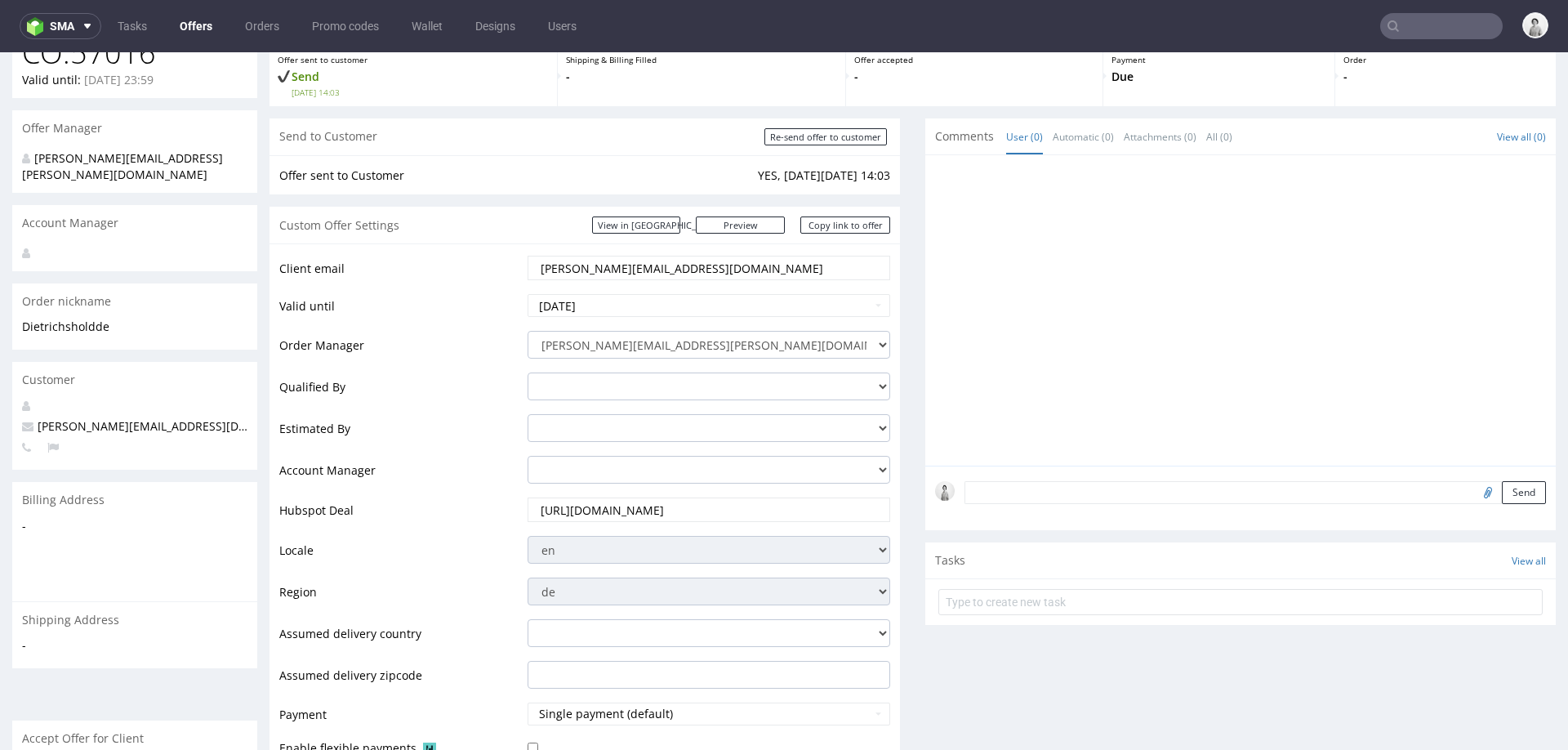
scroll to position [109, 0]
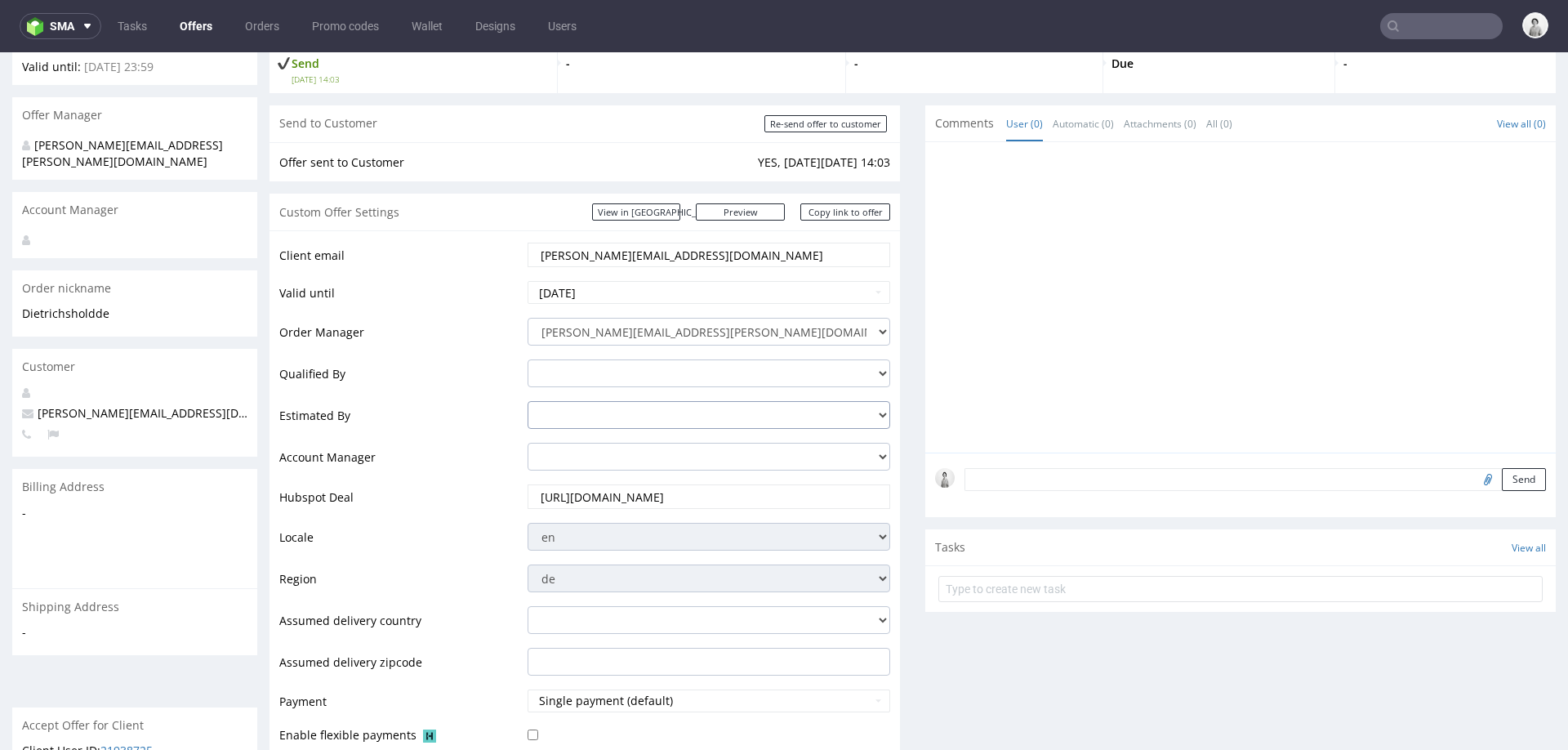
click at [761, 426] on select "adam.fabirkiewicz@packhelp.com antonina.plotek@packhelp.com daniel.kaminski@pac…" at bounding box center [709, 415] width 363 height 27
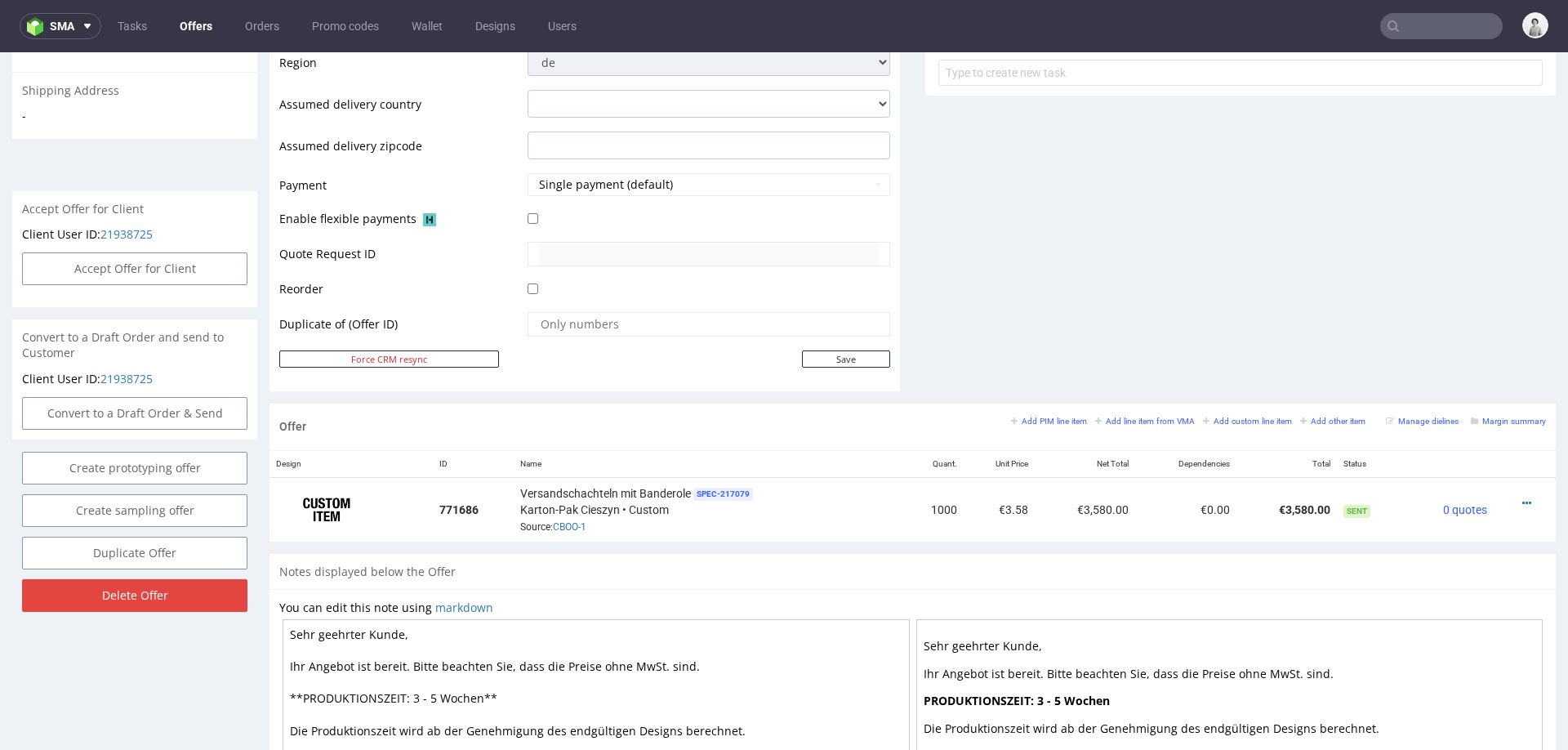
scroll to position [840, 0]
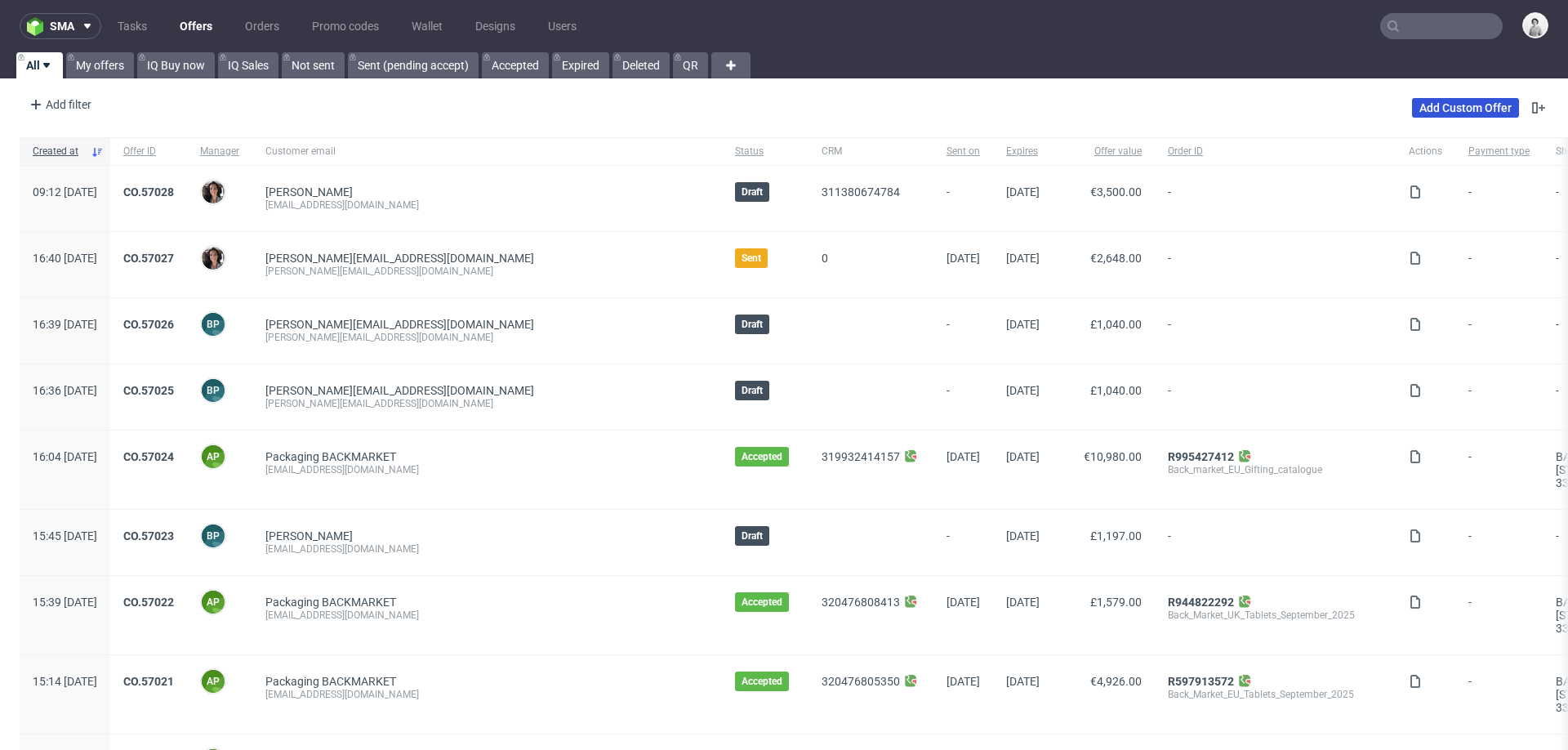
click at [1436, 105] on link "Add Custom Offer" at bounding box center [1465, 107] width 107 height 19
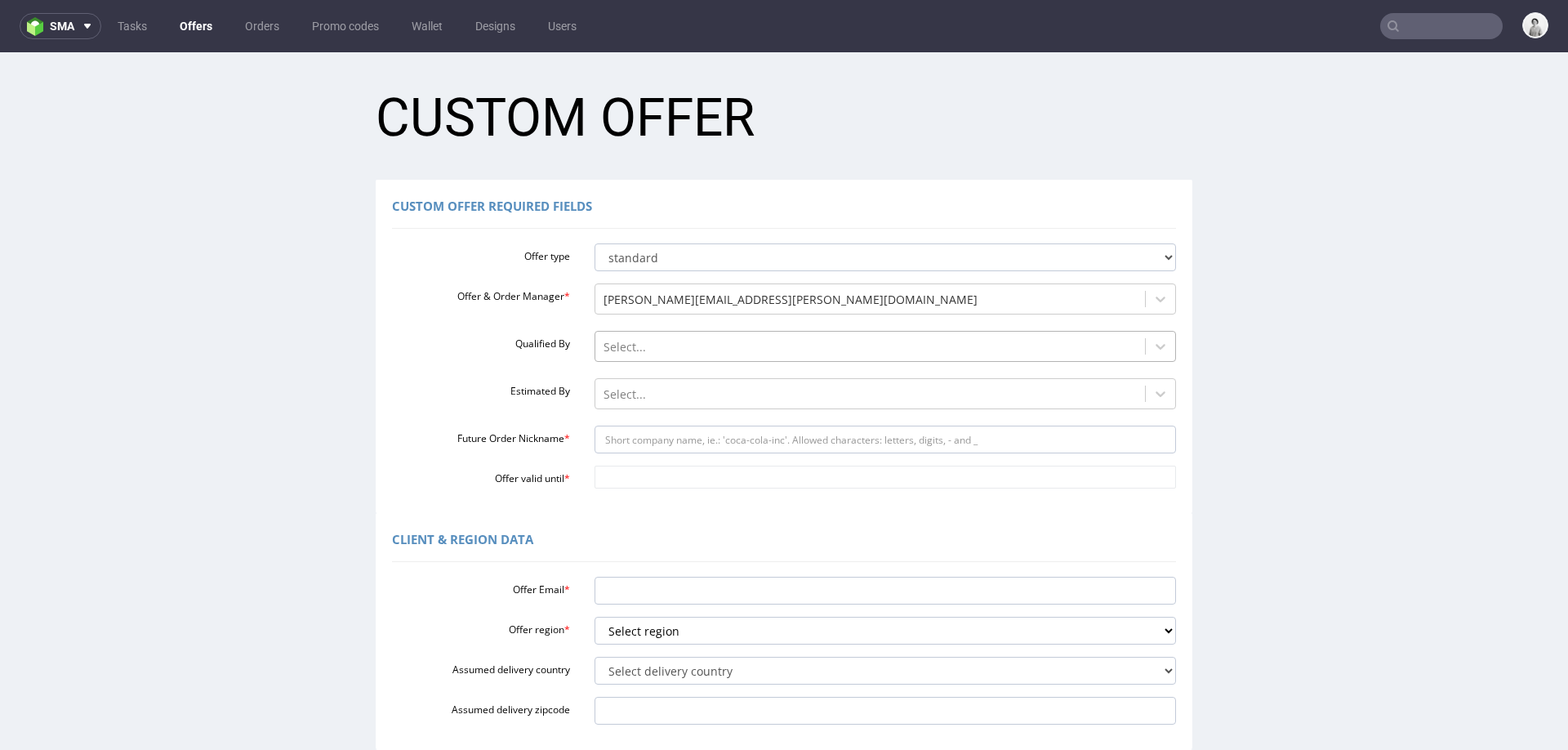
click at [669, 351] on div at bounding box center [870, 346] width 534 height 19
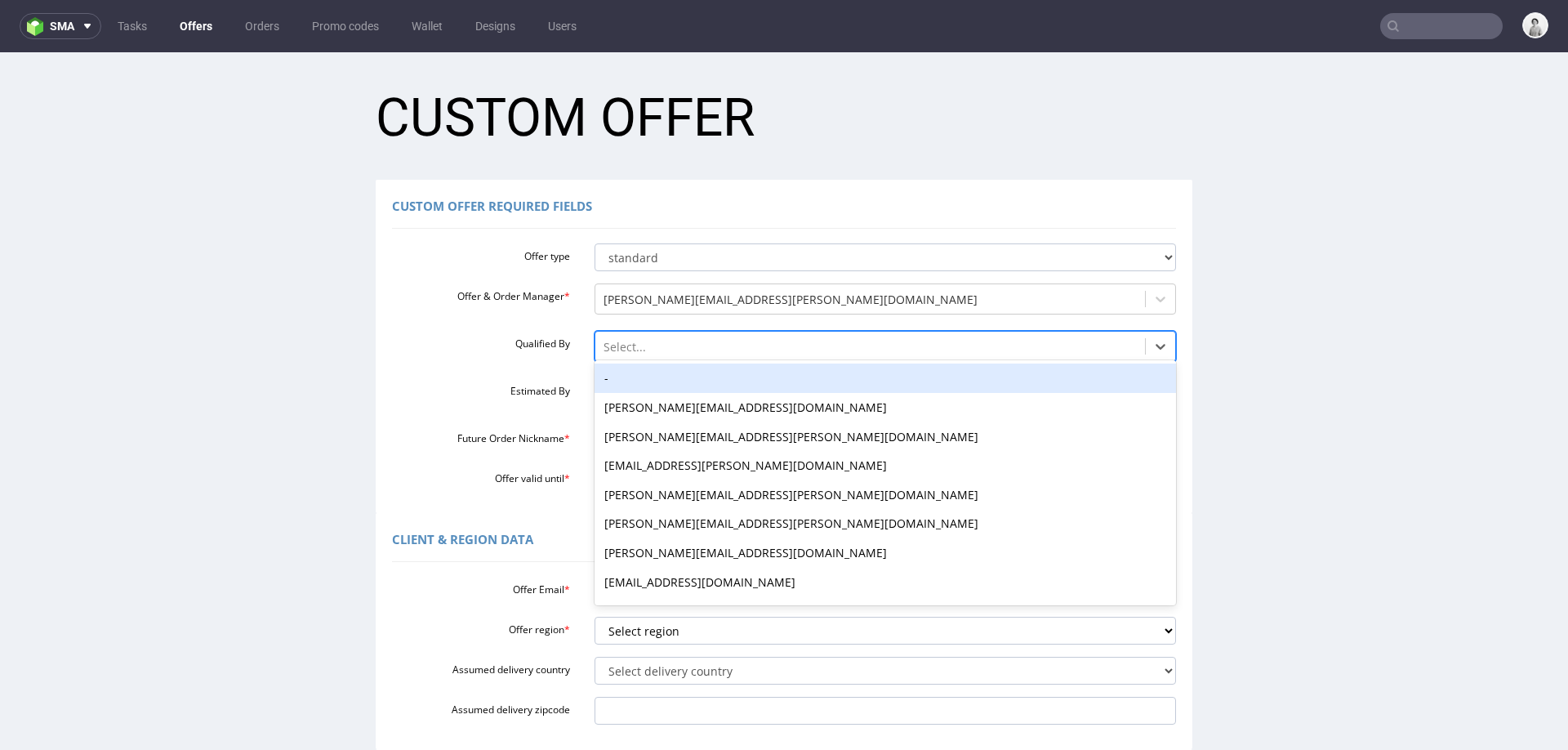
click at [669, 377] on div "-" at bounding box center [886, 378] width 583 height 29
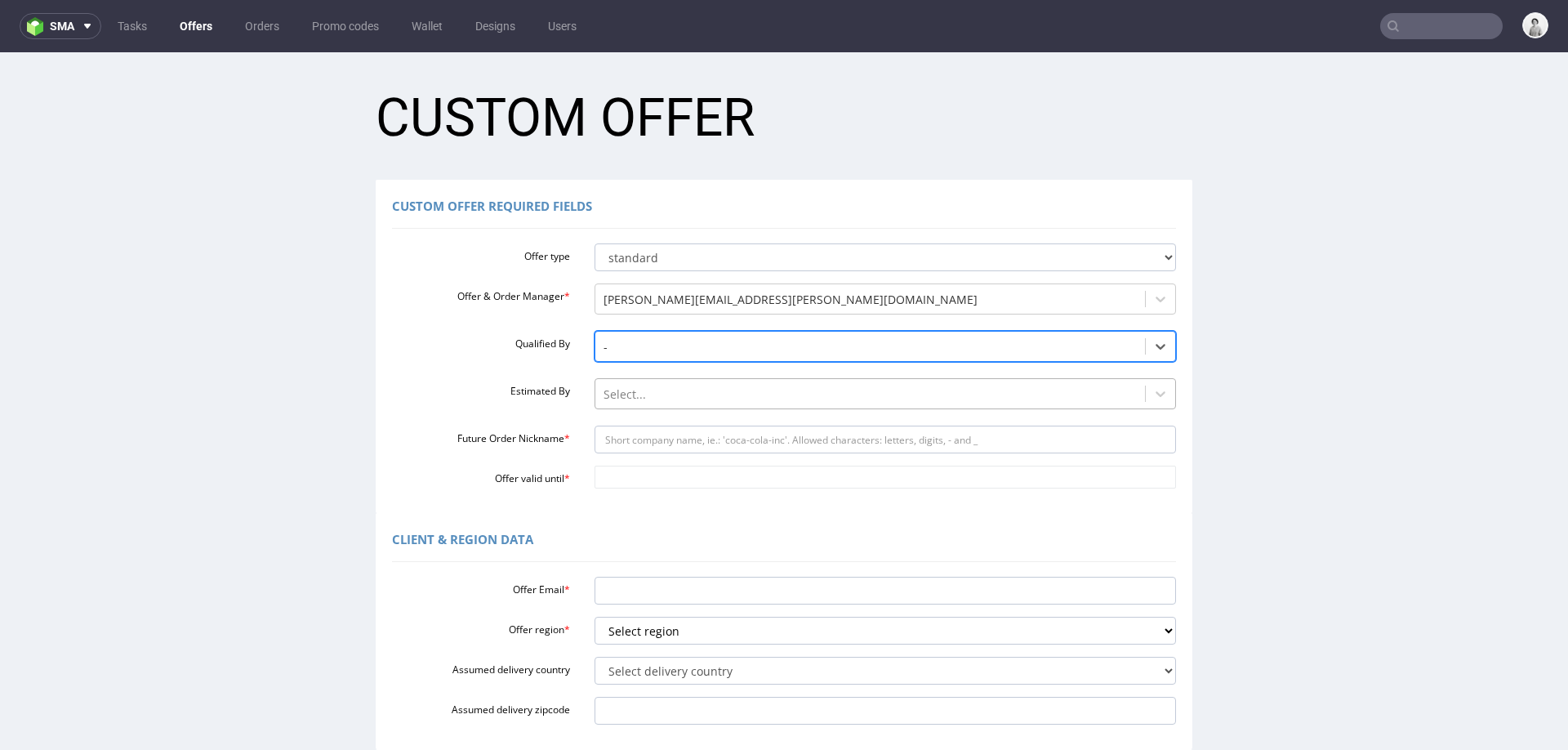
click at [669, 397] on div at bounding box center [870, 394] width 534 height 19
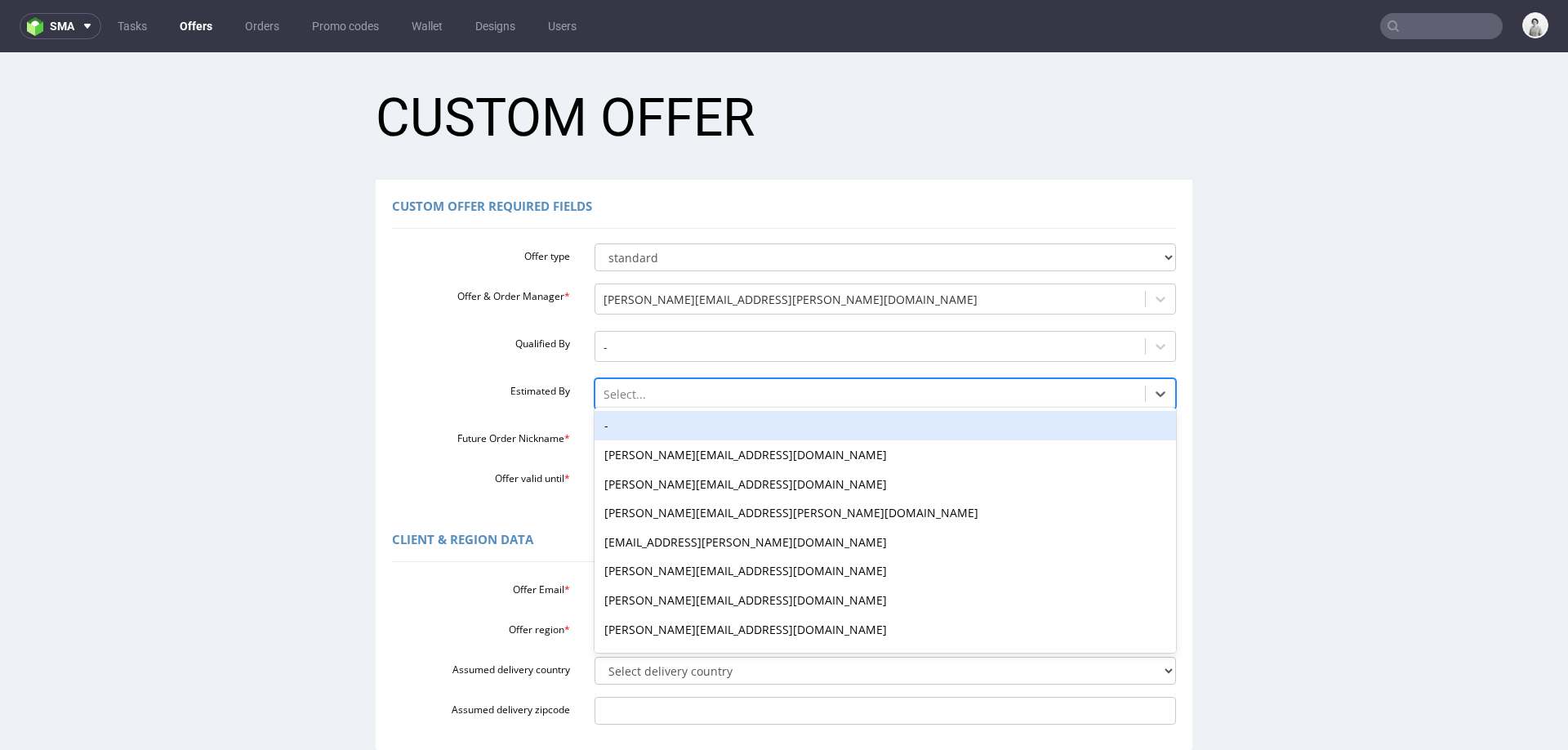
click at [667, 425] on div "-" at bounding box center [886, 426] width 583 height 29
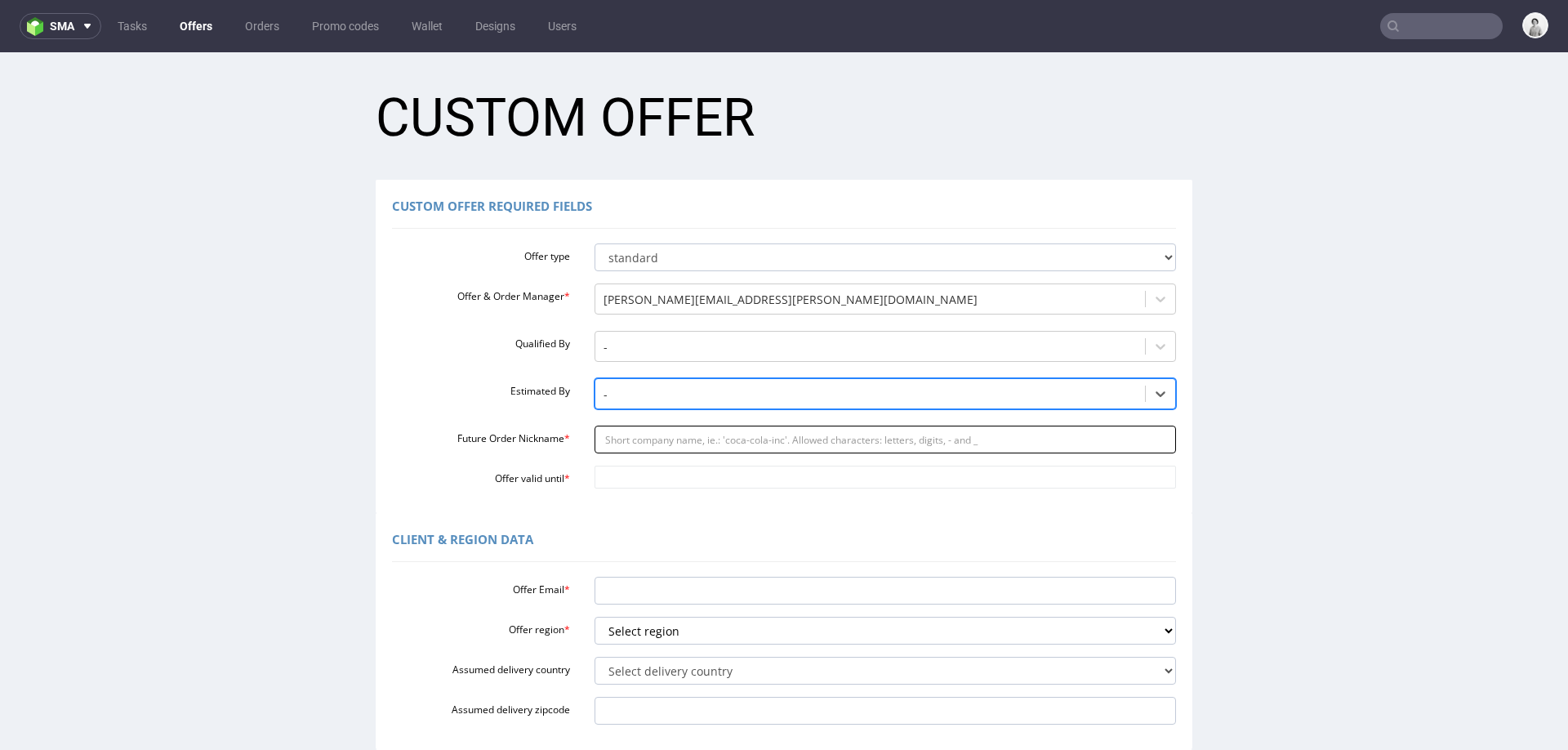
click at [664, 441] on input "Future Order Nickname *" at bounding box center [886, 439] width 583 height 27
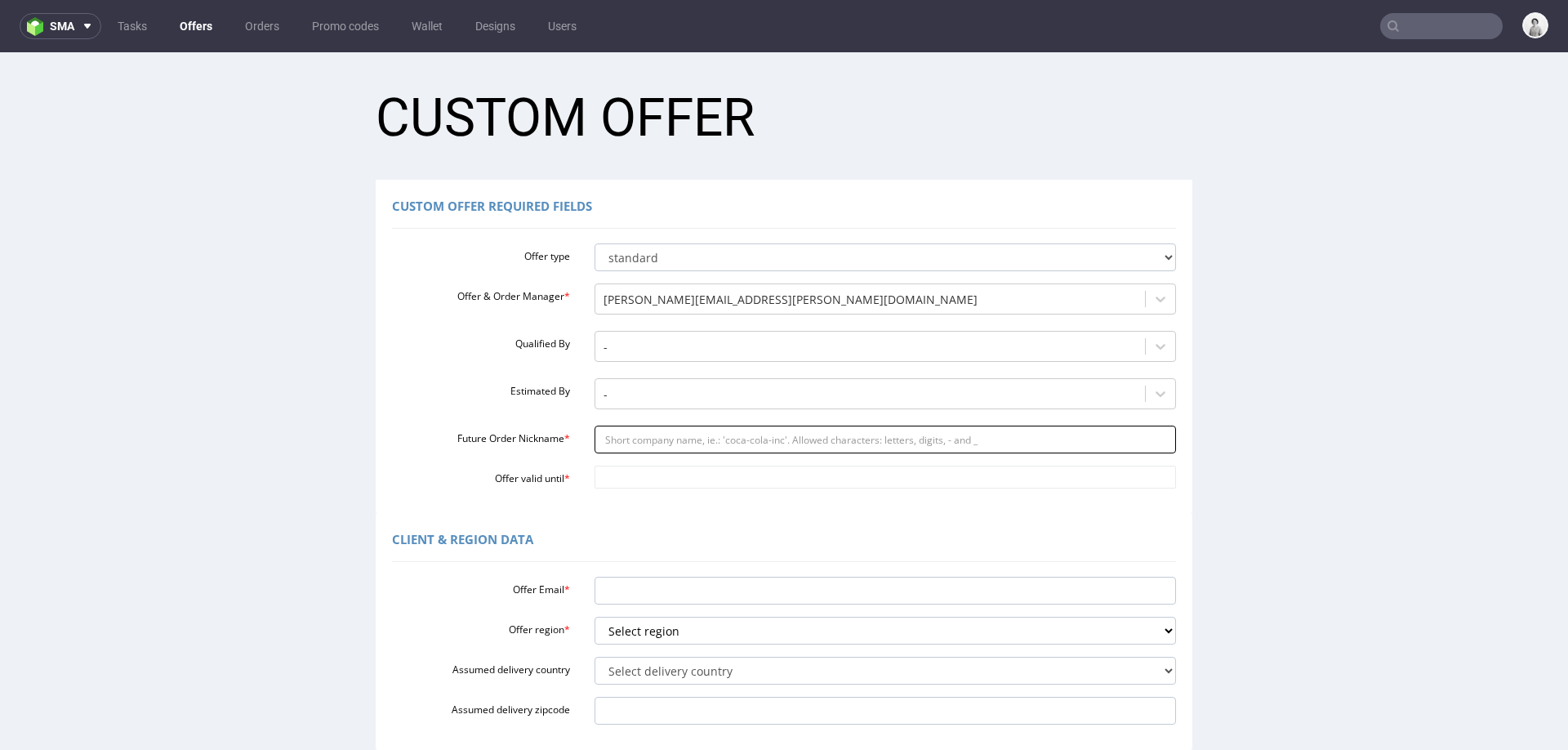
paste input "saidalimamminimilkyscom"
type input "saidalimamminimilkyscom"
click at [653, 477] on input "Offer valid until *" at bounding box center [886, 477] width 583 height 23
click at [676, 453] on td "5" at bounding box center [676, 453] width 26 height 25
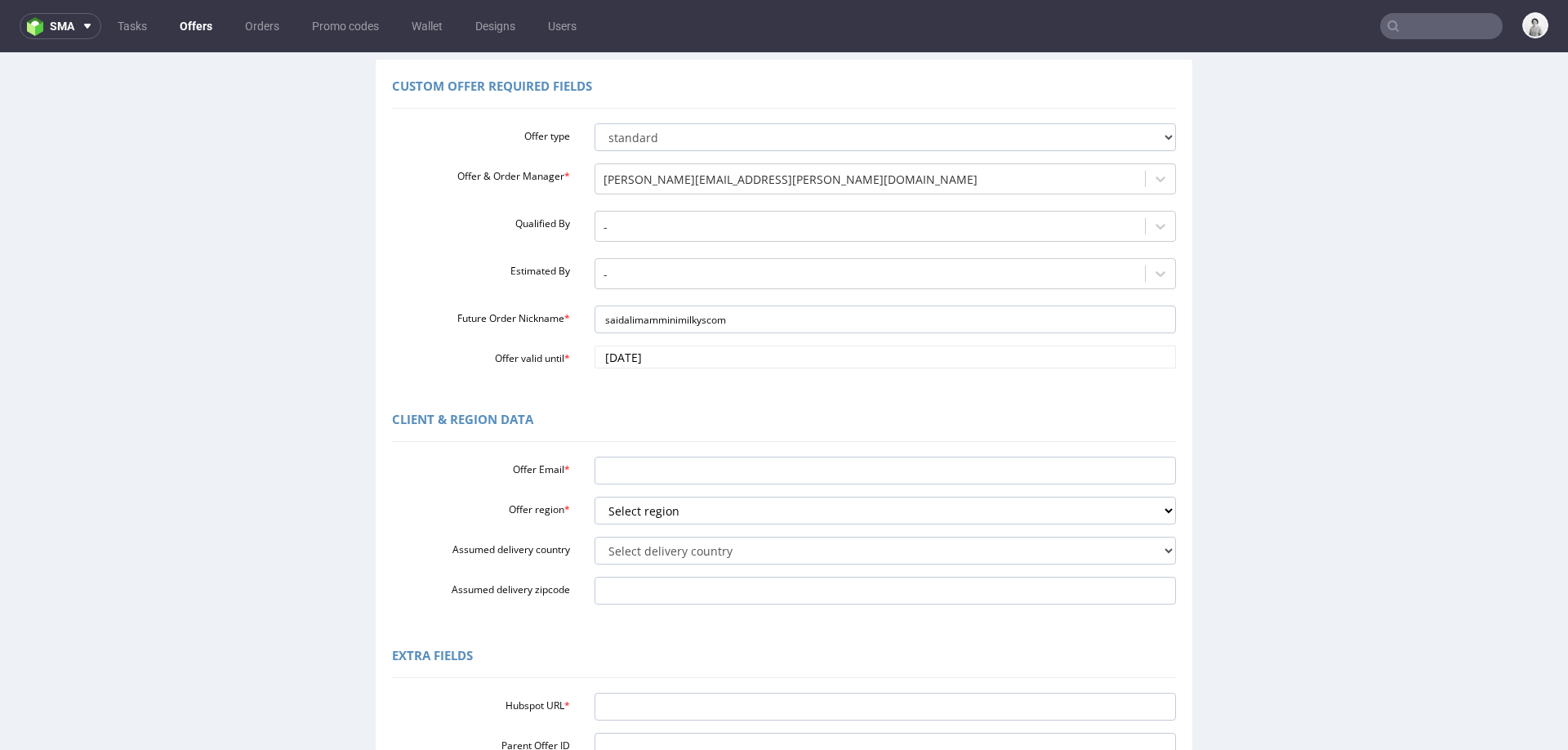
scroll to position [140, 0]
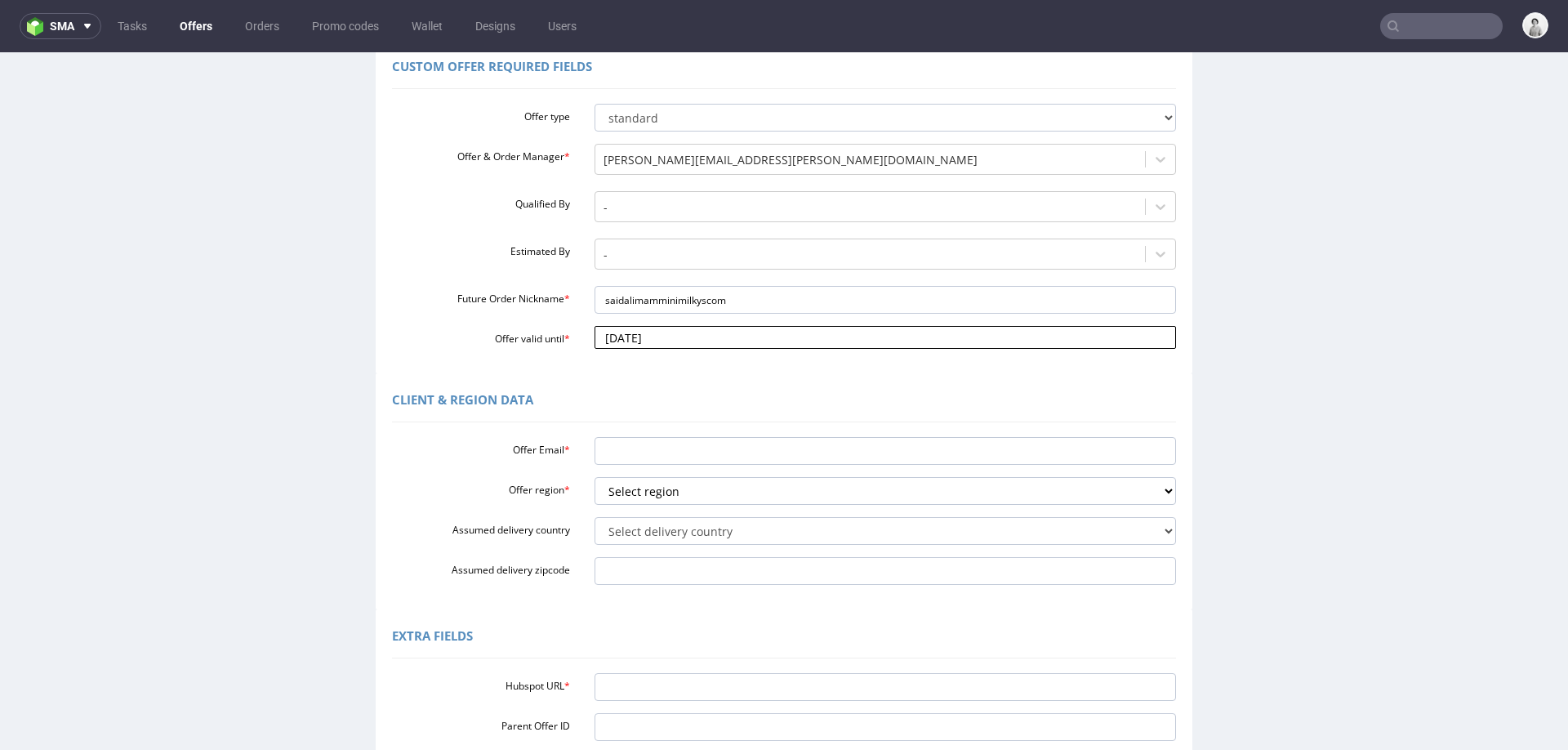
click at [699, 343] on input "[DATE]" at bounding box center [886, 337] width 583 height 23
click at [603, 143] on icon at bounding box center [602, 143] width 4 height 12
click at [672, 252] on td "22" at bounding box center [676, 264] width 26 height 25
type input "[DATE]"
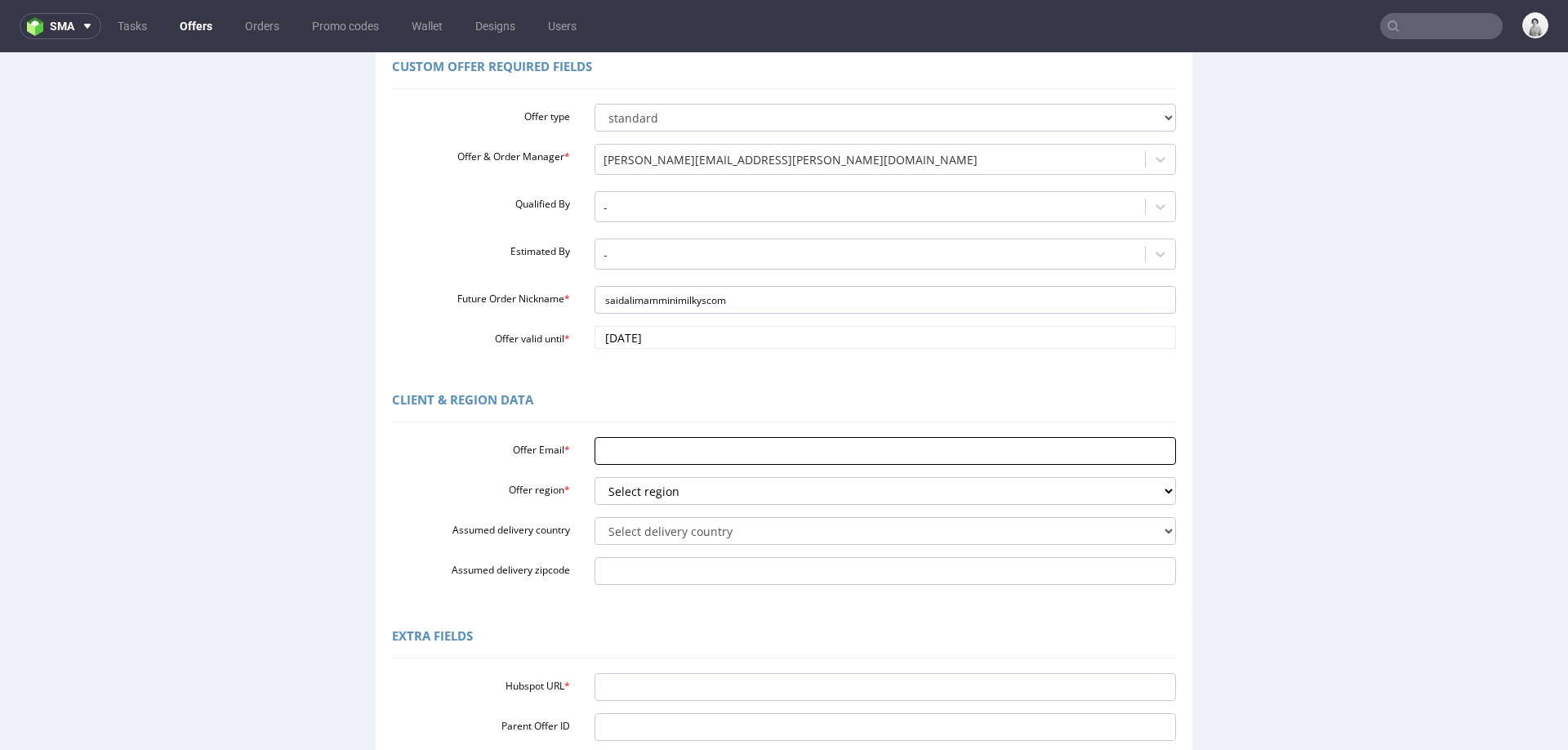
click at [684, 456] on input "Offer Email *" at bounding box center [886, 451] width 583 height 27
paste input "[EMAIL_ADDRESS][DOMAIN_NAME]"
type input "[EMAIL_ADDRESS][DOMAIN_NAME]"
click at [681, 499] on select "Select region eu gb de pl fr it es" at bounding box center [886, 491] width 583 height 27
select select "de"
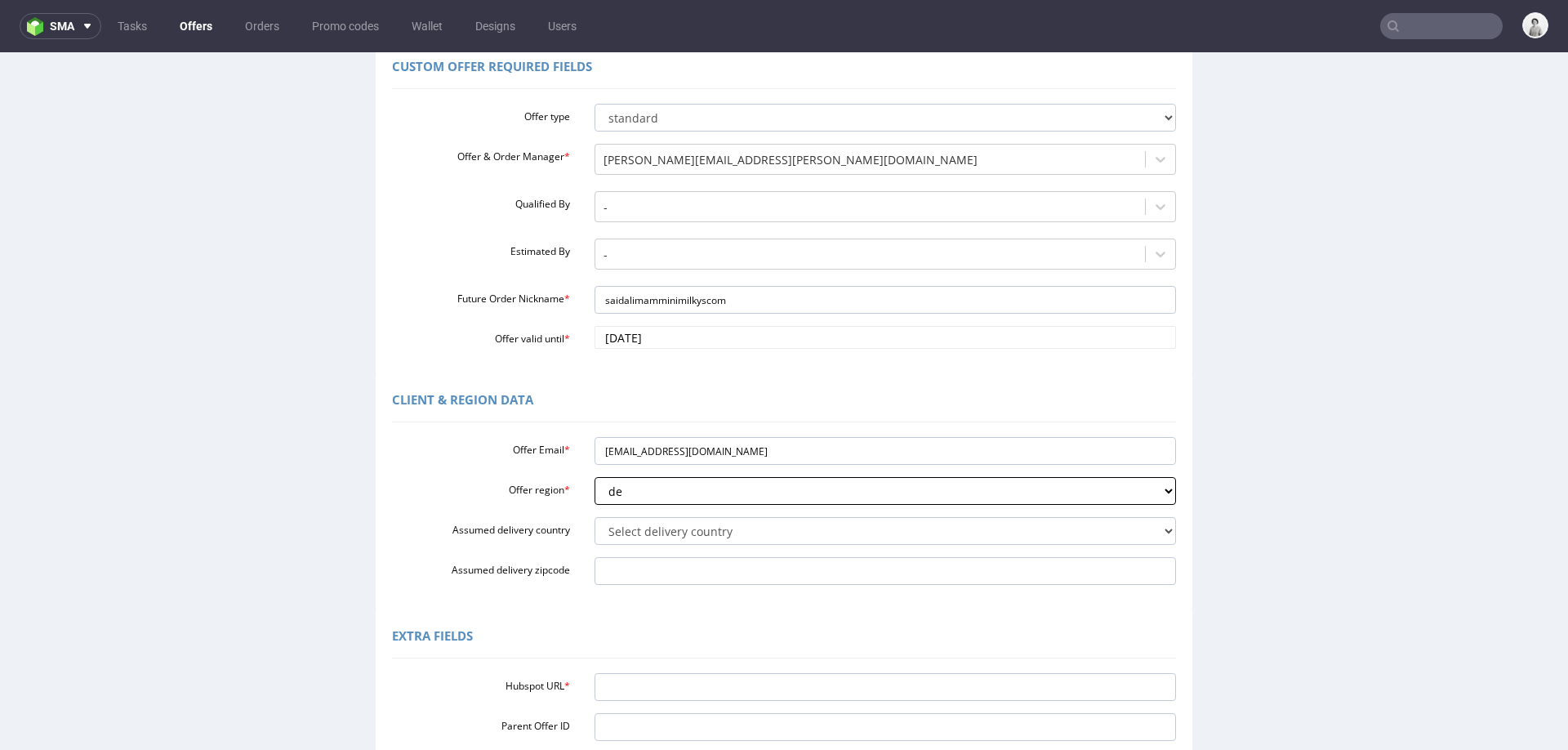
click at [595, 477] on select "Select region eu gb de pl fr it es" at bounding box center [886, 491] width 583 height 27
click at [668, 684] on input "Hubspot URL *" at bounding box center [886, 687] width 583 height 27
paste input "[URL][DOMAIN_NAME]"
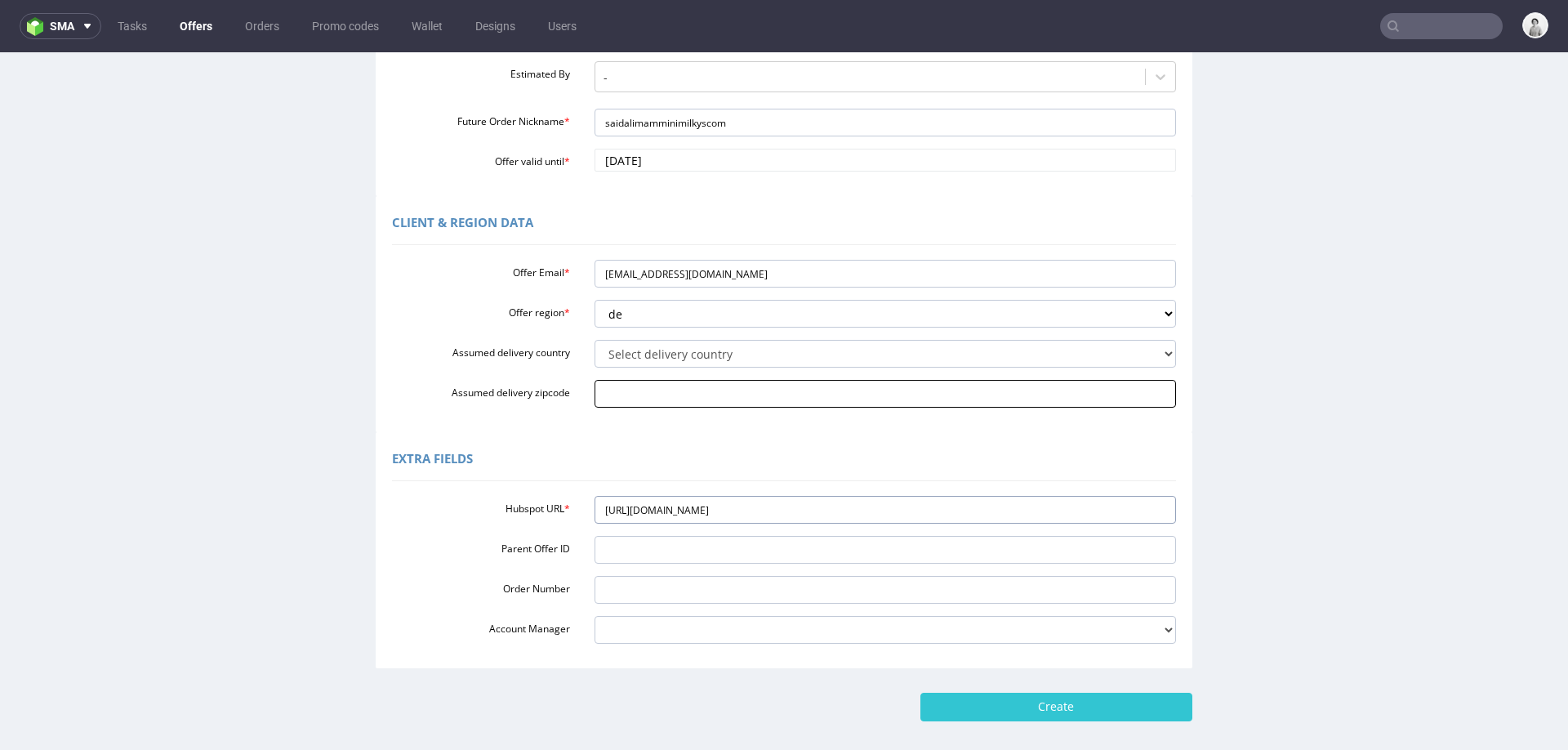
scroll to position [323, 0]
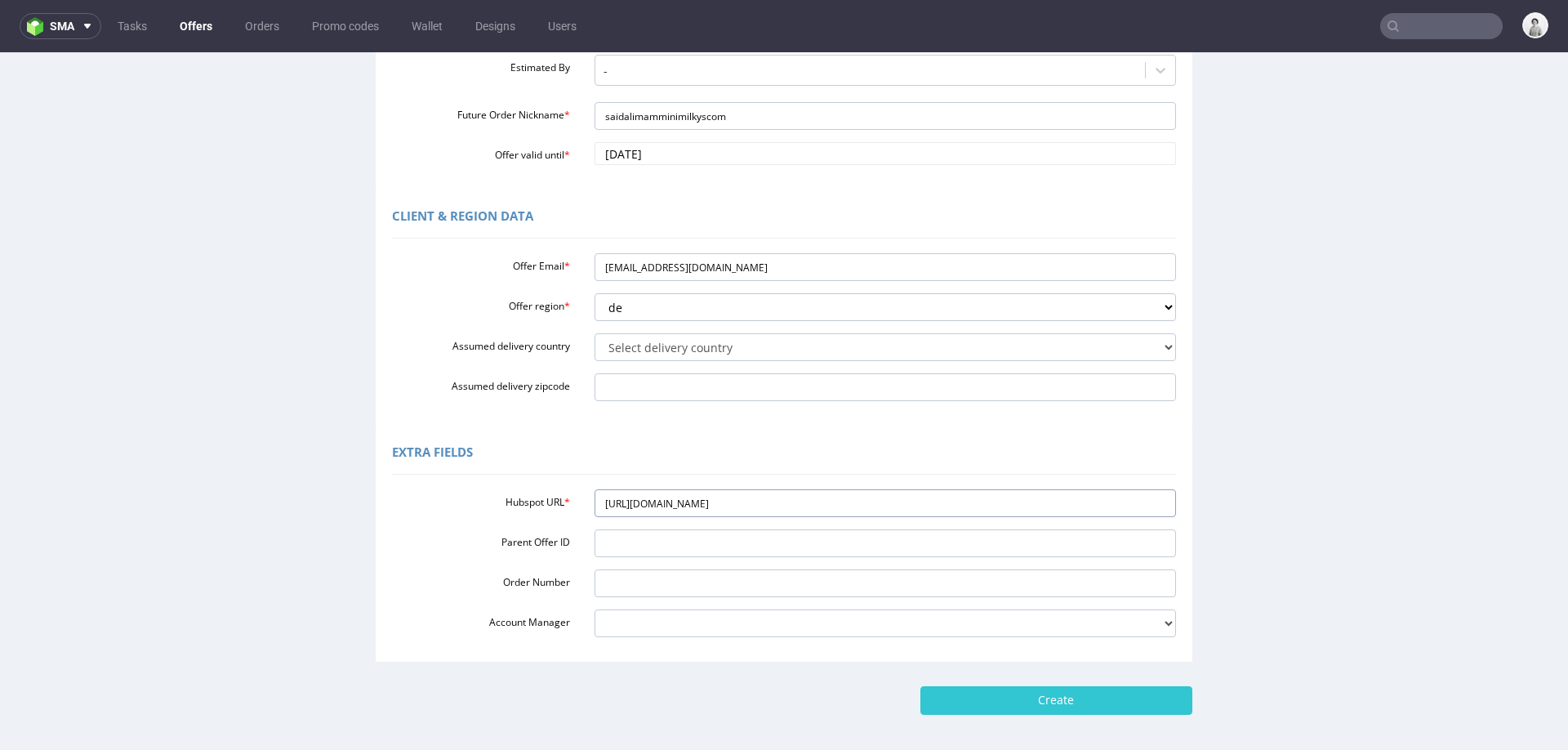
type input "[URL][DOMAIN_NAME]"
click at [951, 672] on form "Custom Offer Custom Offer Required Fields Offer type standard prototyping sampl…" at bounding box center [784, 232] width 1536 height 965
click at [952, 715] on div "Home New Custom Offer Custom Offer Custom Offer Required Fields Offer type stan…" at bounding box center [784, 275] width 1568 height 1093
click at [982, 698] on input "Create" at bounding box center [1057, 700] width 272 height 27
type input "Please wait..."
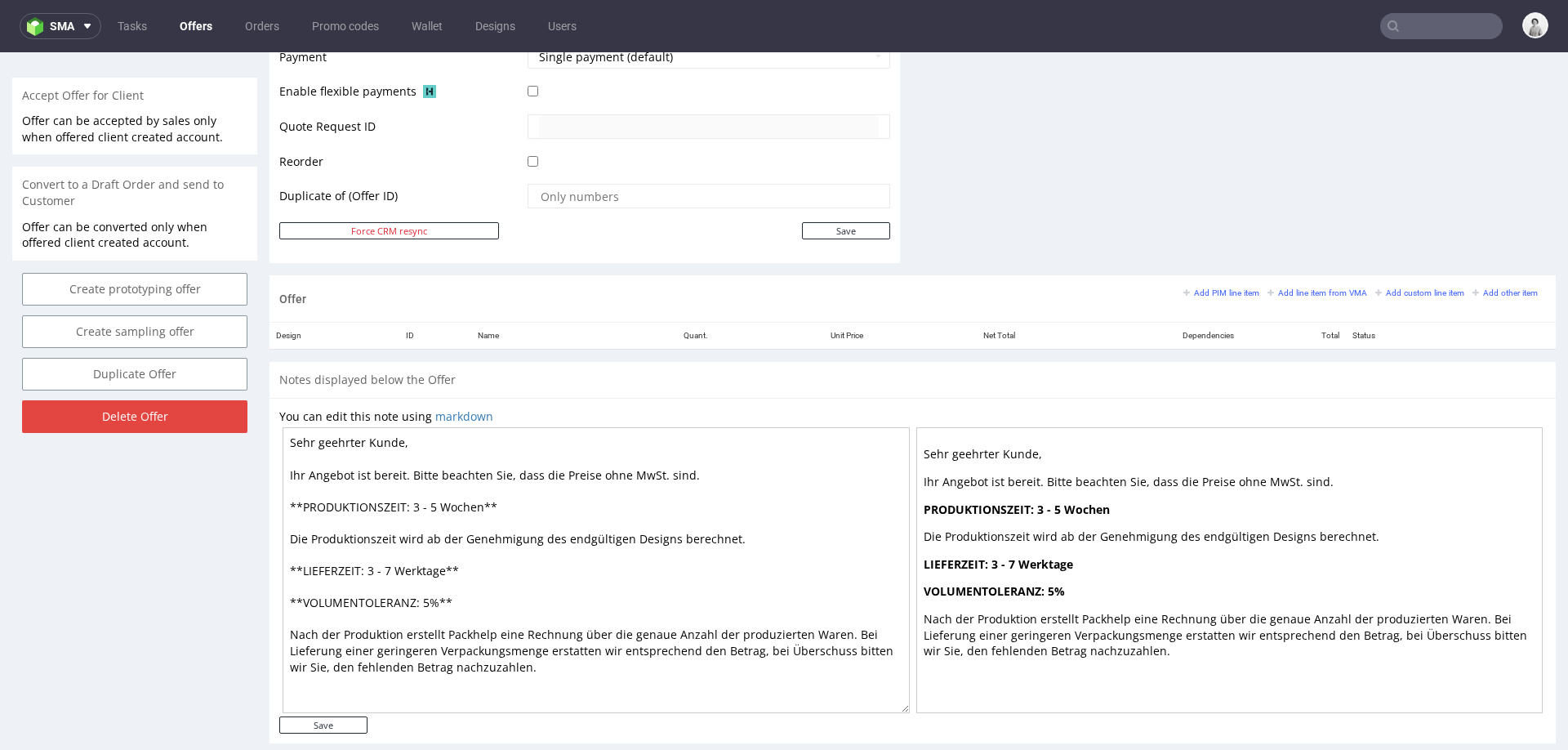
scroll to position [762, 0]
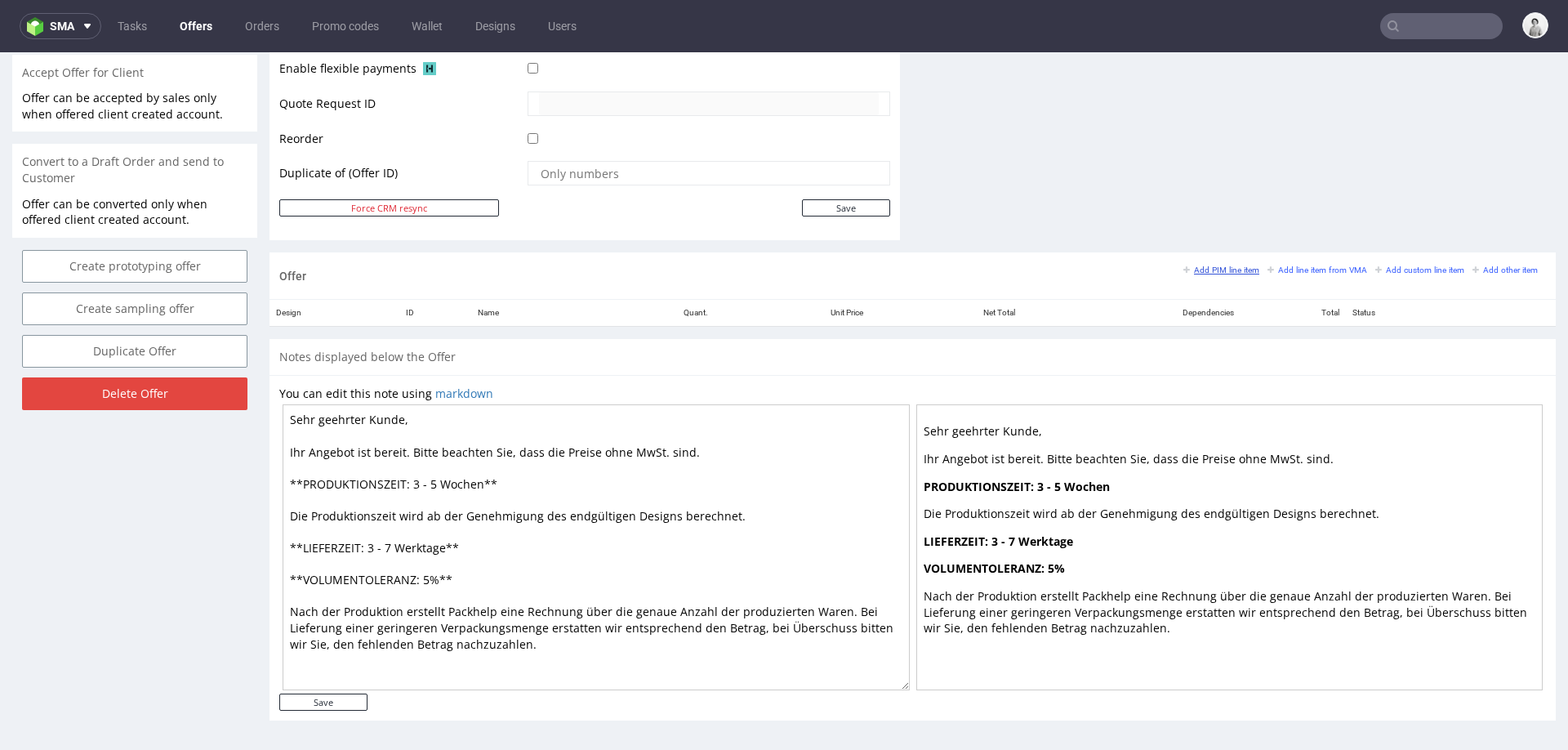
click at [1219, 269] on small "Add PIM line item" at bounding box center [1221, 270] width 76 height 9
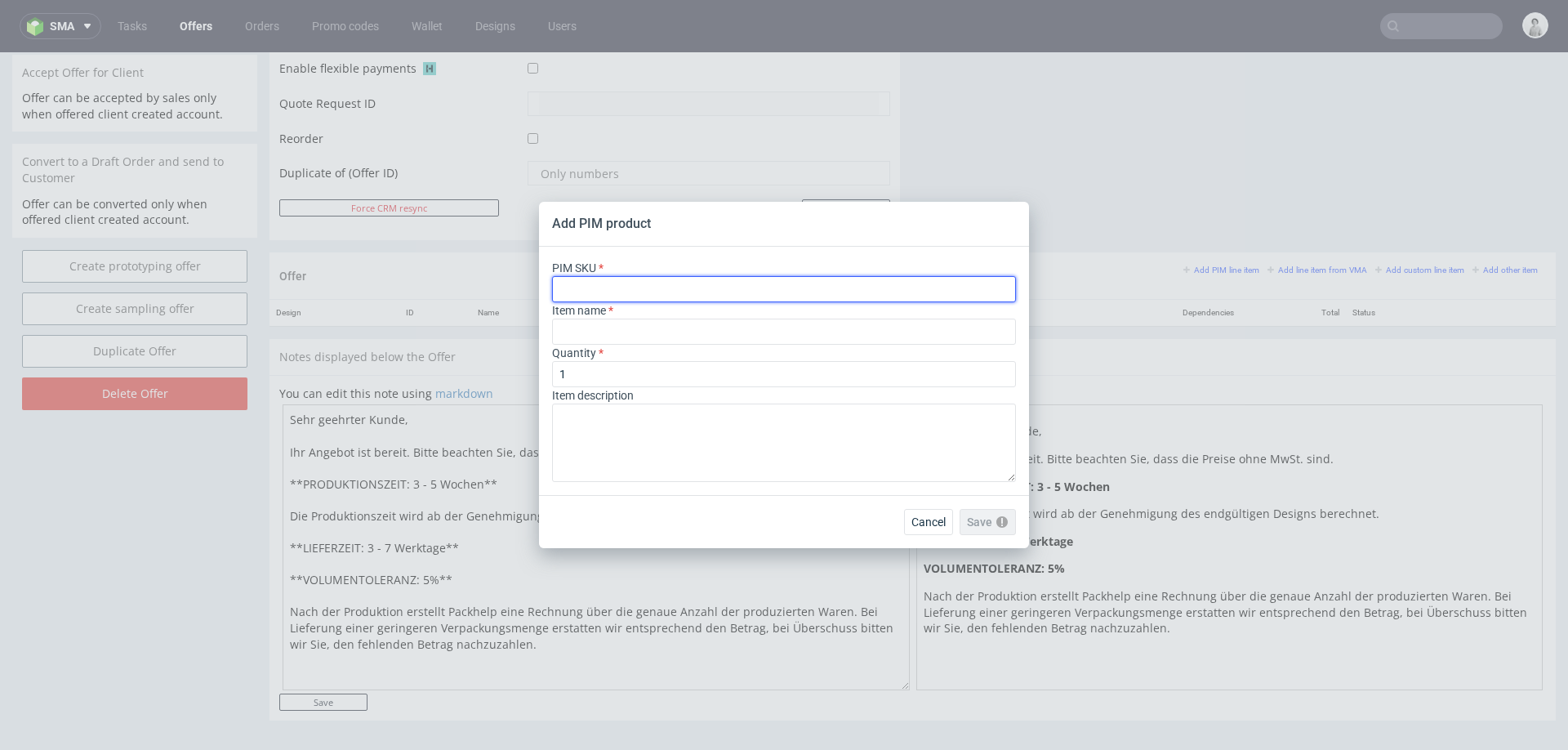
click at [868, 295] on input "text" at bounding box center [784, 289] width 464 height 26
paste input "ph-660-6819"
type input "ph-660-6819"
type input "Plain Tissue Paper"
type input "ph-660-6819"
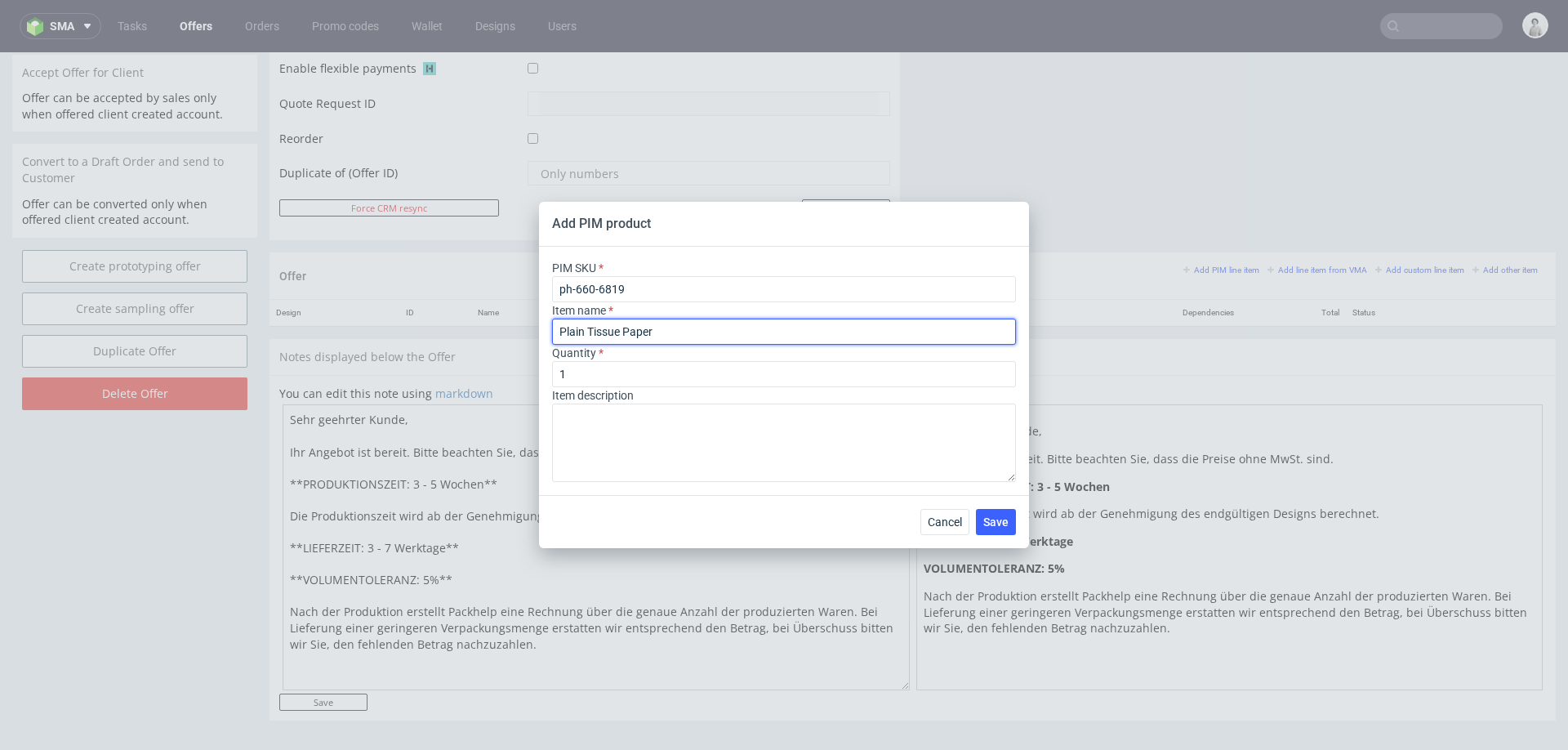
drag, startPoint x: 744, startPoint y: 325, endPoint x: 421, endPoint y: 337, distance: 323.2
click at [421, 337] on div "Add PIM product PIM SKU ph-660-6819 Item name Plain Tissue Paper Quantity 1 Ite…" at bounding box center [784, 375] width 1568 height 750
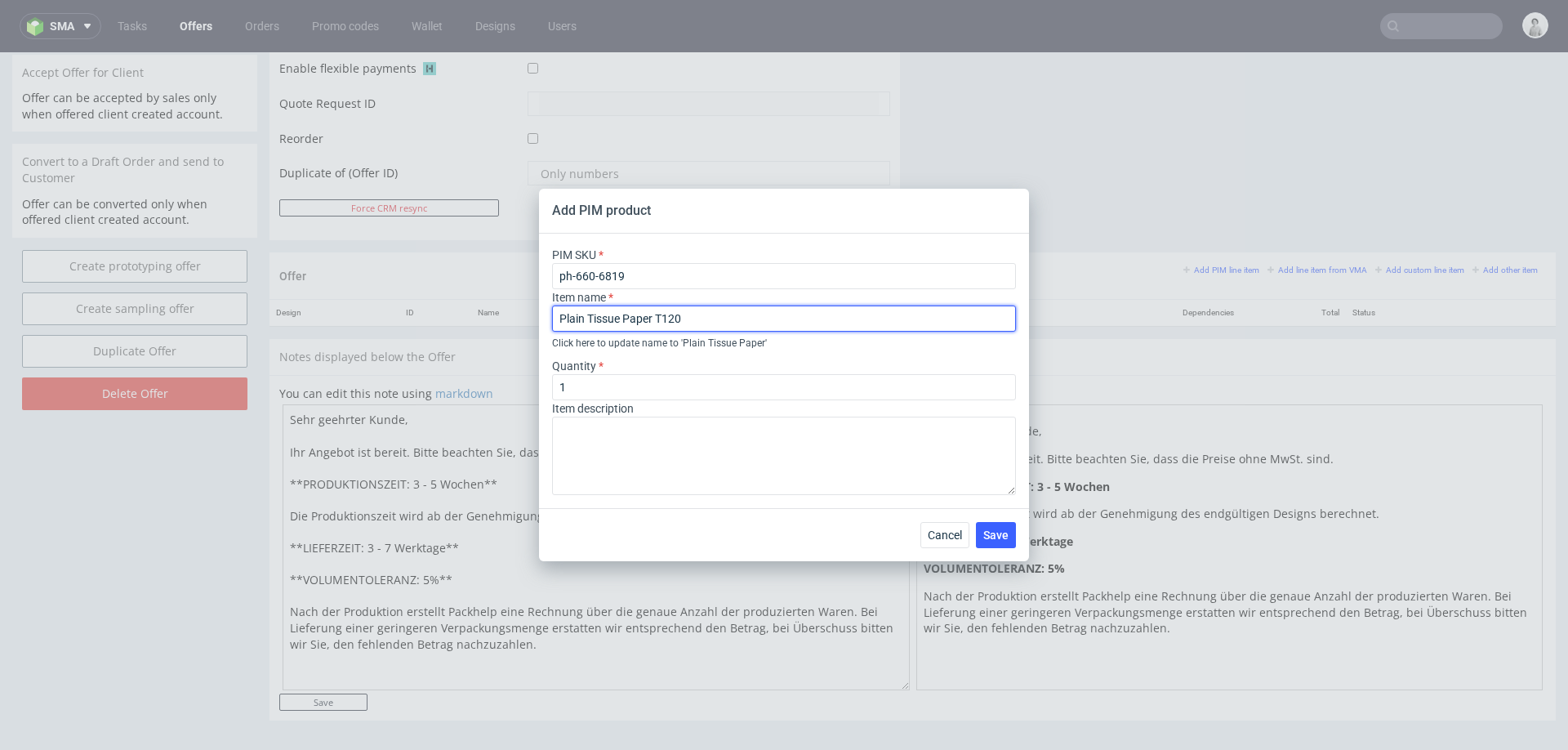
drag, startPoint x: 654, startPoint y: 318, endPoint x: 531, endPoint y: 321, distance: 123.0
click at [531, 321] on div "Add PIM product PIM SKU ph-660-6819 Item name Plain Tissue Paper T120 Click her…" at bounding box center [784, 375] width 1568 height 750
type input "Seidenpapier T120"
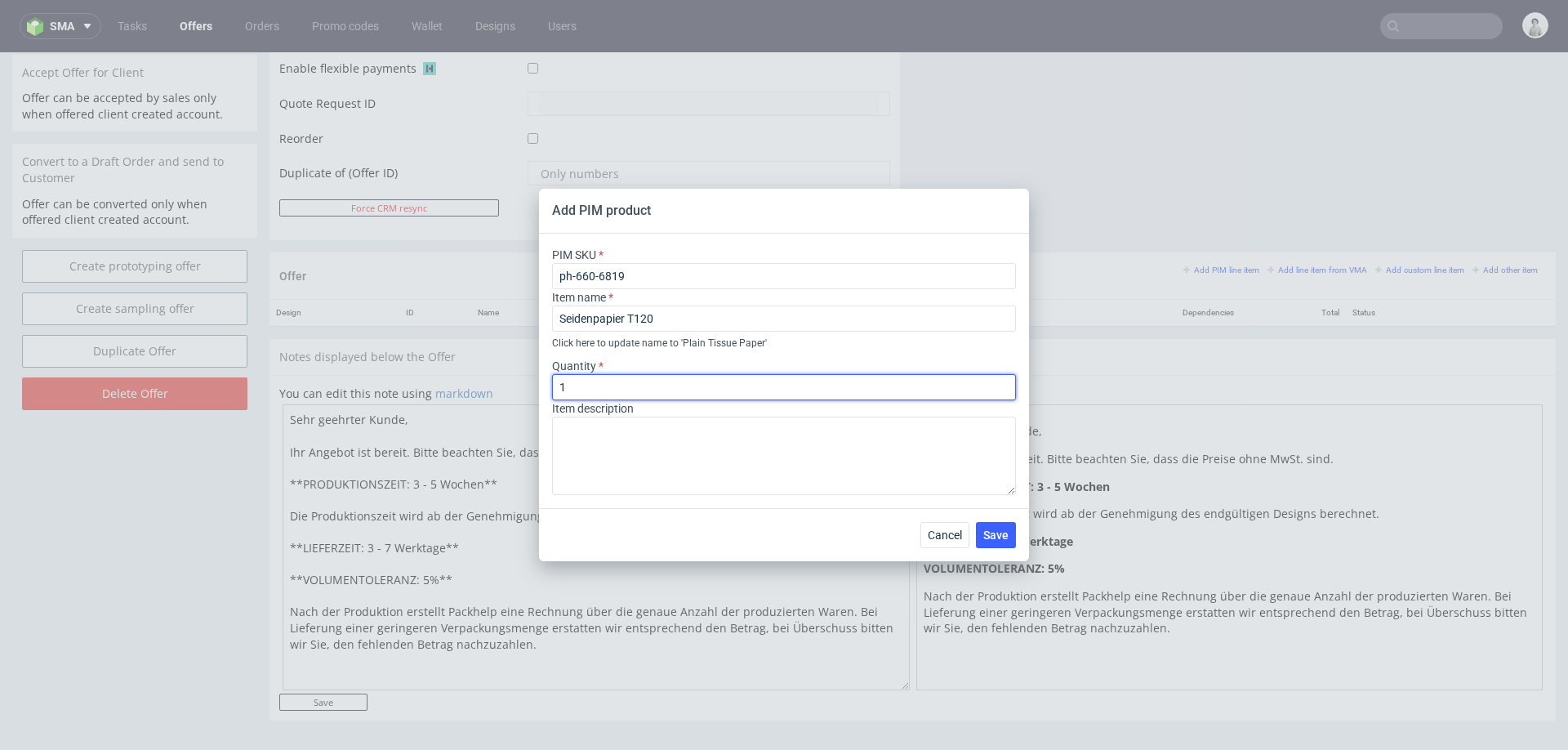
click at [636, 392] on input "1" at bounding box center [784, 387] width 464 height 26
type input "2500"
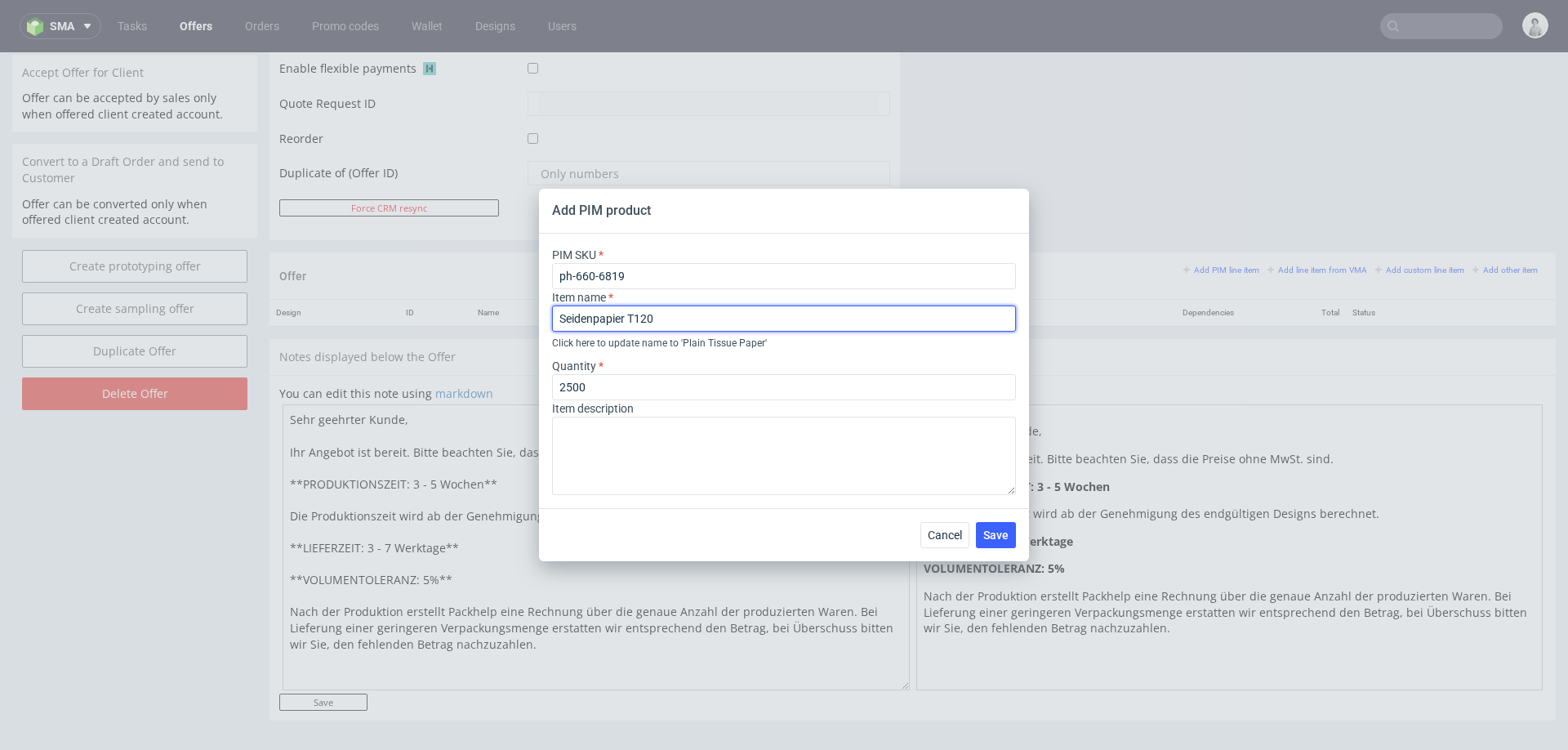
click at [807, 318] on input "Seidenpapier T120" at bounding box center [784, 319] width 464 height 26
type input "Seidenpapier T120 (50x70 cm)"
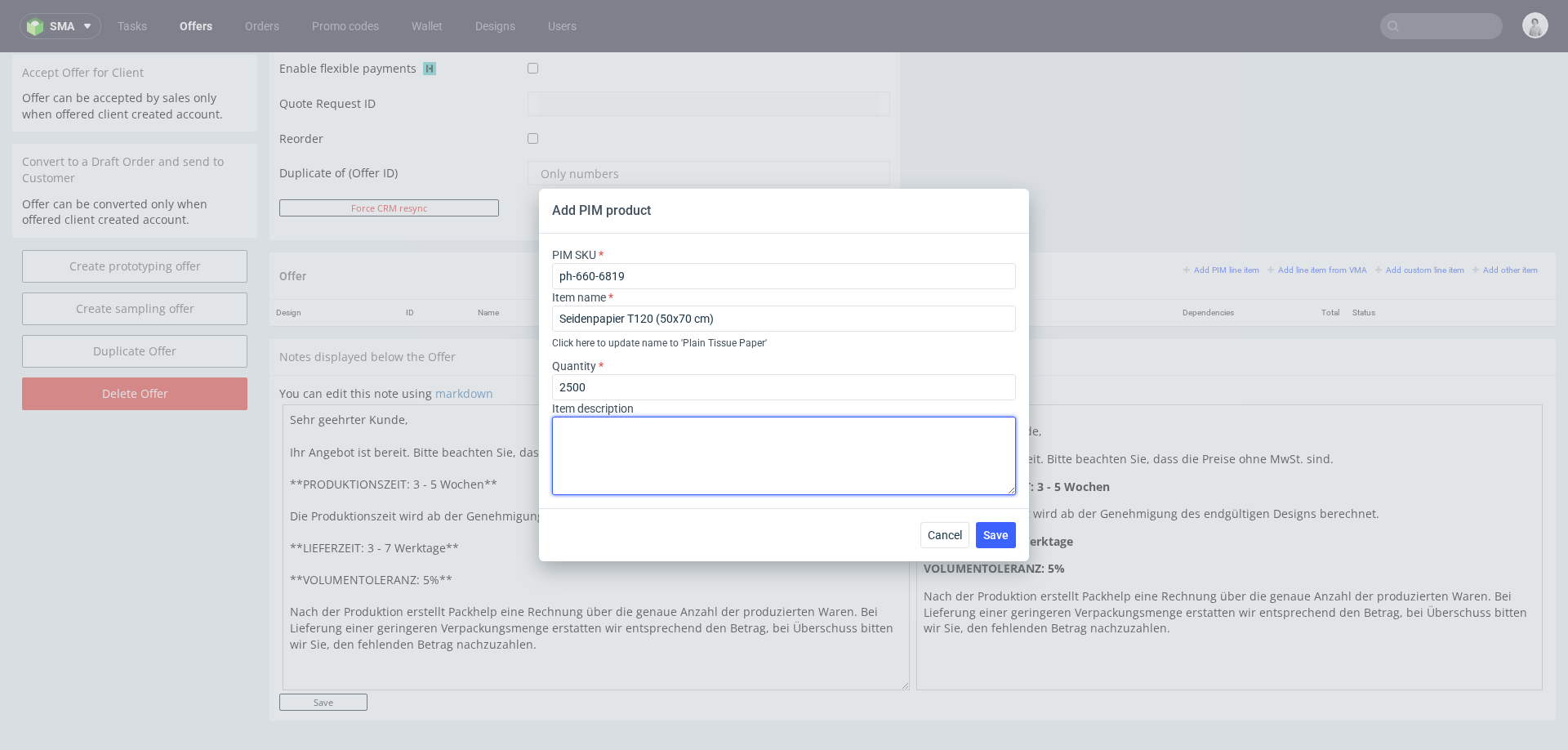
click at [640, 457] on textarea at bounding box center [784, 456] width 464 height 79
type textarea "Weiss, unbedruckt"
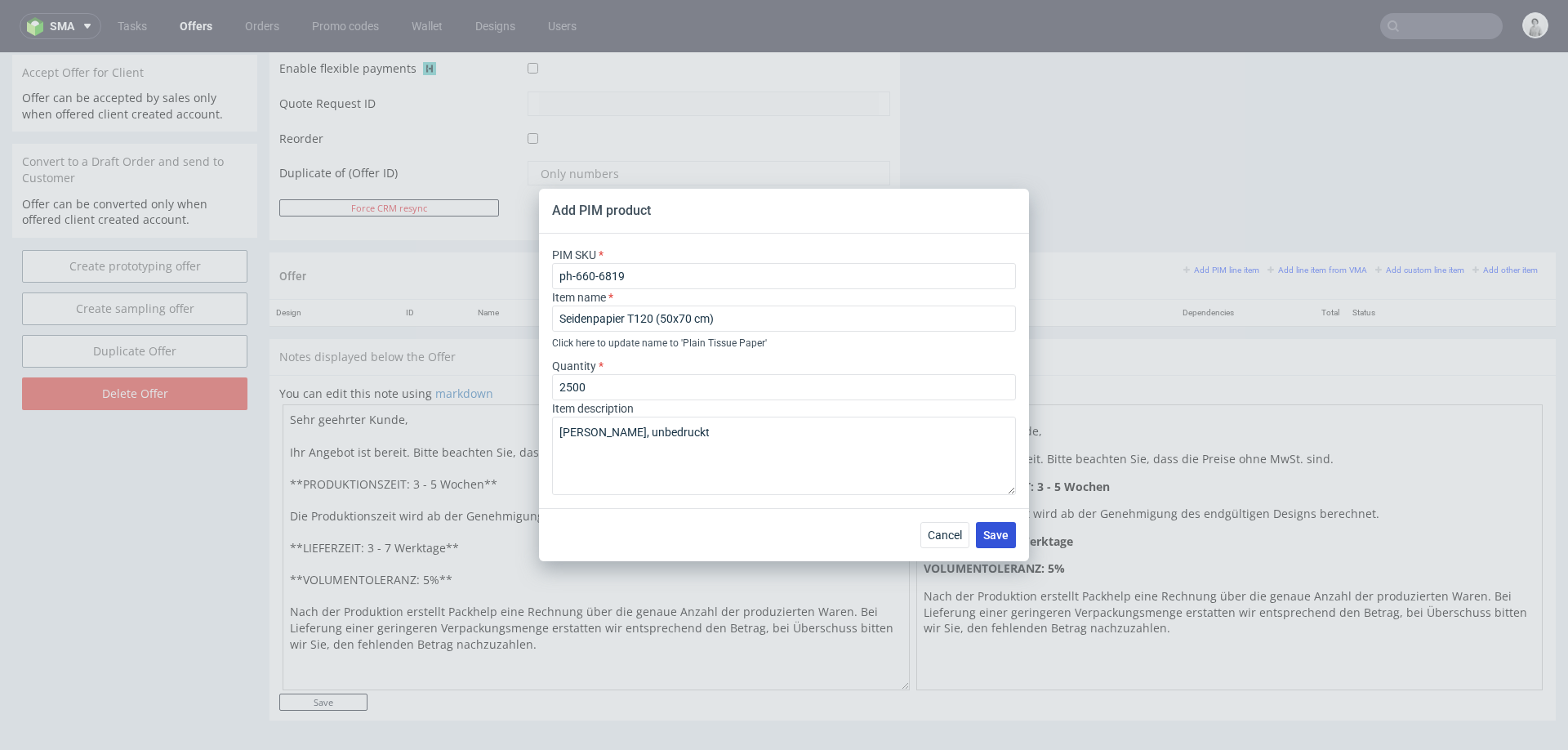
click at [991, 538] on span "Save" at bounding box center [996, 535] width 26 height 12
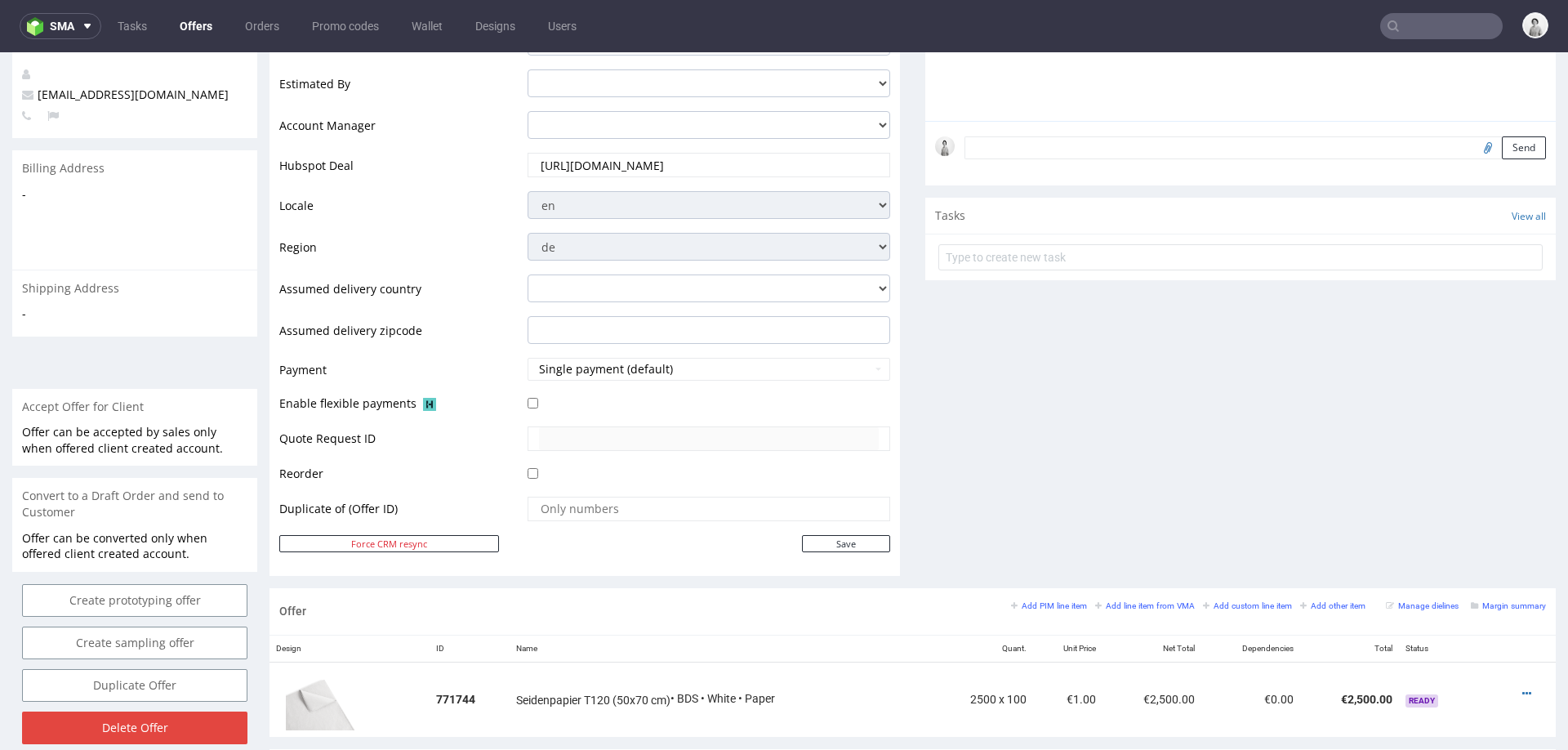
scroll to position [804, 0]
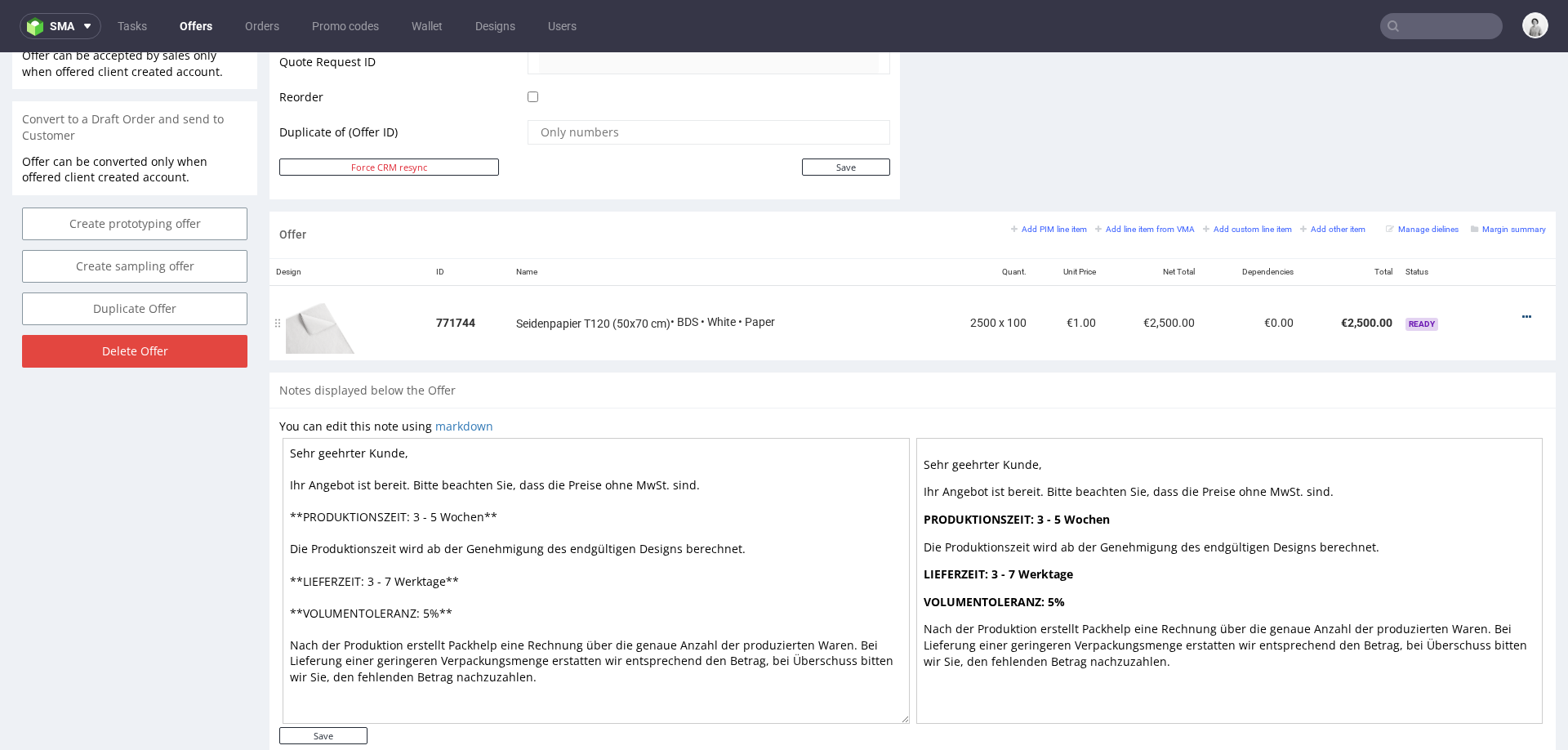
click at [1522, 312] on icon at bounding box center [1527, 317] width 9 height 12
click at [1451, 134] on span "Edit item specification" at bounding box center [1453, 134] width 132 height 16
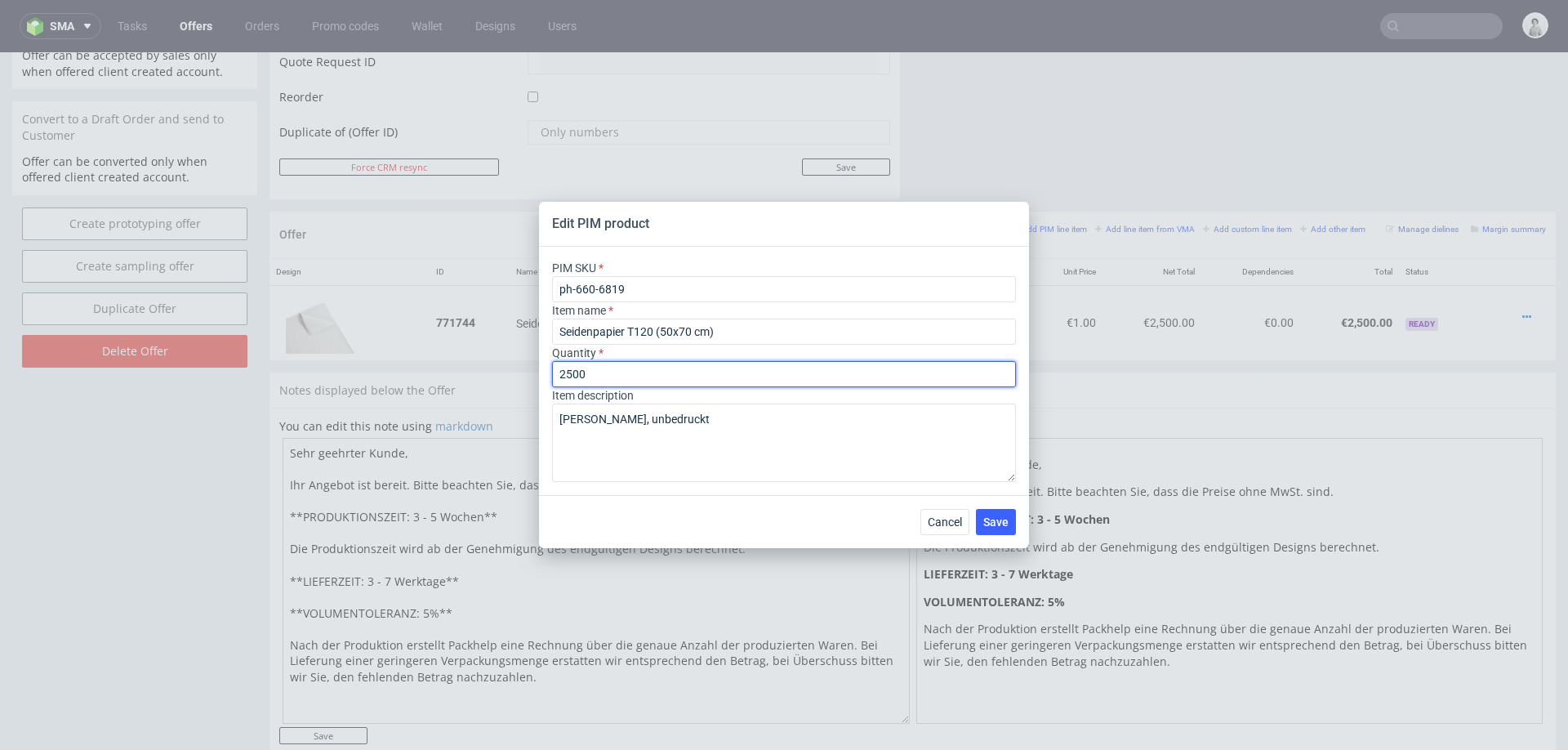
click at [617, 368] on input "2500" at bounding box center [784, 374] width 464 height 26
type input "25"
click at [1004, 517] on span "Save" at bounding box center [996, 522] width 26 height 12
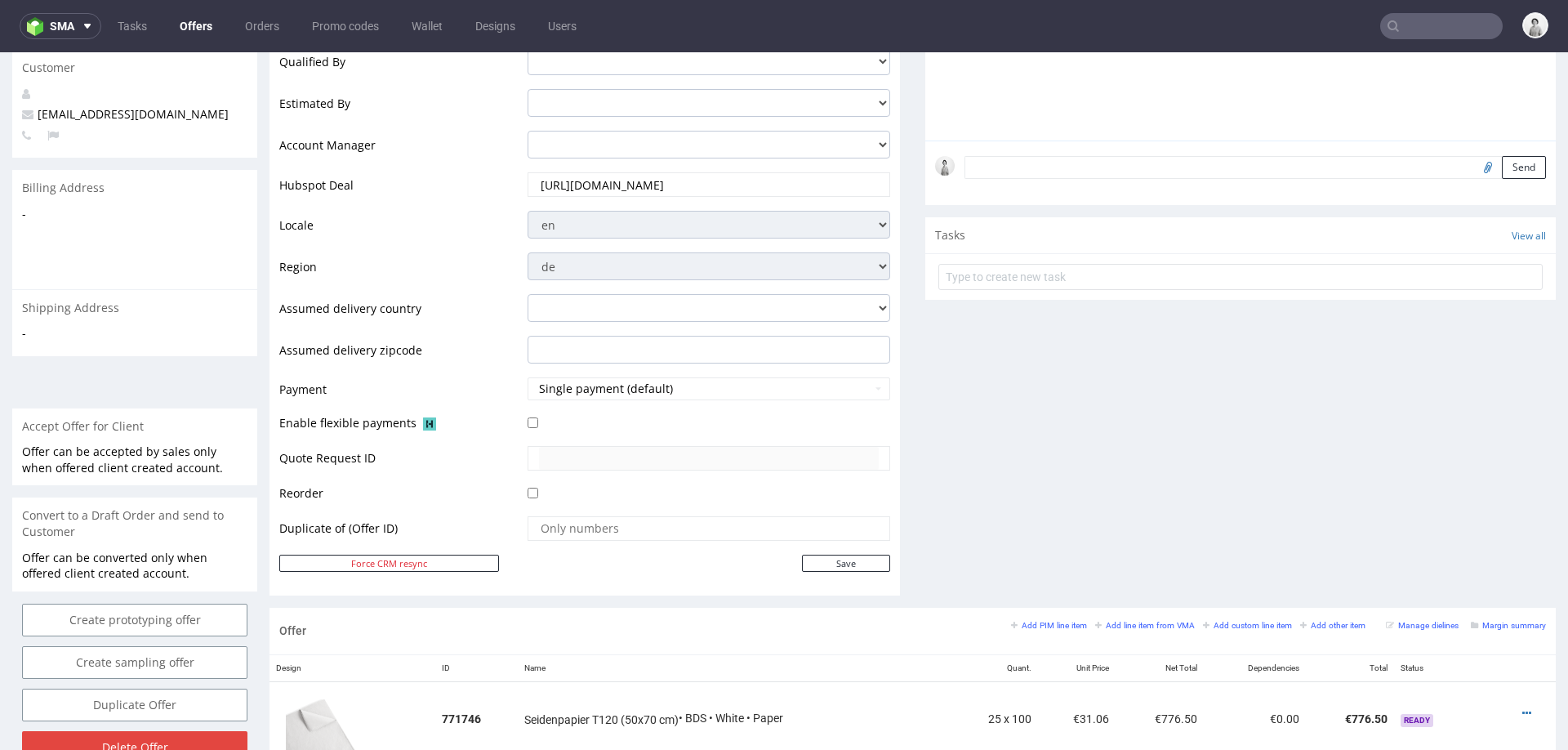
scroll to position [728, 0]
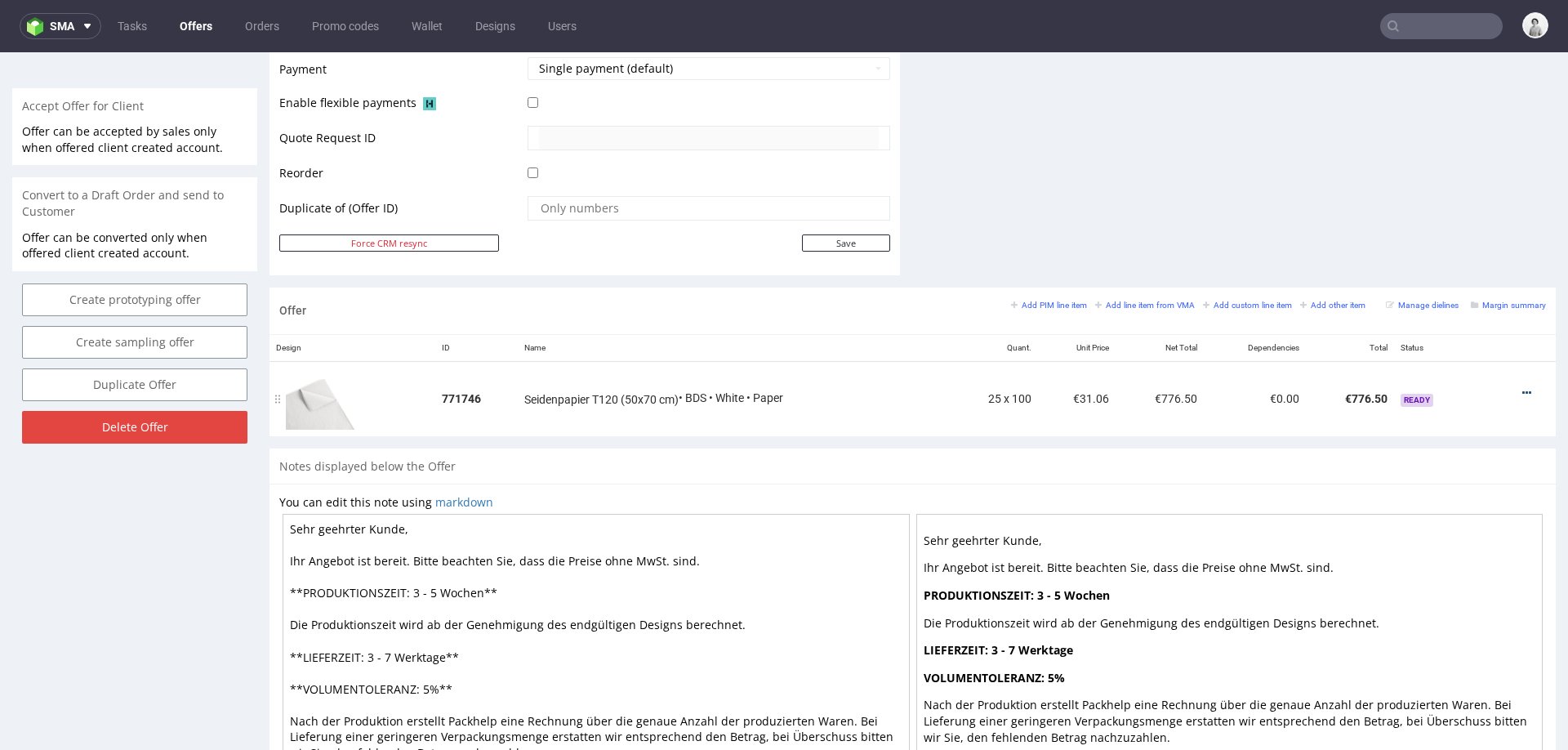
click at [1522, 387] on icon at bounding box center [1527, 393] width 9 height 12
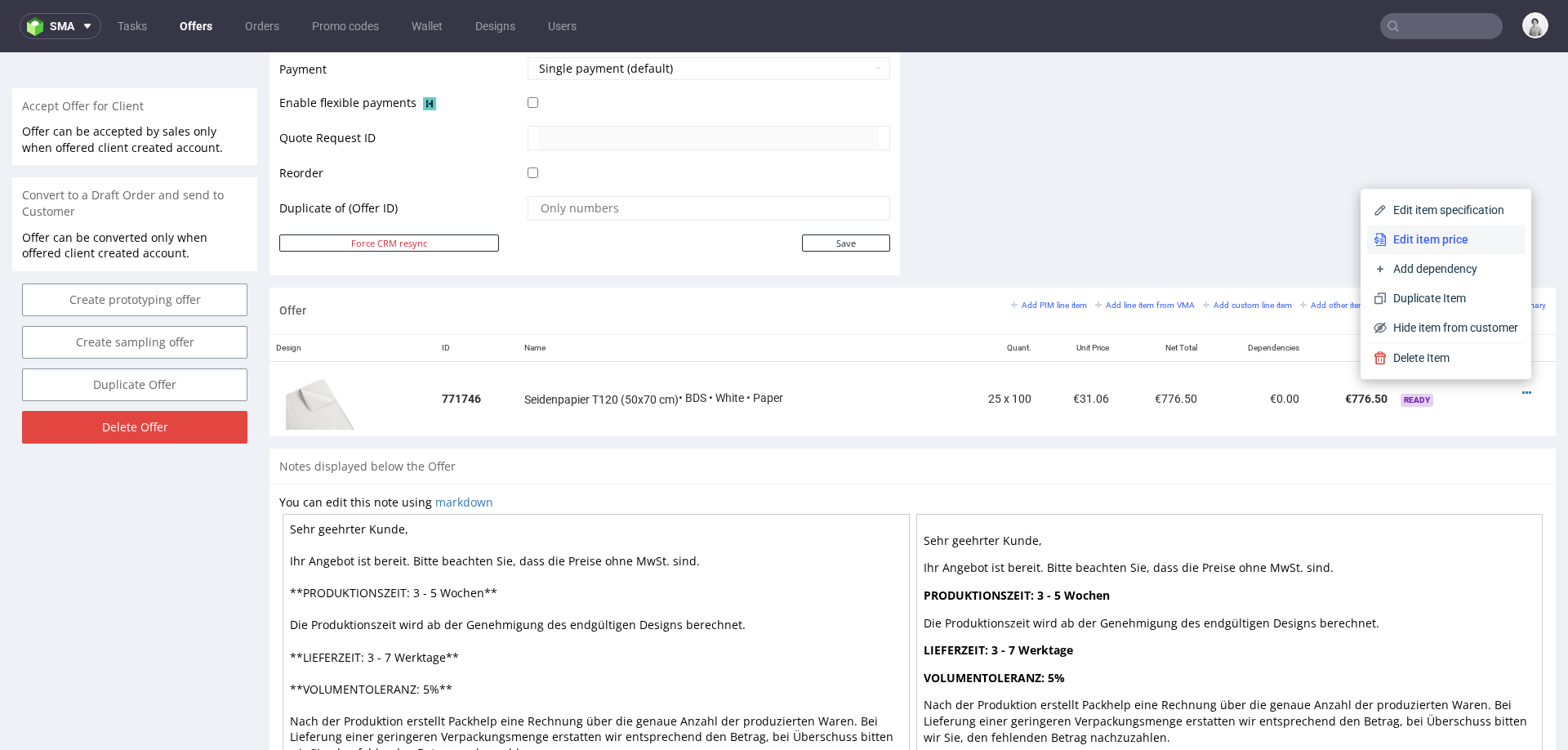
click at [1430, 234] on span "Edit item price" at bounding box center [1453, 239] width 132 height 16
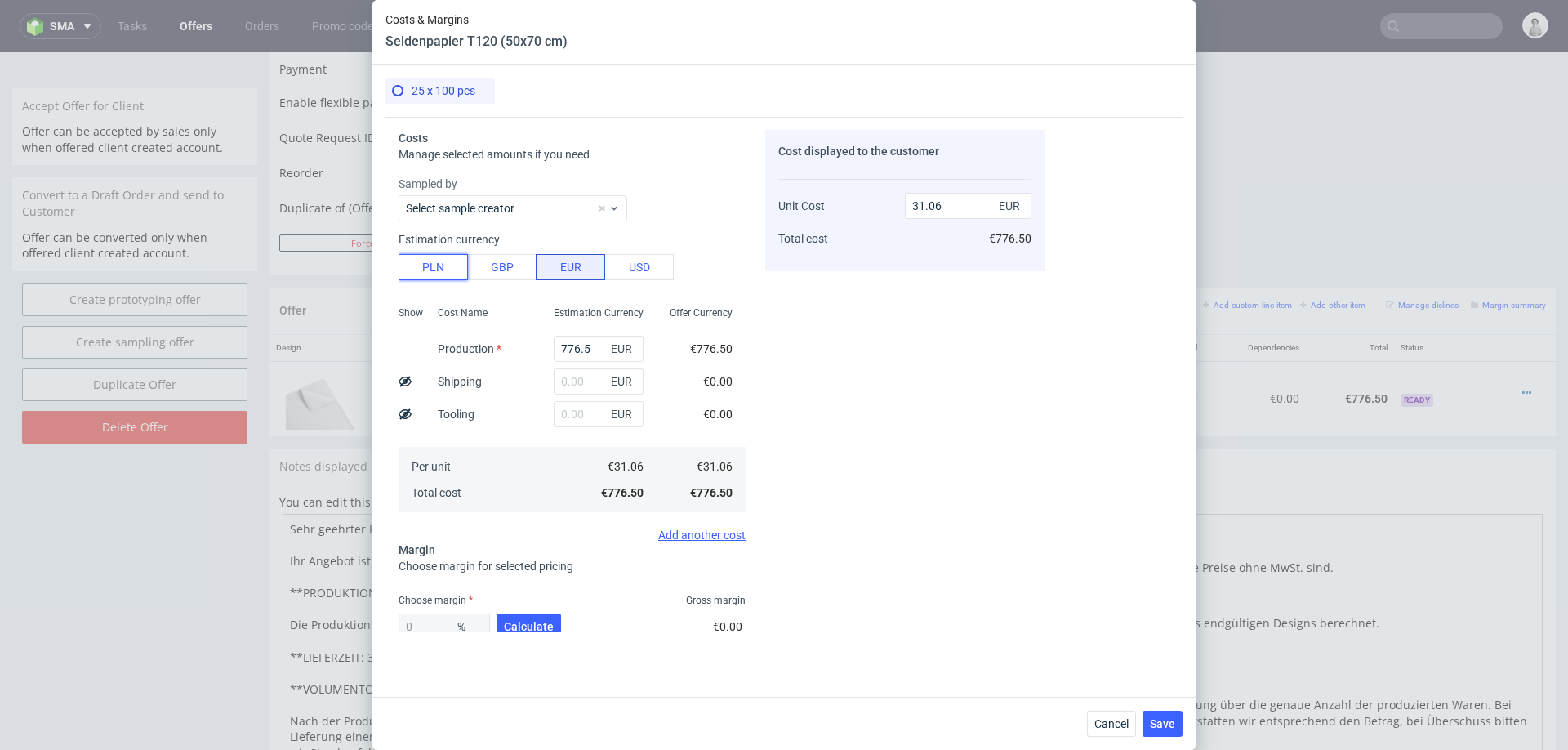
click at [429, 268] on button "PLN" at bounding box center [433, 267] width 69 height 26
type input "7.28"
click at [571, 350] on input "776.5" at bounding box center [598, 349] width 89 height 26
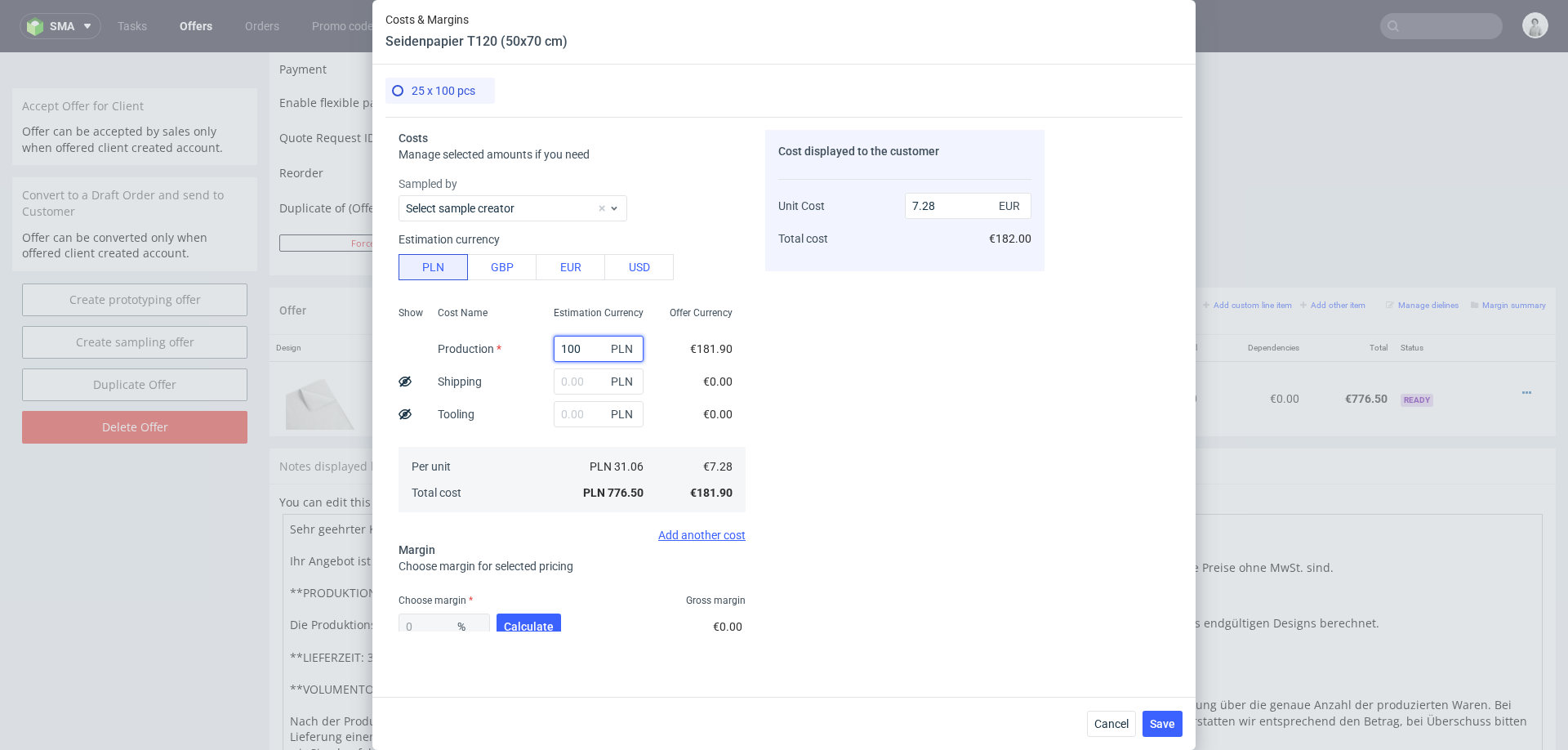
type input "1000"
type input "9.37"
type input "1000"
click at [492, 438] on div "Cost Name Production Shipping Tooling Per unit Total cost" at bounding box center [482, 407] width 116 height 216
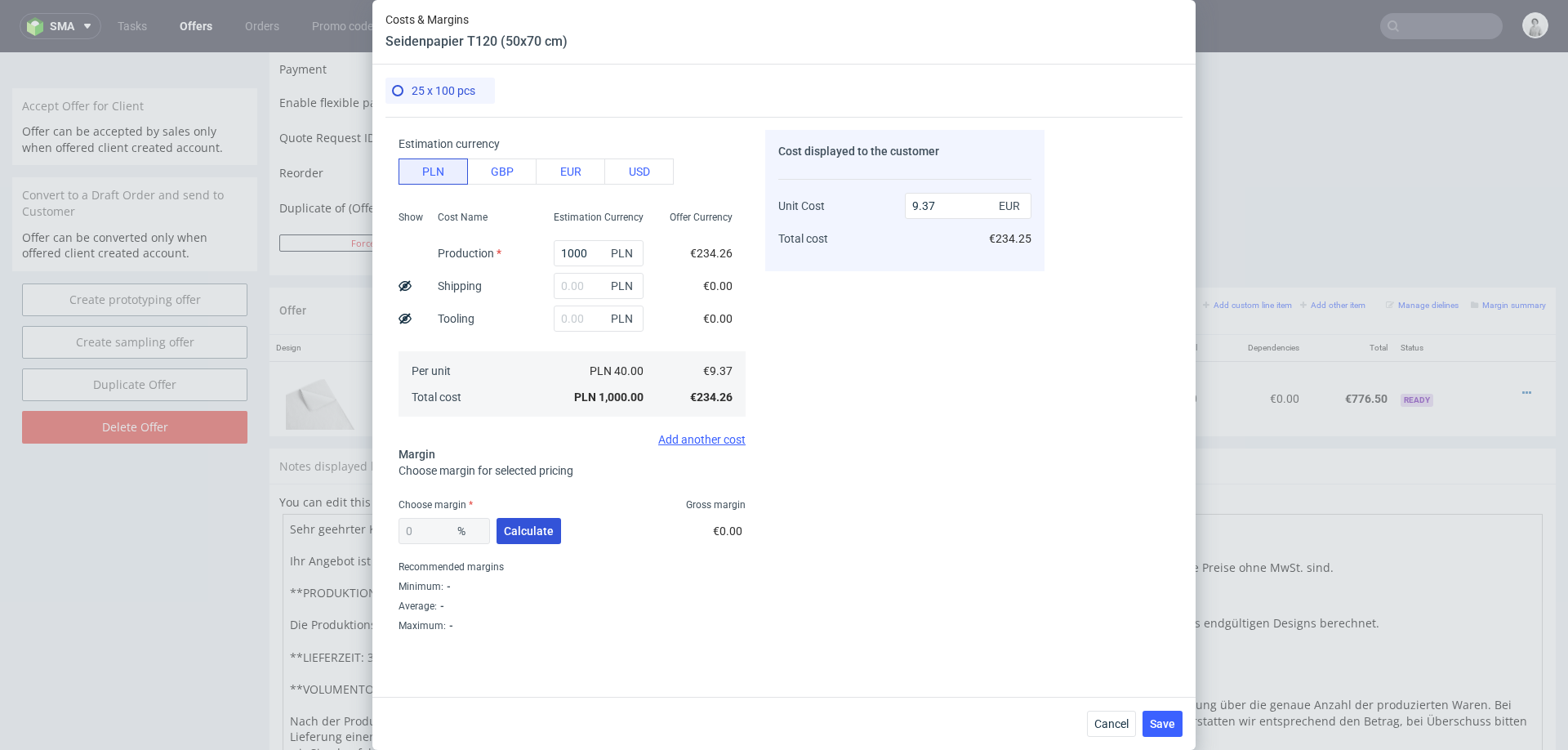
click at [528, 526] on span "Calculate" at bounding box center [529, 531] width 50 height 12
type input "49.01"
type input "18.38"
click at [435, 532] on input "49.01" at bounding box center [444, 531] width 91 height 26
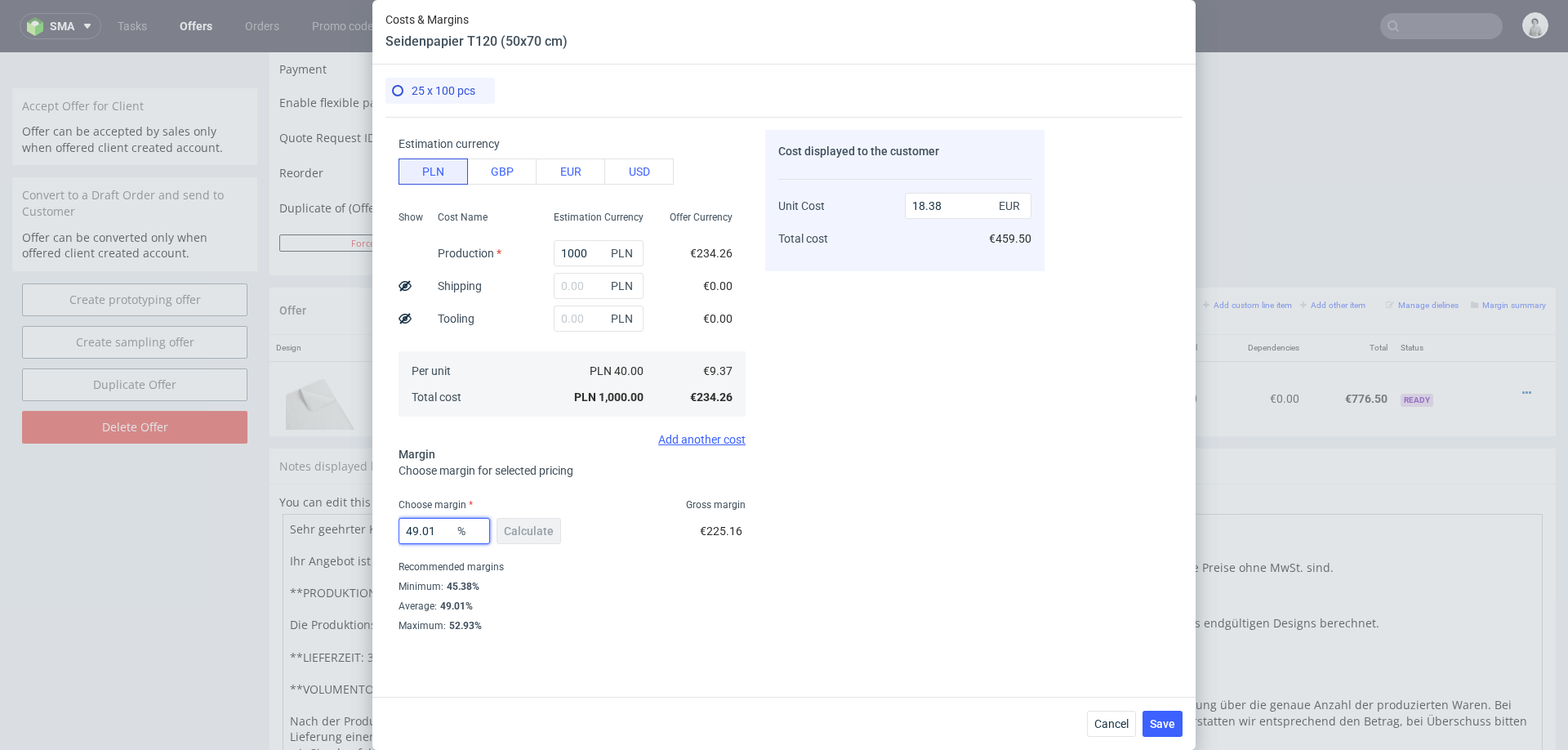
click at [435, 532] on input "49.01" at bounding box center [444, 531] width 91 height 26
type input "55"
type input "20.82"
type input "5"
type input "0"
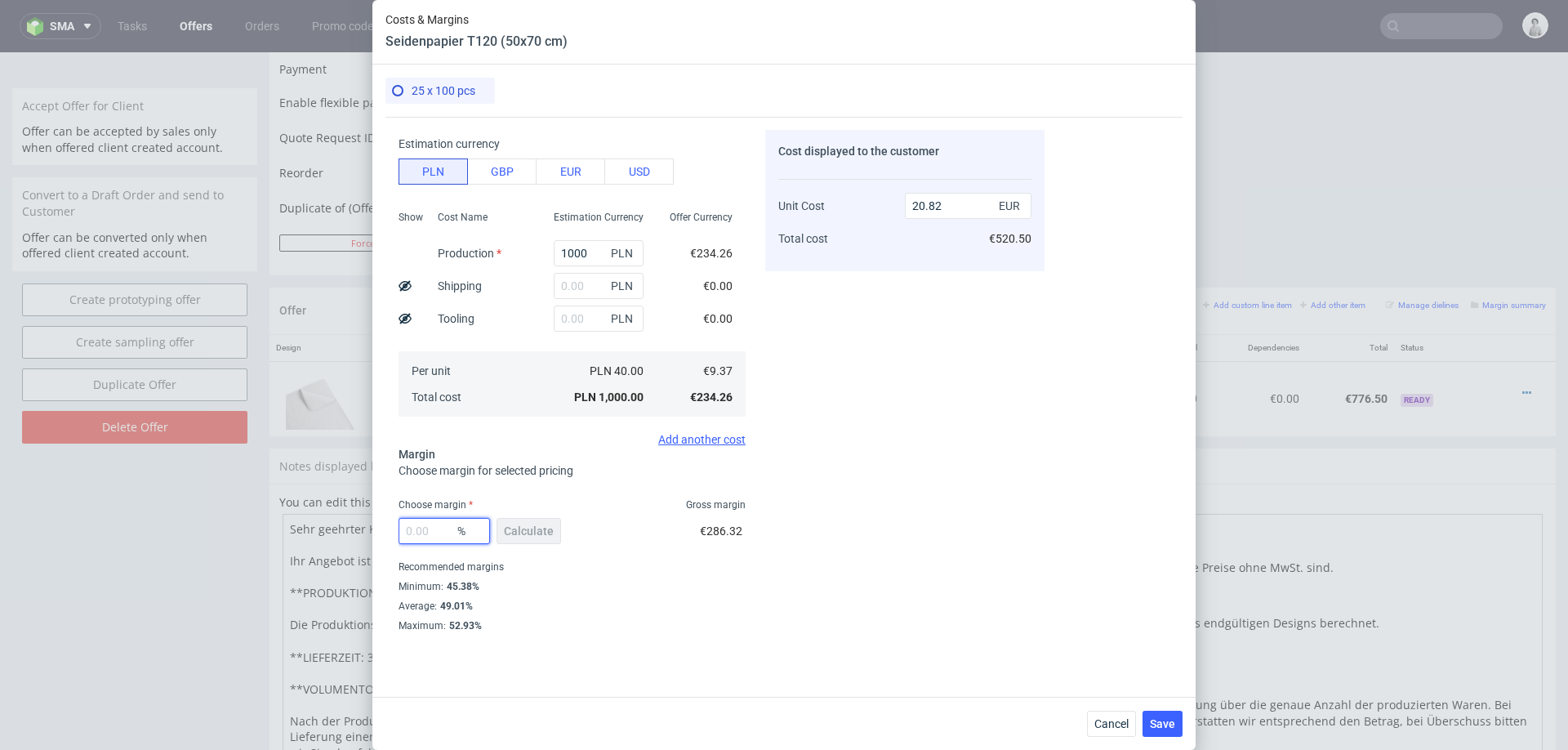
type input "9.37"
type input "5"
type input "9.86"
type input "50"
type input "18.74"
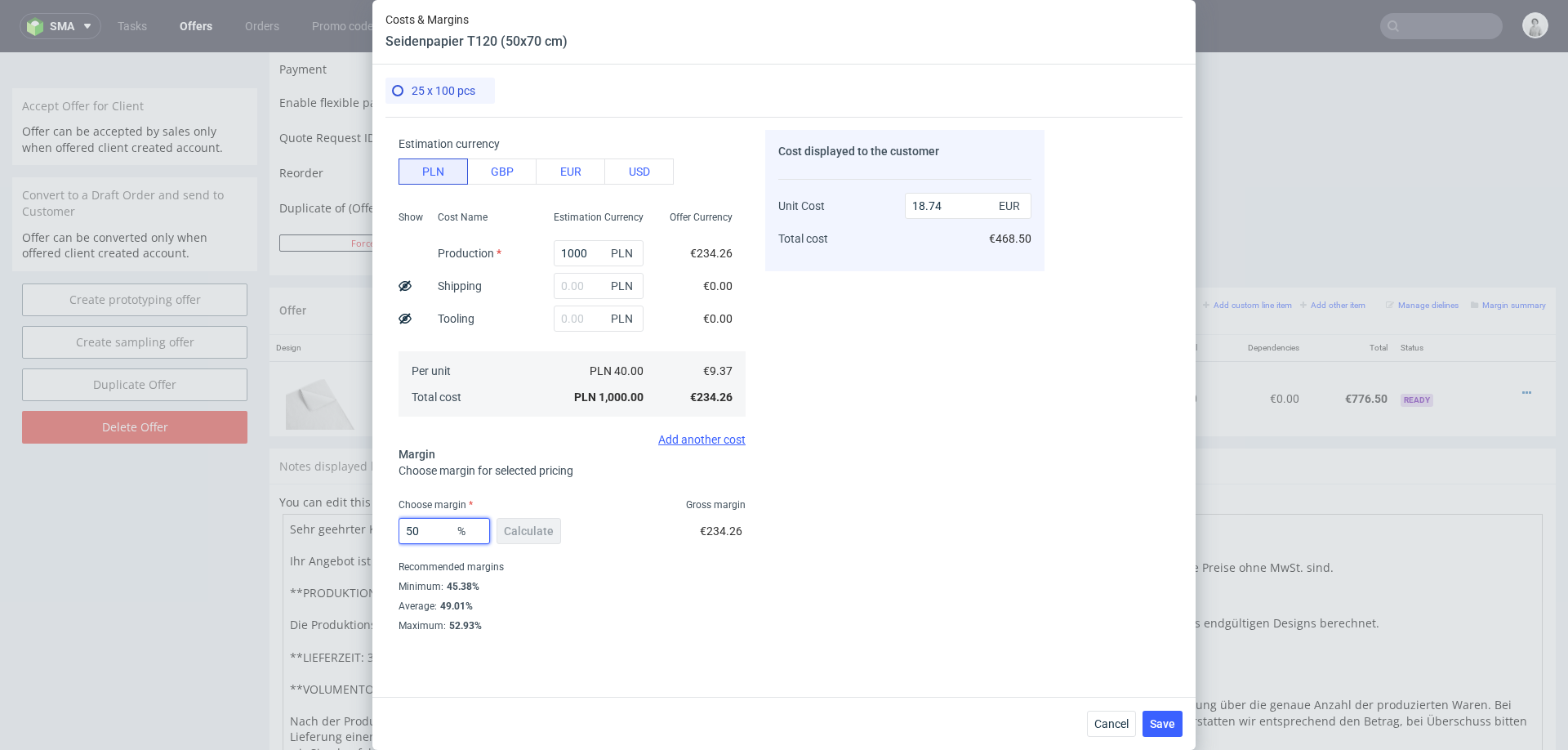
type input "5"
type input "9.86"
type input "50"
type input "18.74"
type input "5"
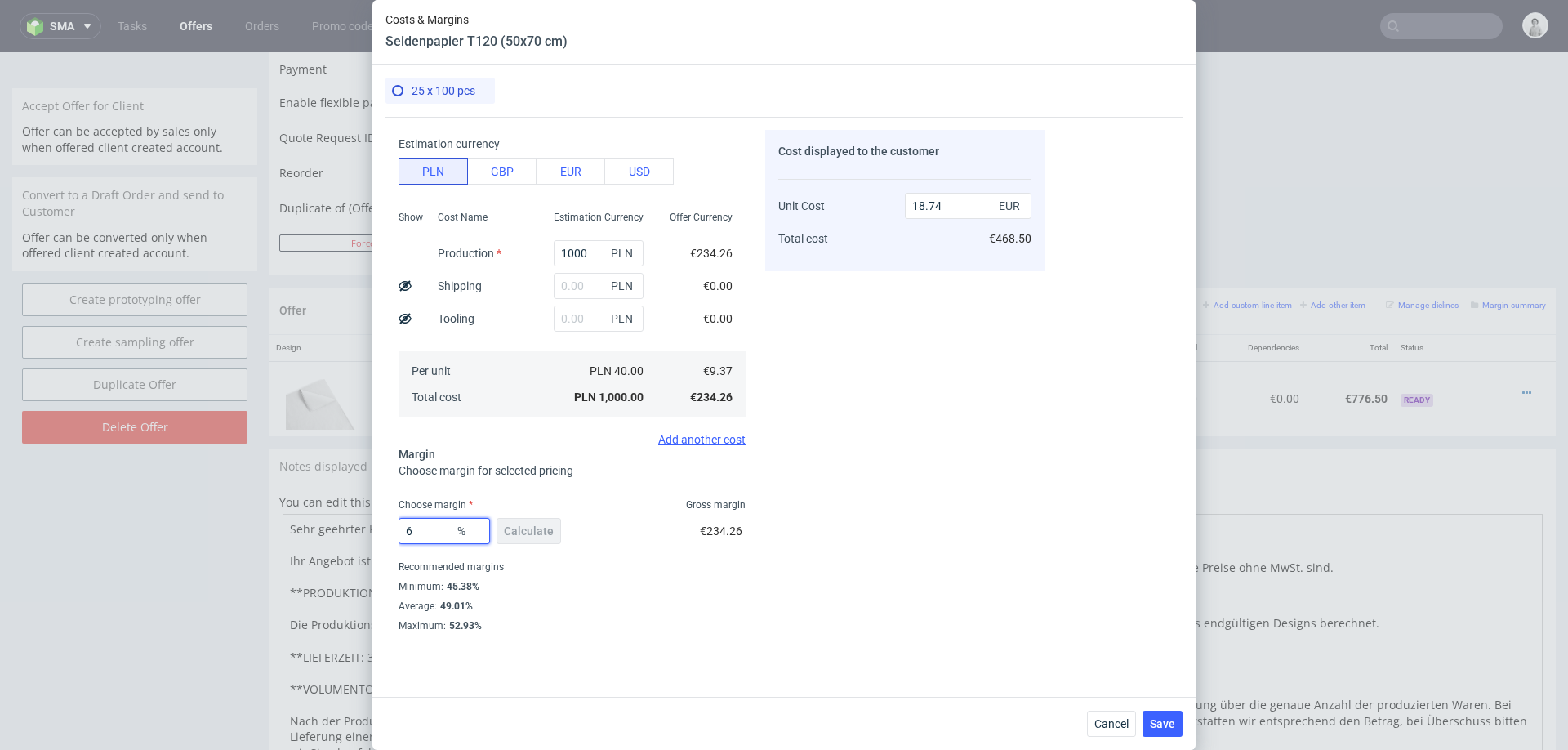
type input "60"
type input "23.43"
click at [1179, 530] on div "Costs Manage selected amounts if you need Sampled by Select sample creator Esti…" at bounding box center [784, 400] width 797 height 567
click at [433, 534] on input "60" at bounding box center [444, 531] width 91 height 26
type input "6"
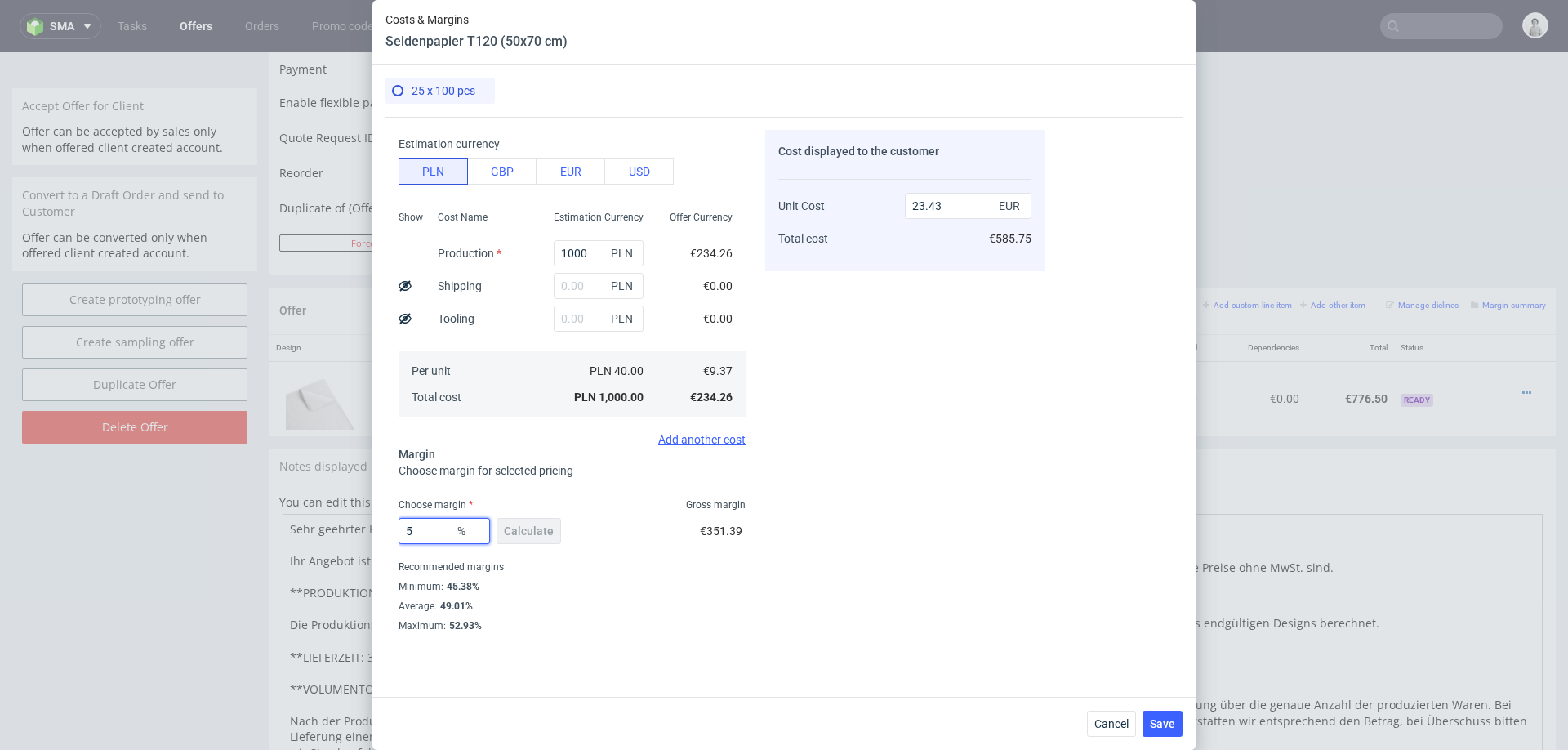
type input "58"
type input "22.31"
type input "58"
click at [794, 557] on div "Cost displayed to the customer Unit Cost Total cost 22.31 EUR €557.75" at bounding box center [905, 380] width 279 height 502
click at [1171, 729] on span "Save" at bounding box center [1163, 724] width 26 height 12
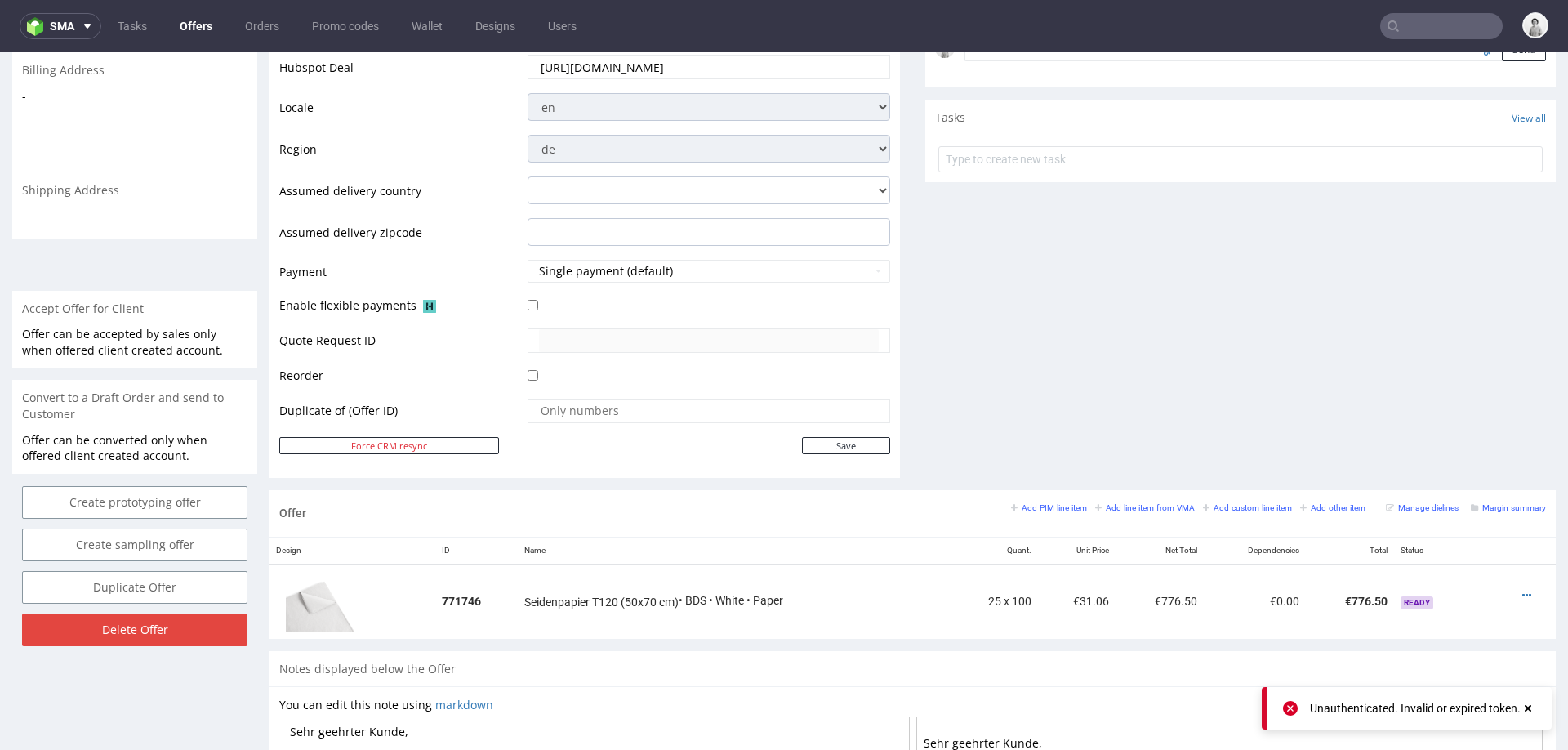
scroll to position [779, 0]
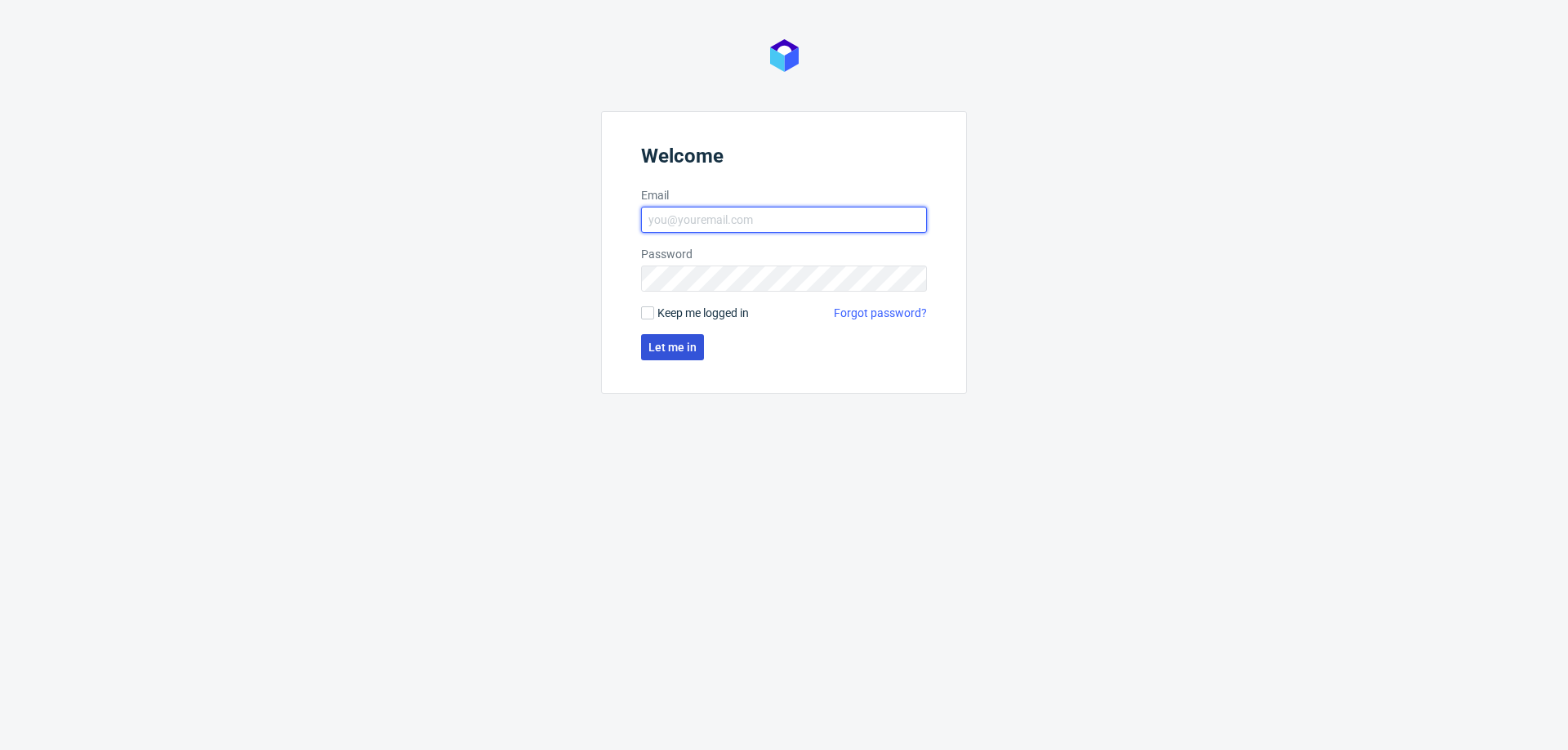
type input "[PERSON_NAME][EMAIL_ADDRESS][PERSON_NAME][DOMAIN_NAME]"
click at [658, 342] on span "Let me in" at bounding box center [672, 347] width 48 height 12
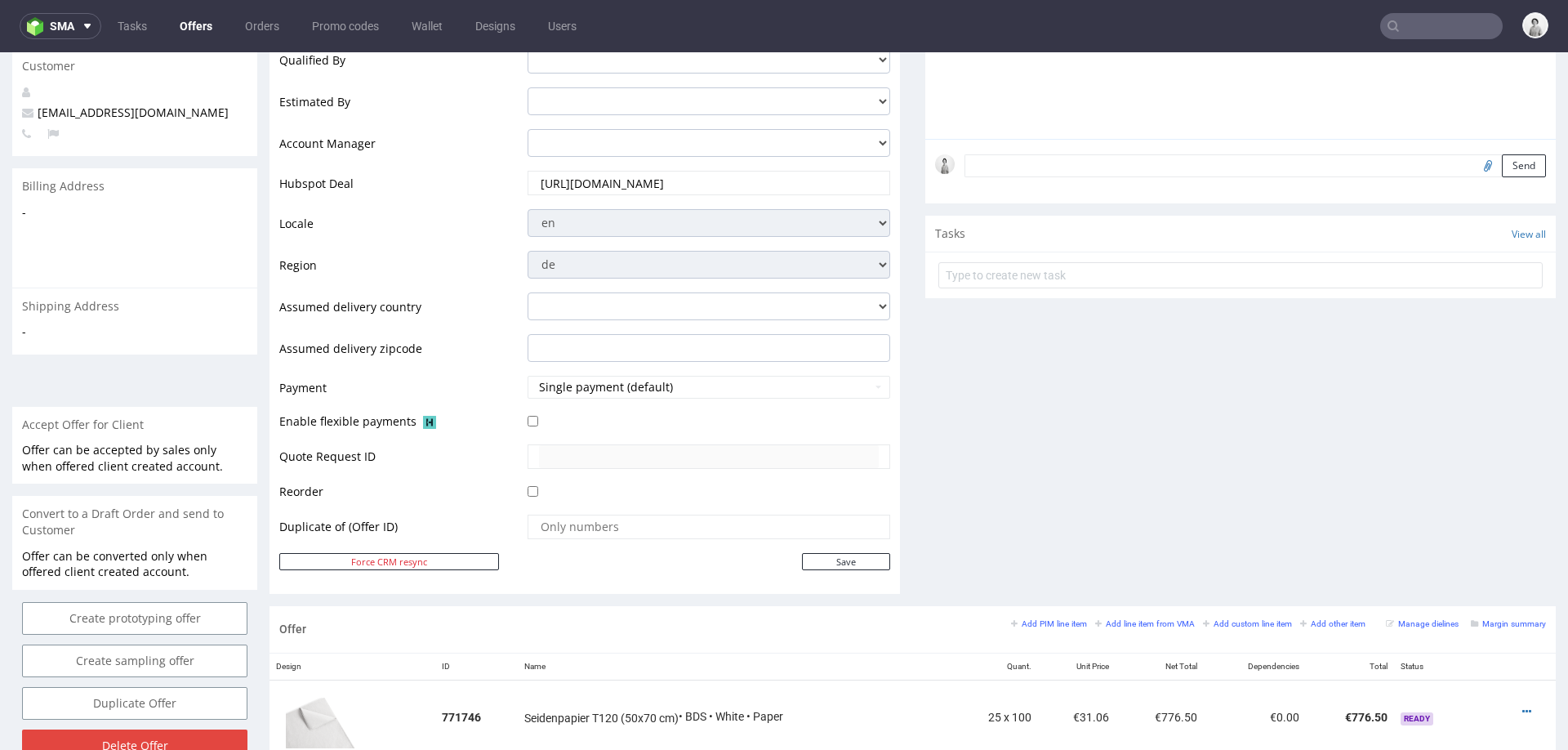
scroll to position [838, 0]
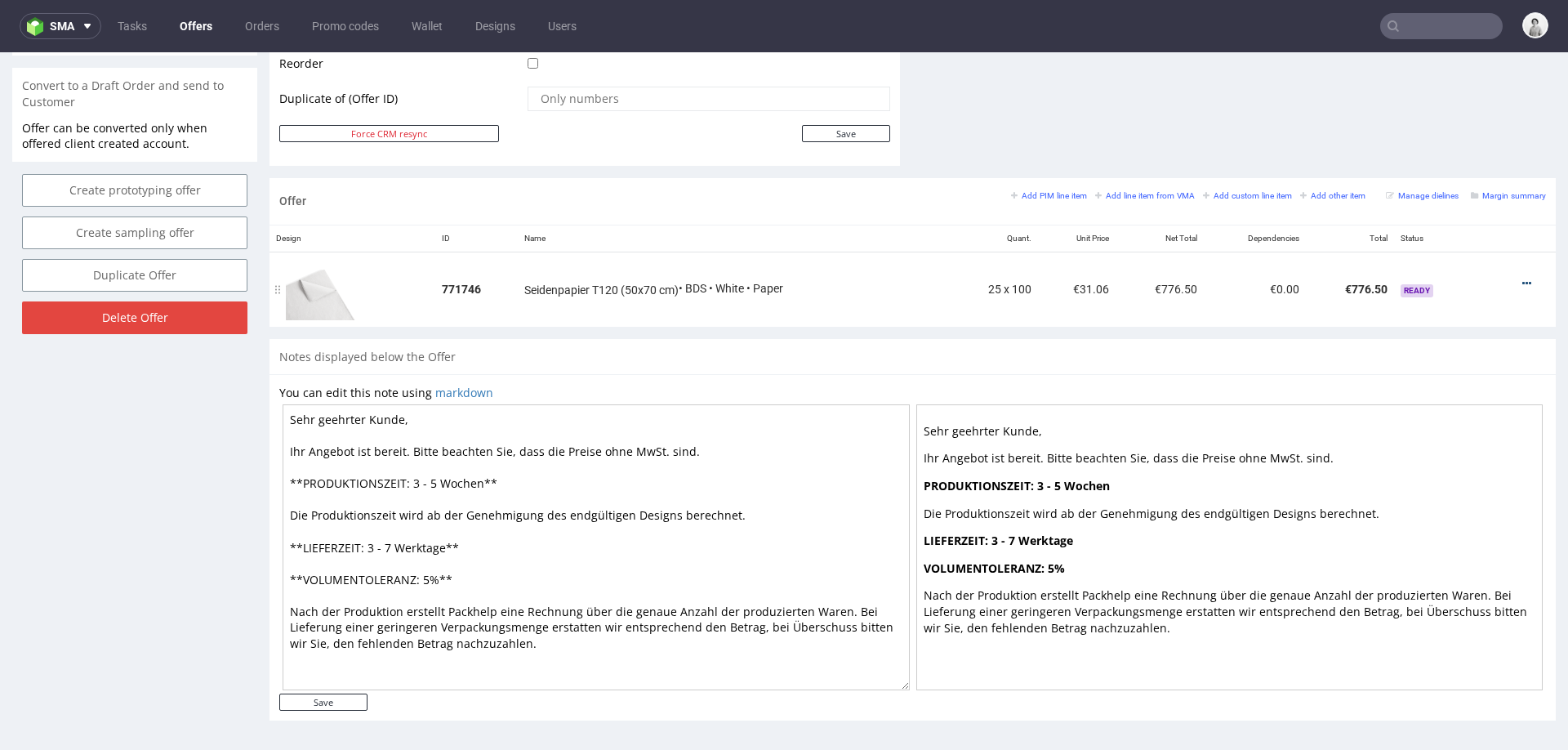
click at [1522, 278] on icon at bounding box center [1527, 283] width 9 height 12
click at [1432, 134] on span "Edit item price" at bounding box center [1453, 130] width 132 height 16
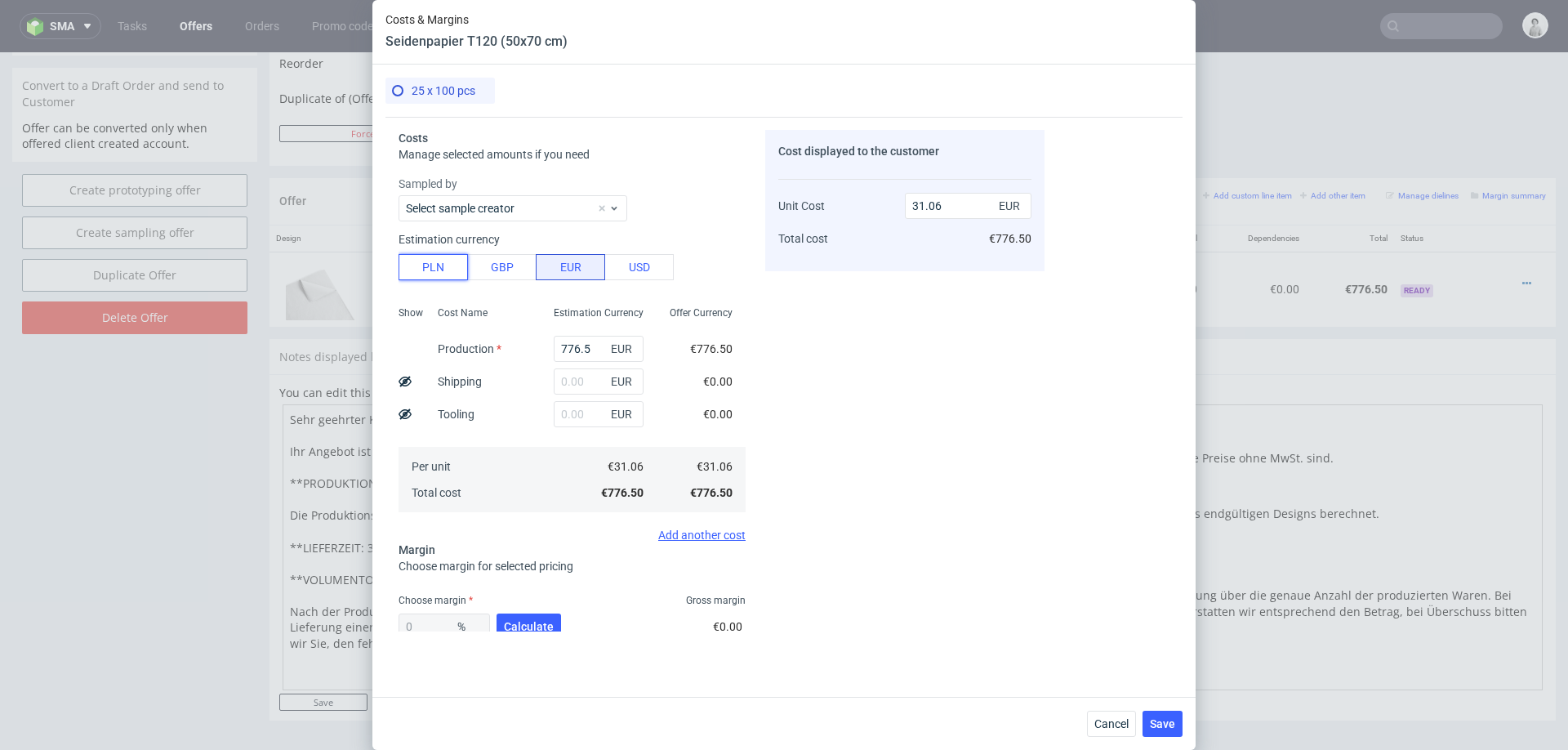
click at [429, 275] on button "PLN" at bounding box center [433, 267] width 69 height 26
type input "7.28"
click at [581, 353] on input "776.5" at bounding box center [598, 349] width 89 height 26
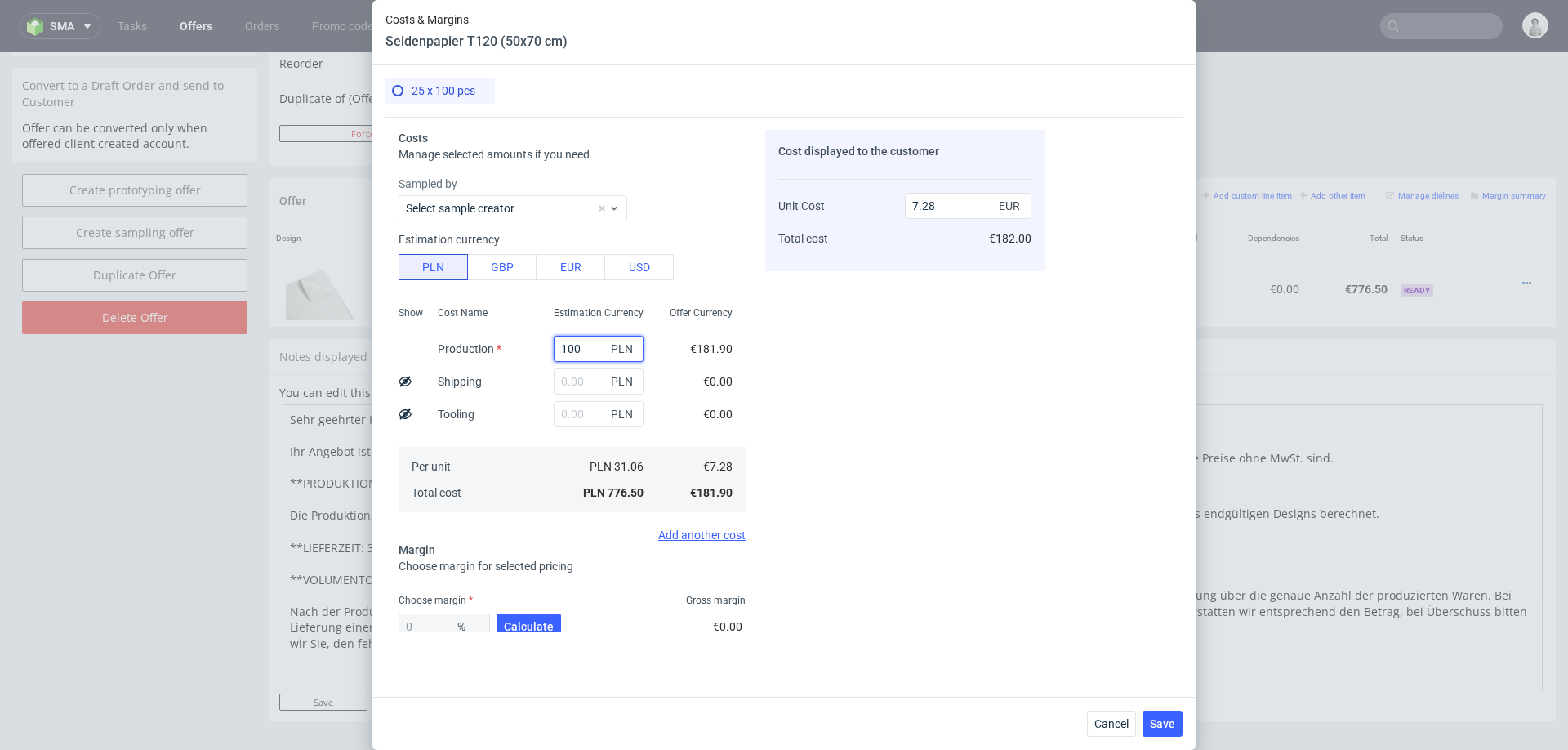
type input "1000"
type input "9.37"
type input "1000"
click at [516, 621] on span "Calculate" at bounding box center [529, 627] width 50 height 12
type input "49.01"
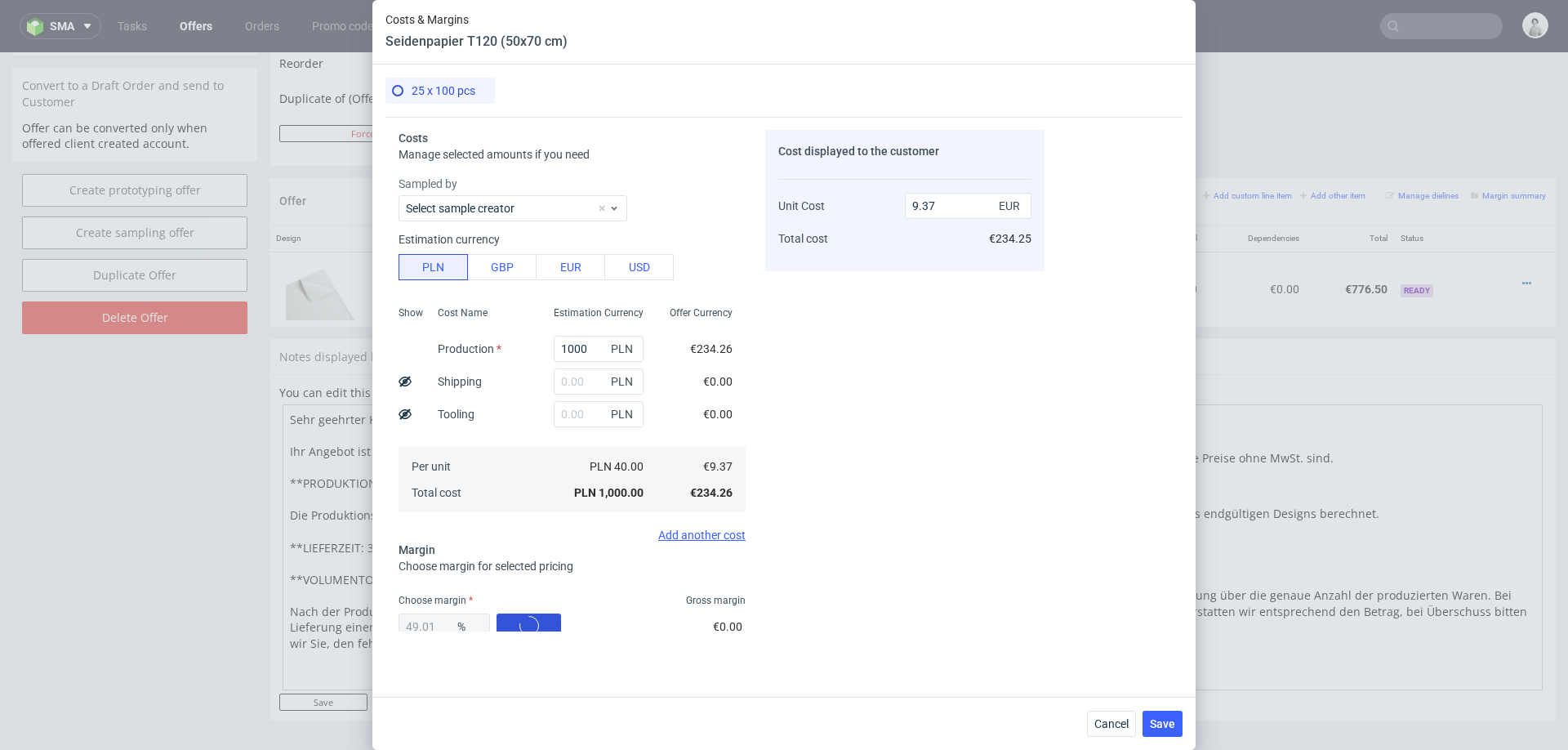
type input "18.38"
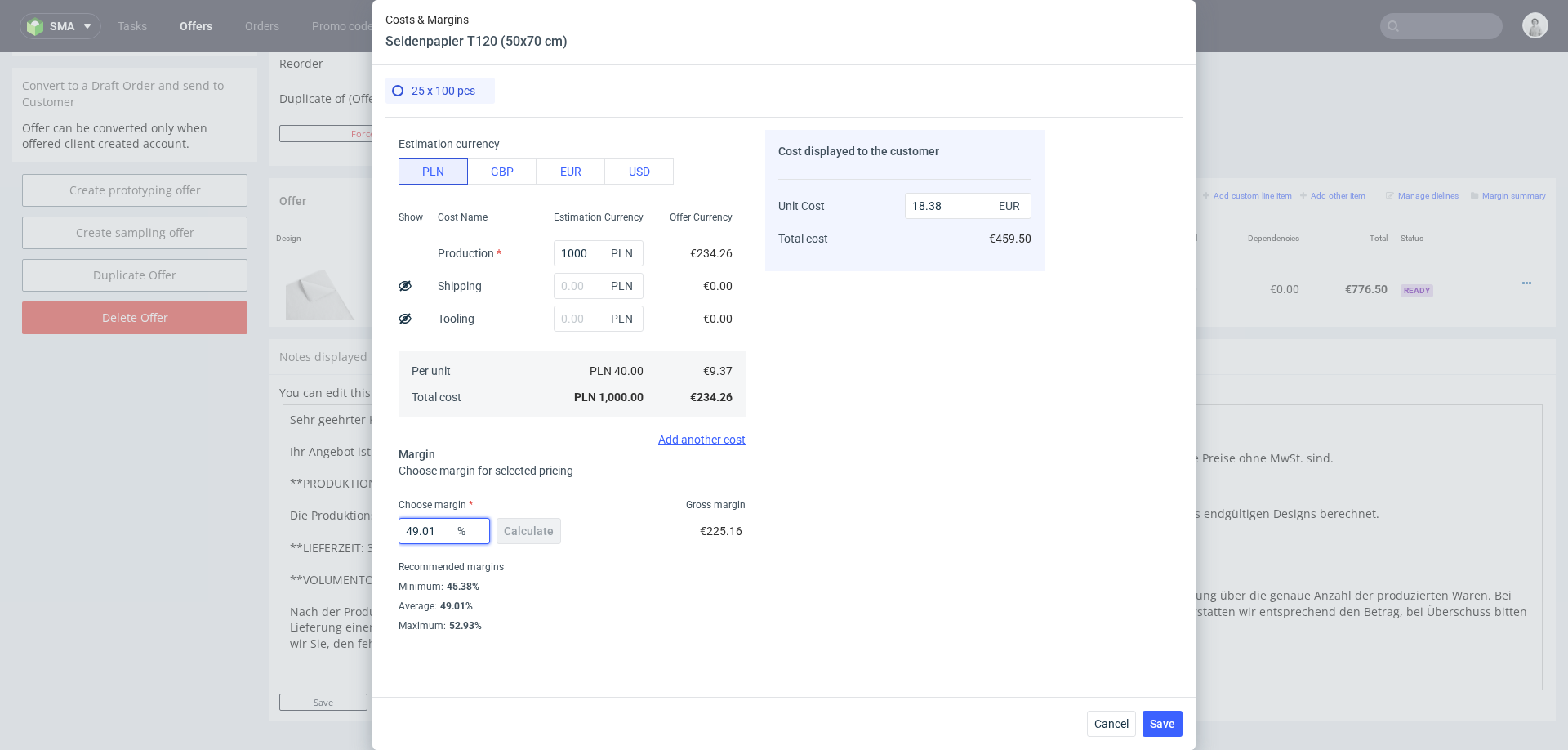
click at [447, 530] on input "49.01" at bounding box center [444, 531] width 91 height 26
type input "55"
type input "20.82"
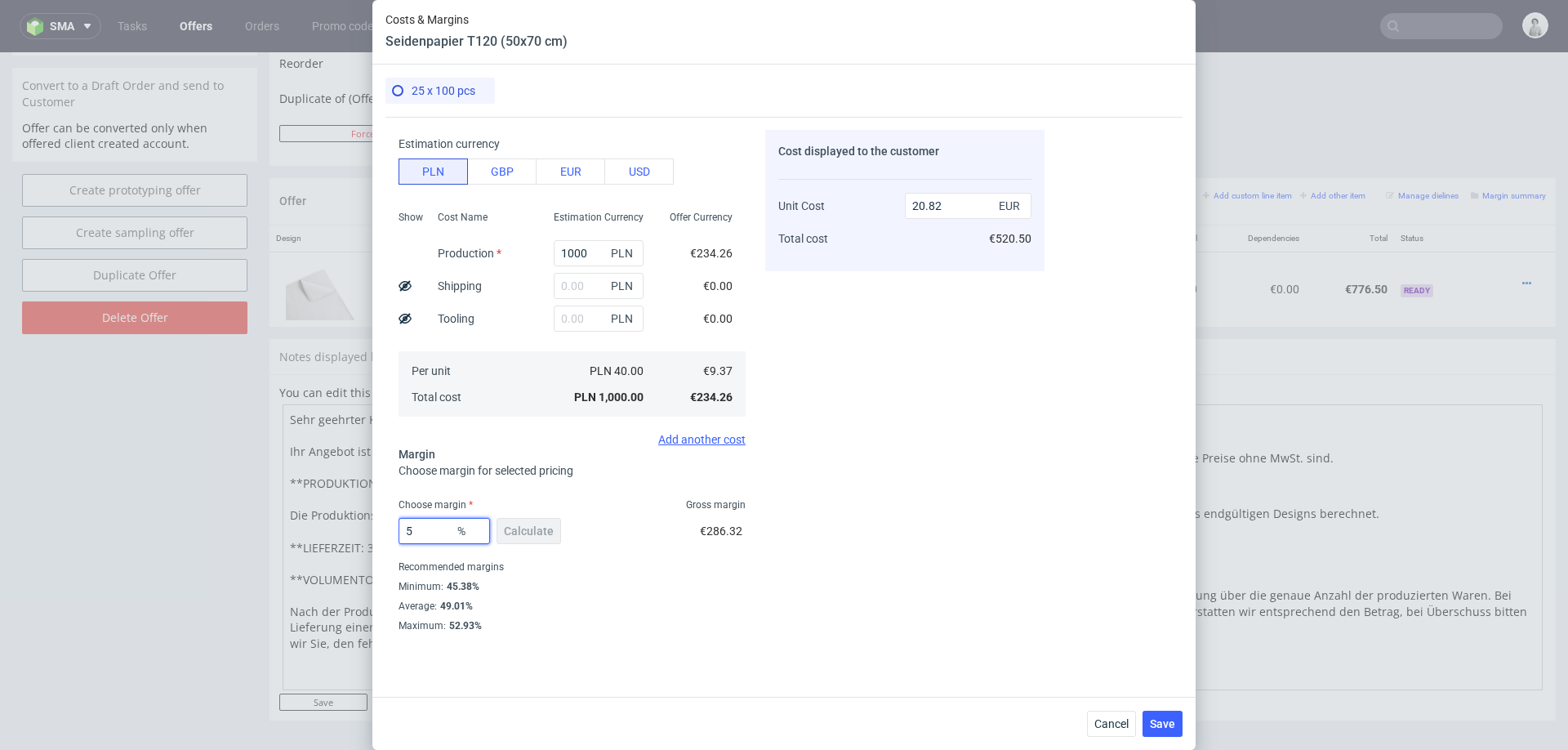
type input "58"
type input "22.31"
type input "57"
type input "21.79"
type input "57"
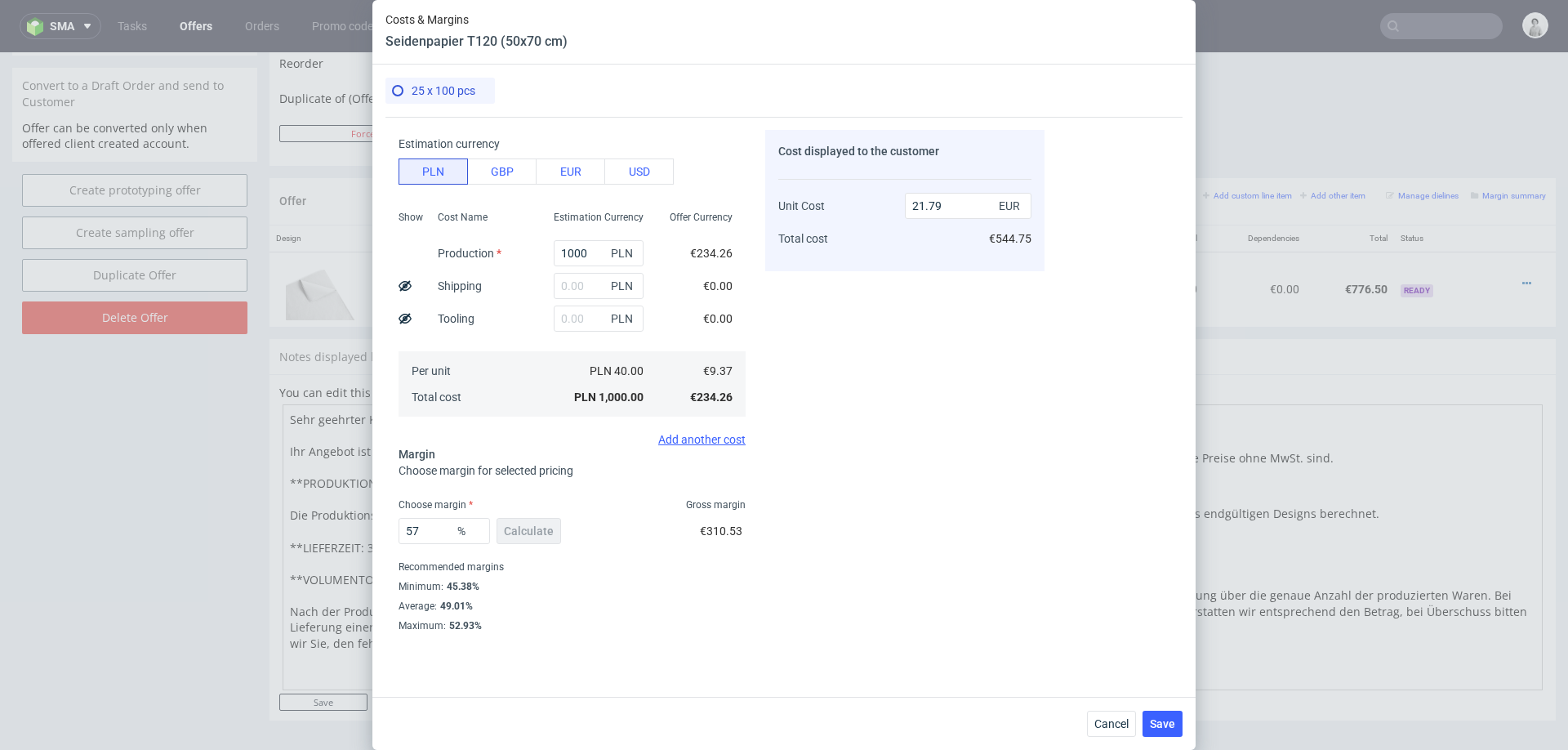
click at [735, 563] on div "Recommended margins" at bounding box center [572, 566] width 347 height 19
click at [1160, 719] on span "Save" at bounding box center [1163, 724] width 26 height 12
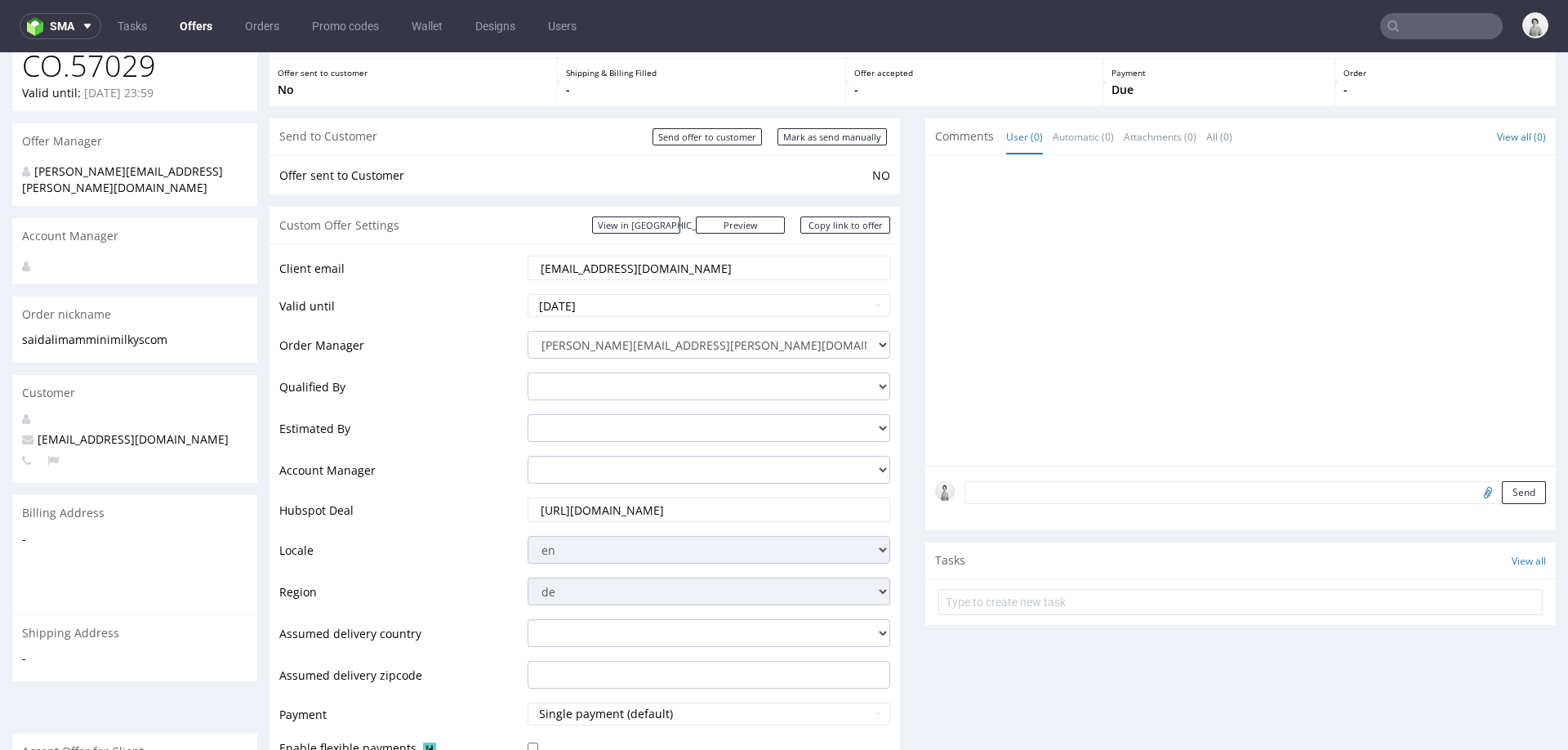
scroll to position [53, 0]
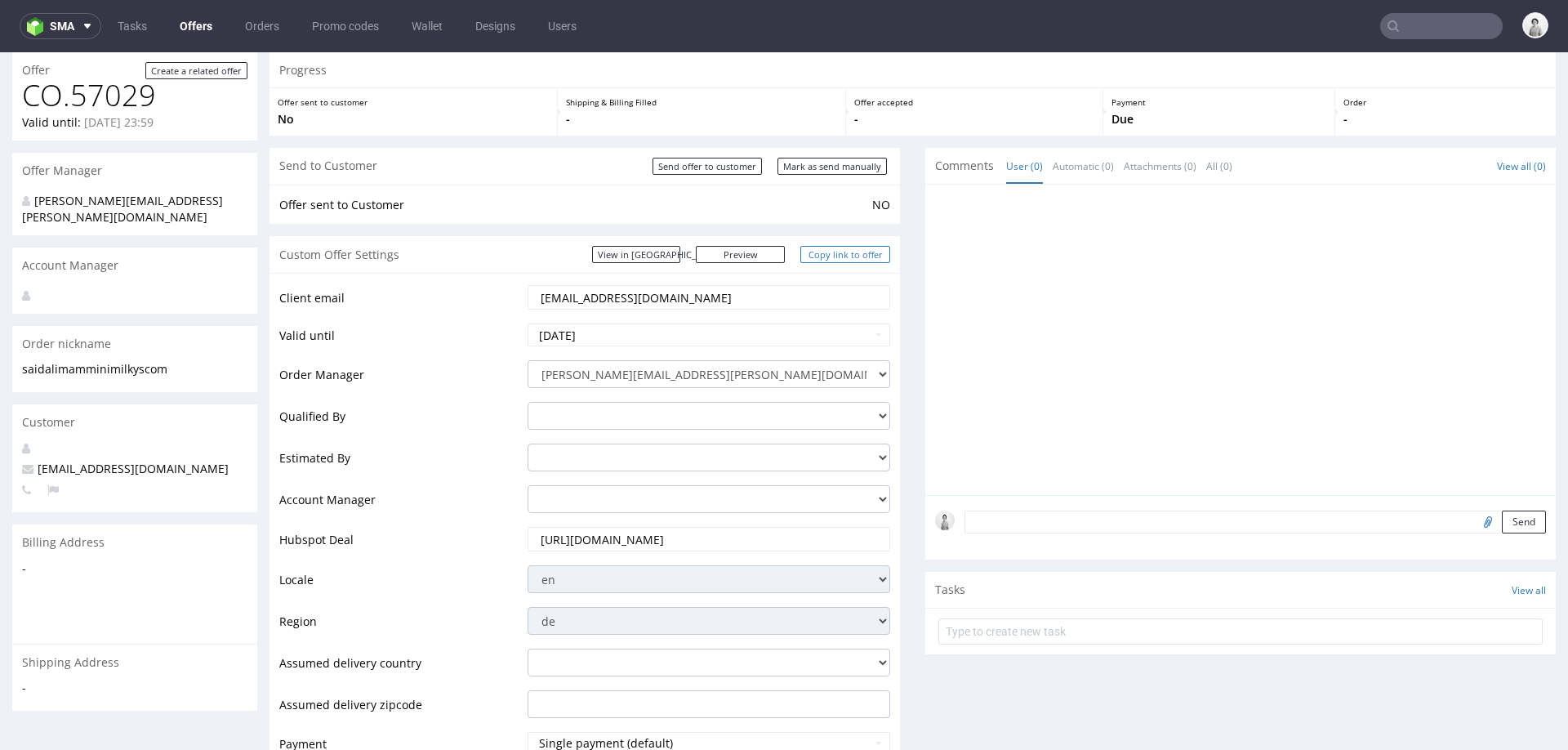
click at [825, 247] on link "Copy link to offer" at bounding box center [846, 254] width 89 height 17
click at [818, 174] on input "Mark as send manually" at bounding box center [833, 166] width 110 height 17
type input "In progress..."
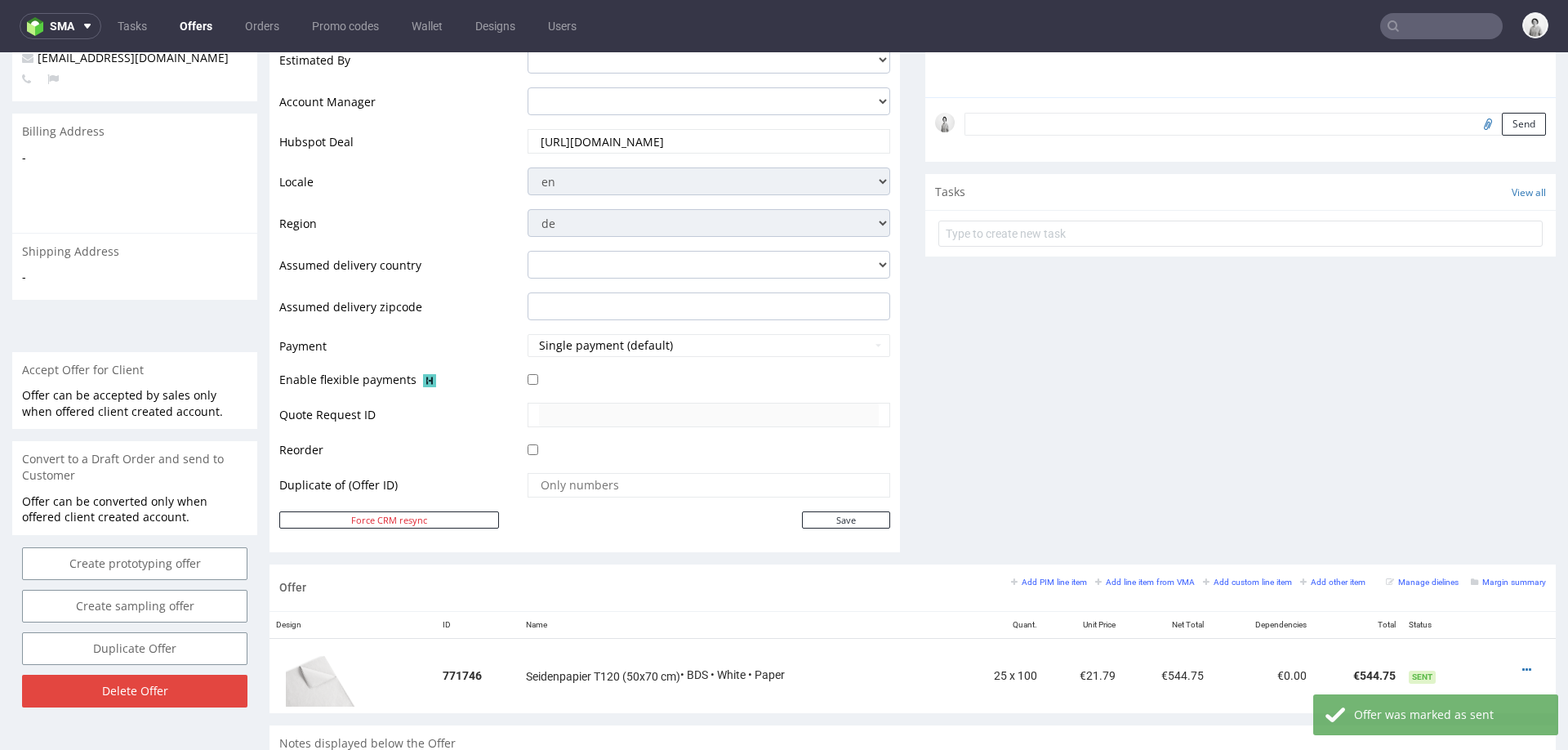
scroll to position [797, 0]
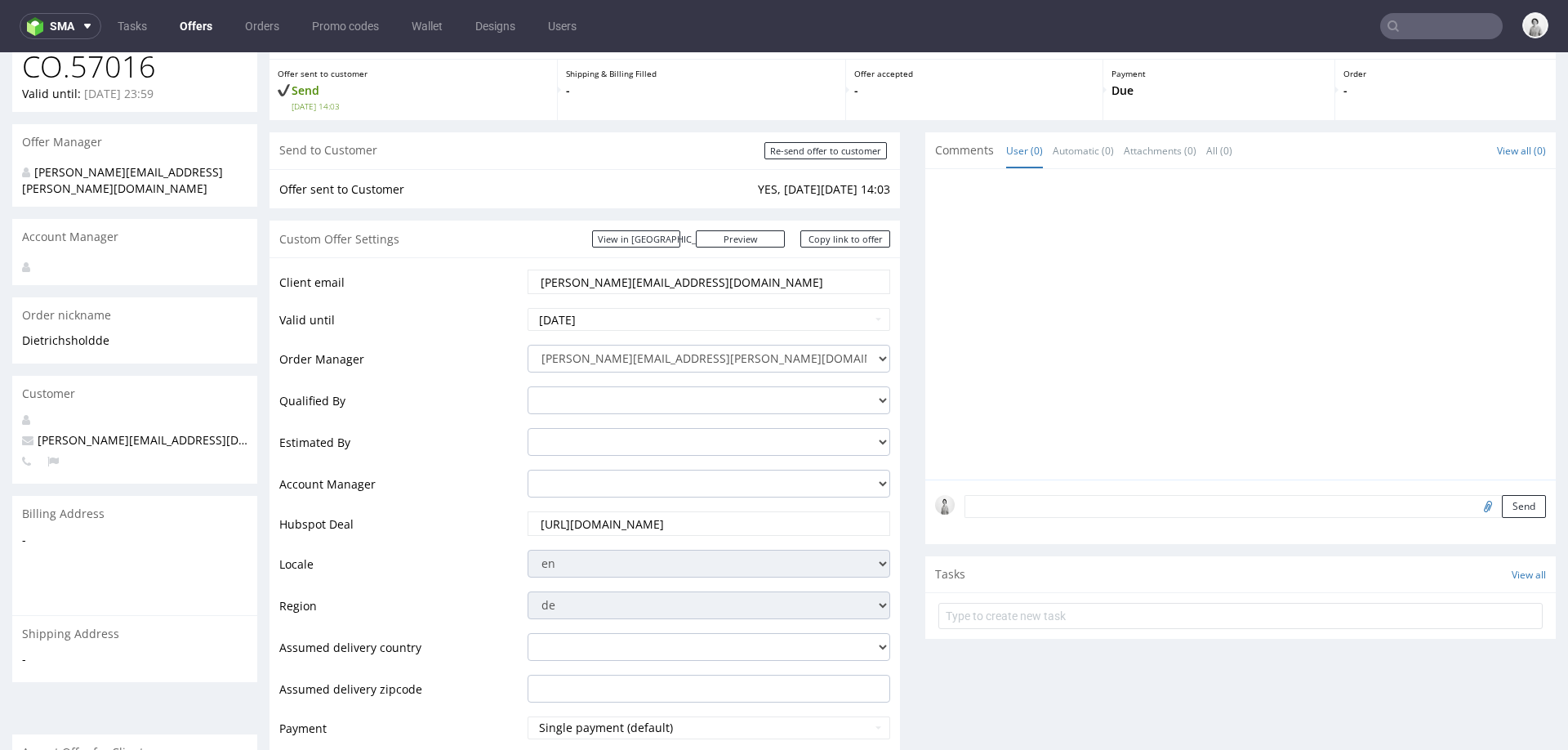
scroll to position [79, 0]
click at [771, 244] on link "Preview" at bounding box center [741, 241] width 89 height 17
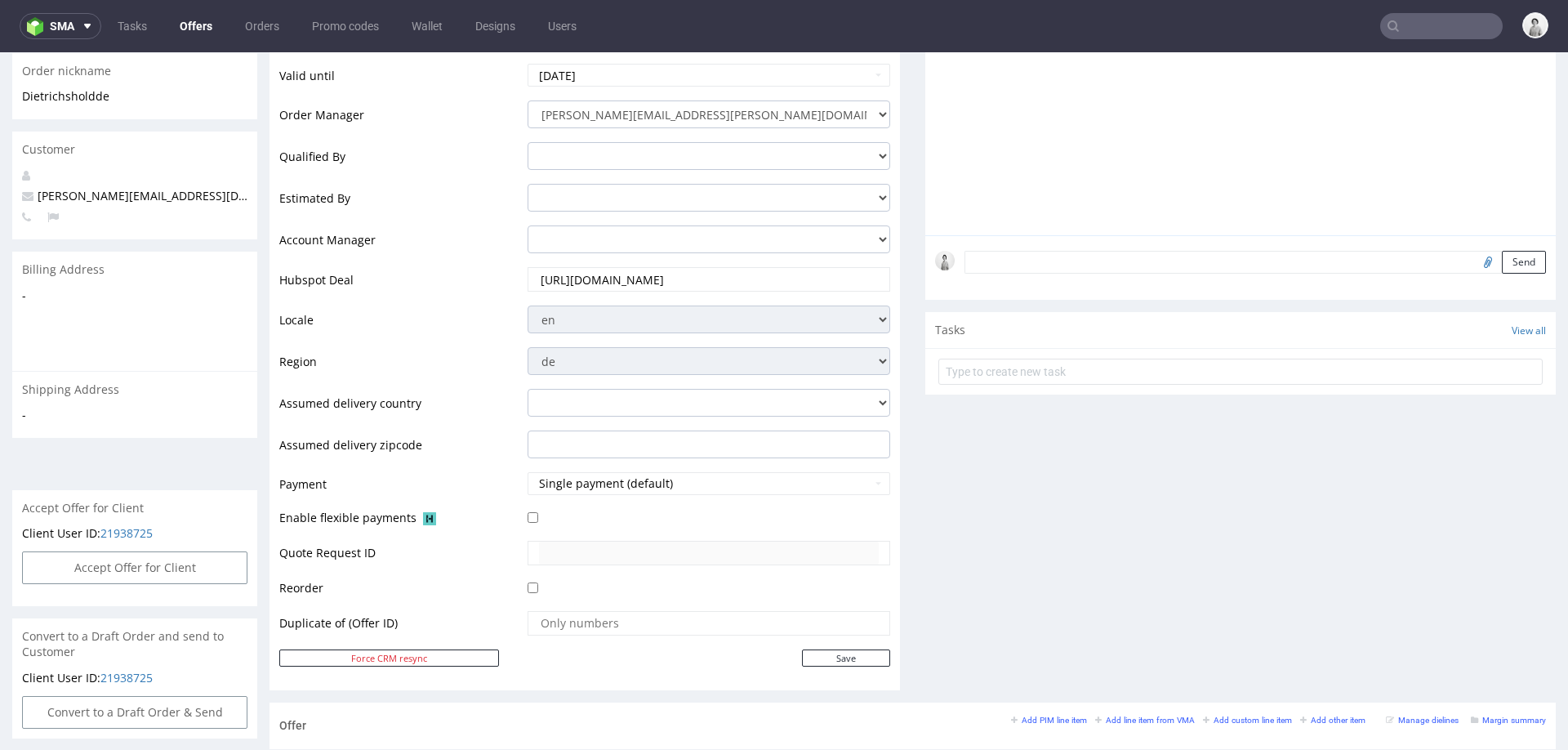
scroll to position [169, 0]
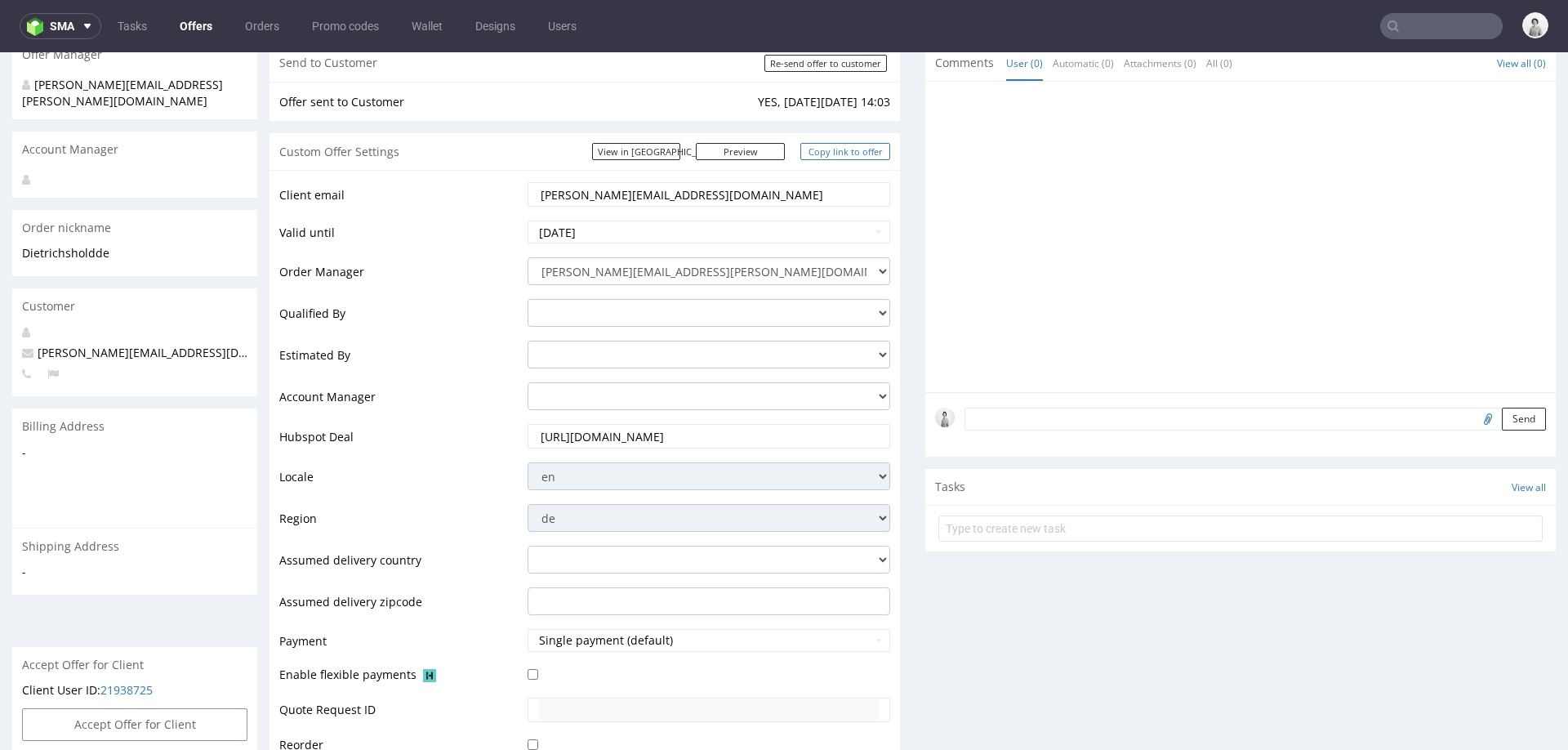
click at [813, 151] on link "Copy link to offer" at bounding box center [846, 152] width 89 height 17
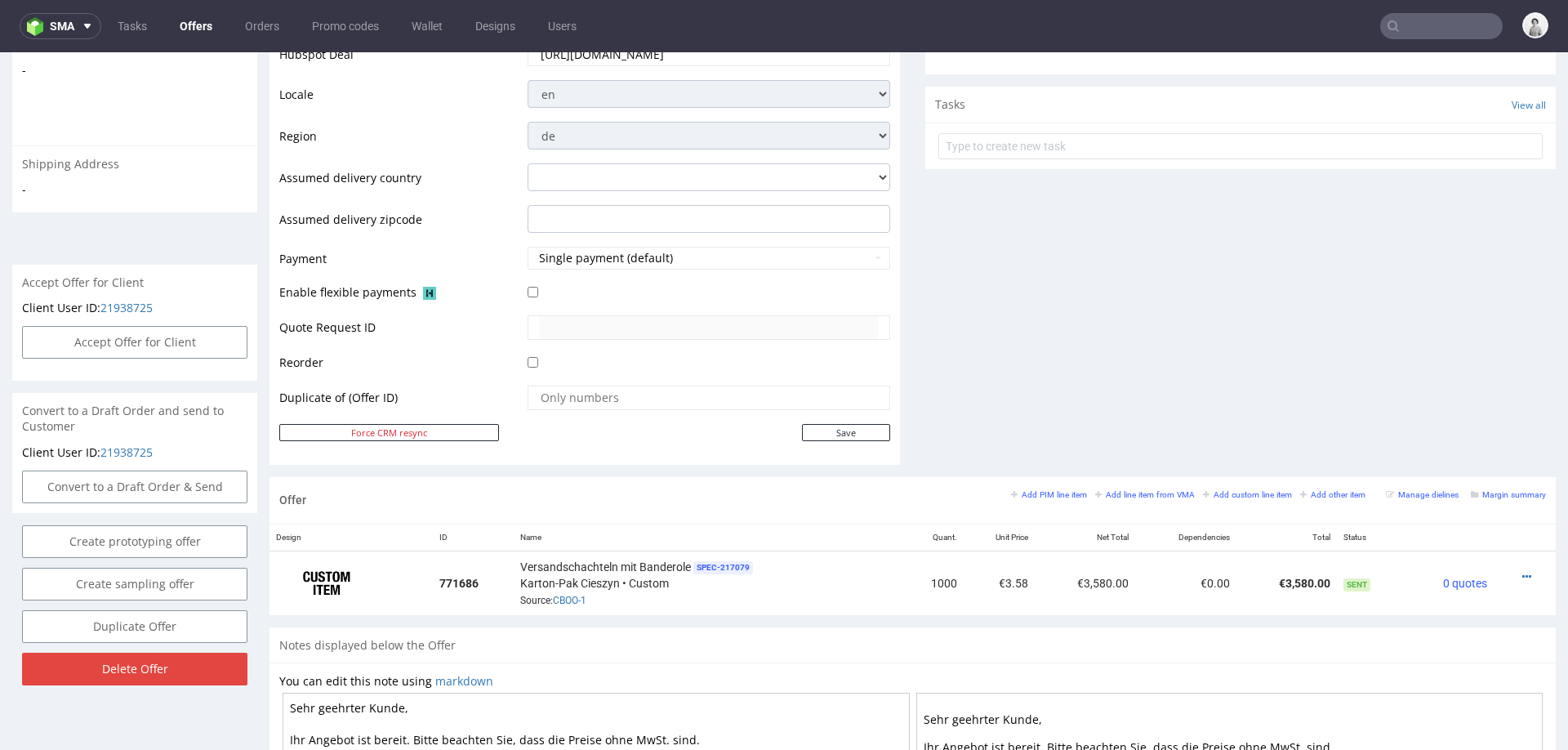
scroll to position [604, 0]
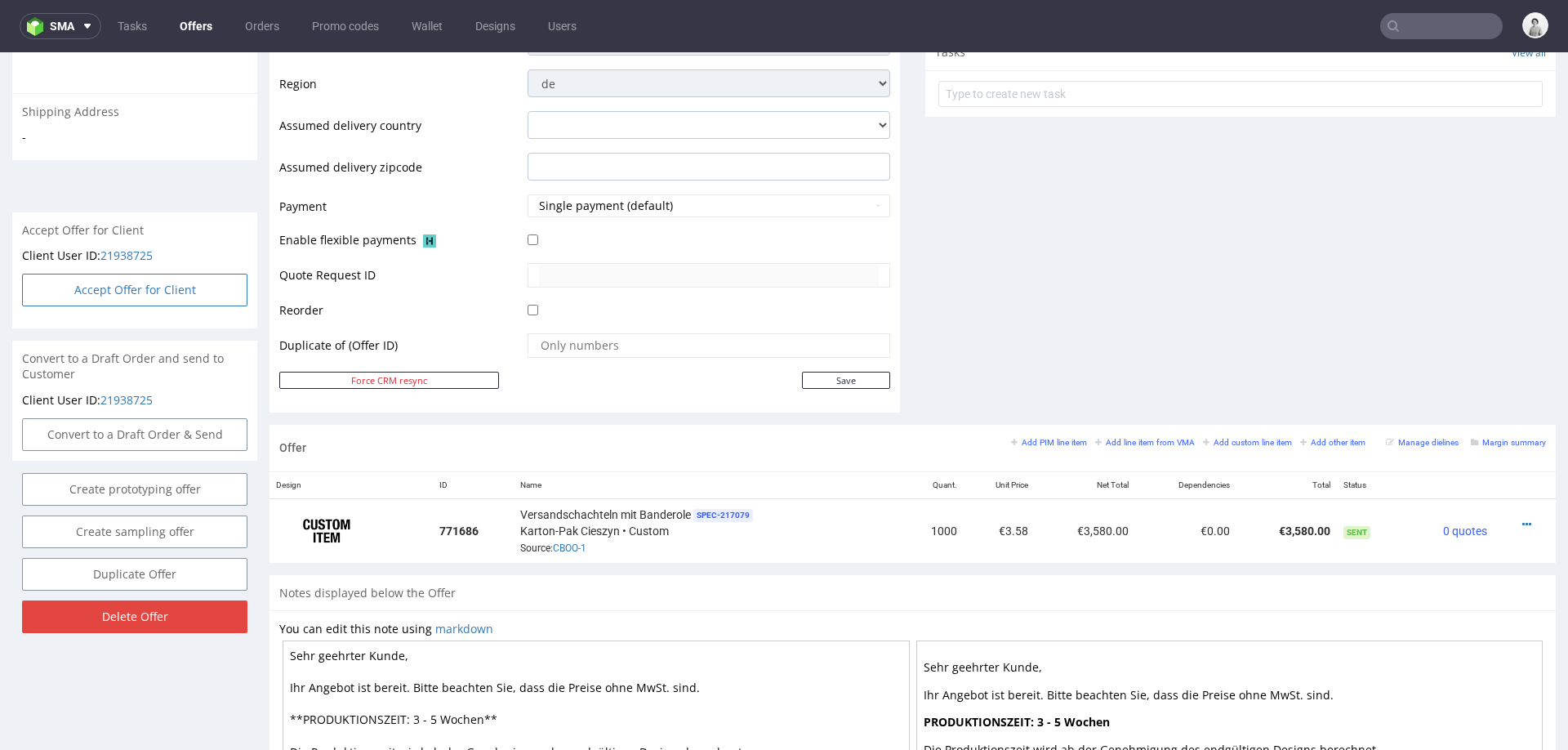
click at [129, 274] on button "Accept Offer for Client" at bounding box center [134, 290] width 226 height 33
select select "57"
select select "665"
select select "b2b"
select select "57"
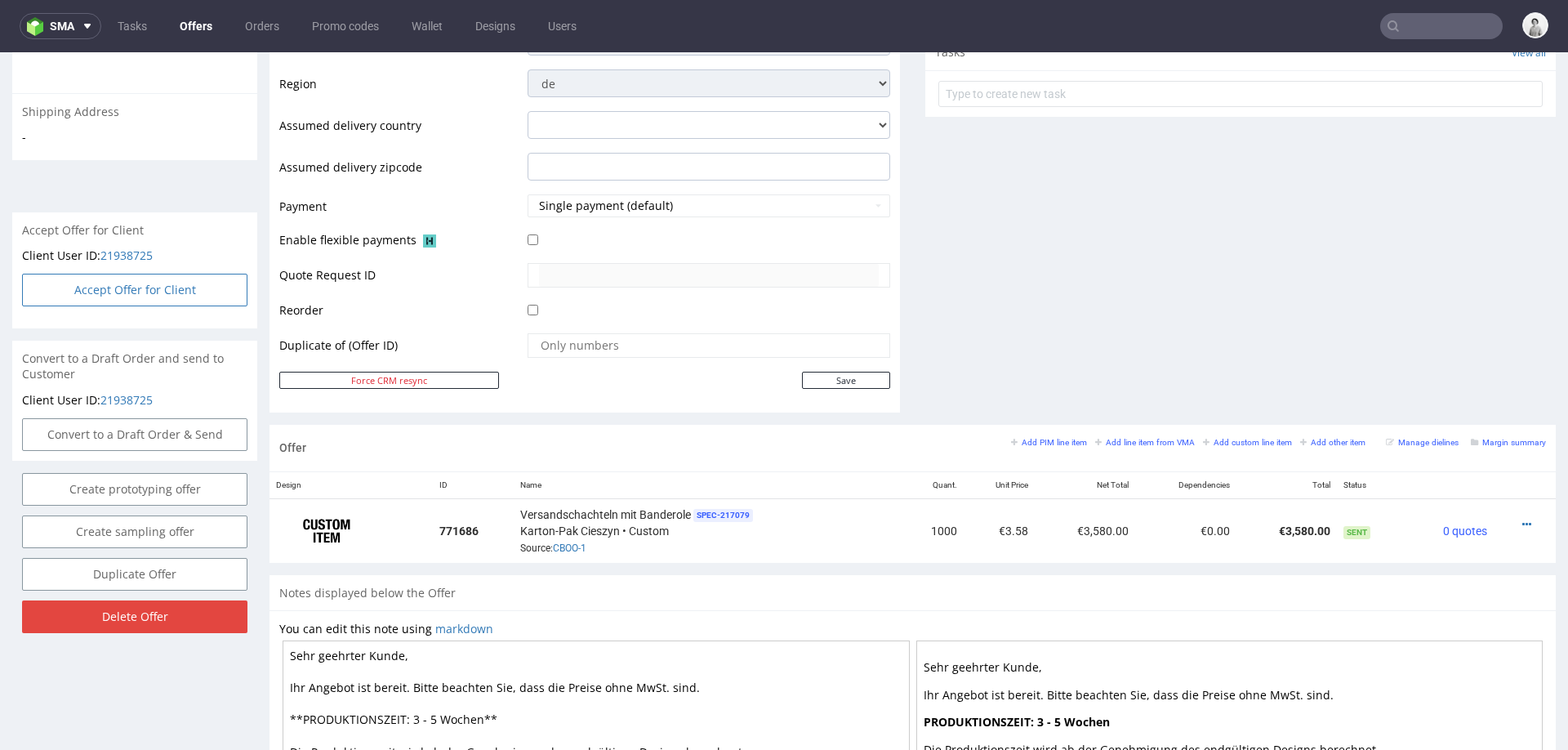
select select "665"
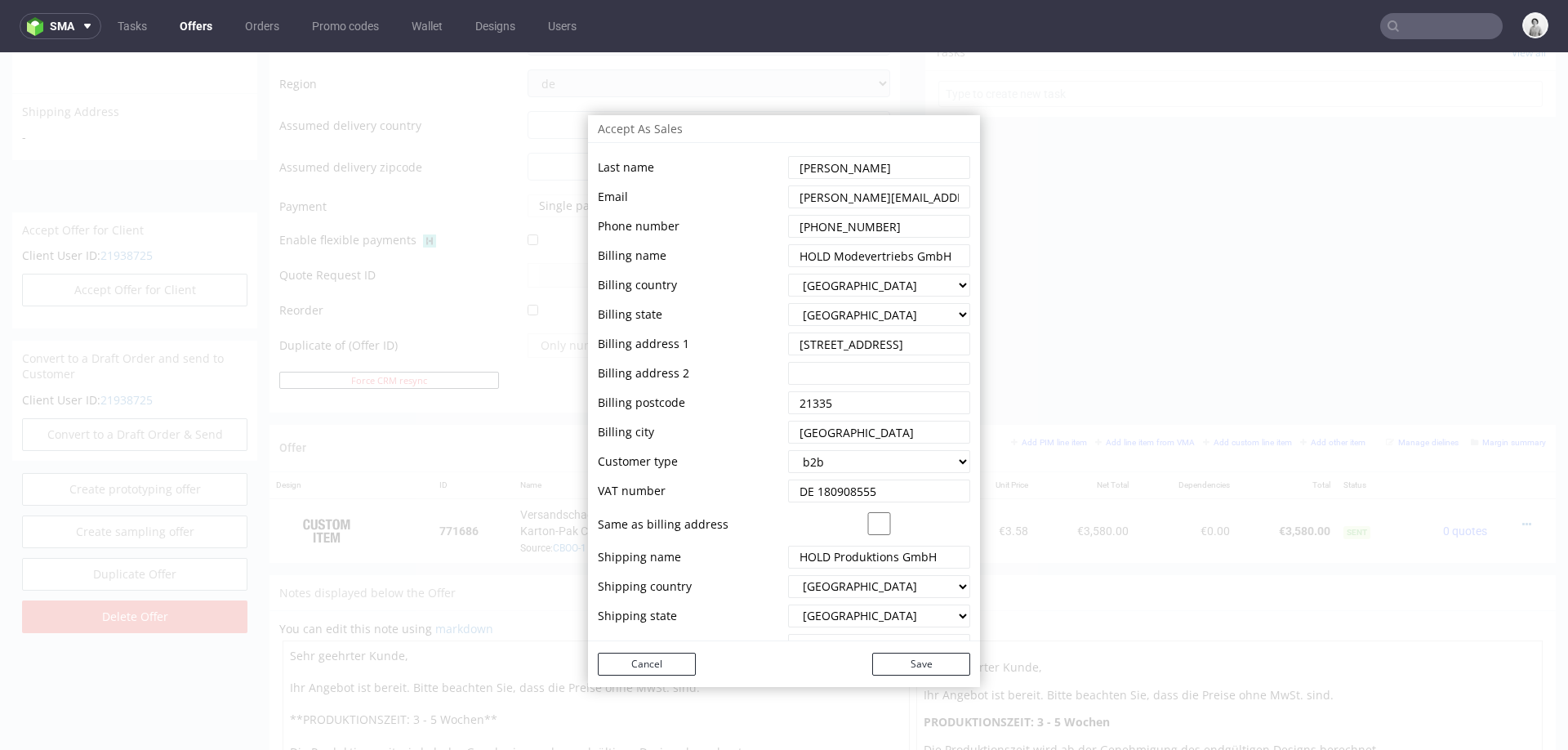
scroll to position [145, 0]
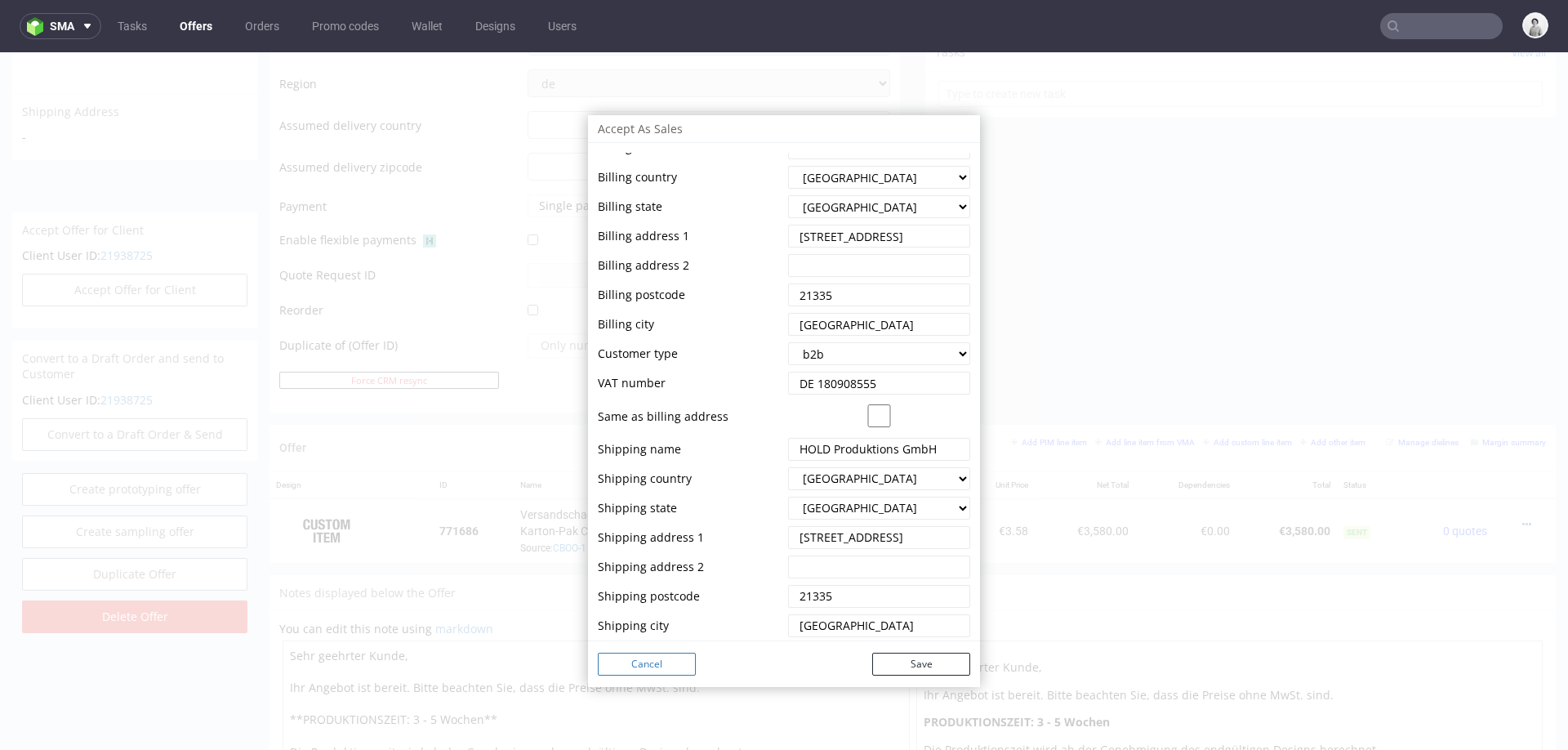
click at [646, 667] on button "Cancel" at bounding box center [647, 664] width 98 height 23
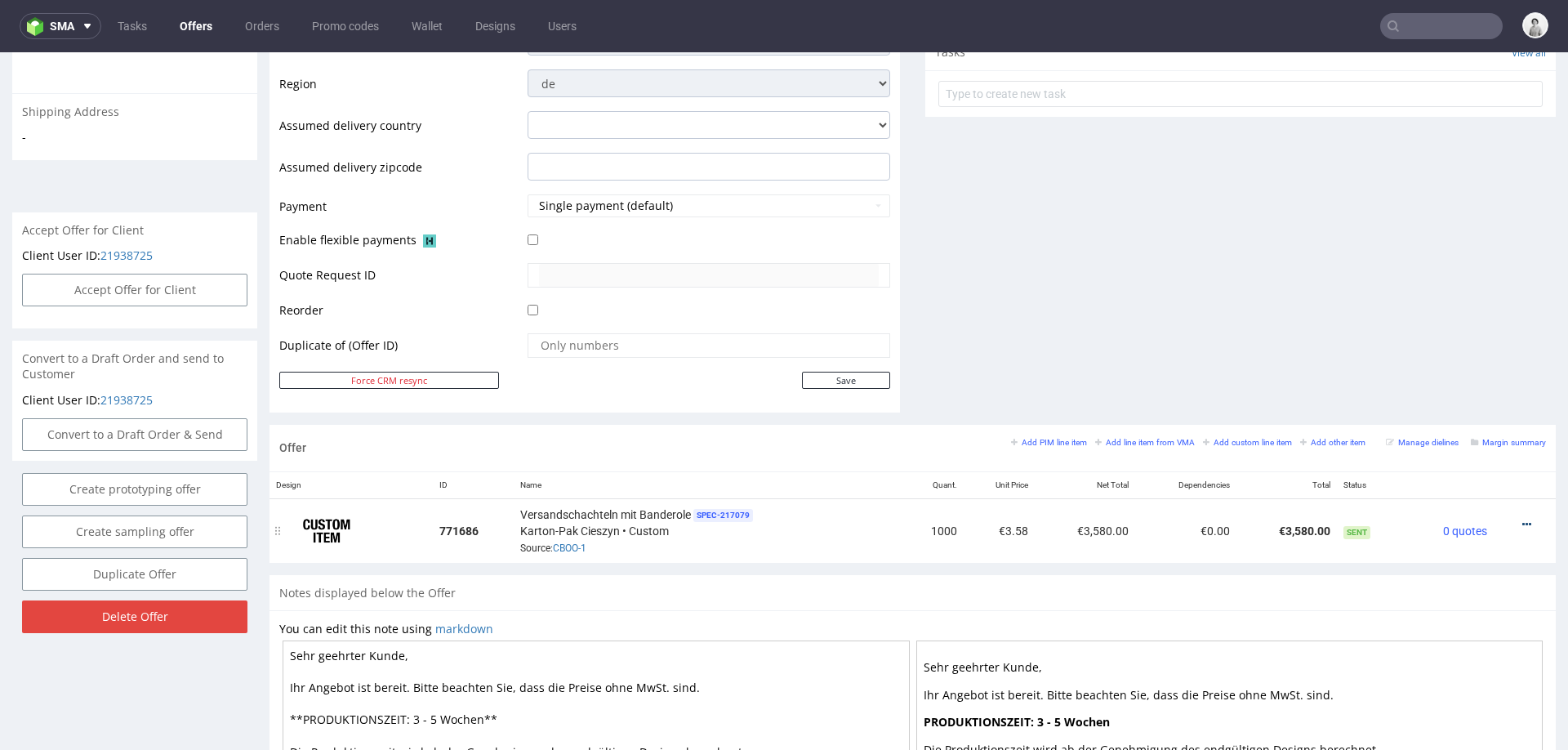
click at [1522, 519] on icon at bounding box center [1527, 524] width 9 height 12
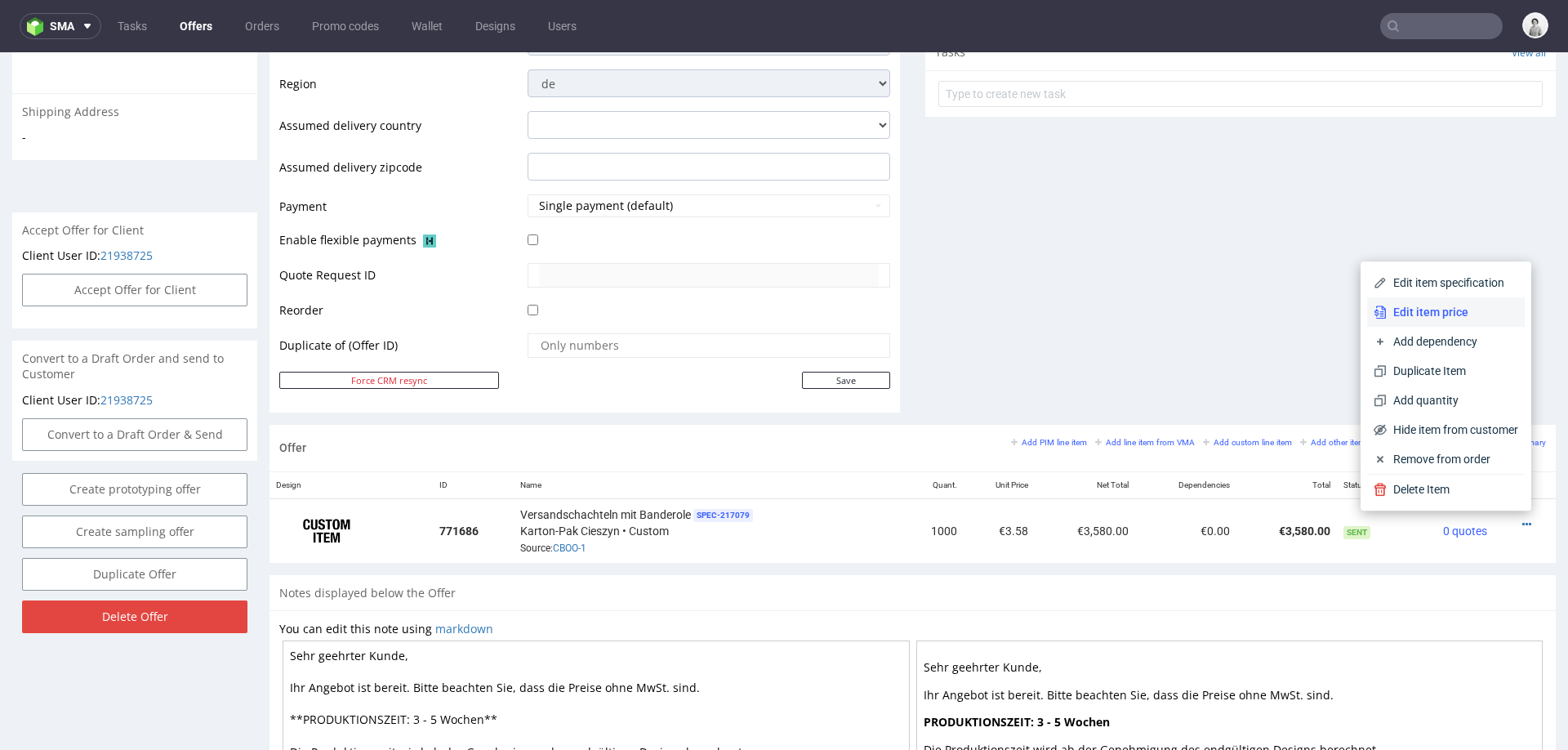
click at [1452, 302] on li "Edit item price" at bounding box center [1446, 312] width 158 height 29
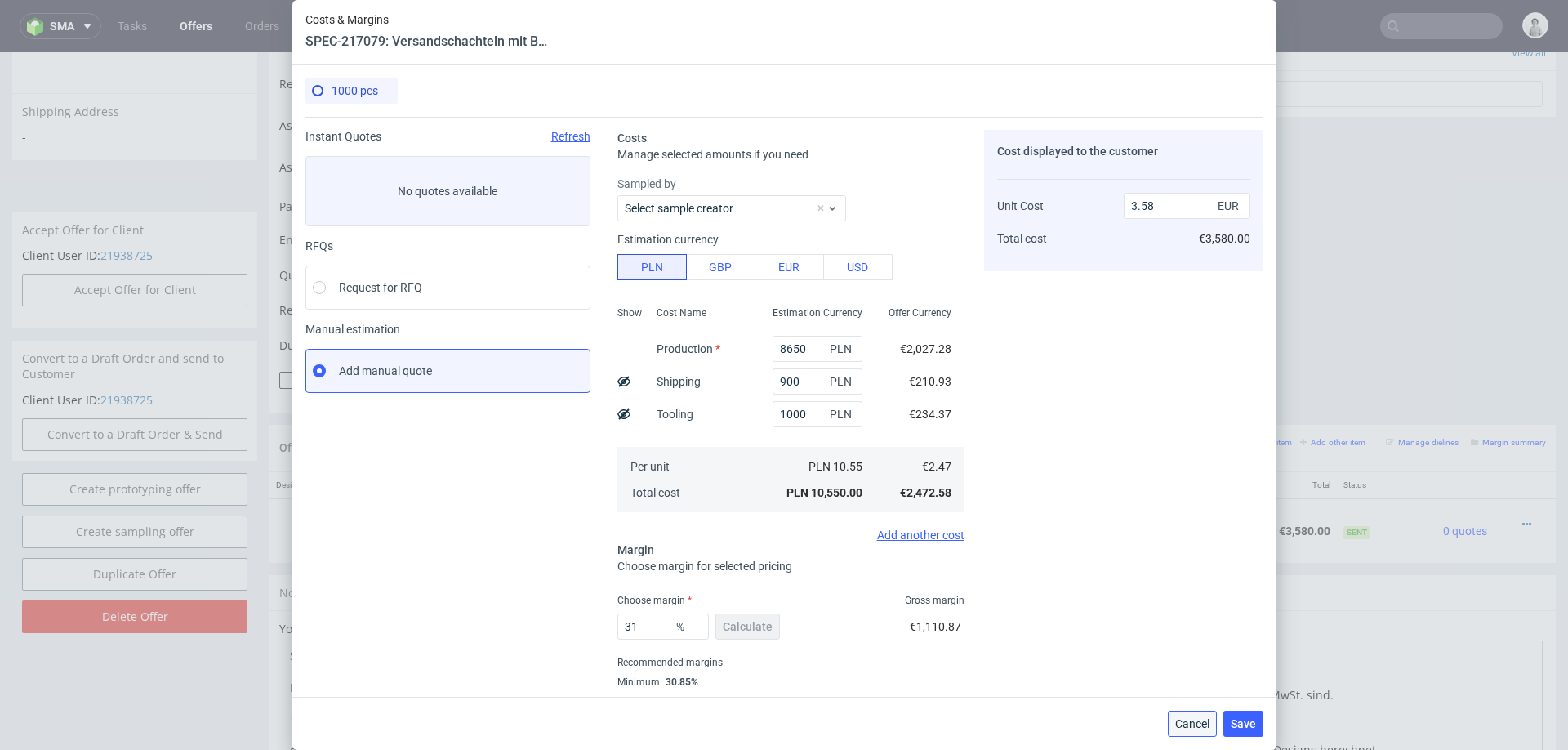
click at [1181, 720] on span "Cancel" at bounding box center [1193, 724] width 35 height 12
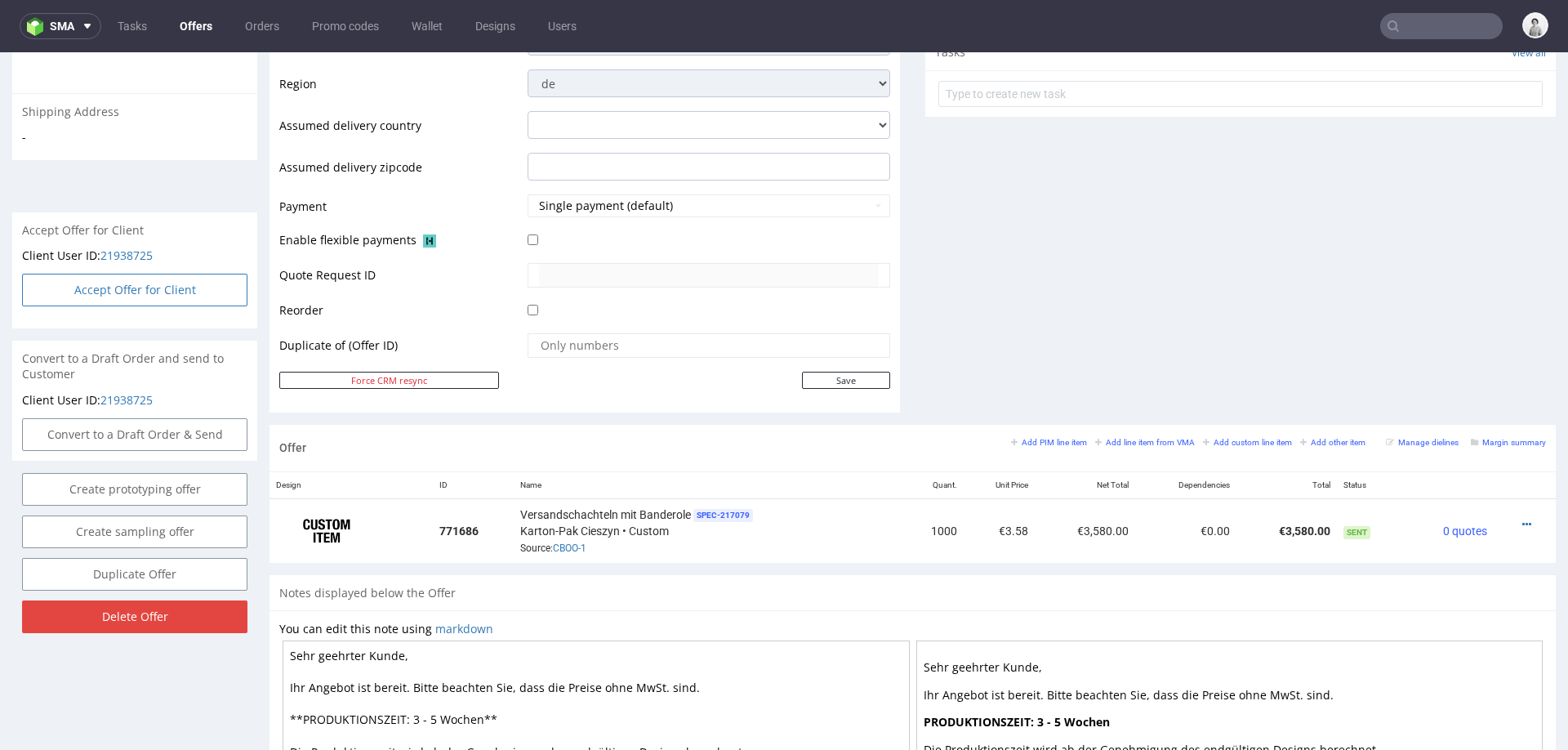
click at [119, 278] on button "Accept Offer for Client" at bounding box center [134, 290] width 226 height 33
select select "57"
select select "665"
select select "b2b"
select select "57"
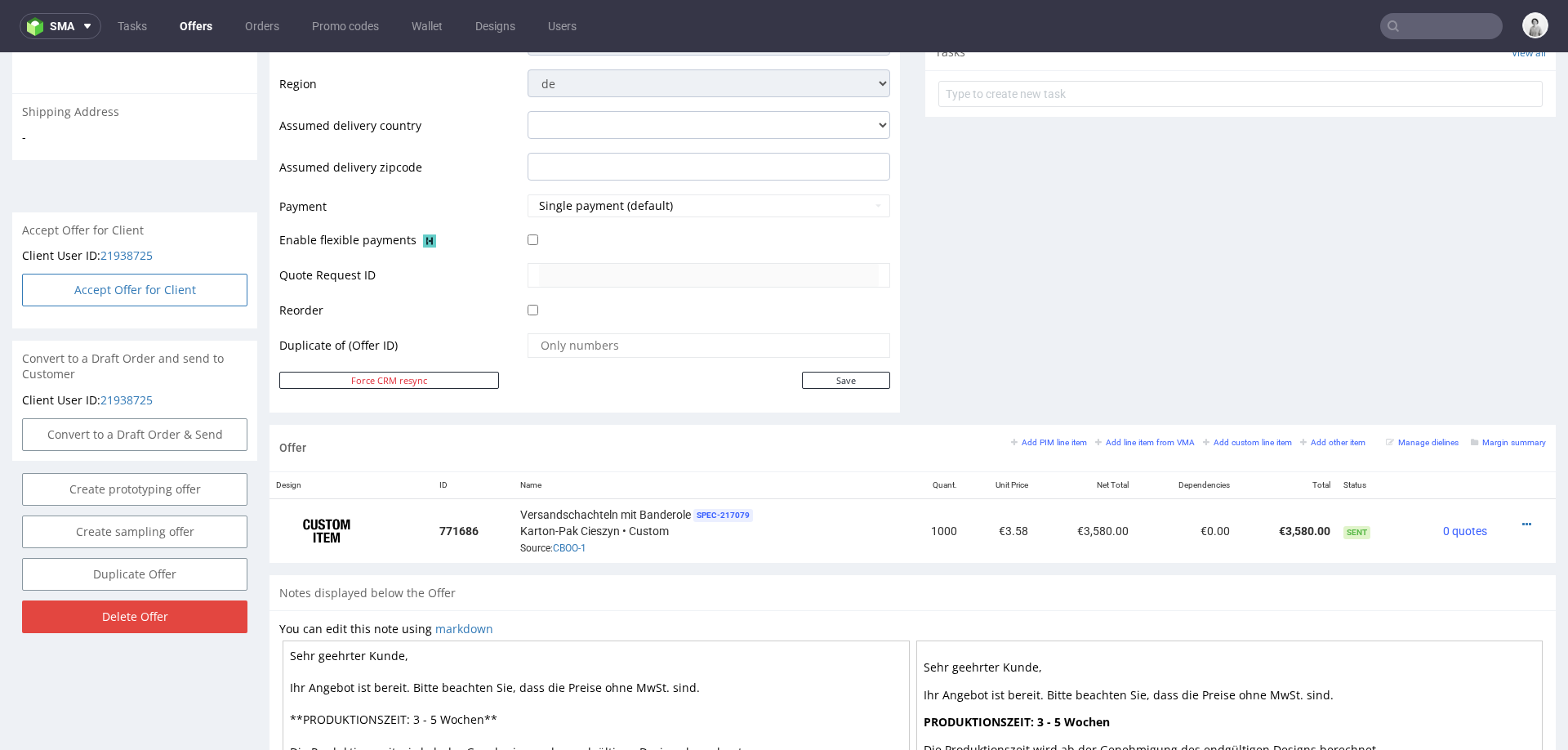
select select "665"
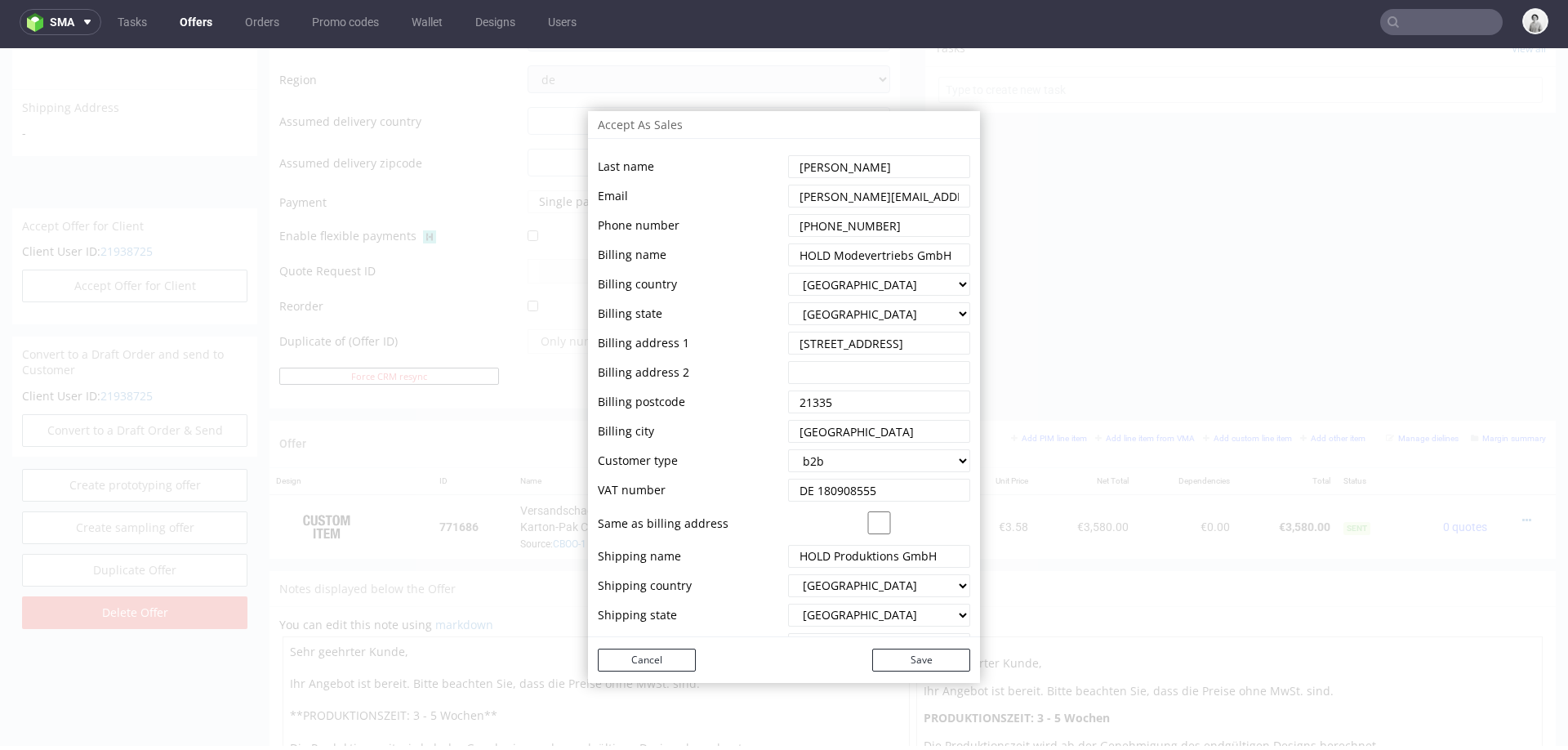
scroll to position [0, 0]
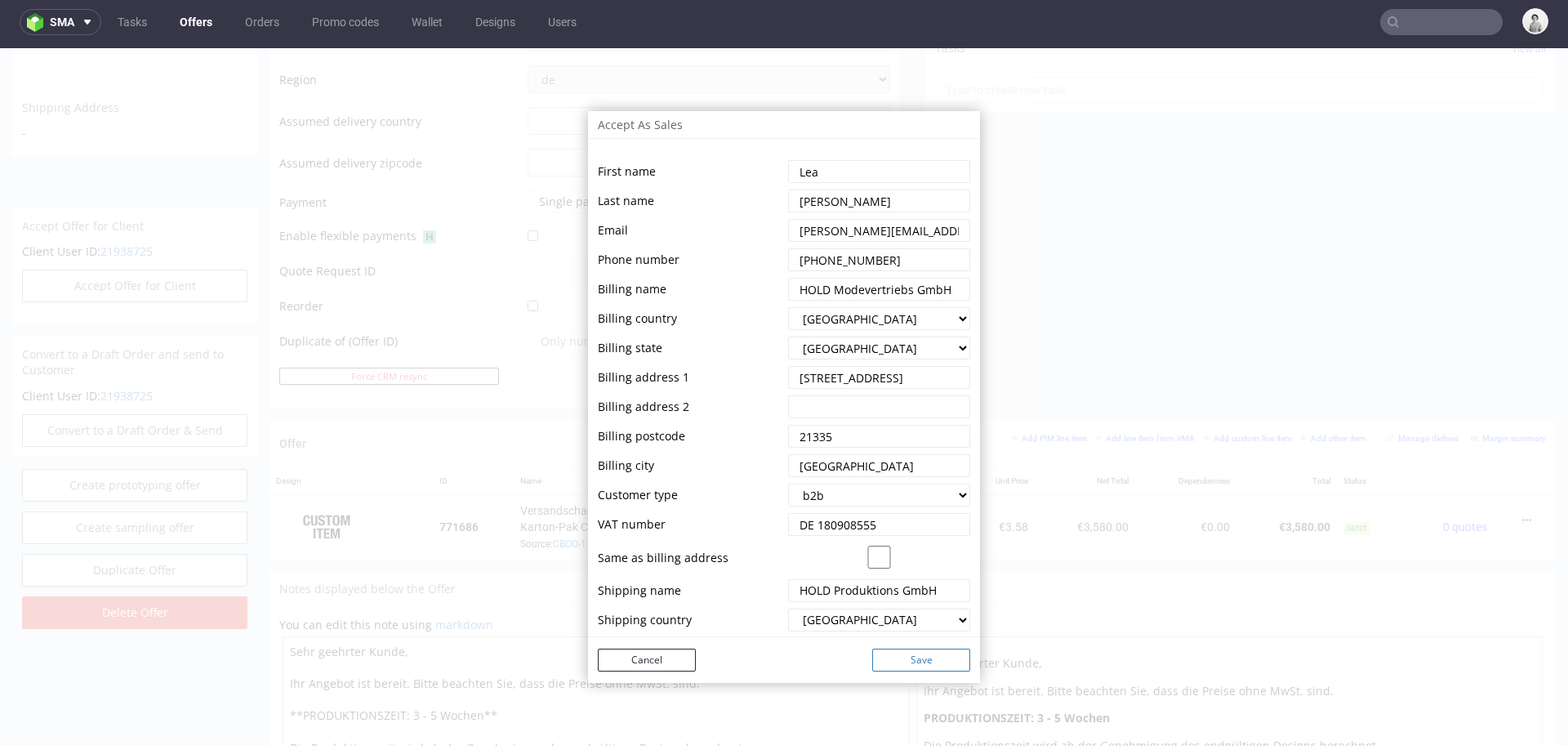
click at [912, 660] on button "Save" at bounding box center [921, 660] width 98 height 23
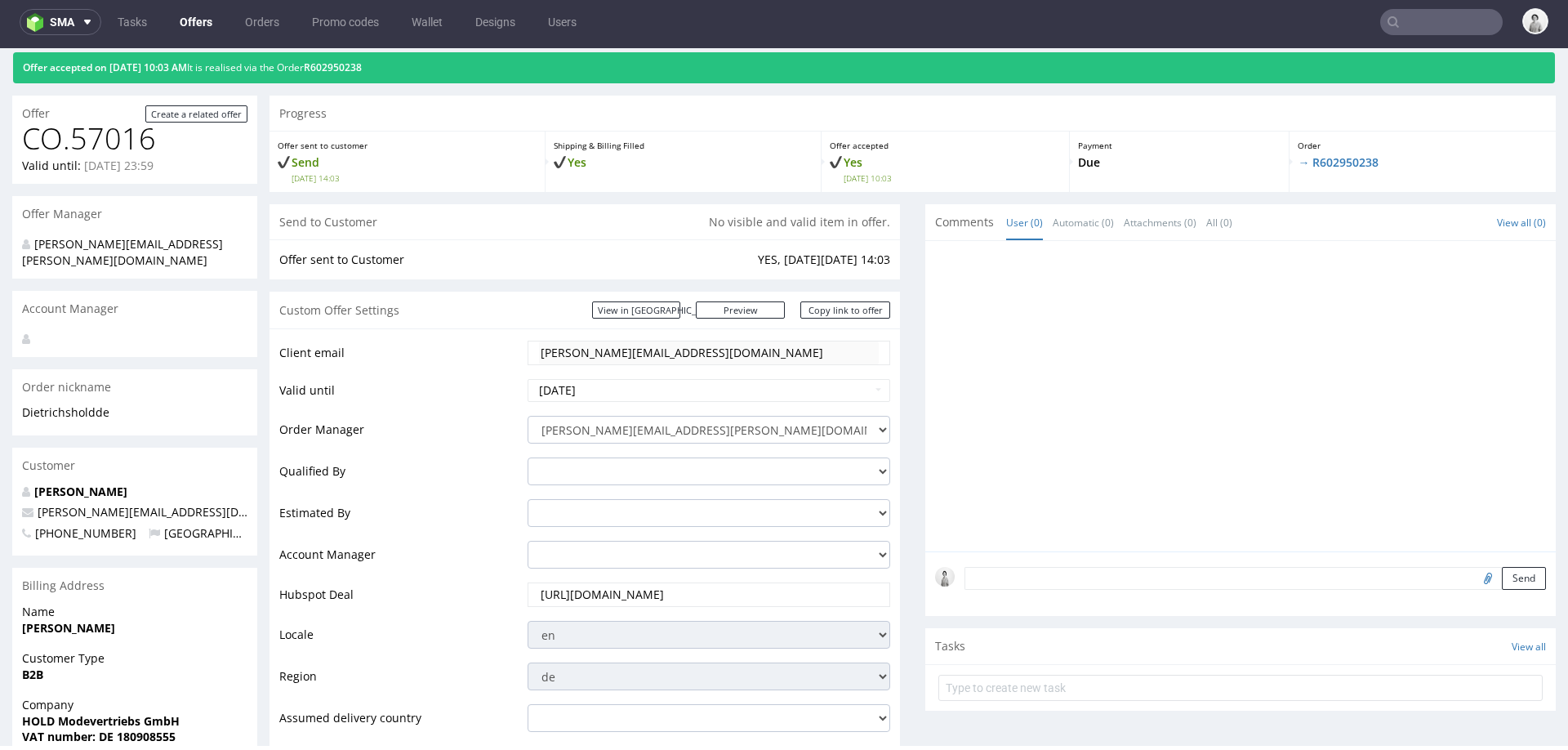
scroll to position [44, 0]
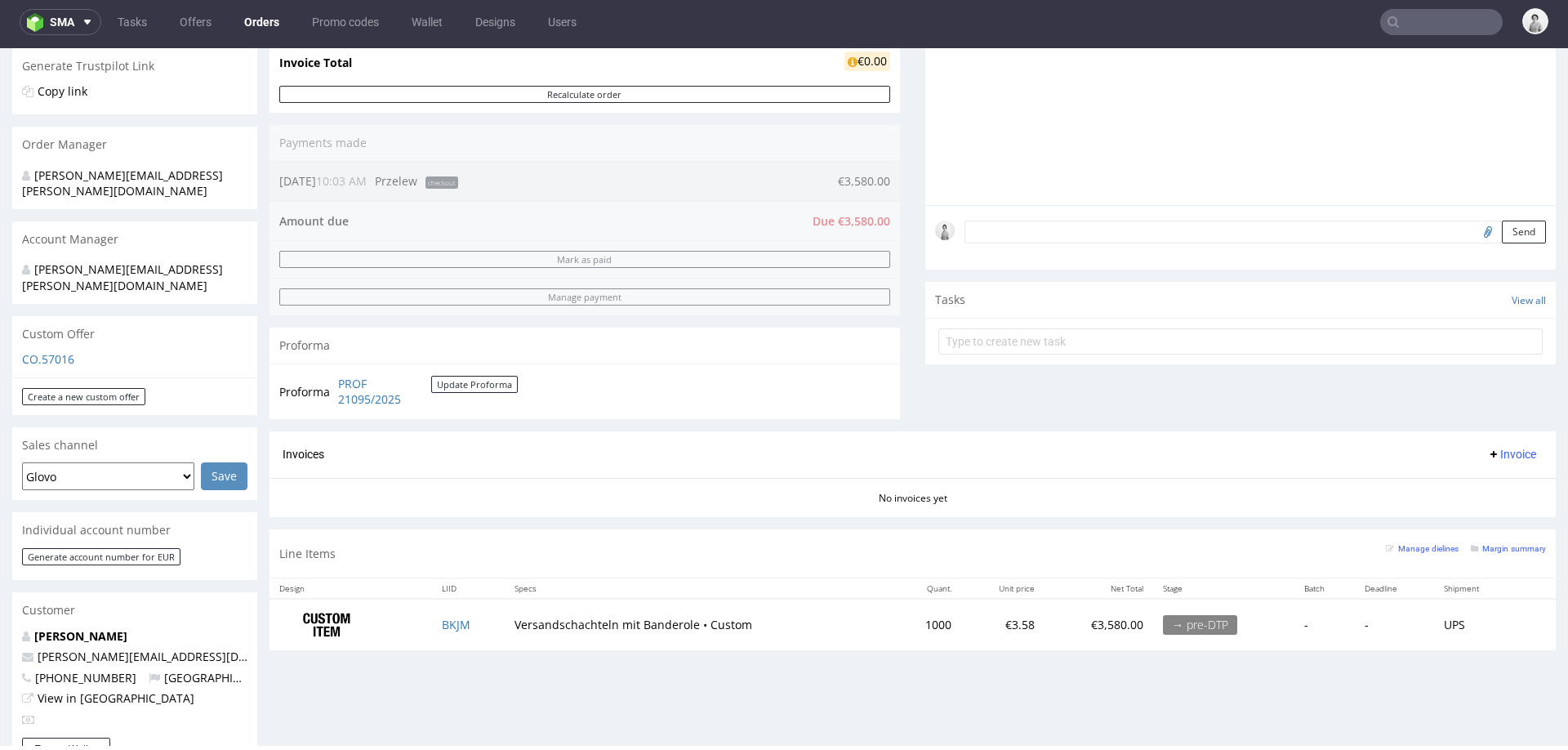
scroll to position [341, 0]
click at [367, 396] on link "PROF 21095/2025" at bounding box center [384, 390] width 93 height 32
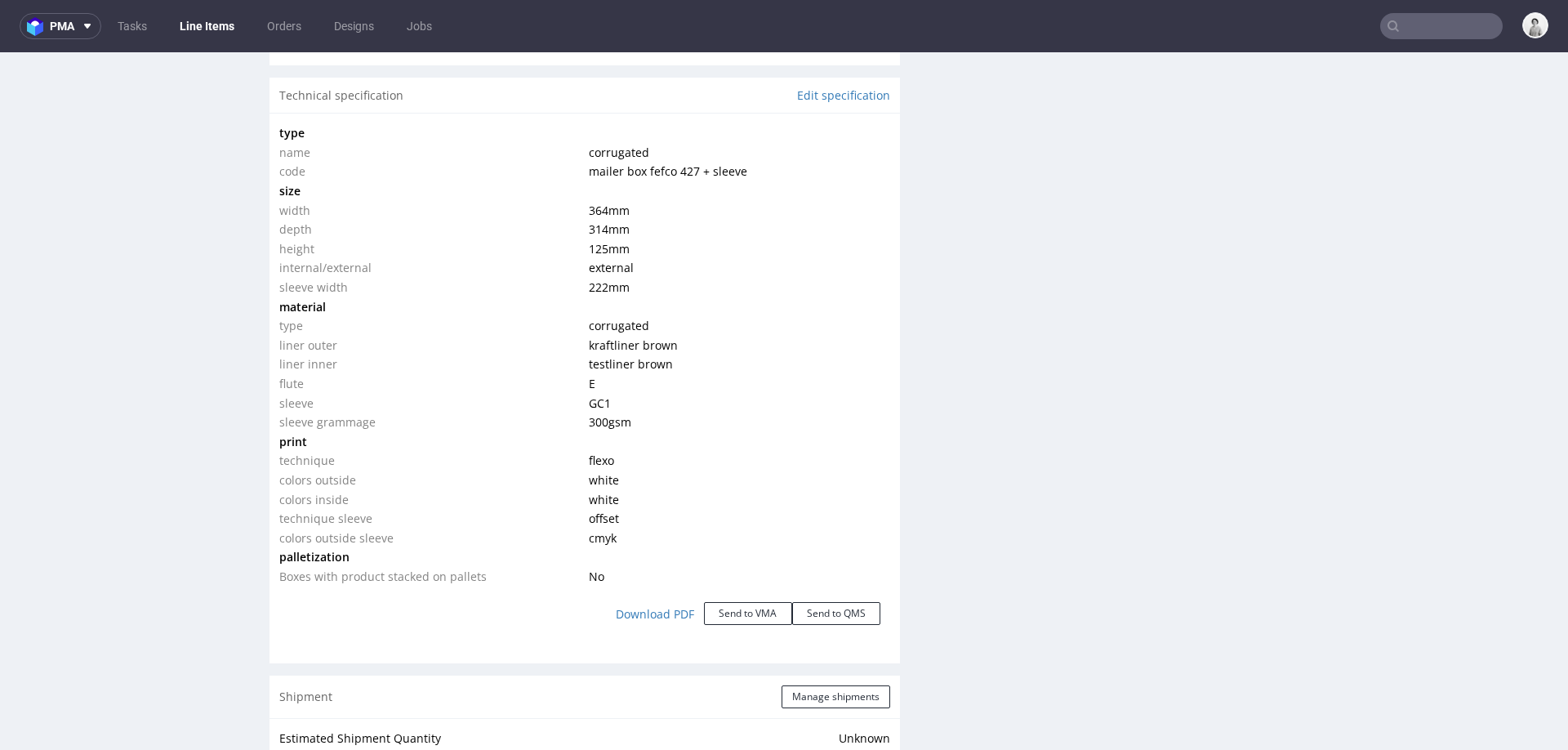
scroll to position [1513, 0]
drag, startPoint x: 582, startPoint y: 280, endPoint x: 635, endPoint y: 282, distance: 53.0
click at [635, 282] on td "222 mm" at bounding box center [737, 283] width 306 height 19
copy span "222 mm"
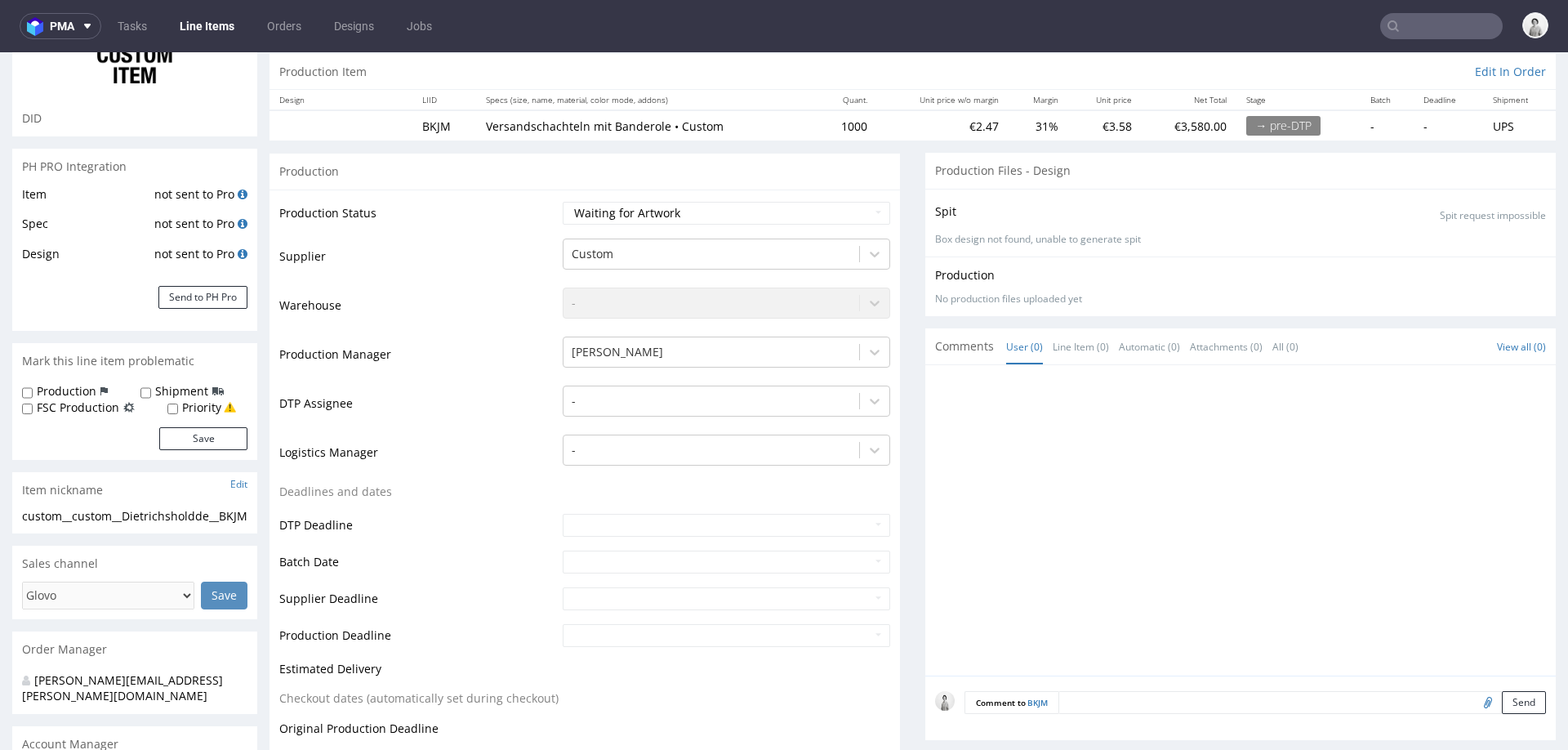
scroll to position [18, 0]
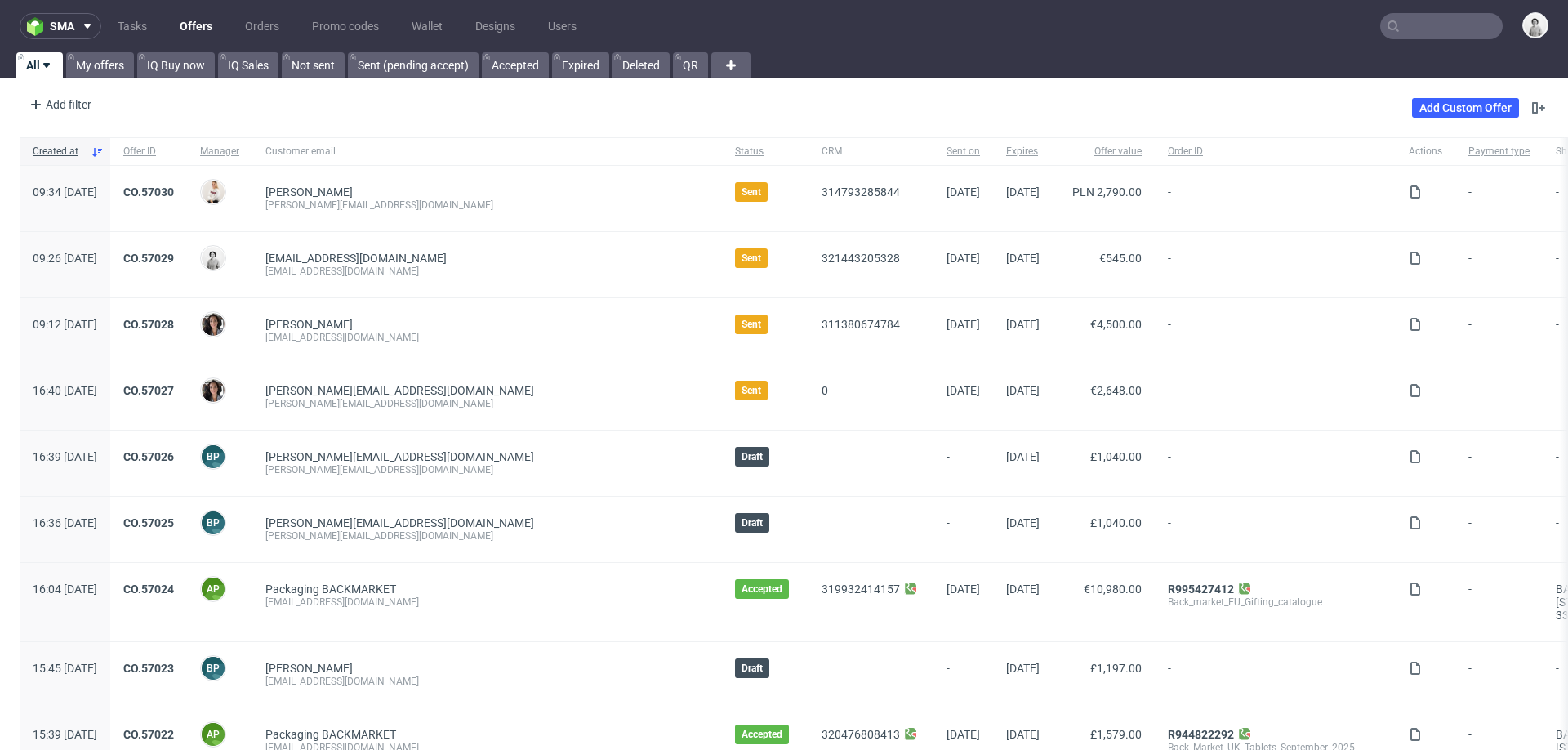
click at [1443, 21] on input "text" at bounding box center [1442, 26] width 122 height 26
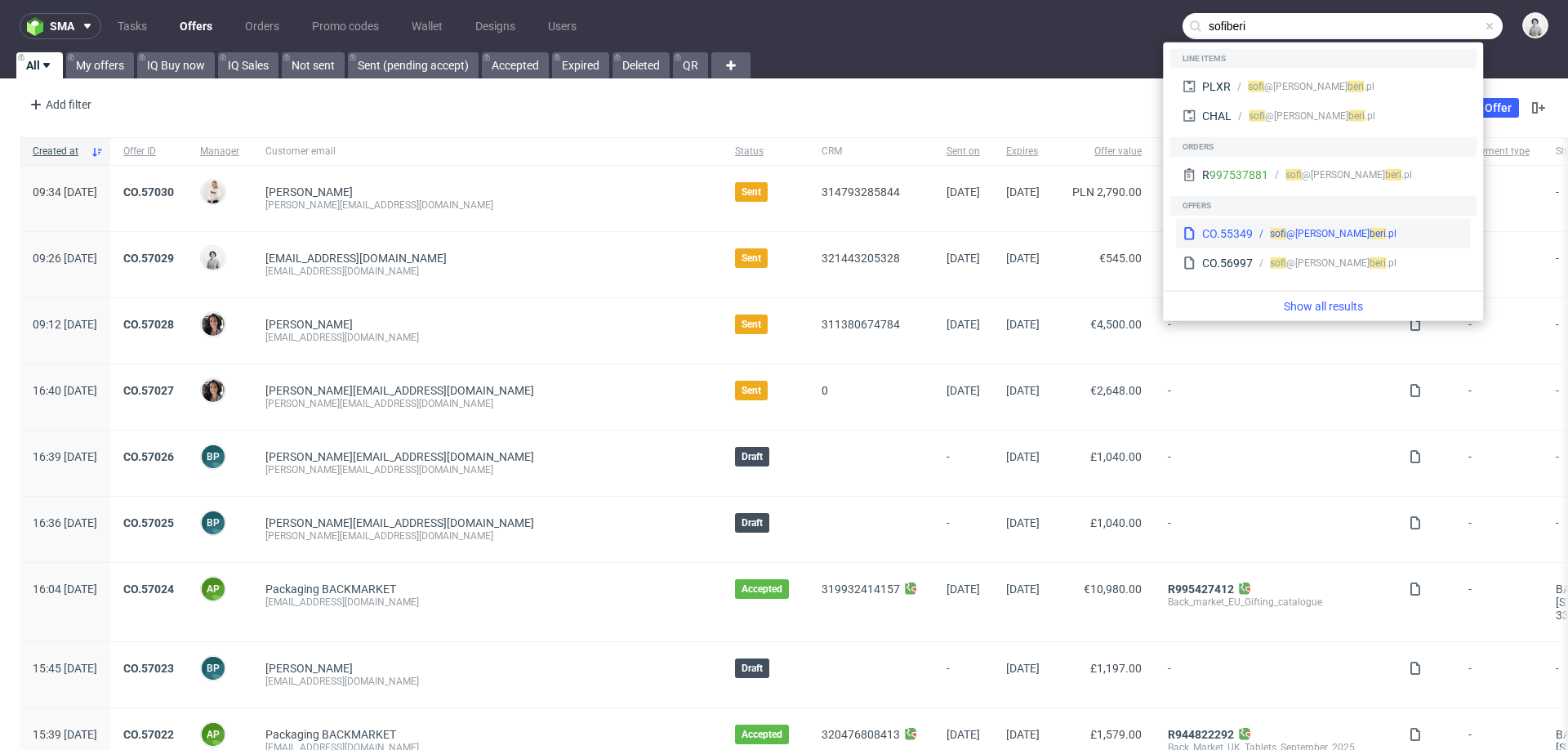
type input "sofiberi"
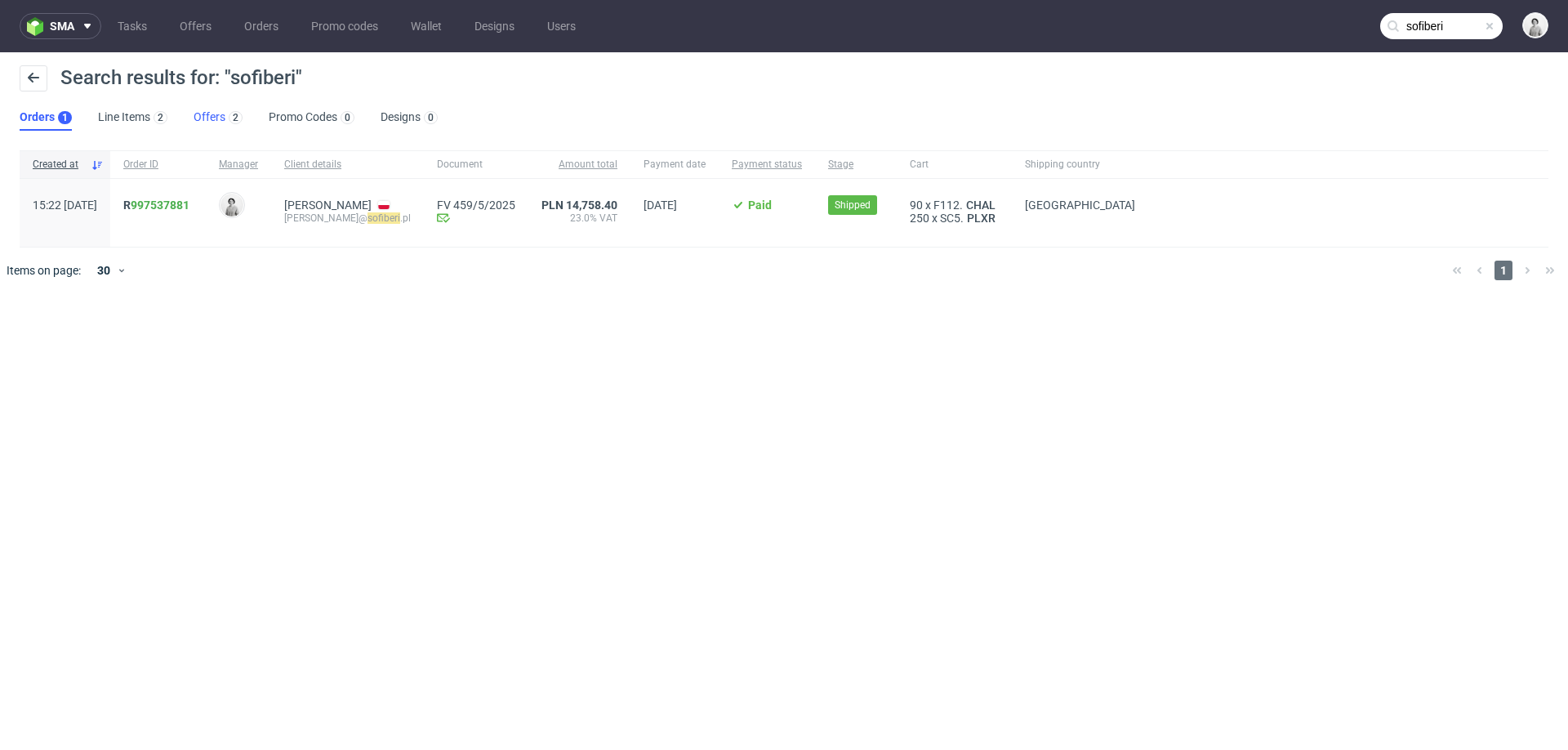
click at [211, 118] on link "Offers 2" at bounding box center [218, 117] width 49 height 26
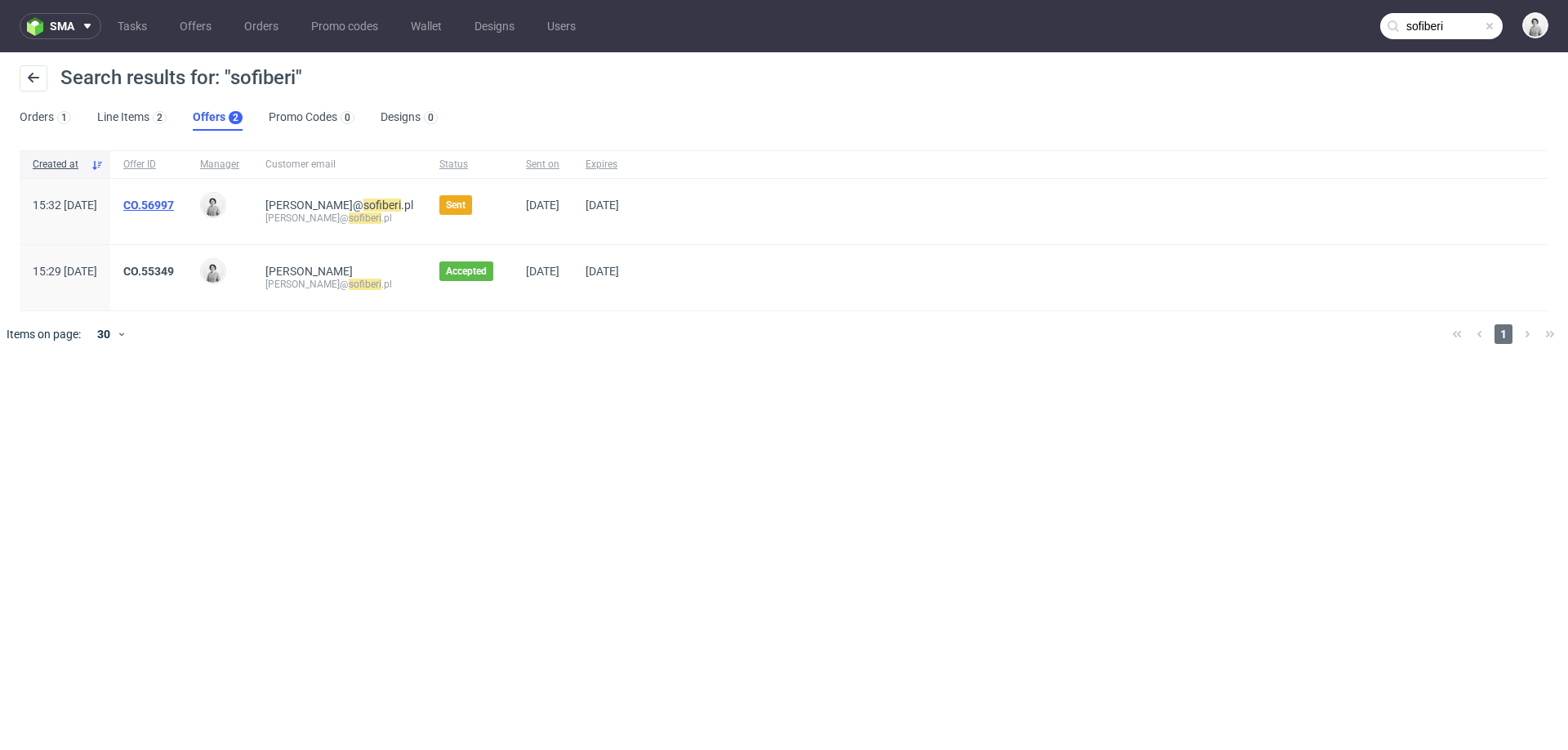
click at [174, 204] on link "CO.56997" at bounding box center [148, 205] width 50 height 13
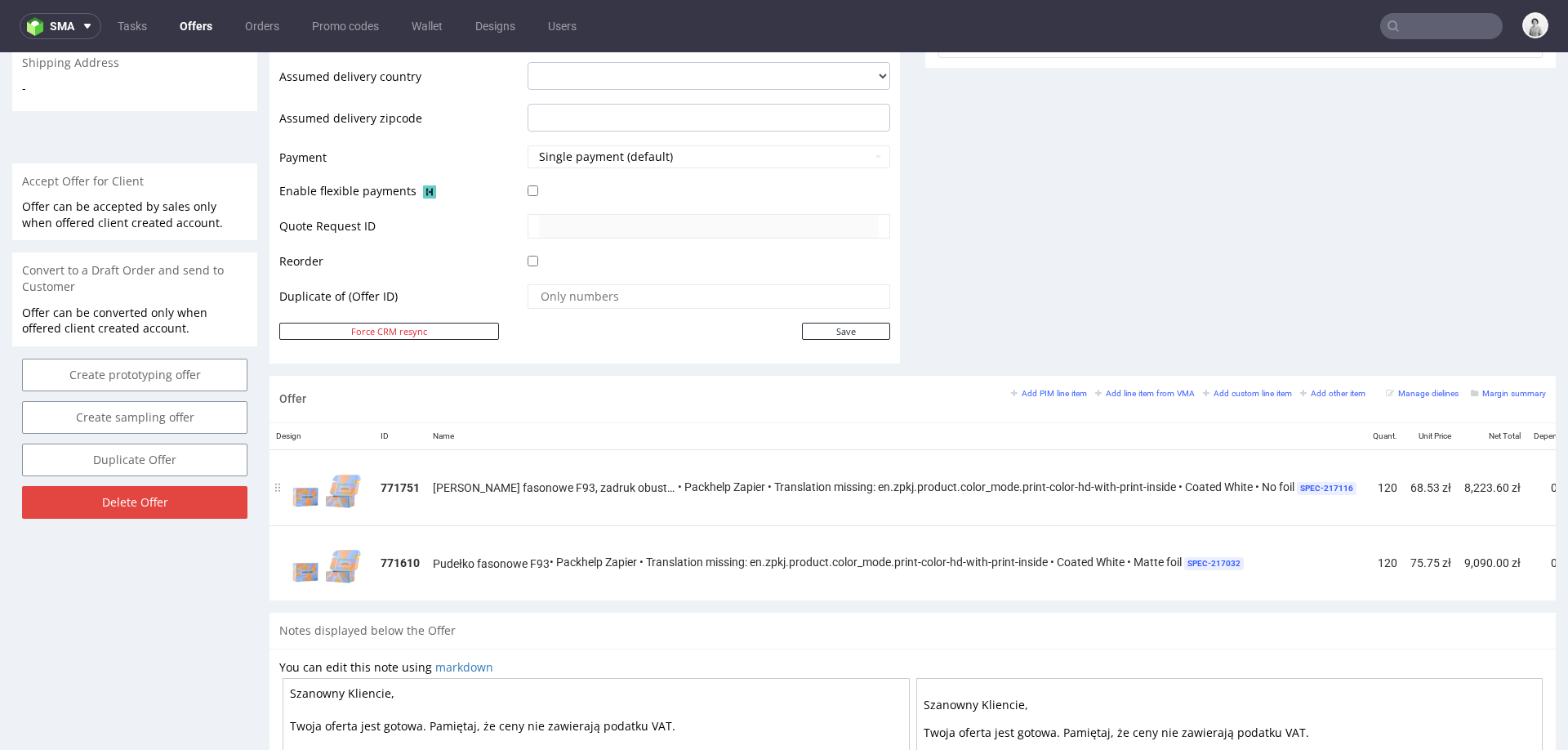
scroll to position [0, 279]
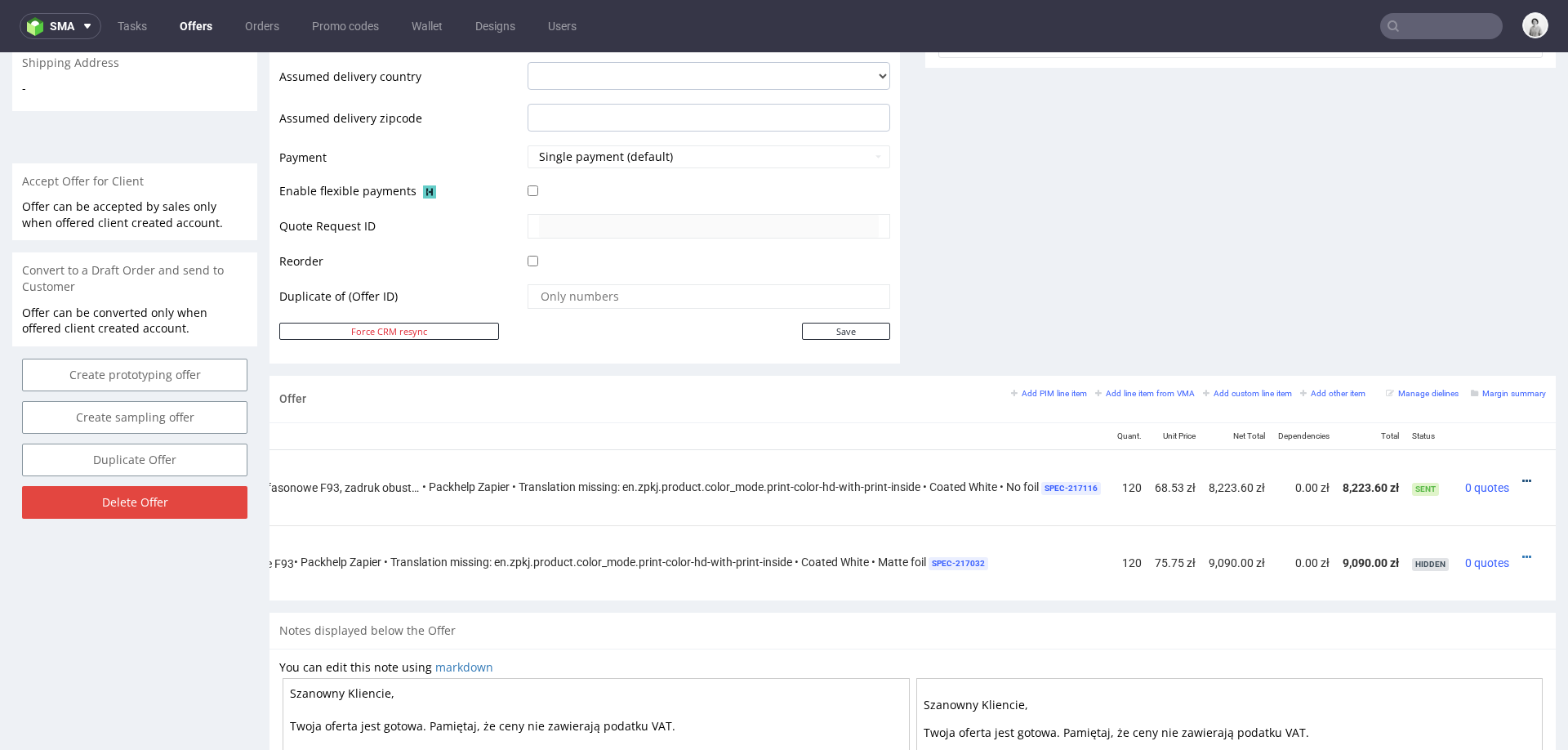
click at [1522, 476] on icon at bounding box center [1527, 481] width 9 height 12
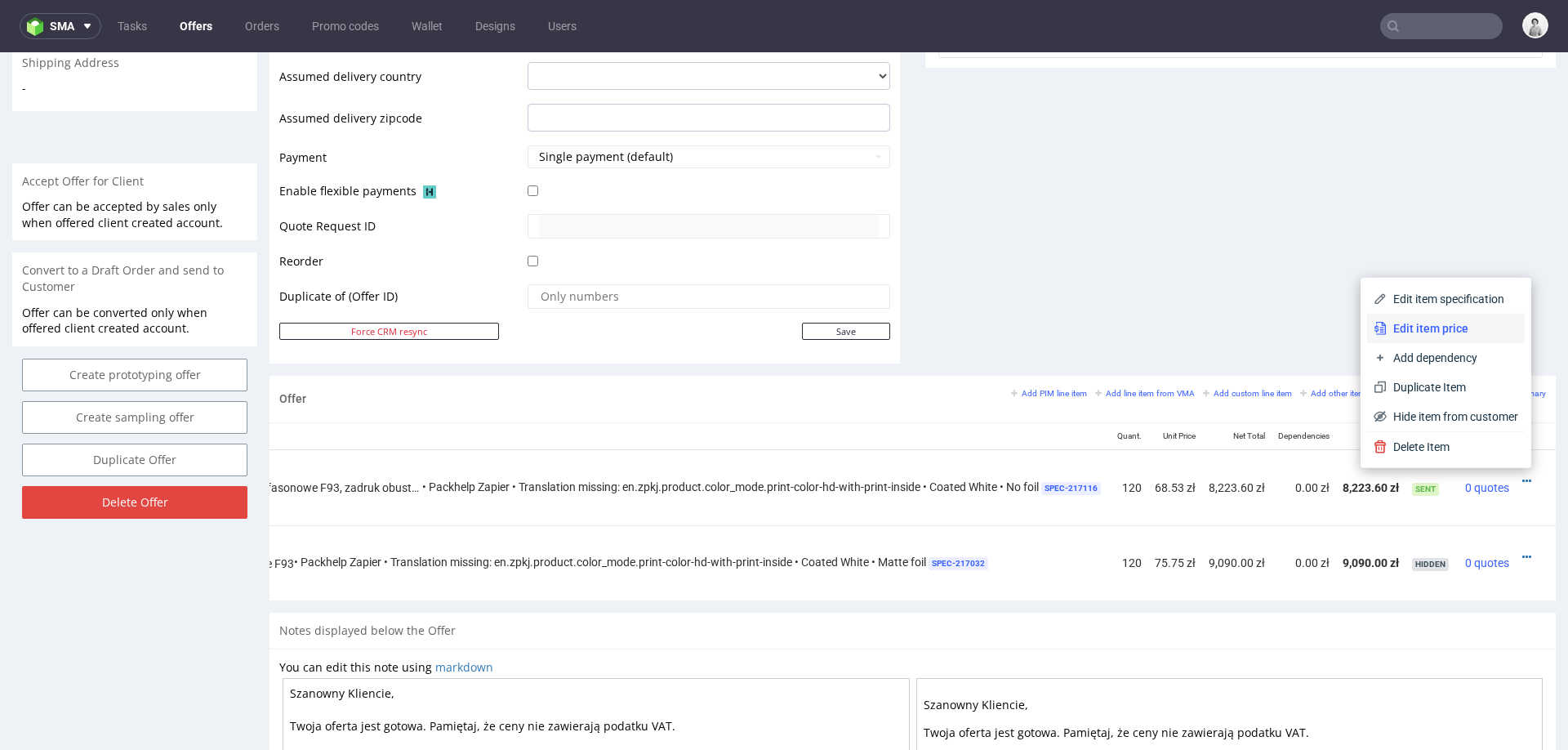
click at [1460, 322] on span "Edit item price" at bounding box center [1453, 329] width 132 height 16
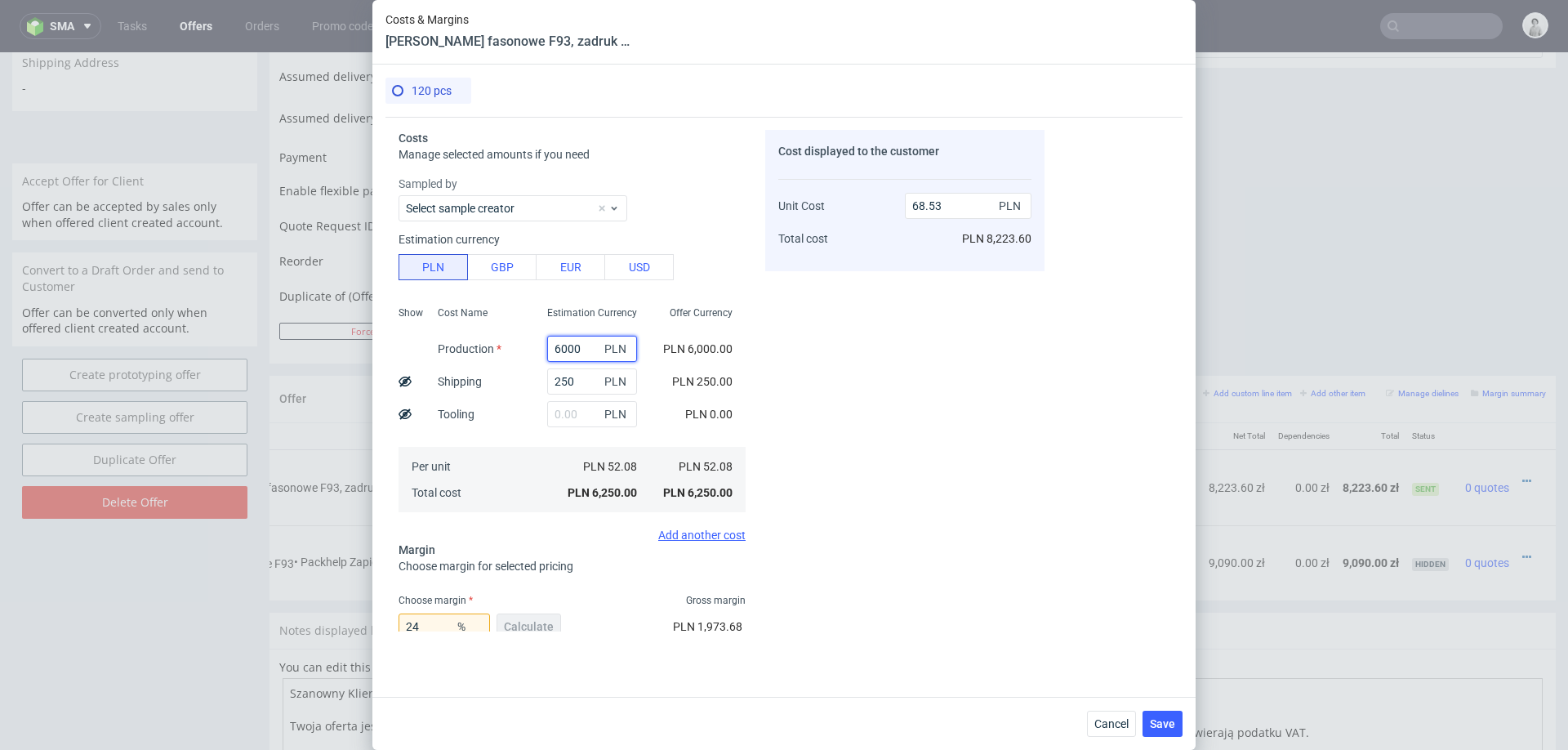
click at [577, 348] on input "6000" at bounding box center [592, 349] width 89 height 26
type input "5"
type input "2.79"
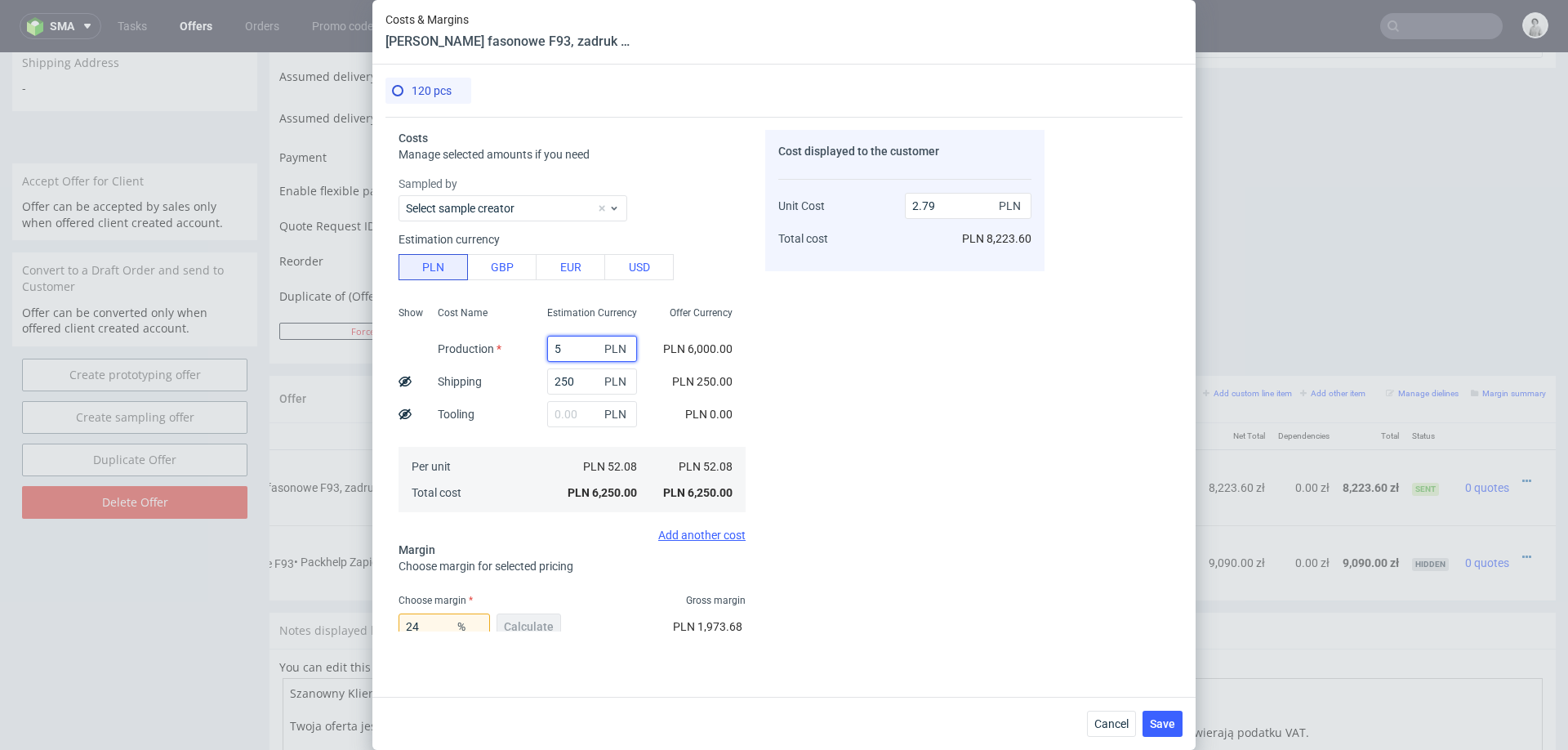
type input "58"
type input "3.37"
type input "5820"
type input "66.55"
type input "5820"
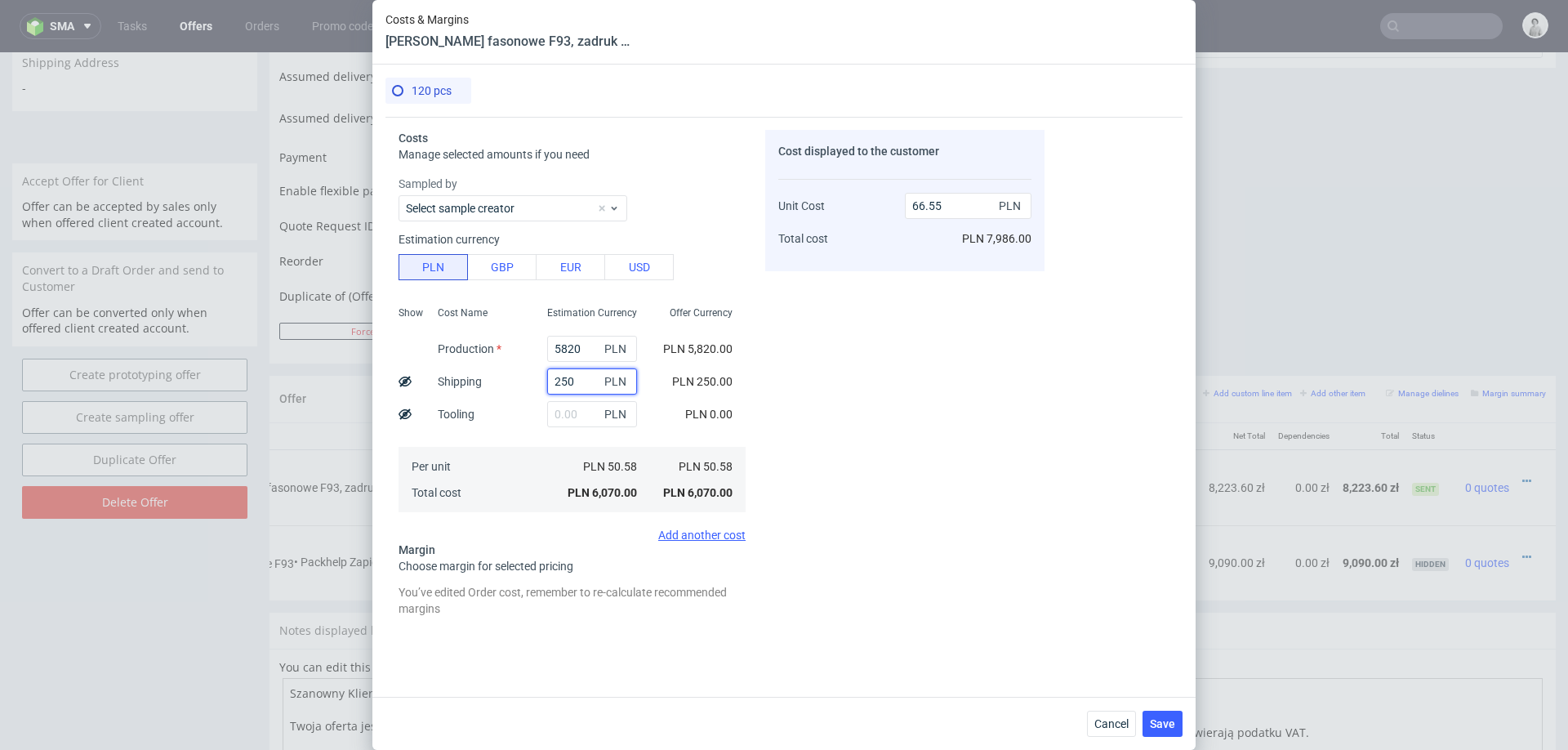
click at [579, 386] on input "250" at bounding box center [592, 381] width 89 height 26
type input "300"
type input "67.11"
type input "300"
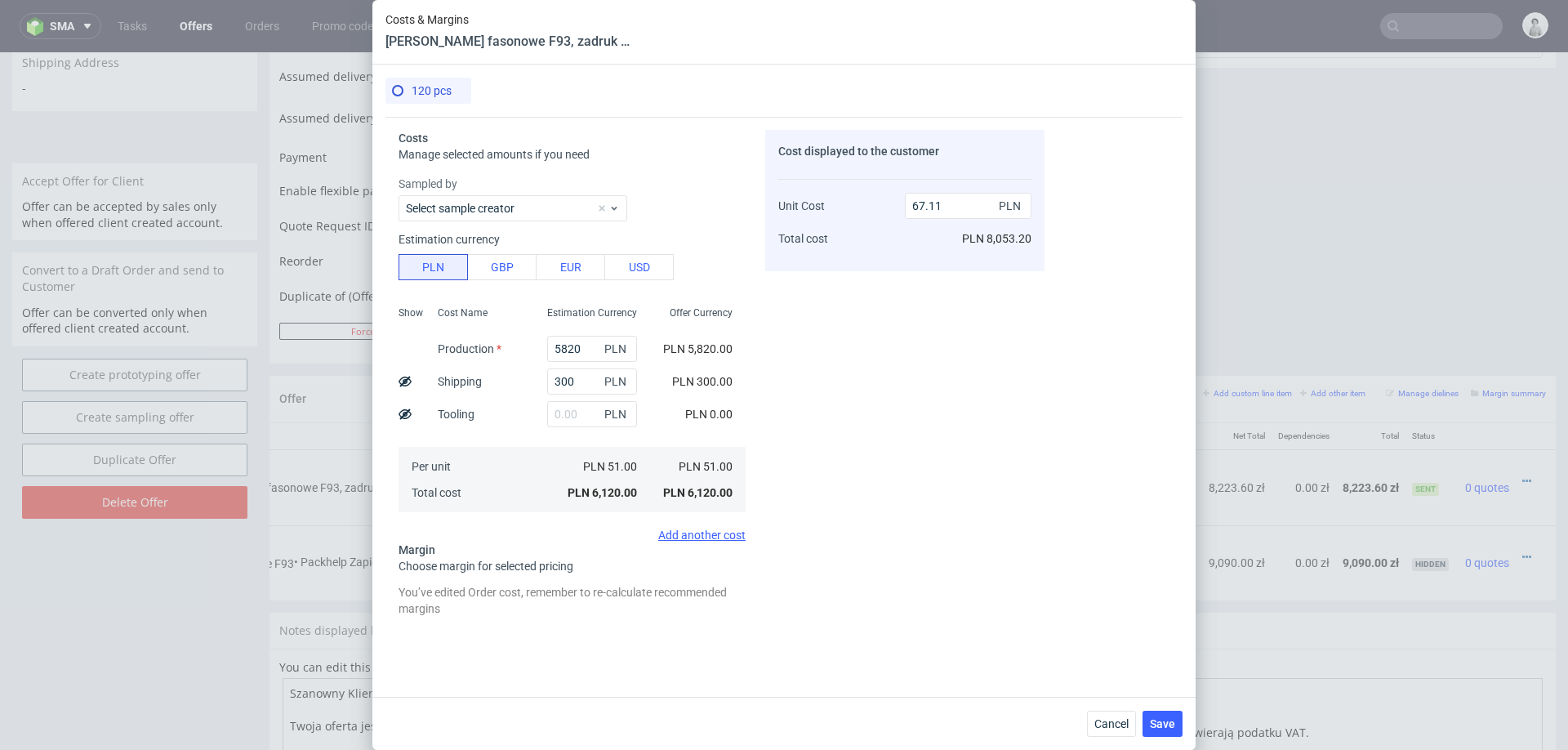
click at [510, 418] on div "Cost Name Production Shipping Tooling Per unit Total cost" at bounding box center [479, 407] width 110 height 216
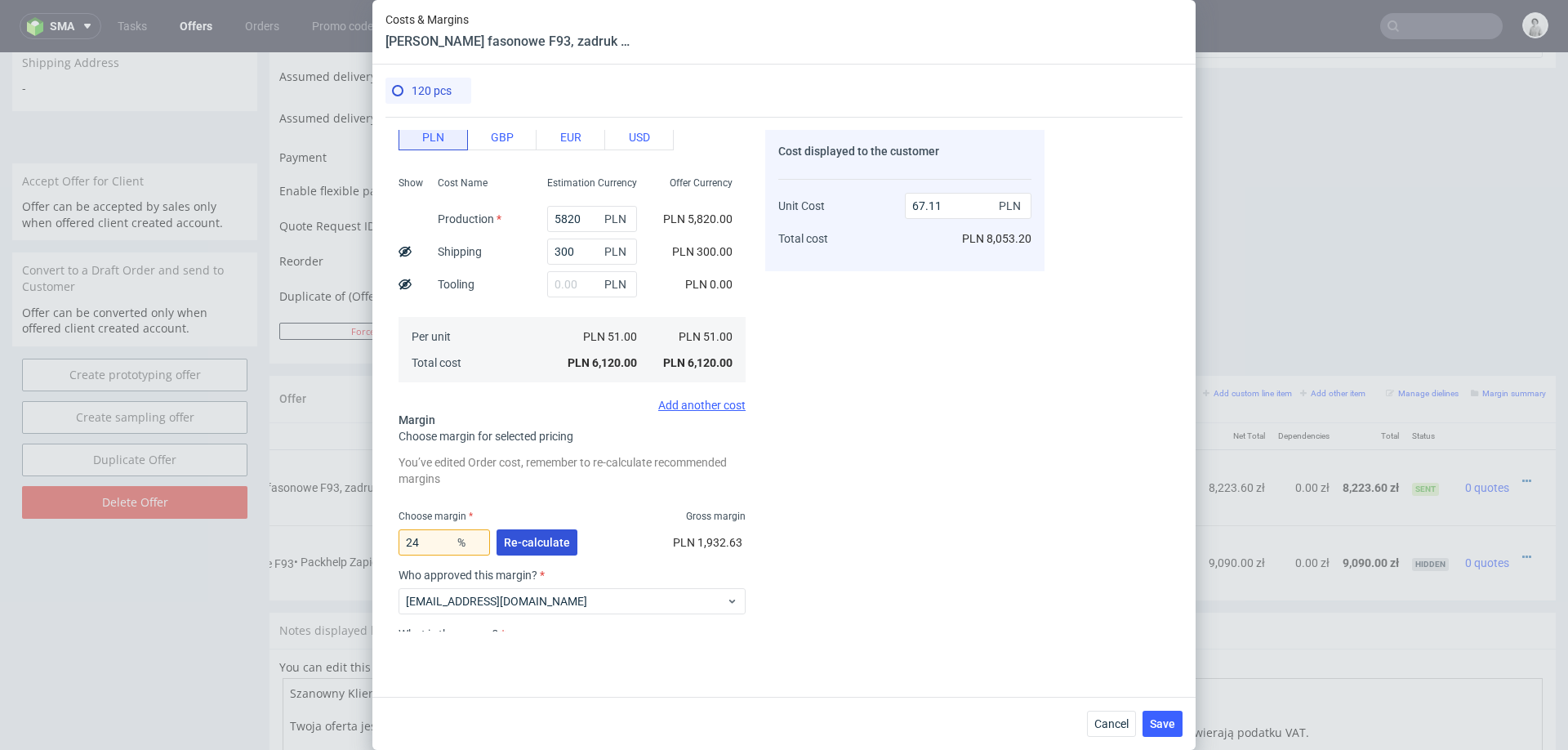
click at [526, 545] on span "Re-calculate" at bounding box center [537, 543] width 66 height 12
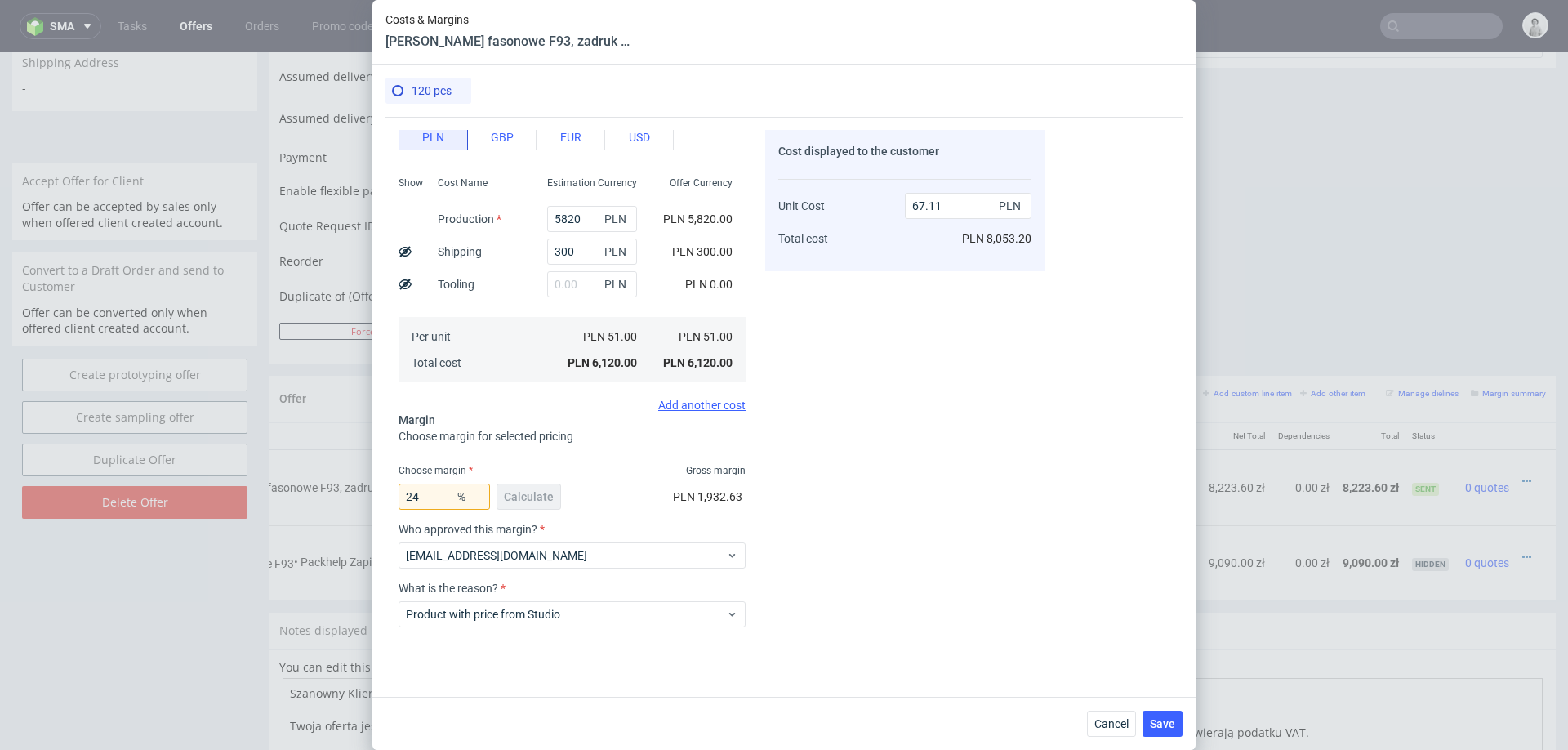
scroll to position [213, 0]
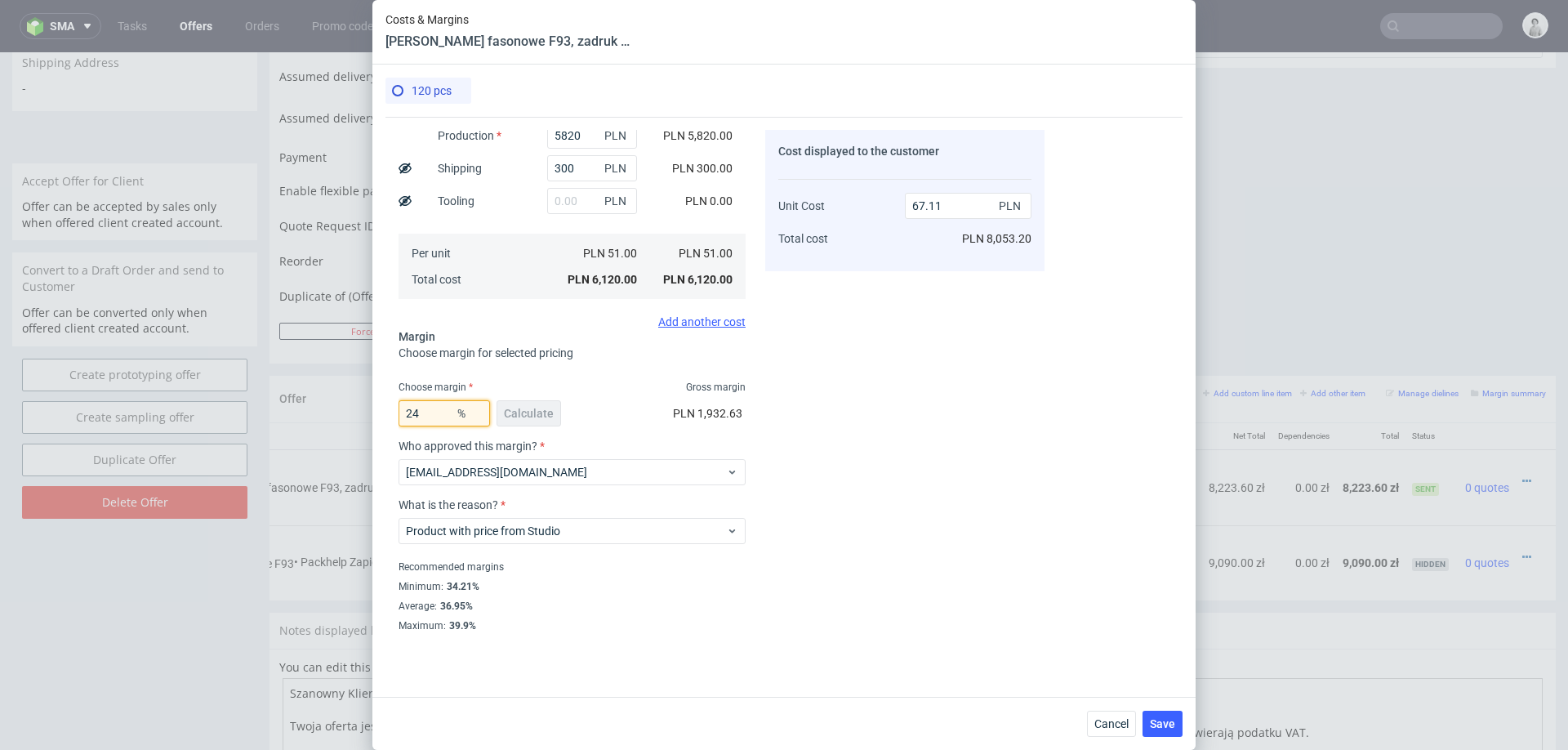
click at [434, 414] on input "24" at bounding box center [444, 413] width 91 height 26
type input "25"
type input "68"
type input "26"
type input "68.92"
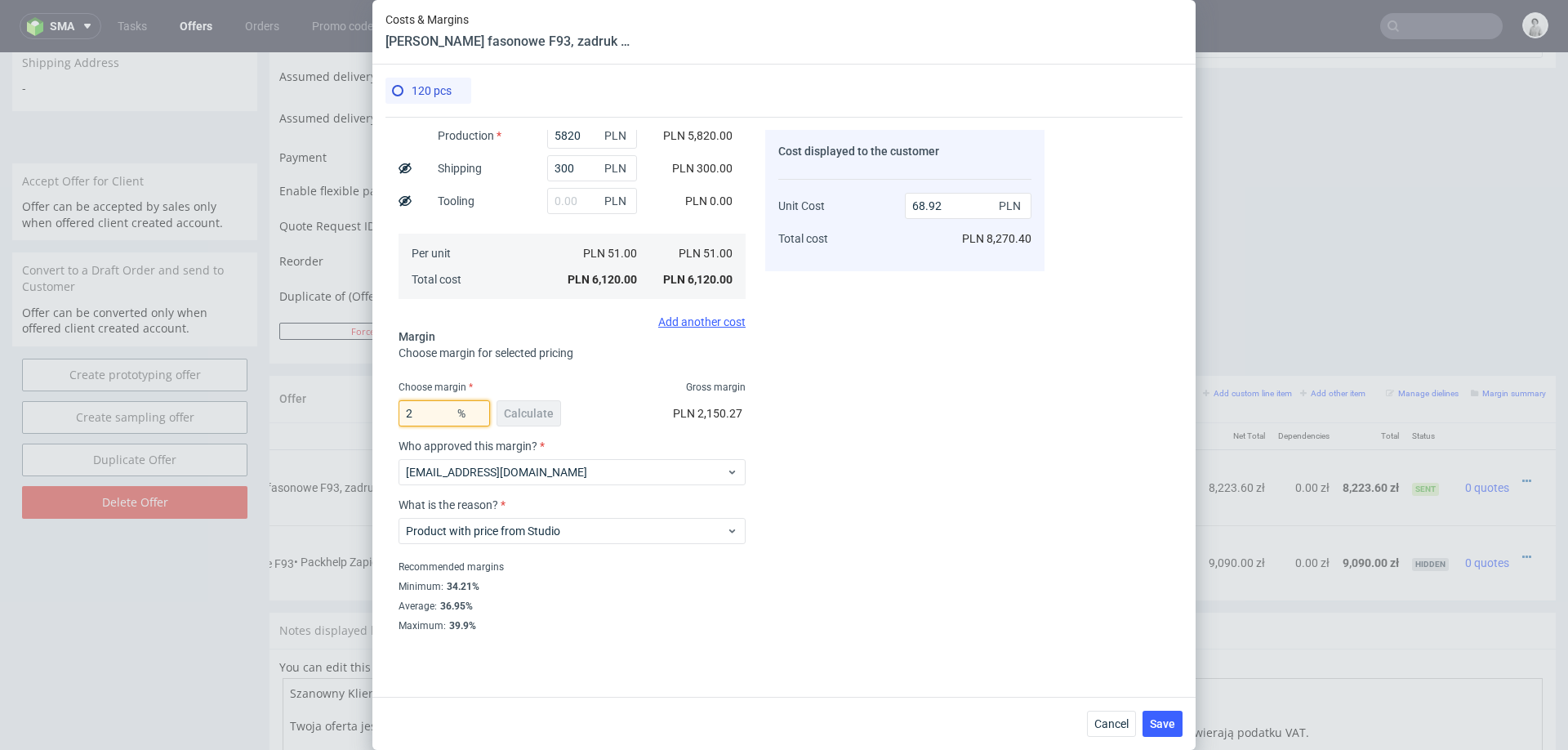
type input "25"
type input "68"
click at [999, 374] on div "Cost displayed to the customer Unit Cost Total cost 68 PLN PLN 8,160.00" at bounding box center [905, 380] width 279 height 502
click at [434, 412] on input "25" at bounding box center [444, 413] width 91 height 26
type input "25.4"
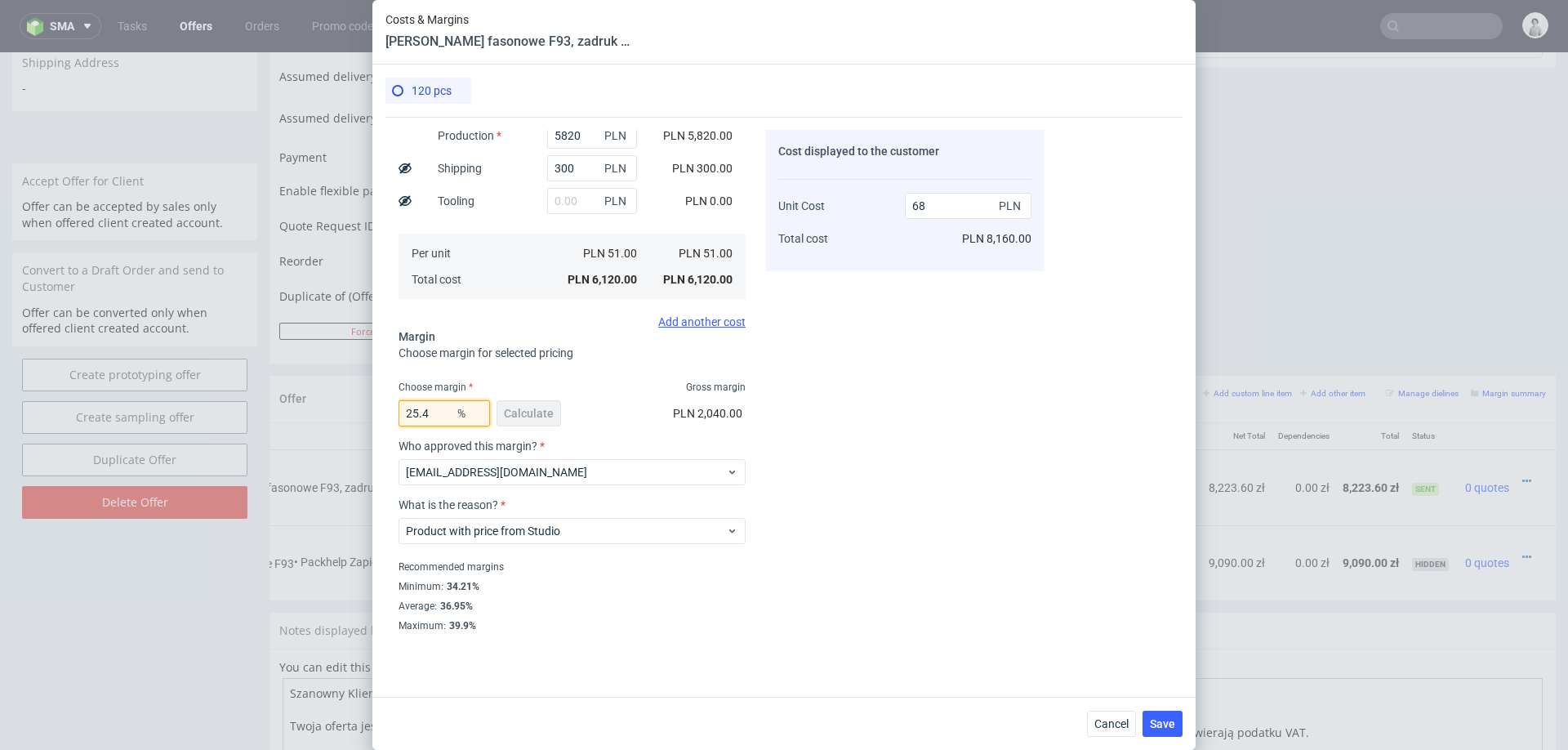
type input "68.36"
type input "25"
type input "68"
click at [1048, 407] on div "Costs Manage selected amounts if you need Sampled by Select sample creator Esti…" at bounding box center [784, 400] width 797 height 567
click at [437, 412] on input "25" at bounding box center [444, 413] width 91 height 26
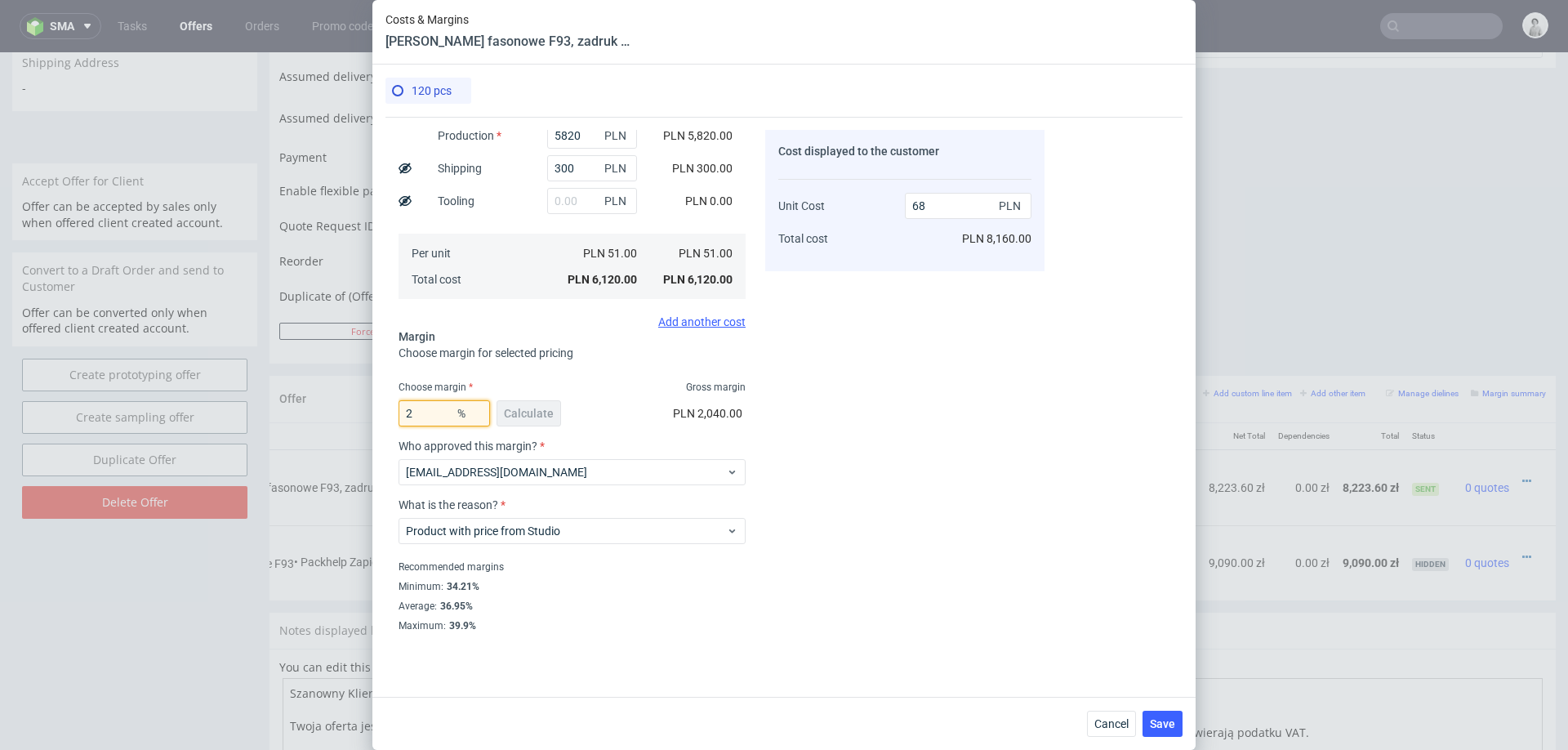
type input "27"
type input "69.86"
type input "28"
type input "70.83"
type input "27"
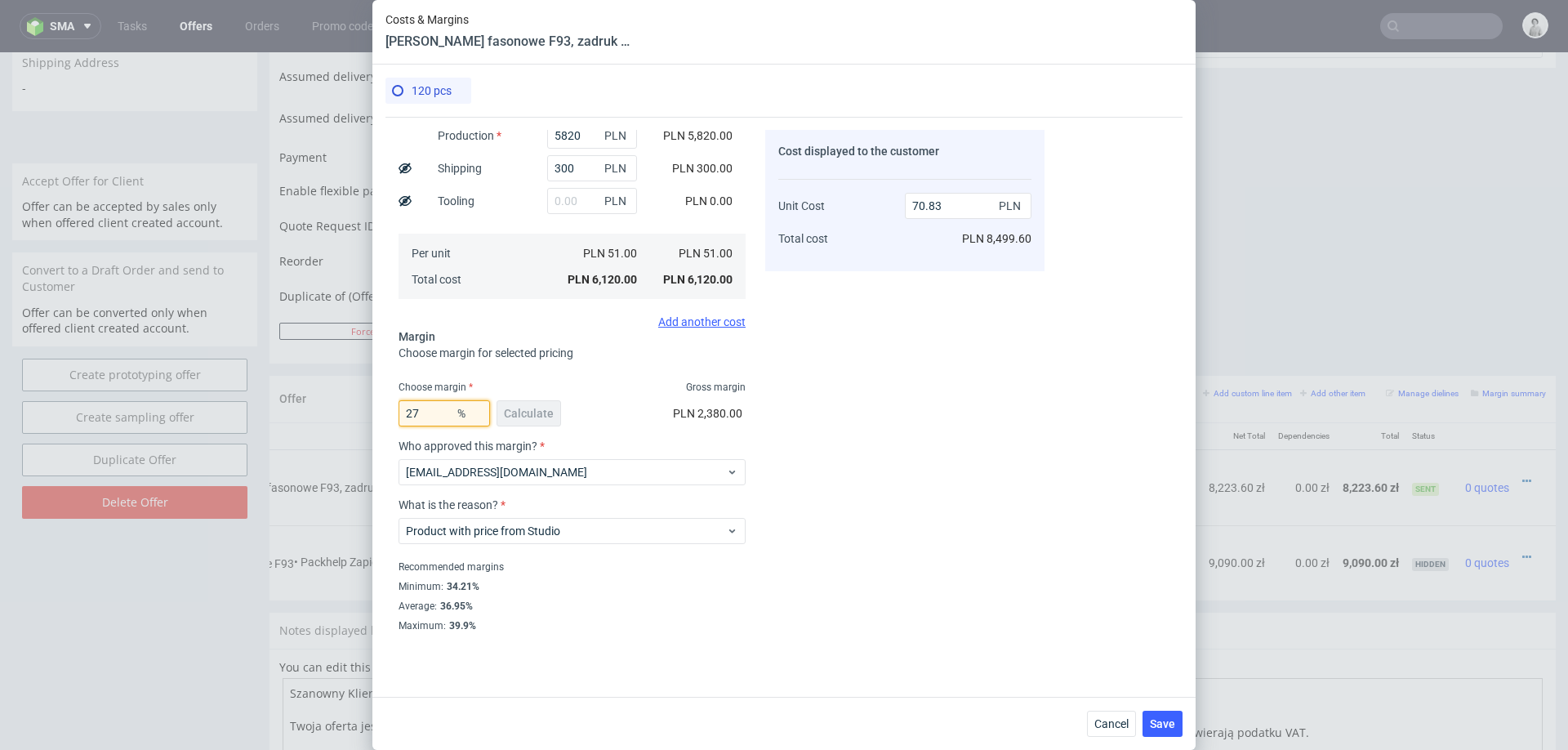
type input "69.86"
type input "25"
type input "68"
type input "25.5"
type input "68.46"
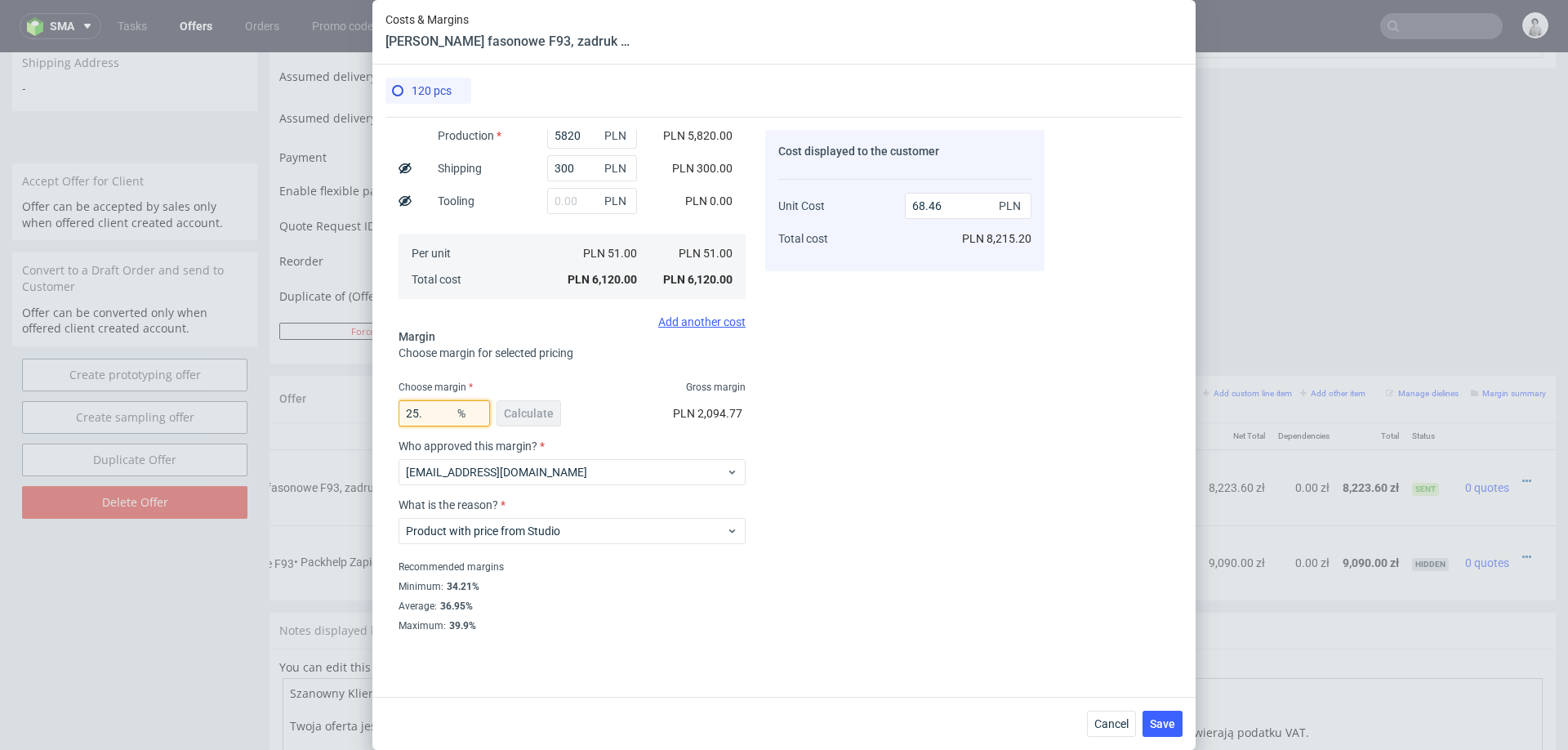
type input "25"
type input "68"
type input "25.2"
type input "68.18"
type input "25.2"
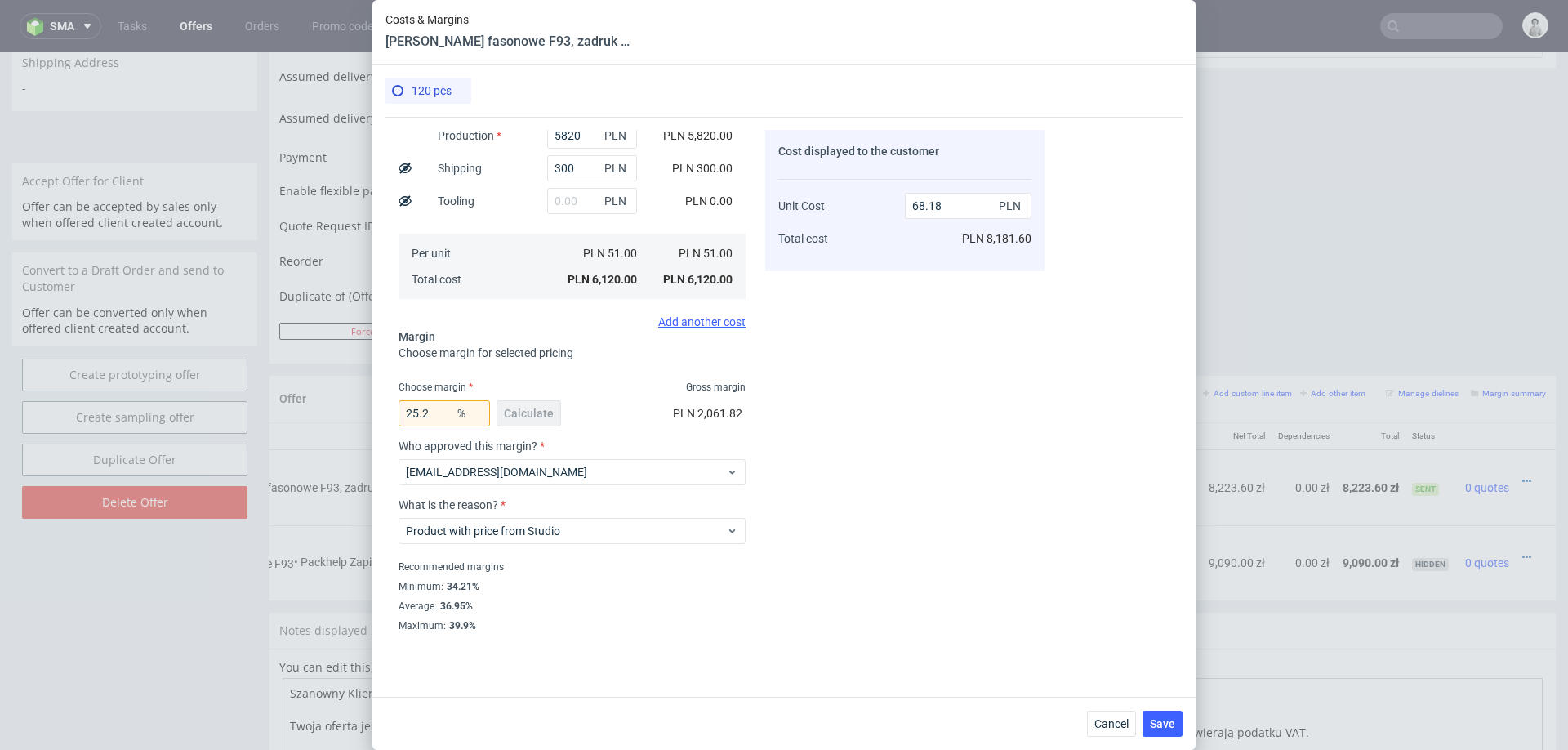
click at [1062, 374] on div "Costs Manage selected amounts if you need Sampled by Select sample creator Esti…" at bounding box center [784, 400] width 797 height 567
click at [1159, 727] on span "Save" at bounding box center [1163, 724] width 26 height 12
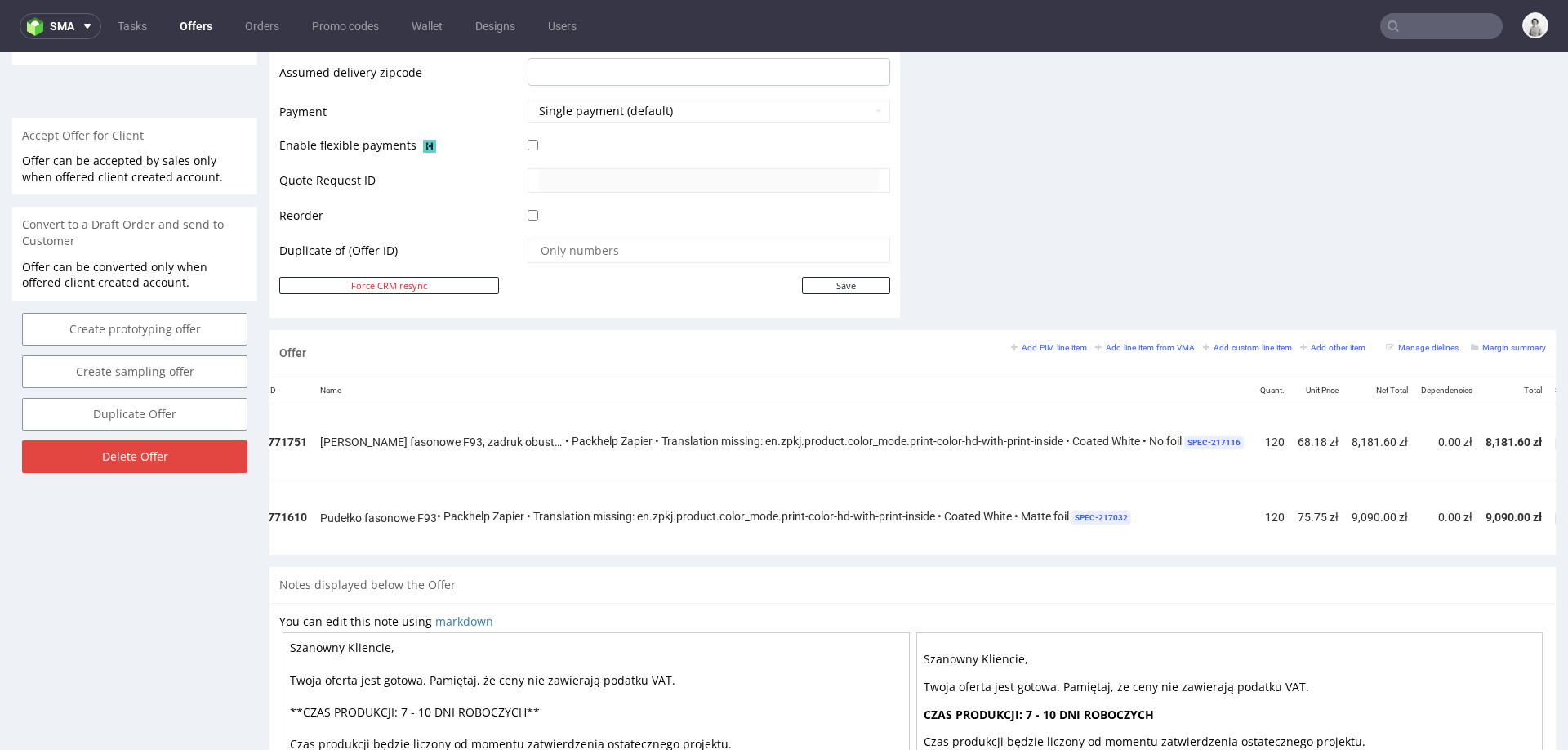
scroll to position [0, 279]
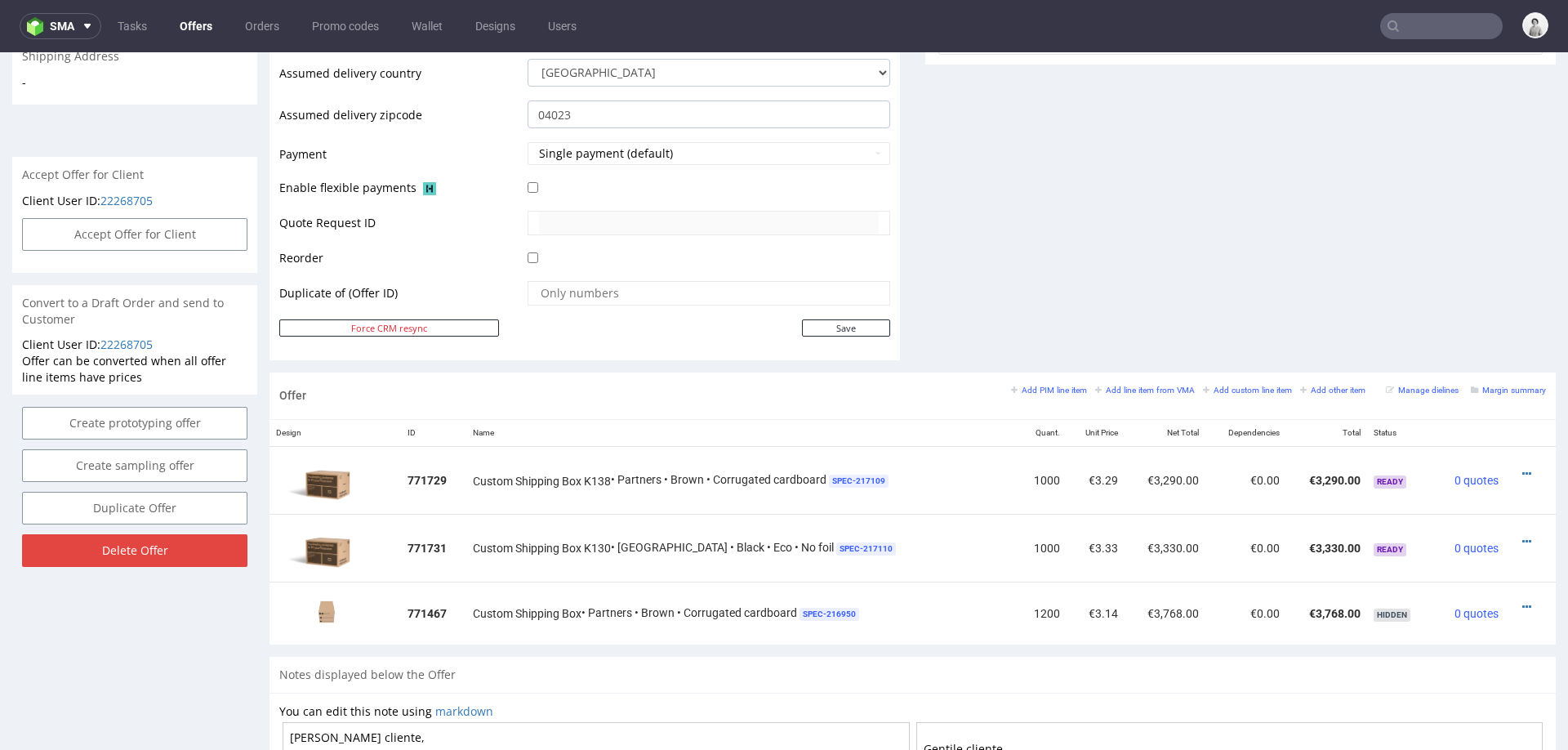
scroll to position [5, 0]
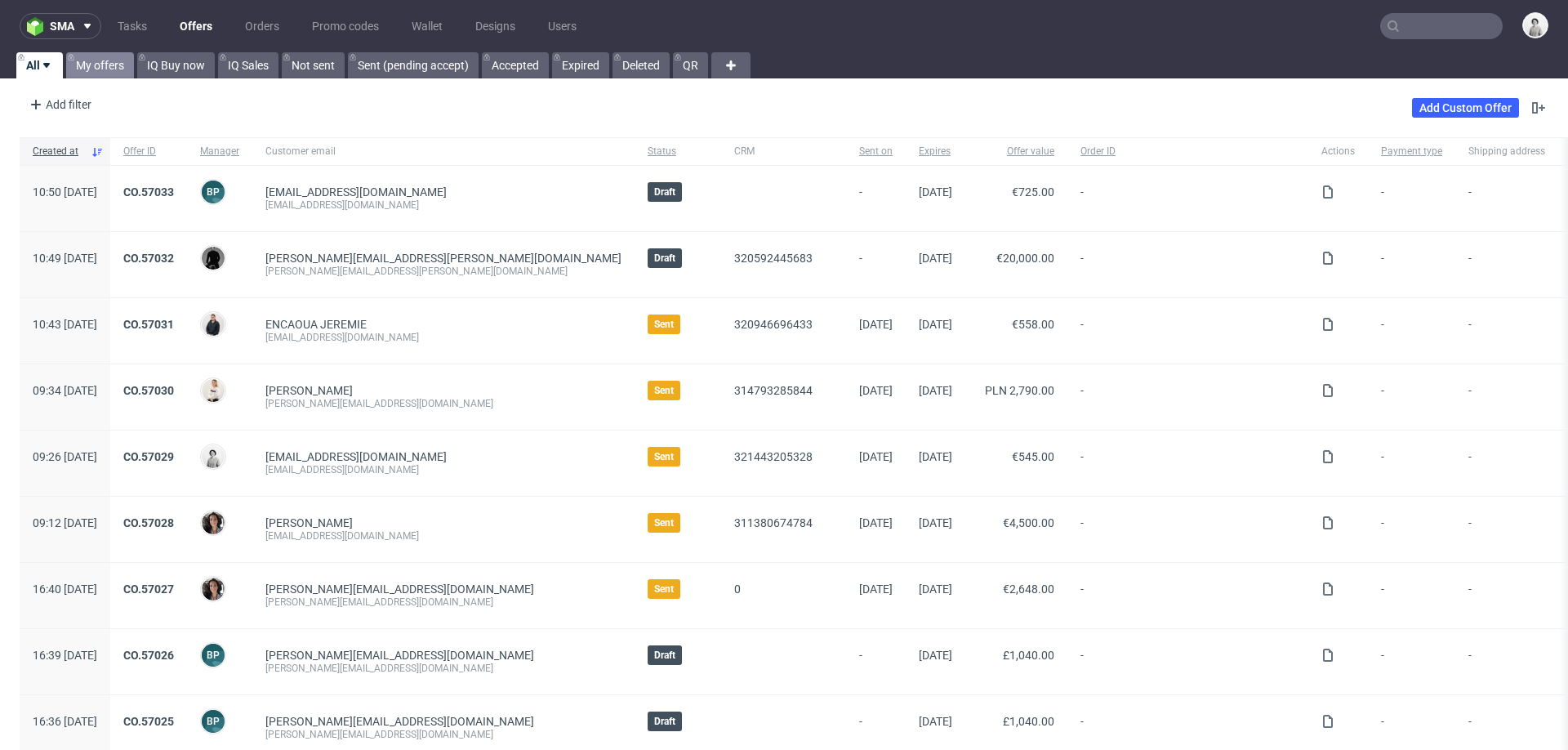
click at [90, 58] on link "My offers" at bounding box center [100, 65] width 68 height 26
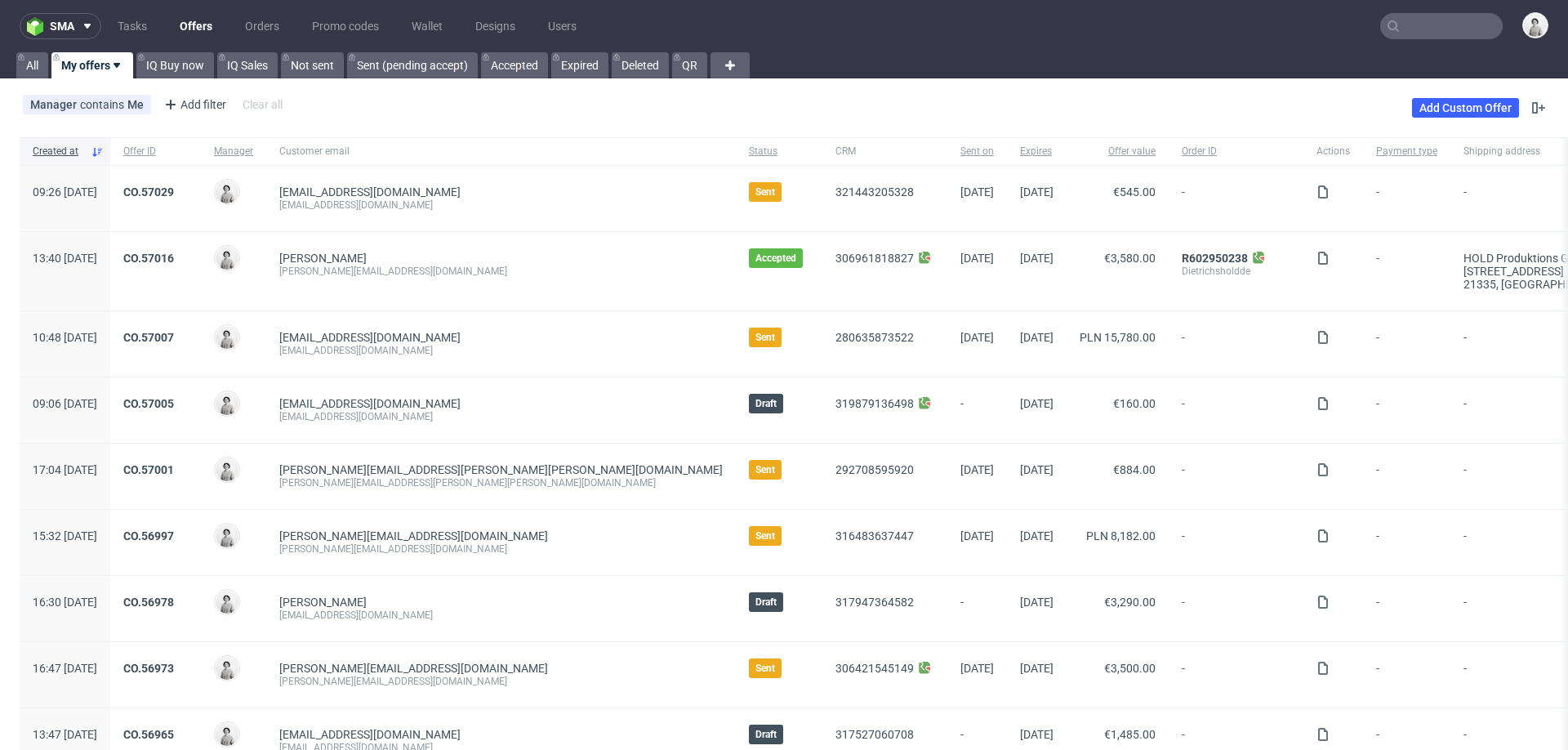
click at [1436, 35] on input "text" at bounding box center [1442, 26] width 122 height 26
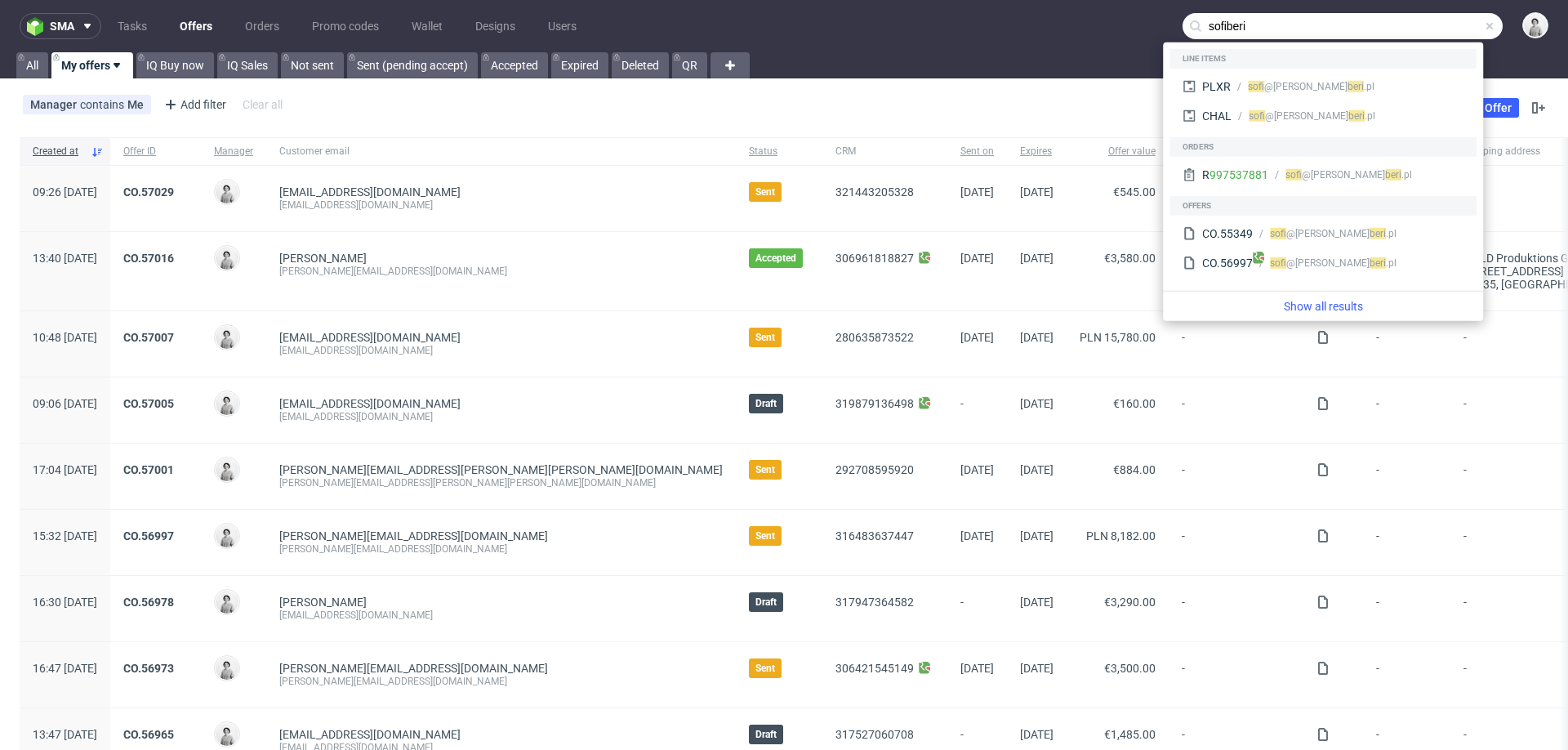
type input "sofiberi"
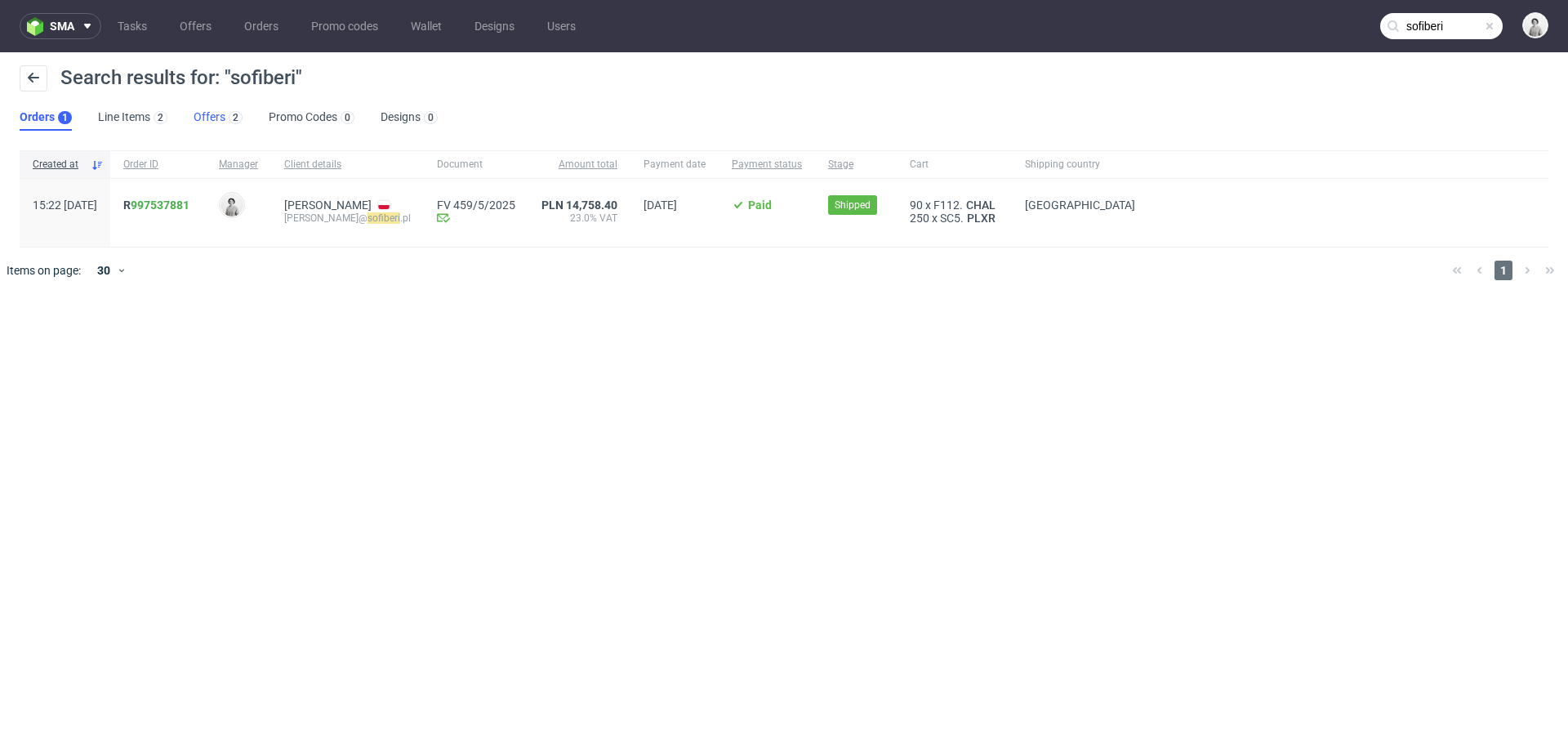
click at [205, 122] on link "Offers 2" at bounding box center [218, 117] width 49 height 26
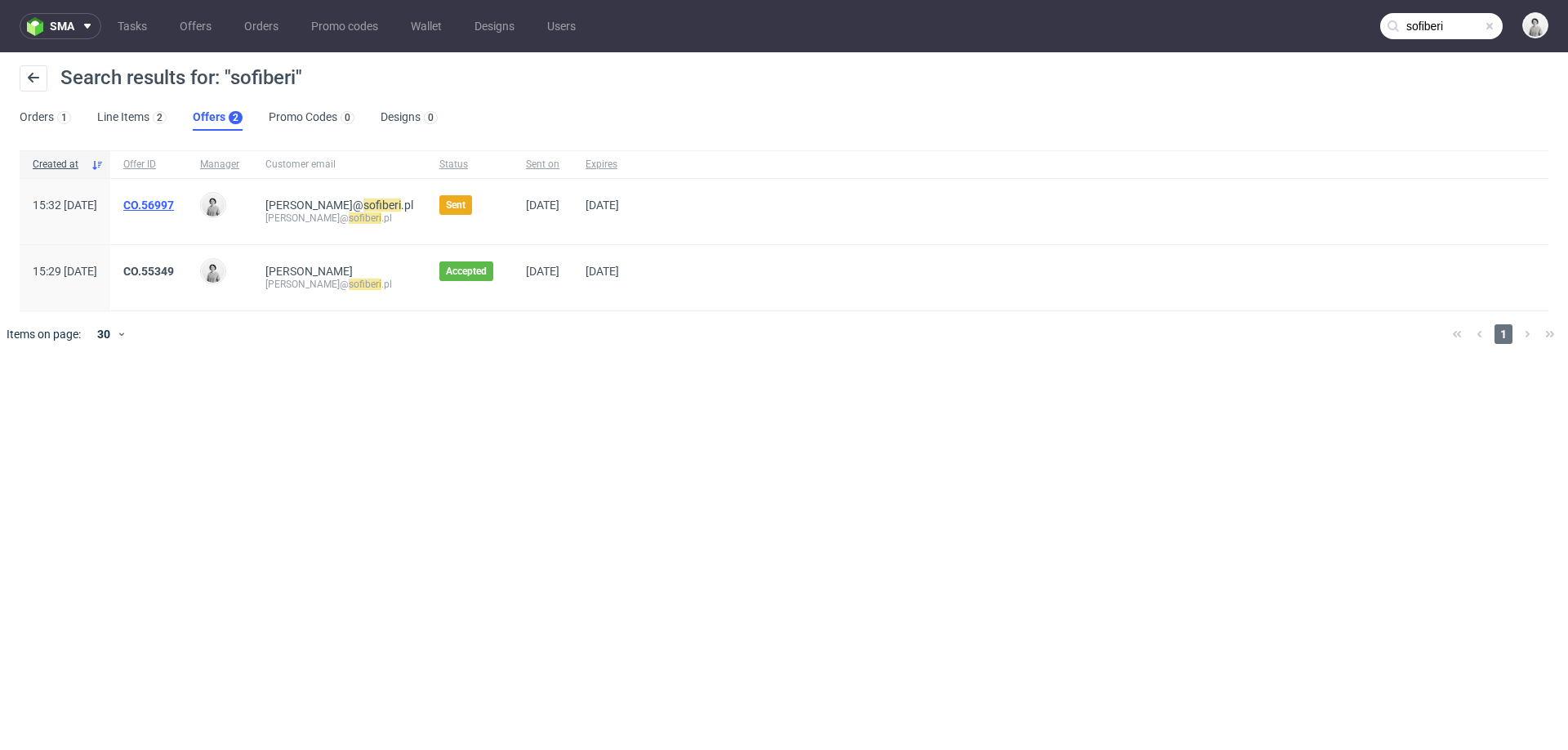
click at [174, 207] on link "CO.56997" at bounding box center [148, 205] width 50 height 13
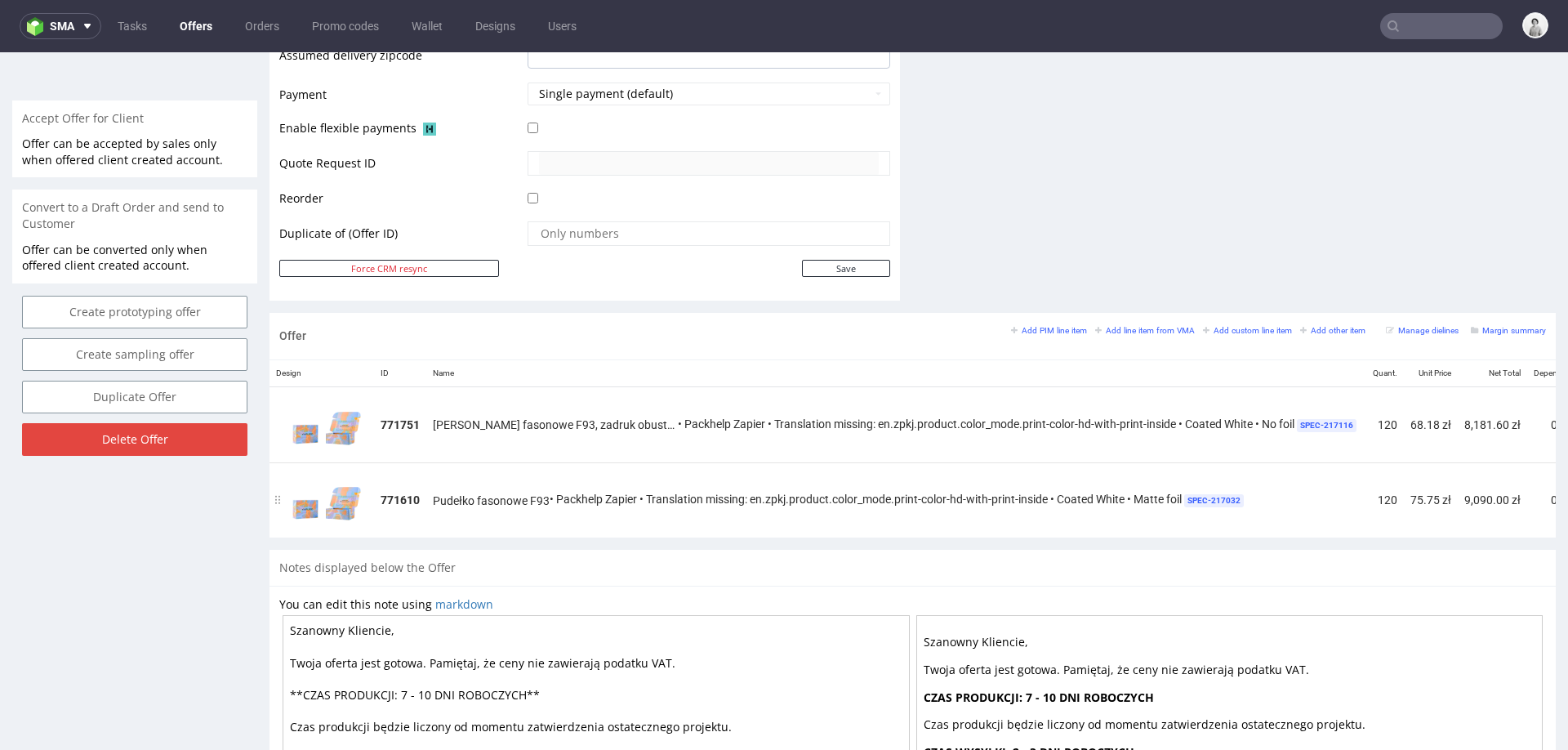
scroll to position [0, 279]
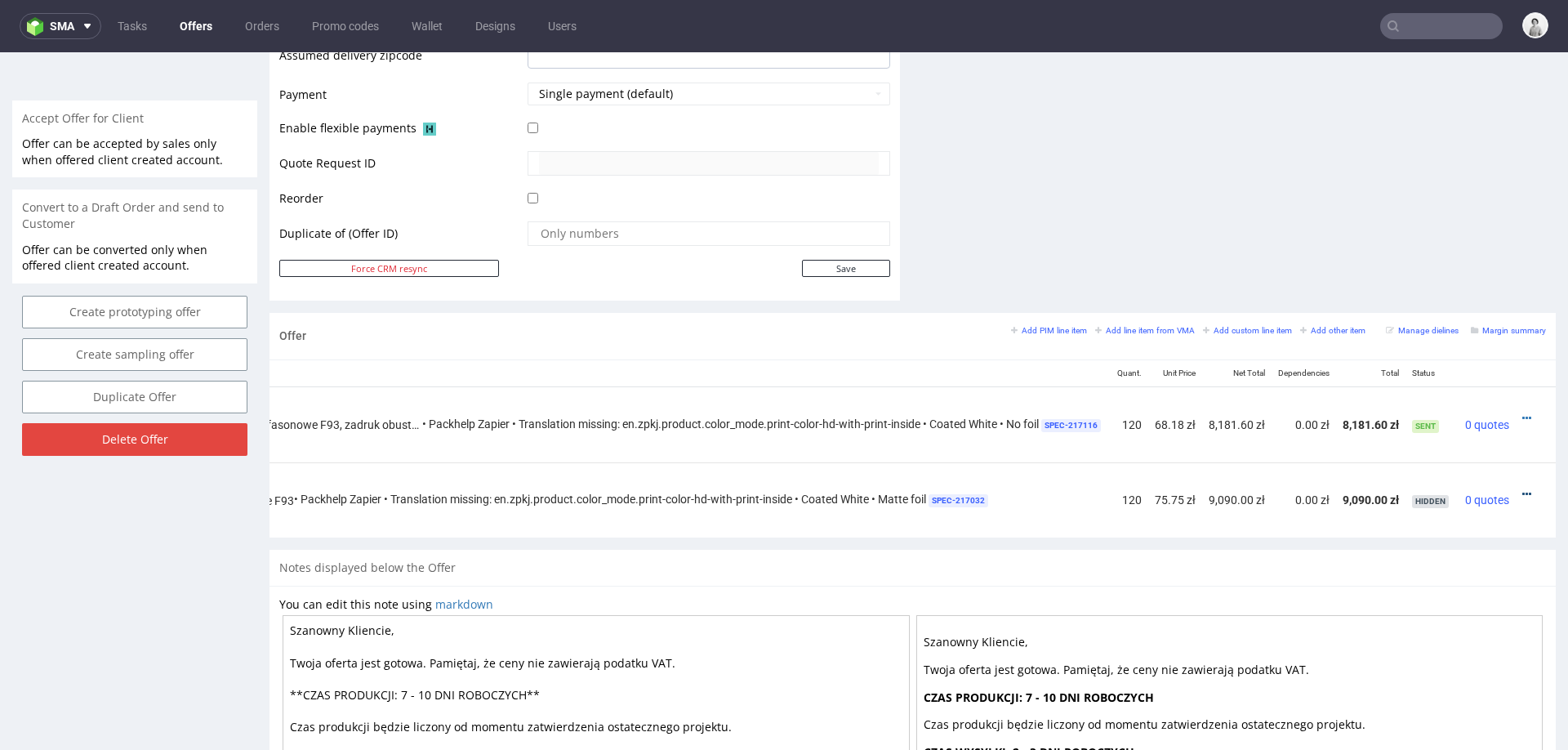
click at [1522, 489] on icon at bounding box center [1527, 494] width 9 height 12
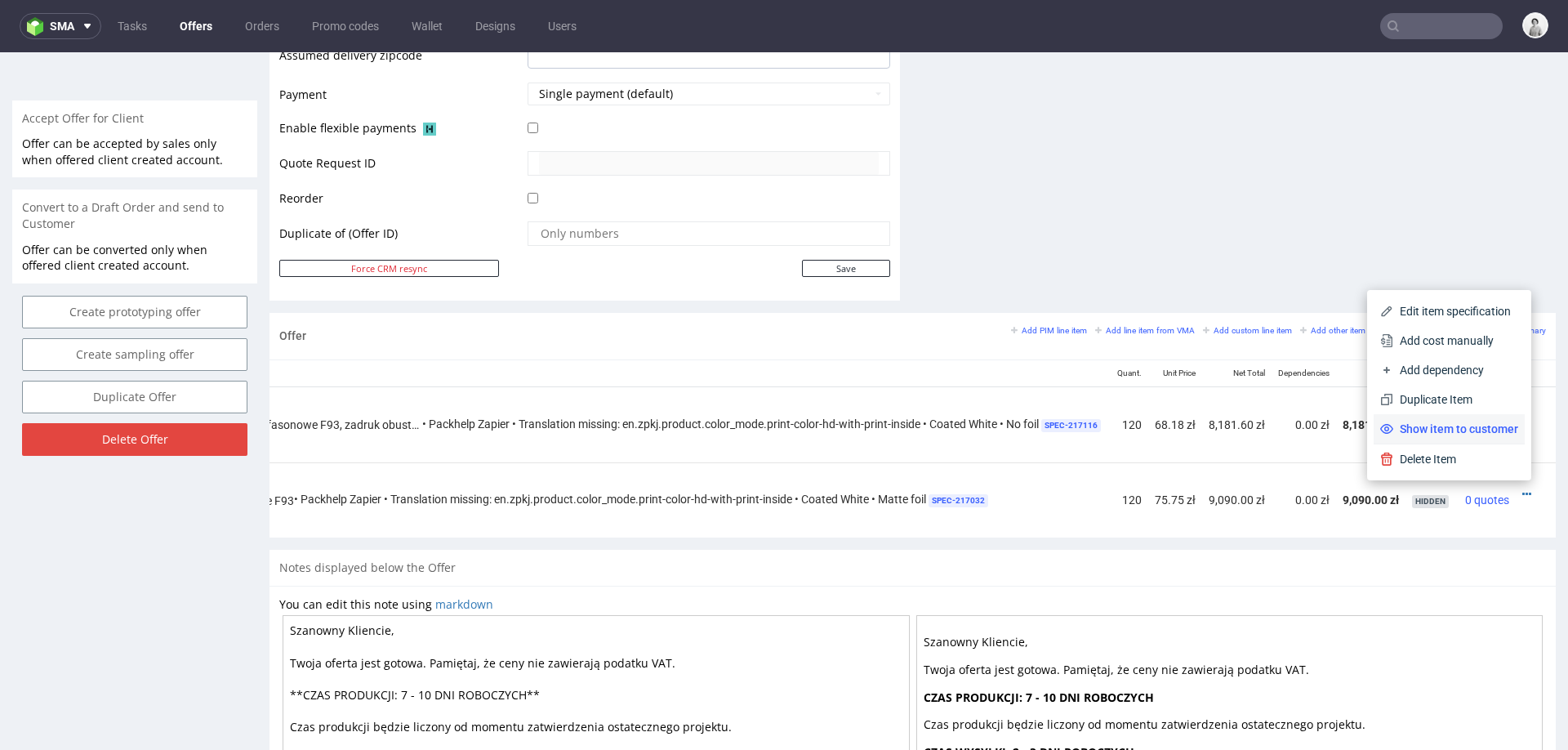
click at [1442, 430] on span "Show item to customer" at bounding box center [1456, 429] width 125 height 16
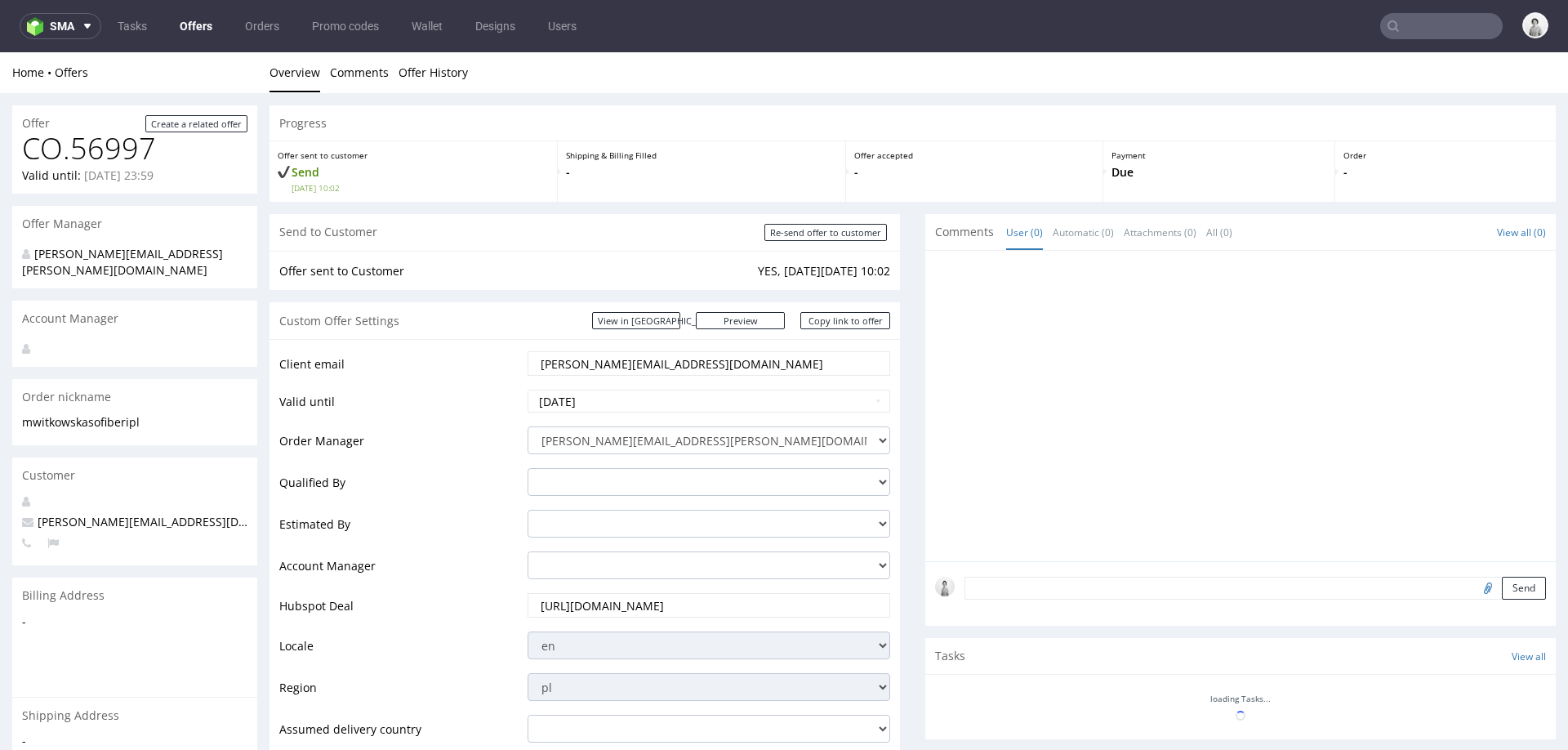
scroll to position [672, 0]
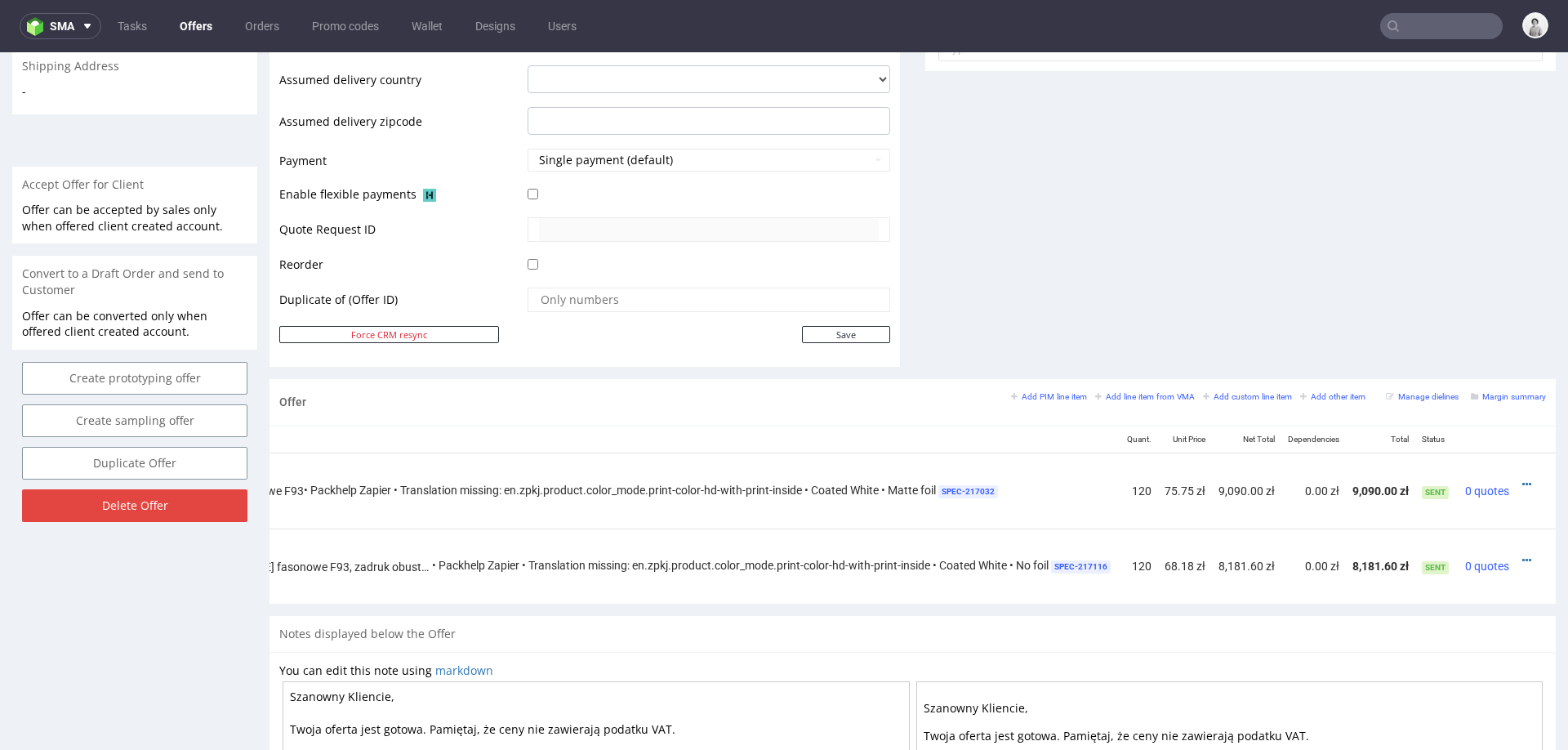
scroll to position [735, 0]
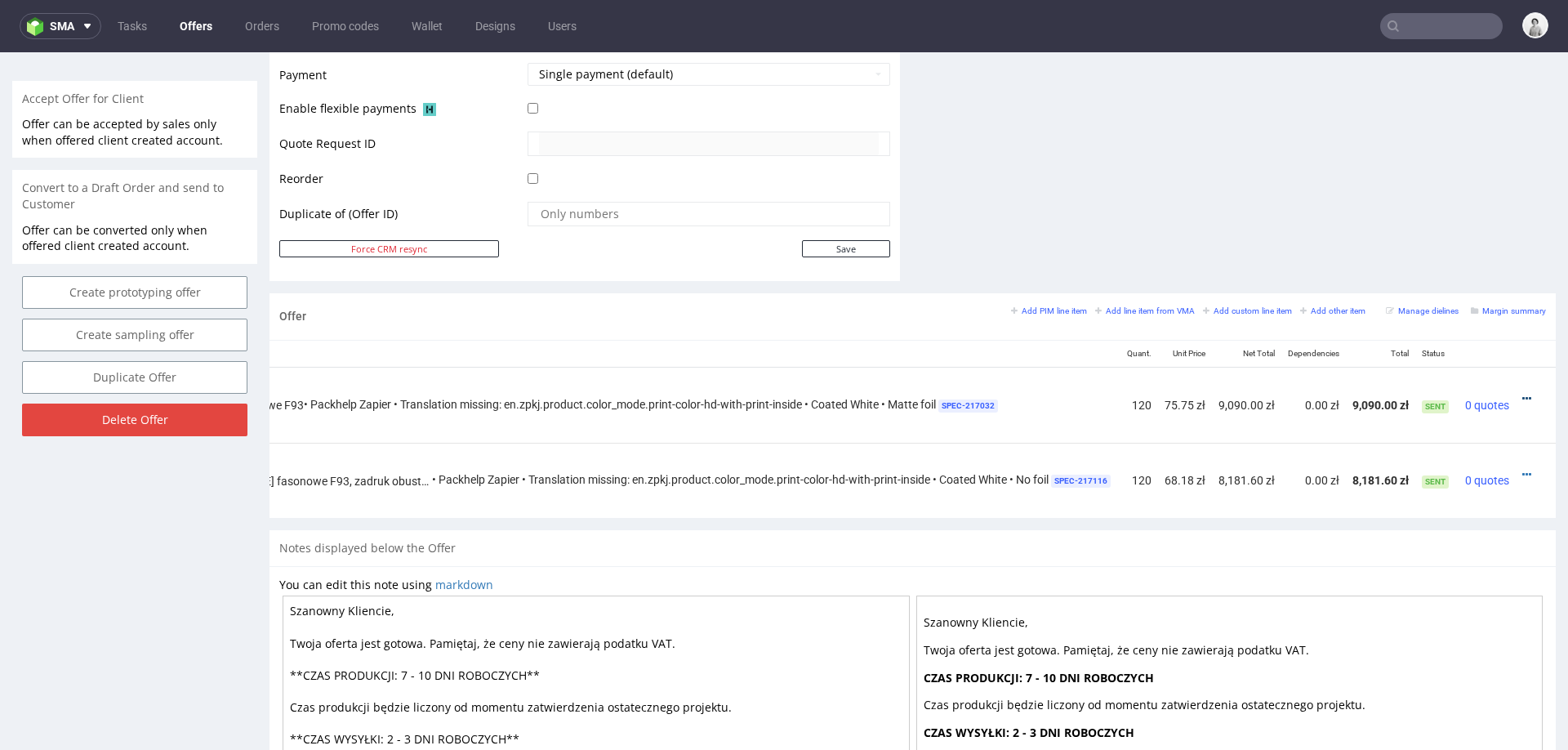
click at [1522, 393] on icon at bounding box center [1527, 398] width 9 height 12
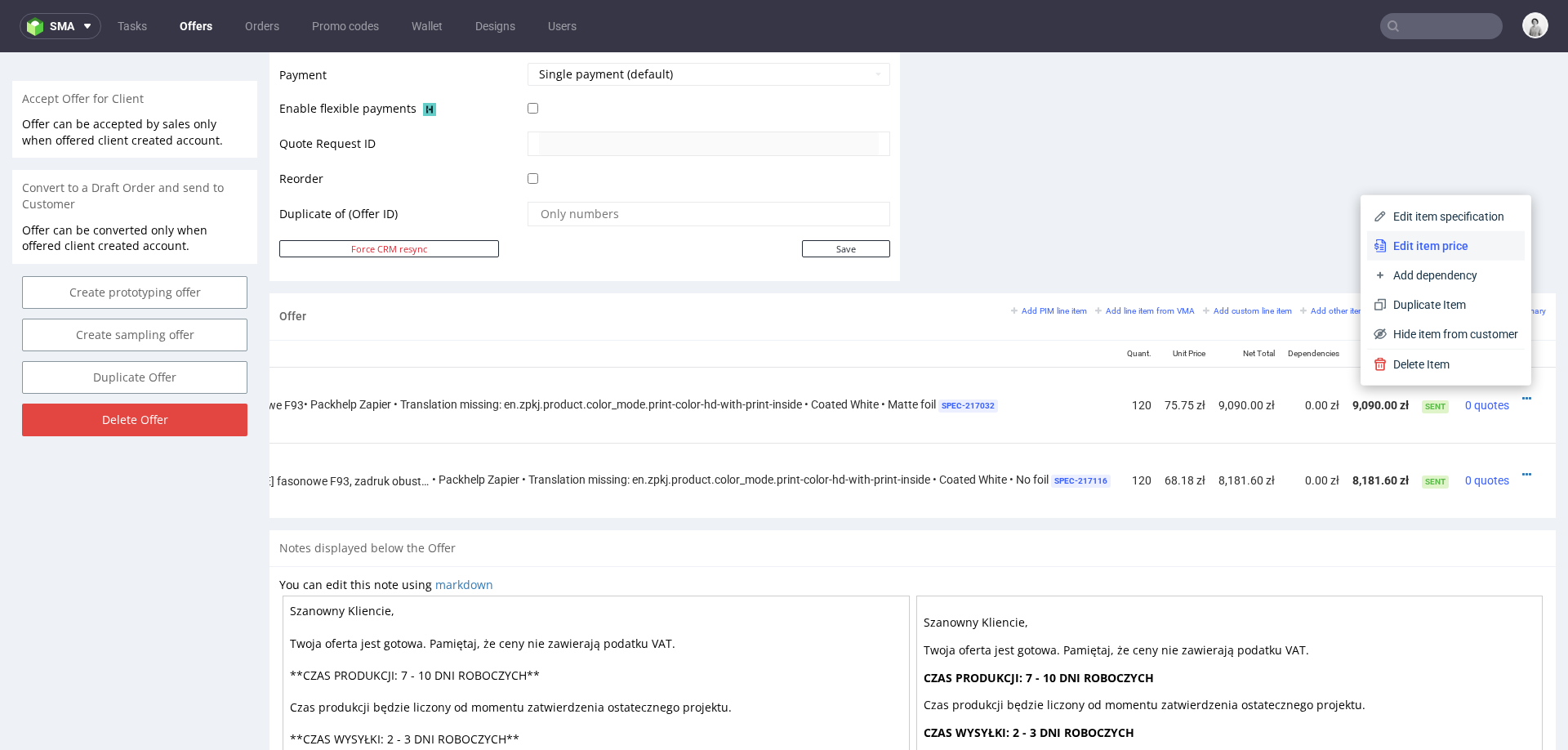
click at [1456, 244] on span "Edit item price" at bounding box center [1453, 246] width 132 height 16
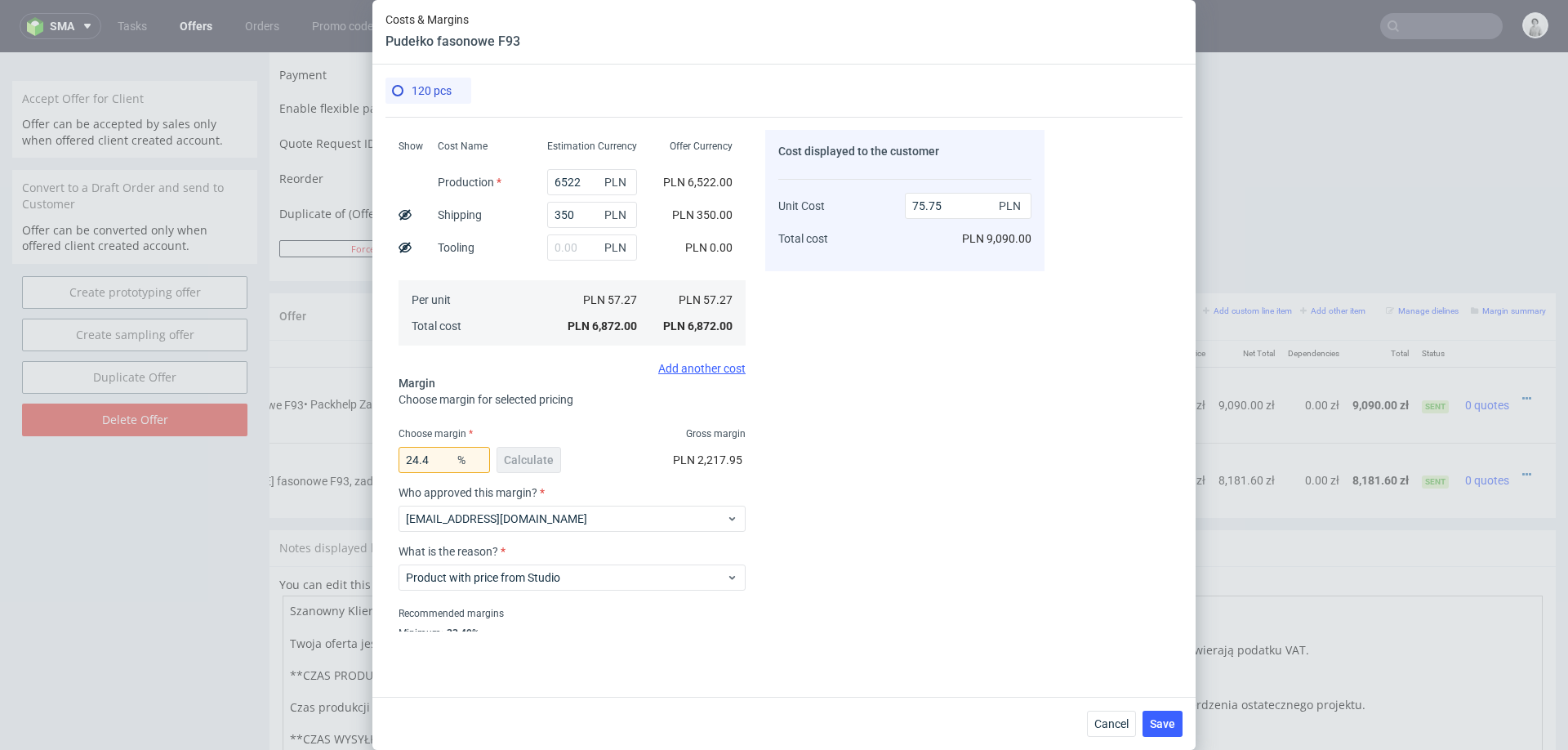
scroll to position [213, 0]
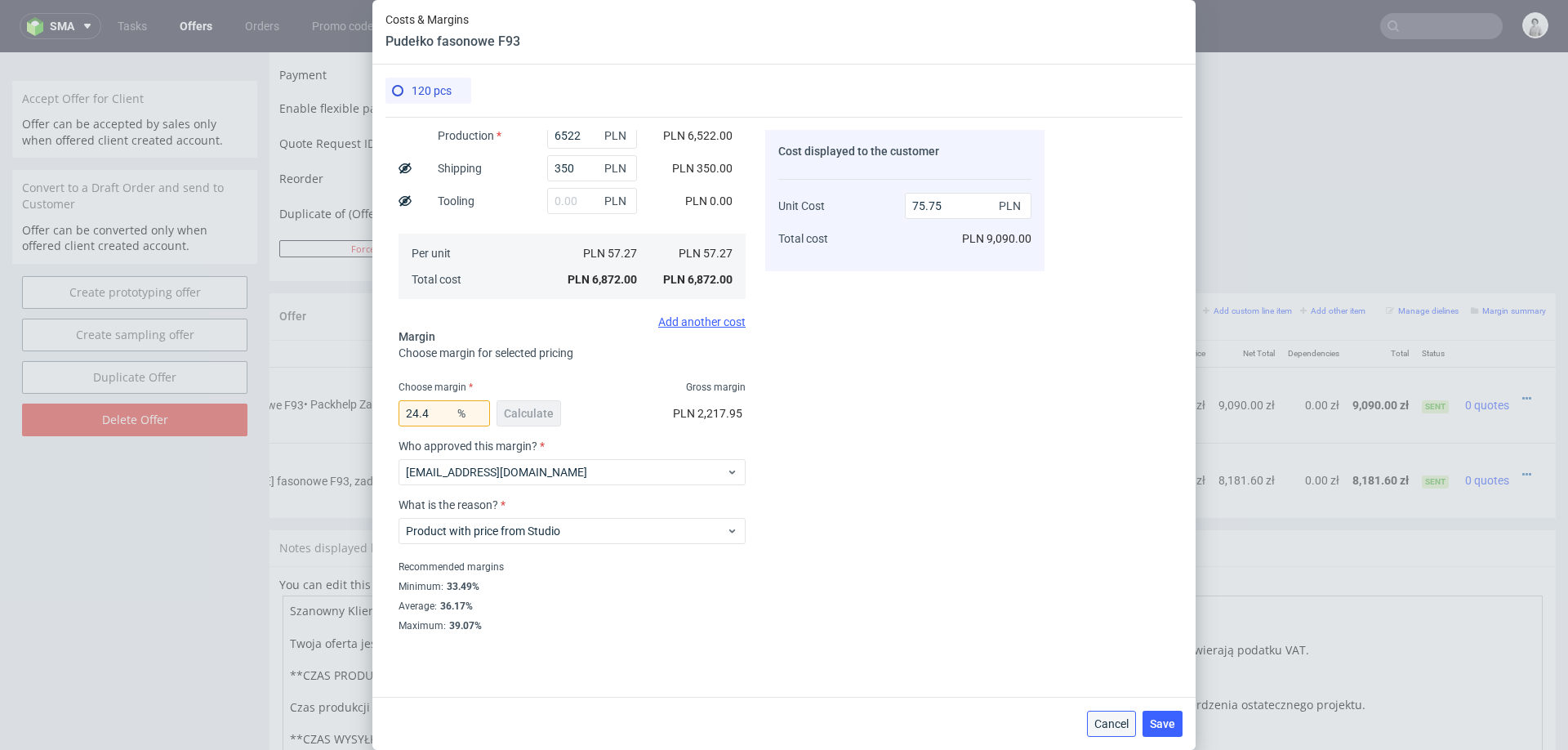
click at [1108, 724] on span "Cancel" at bounding box center [1112, 724] width 35 height 12
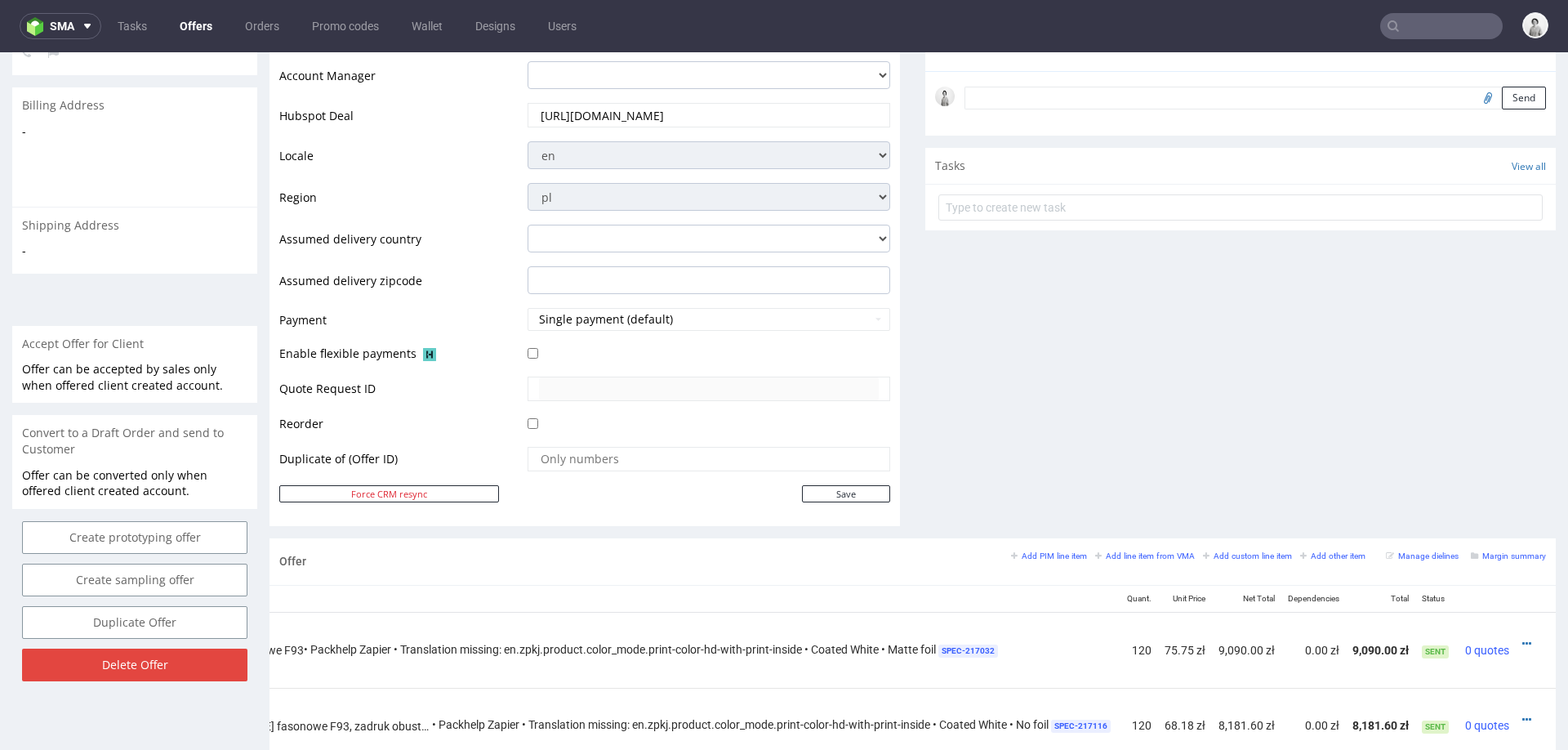
scroll to position [486, 0]
